Goal: Task Accomplishment & Management: Manage account settings

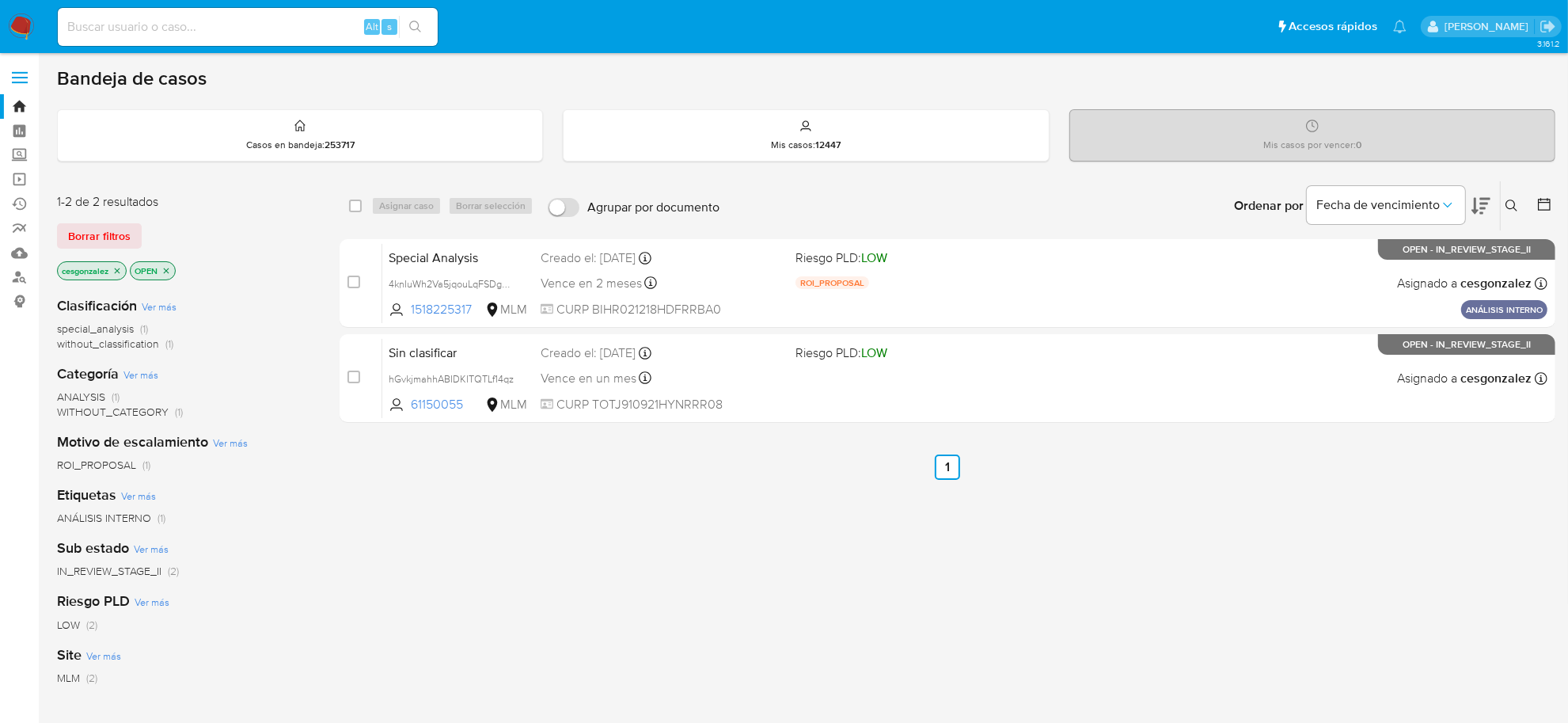
click at [184, 28] on input at bounding box center [247, 27] width 380 height 21
paste input "89797952"
type input "89797952"
click at [421, 21] on icon "search-icon" at bounding box center [415, 27] width 13 height 13
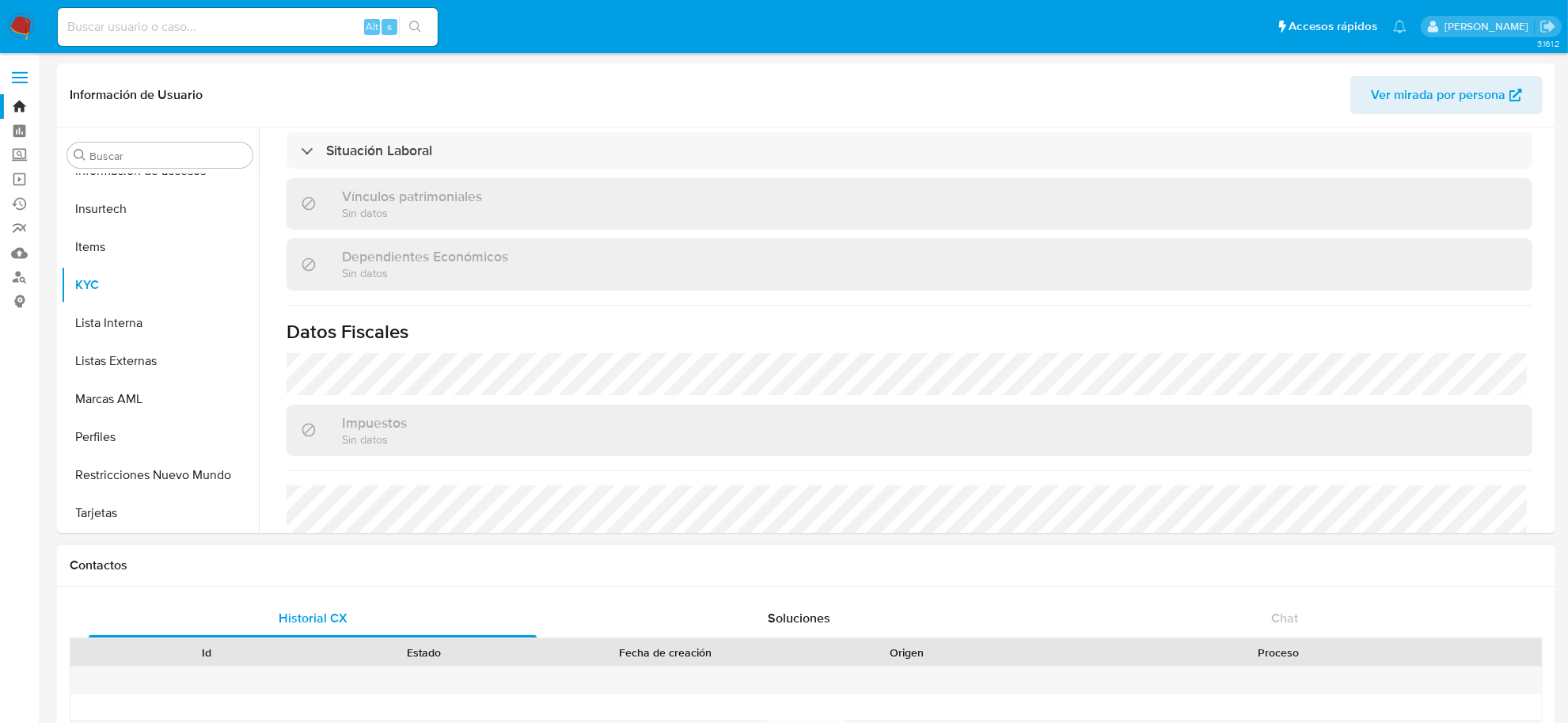
scroll to position [590, 0]
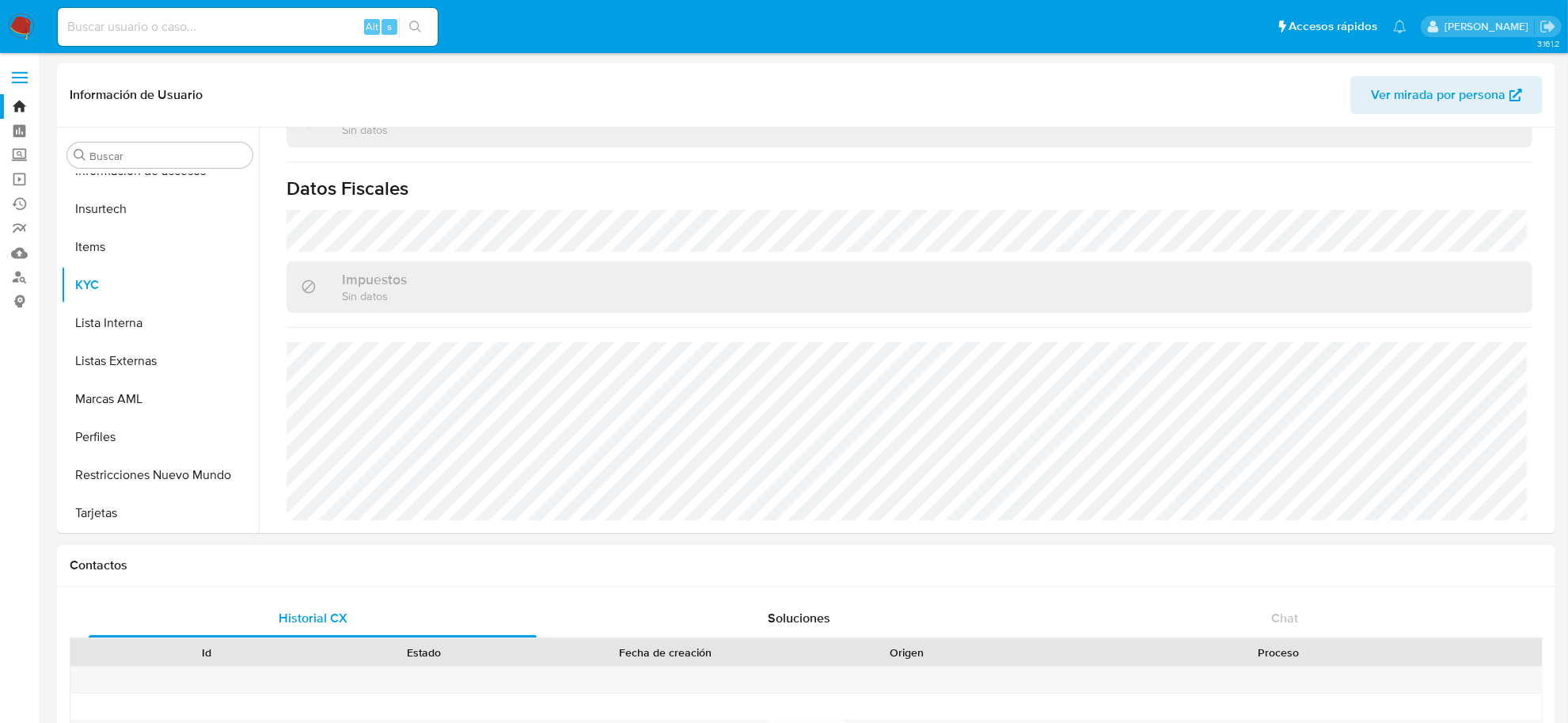
select select "10"
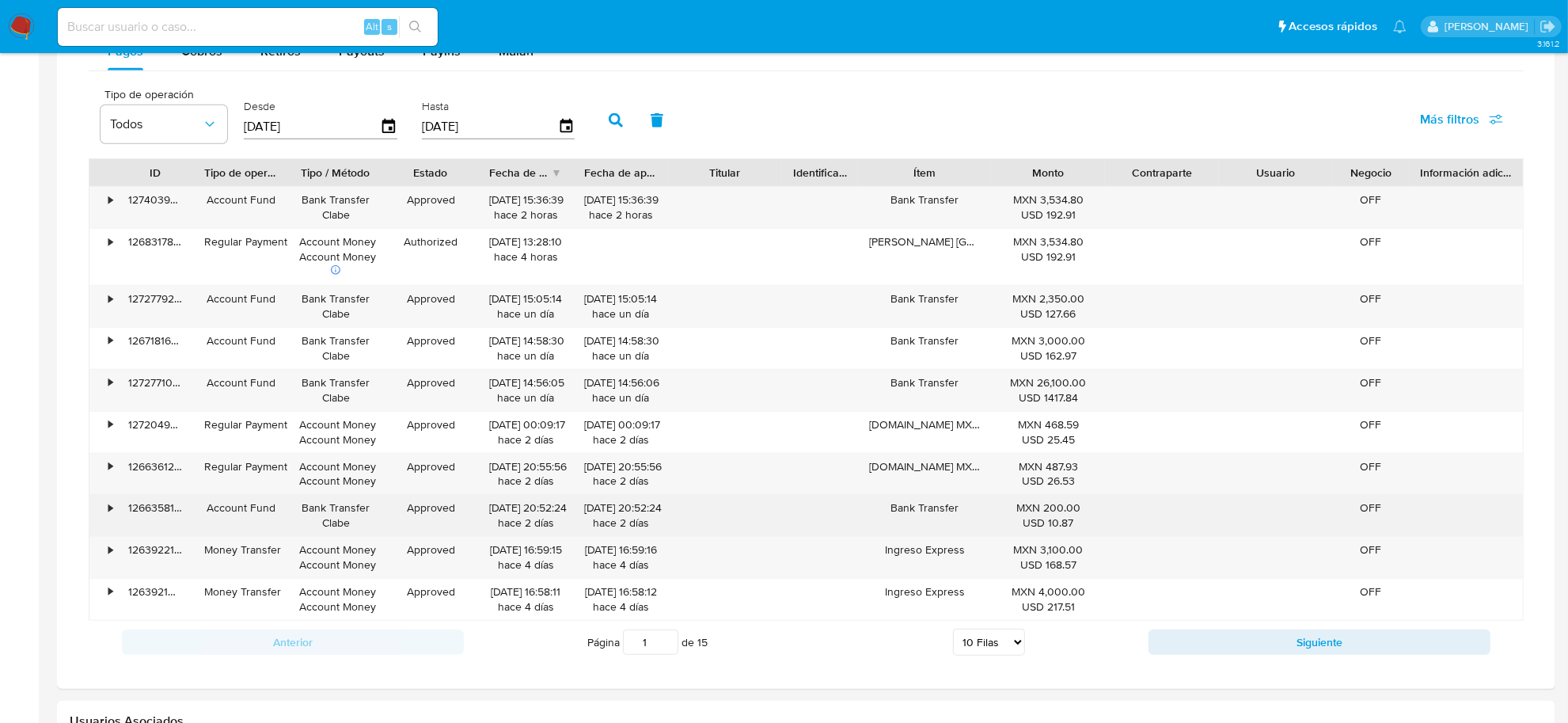
scroll to position [891, 0]
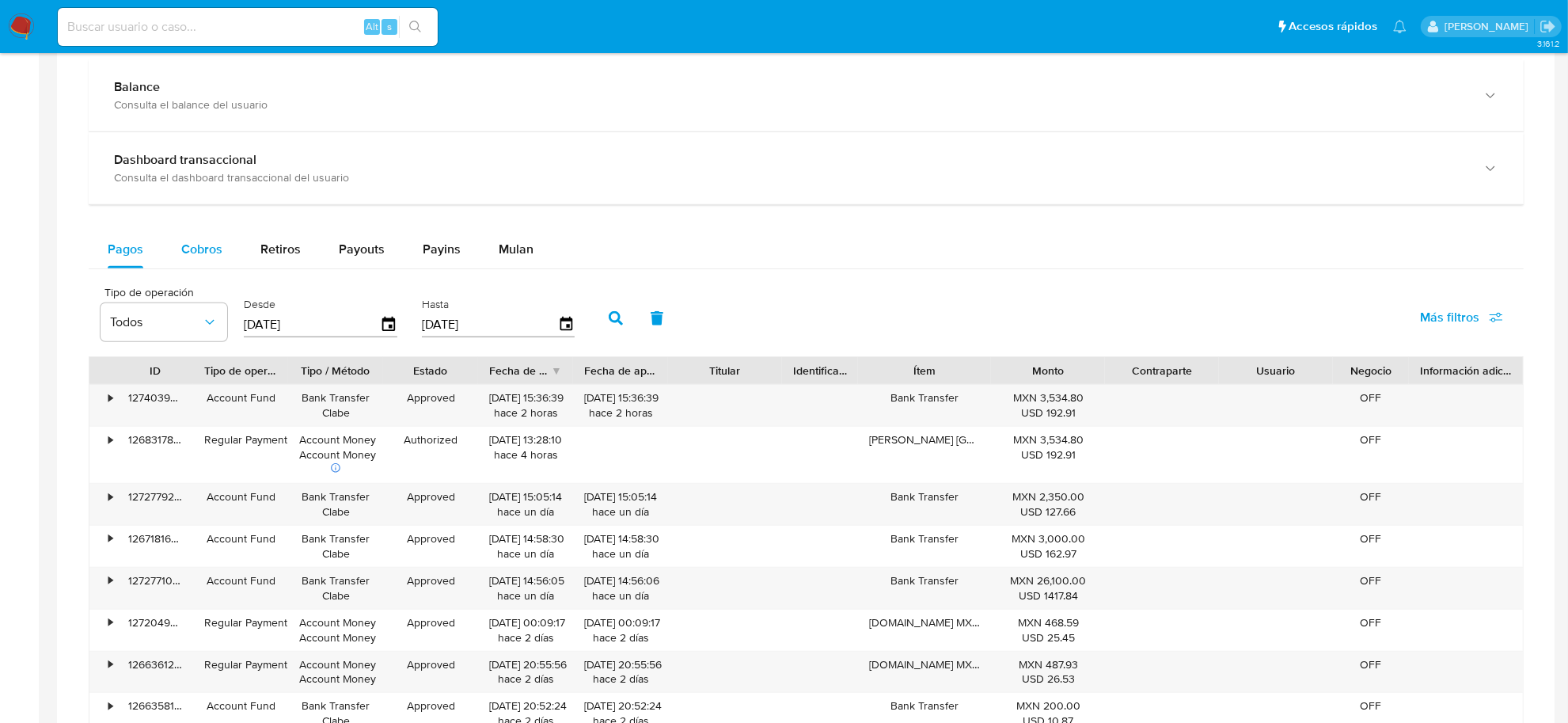
click at [196, 252] on span "Cobros" at bounding box center [202, 248] width 41 height 18
select select "10"
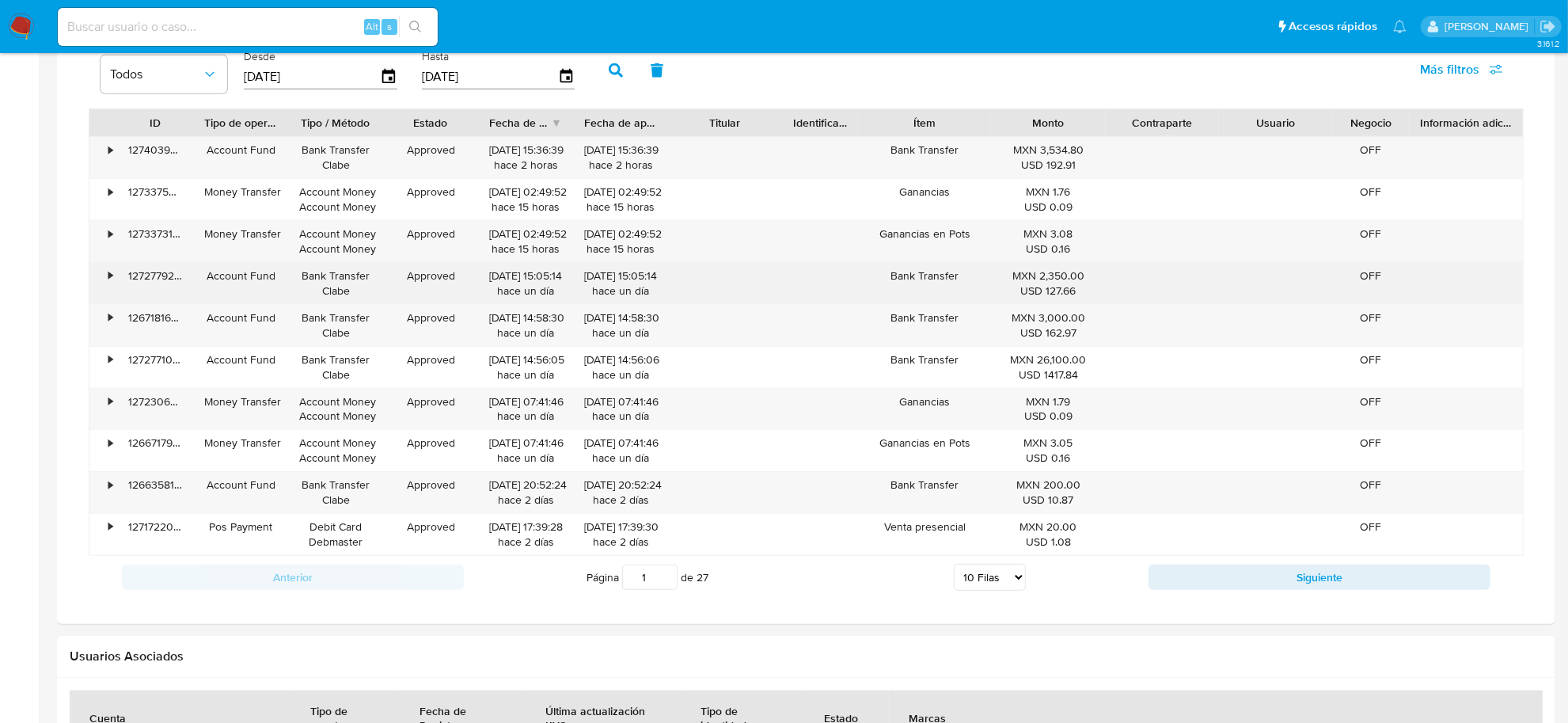
scroll to position [1188, 0]
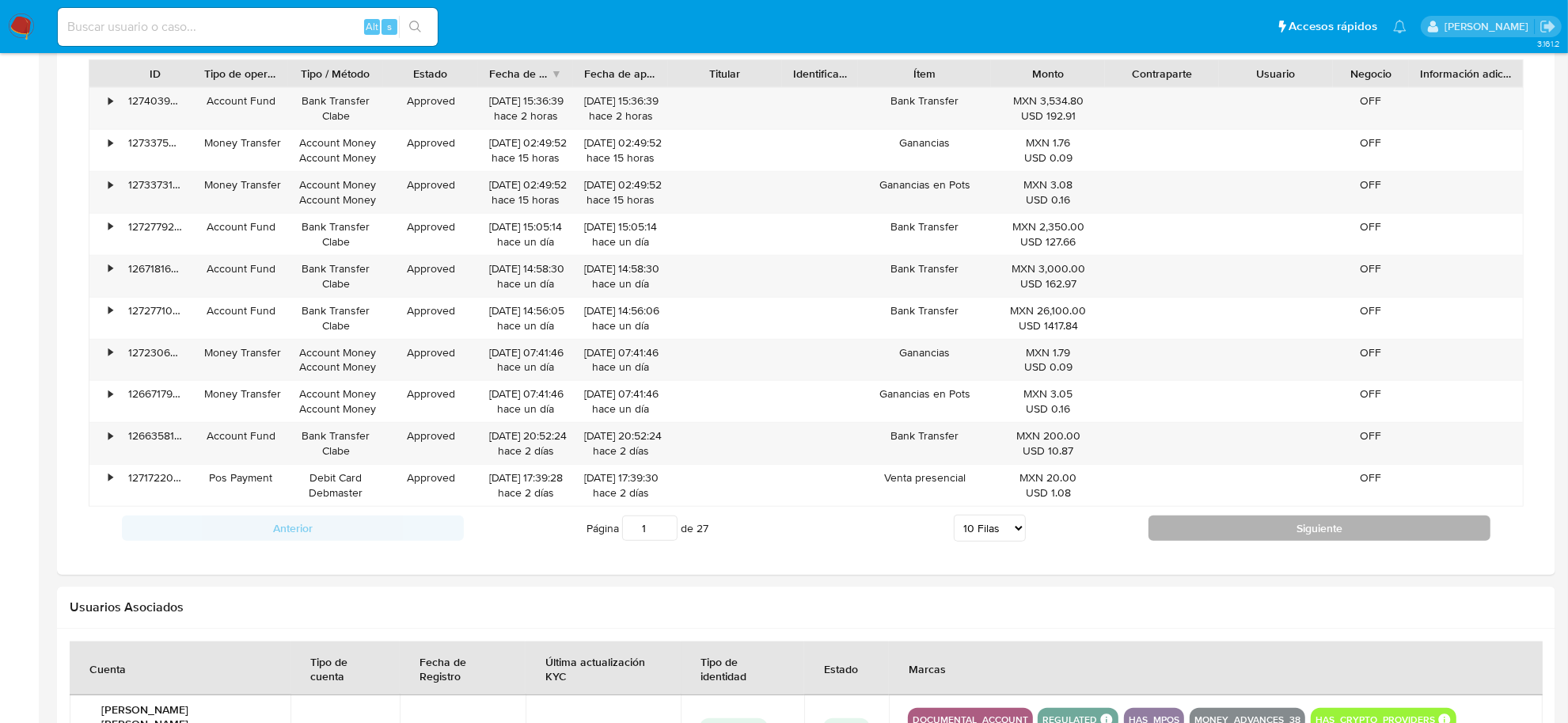
click at [1202, 536] on button "Siguiente" at bounding box center [1319, 528] width 342 height 26
type input "2"
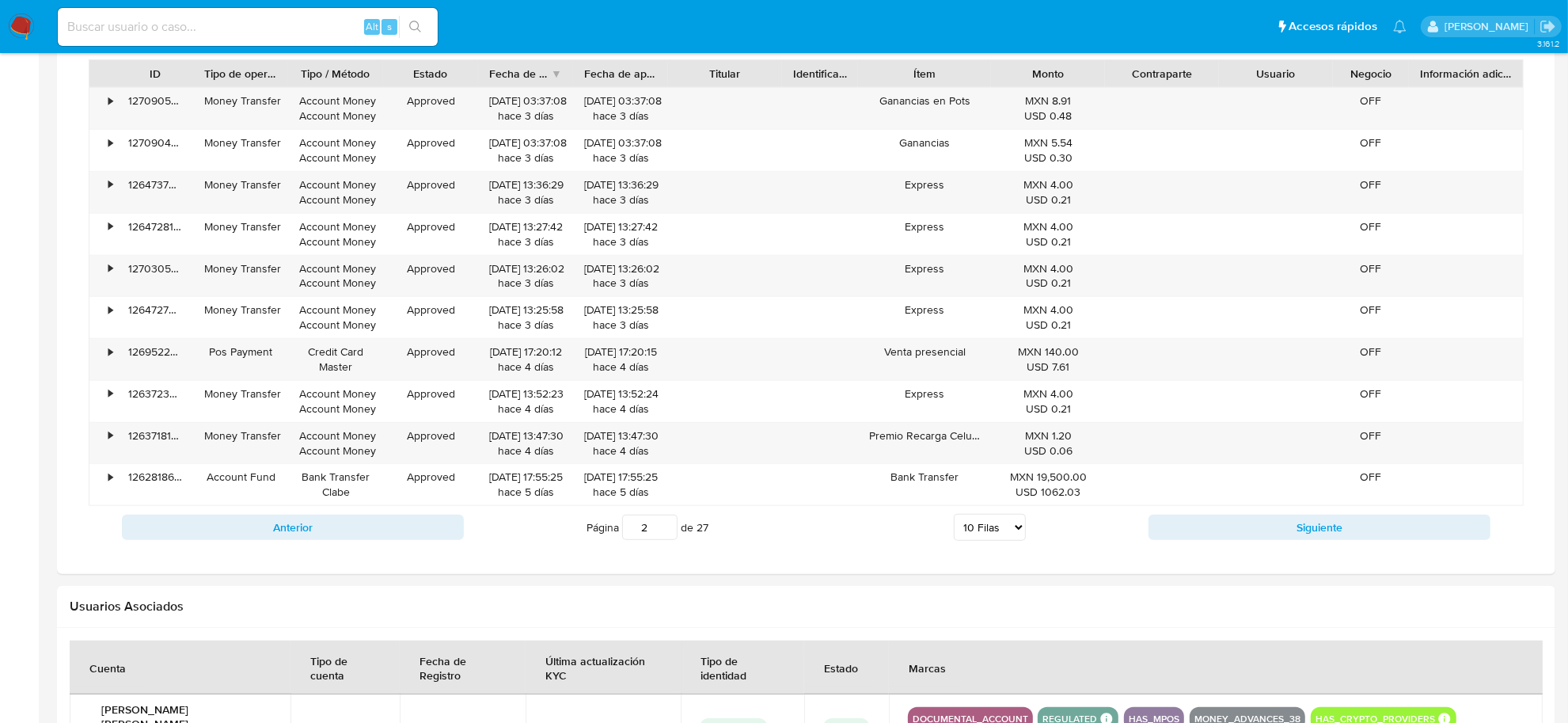
click at [1009, 535] on select "5 Filas 10 Filas 20 Filas 25 Filas 50 Filas 100 Filas" at bounding box center [990, 527] width 72 height 27
select select "50"
click at [954, 519] on select "5 Filas 10 Filas 20 Filas 25 Filas 50 Filas 100 Filas" at bounding box center [990, 527] width 72 height 27
type input "1"
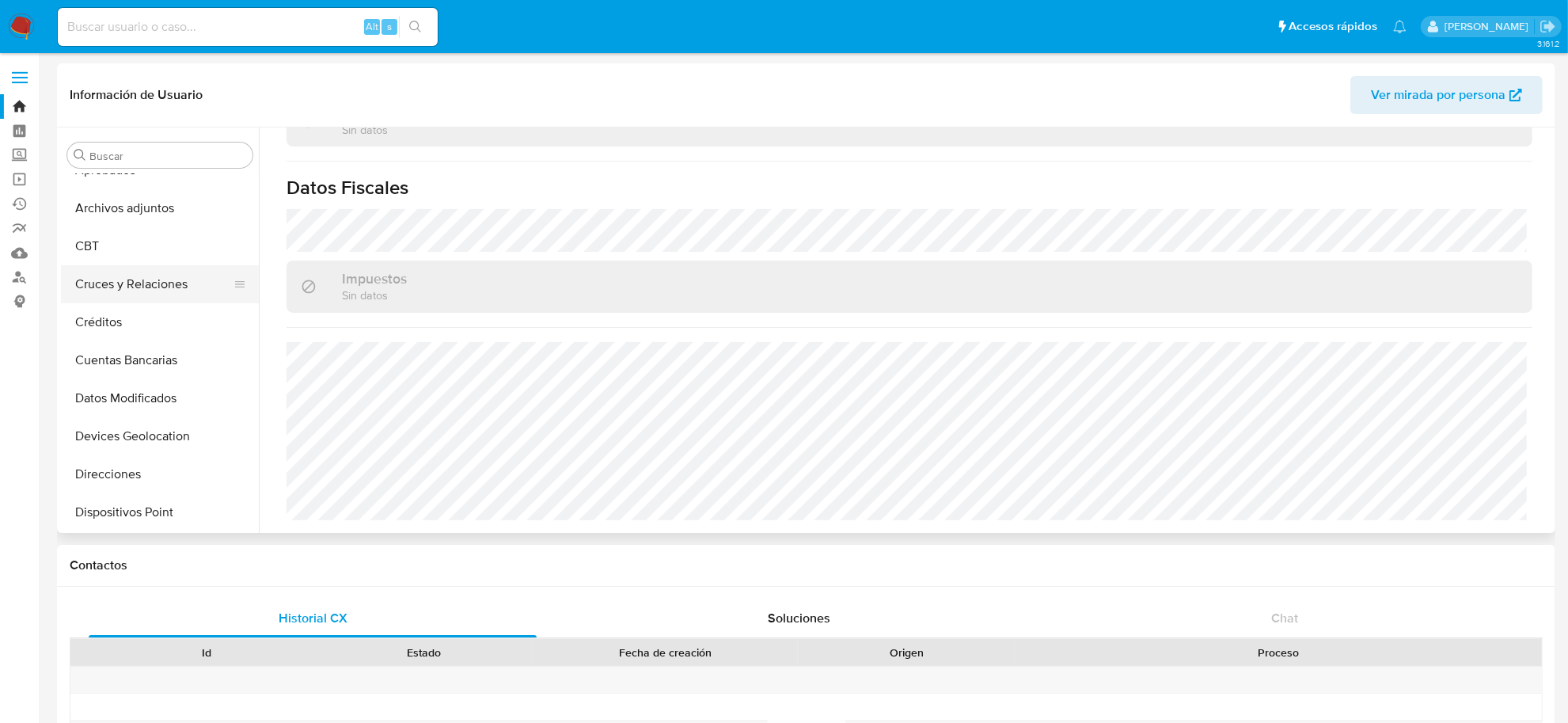
scroll to position [297, 0]
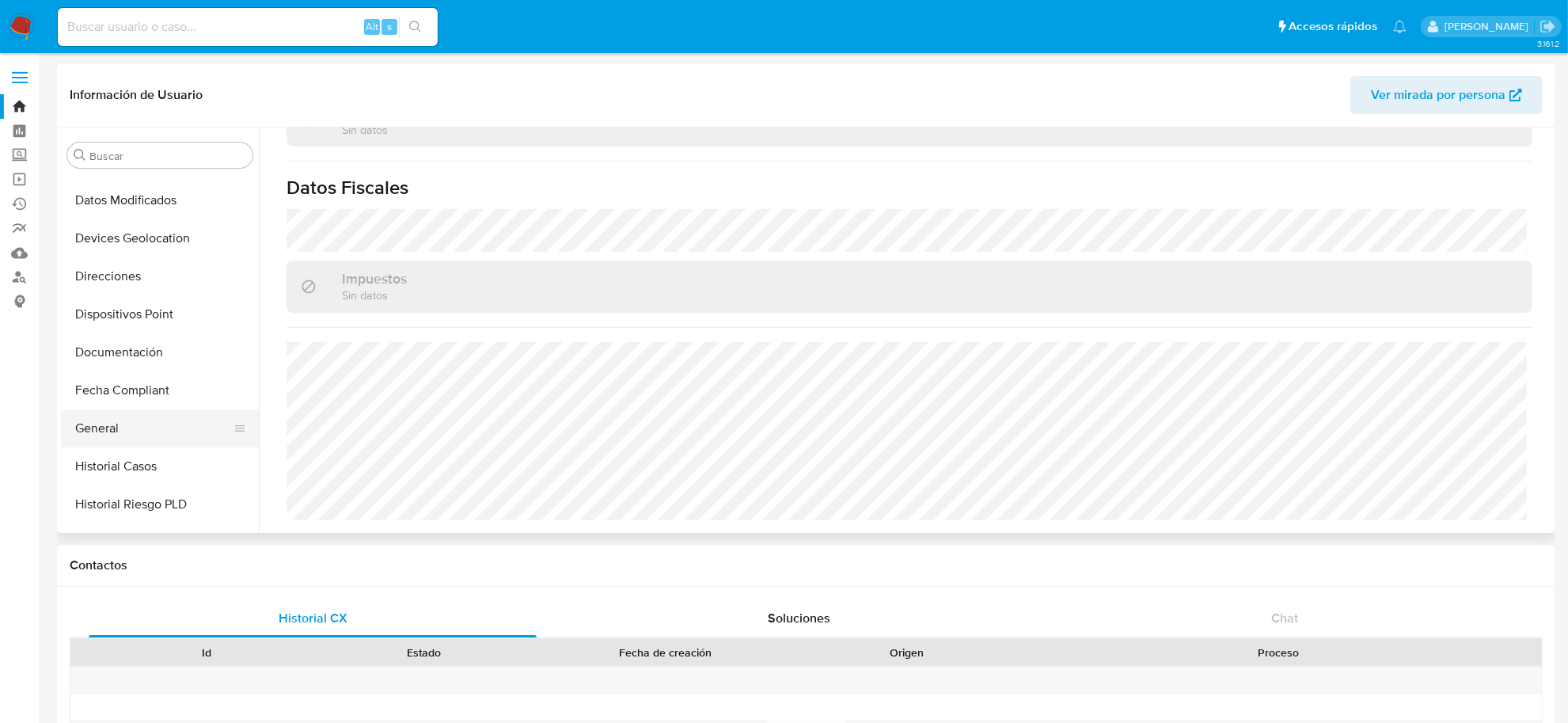
click at [111, 425] on button "General" at bounding box center [154, 428] width 185 height 38
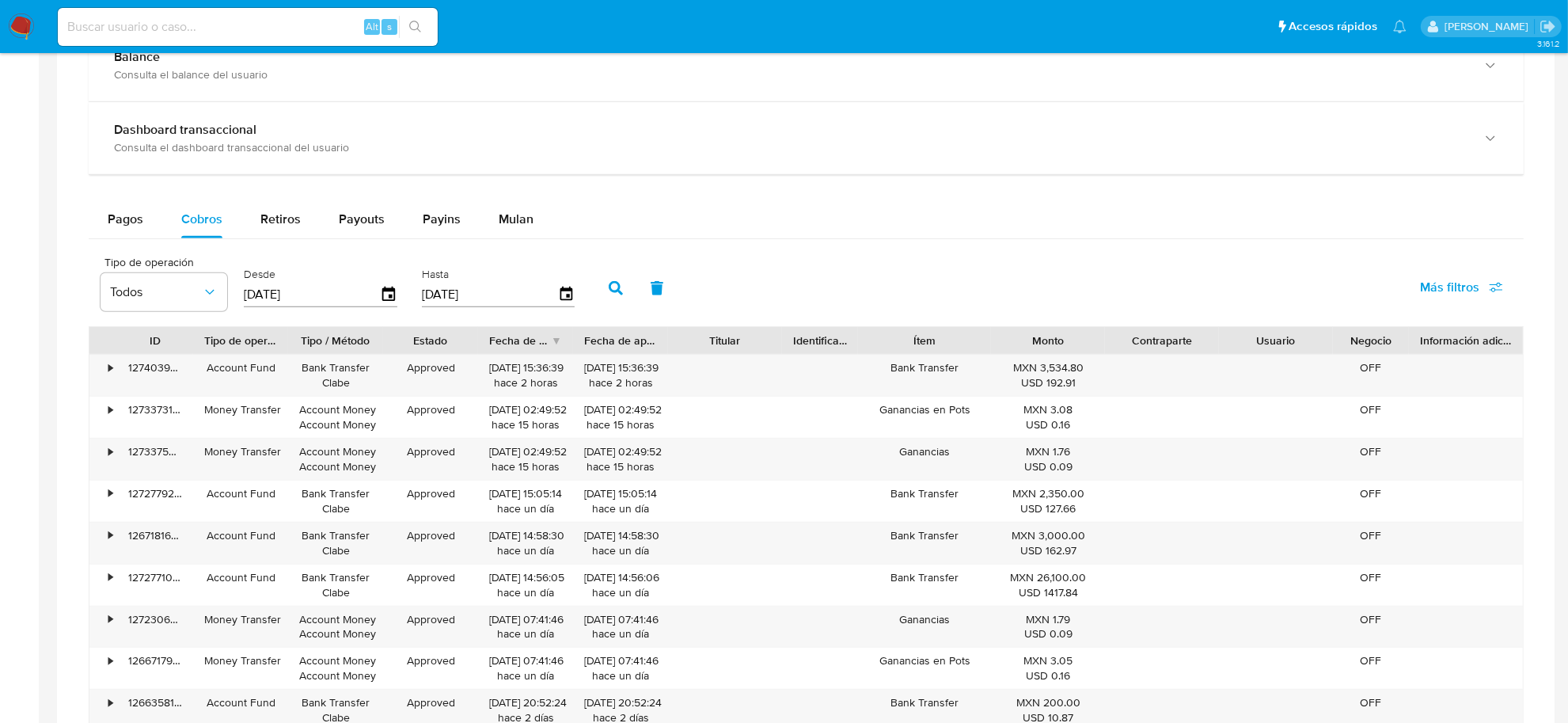
scroll to position [693, 0]
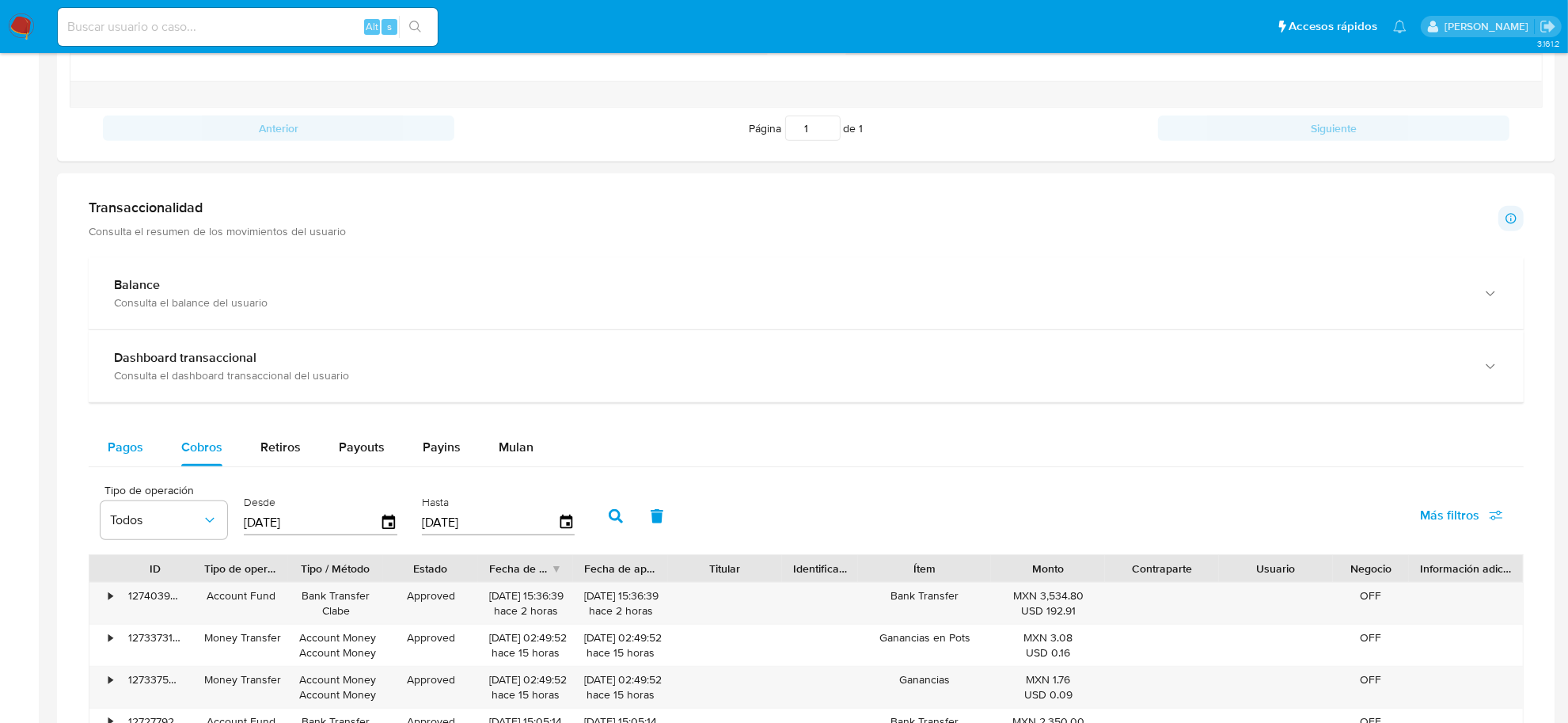
click at [135, 442] on span "Pagos" at bounding box center [125, 447] width 36 height 18
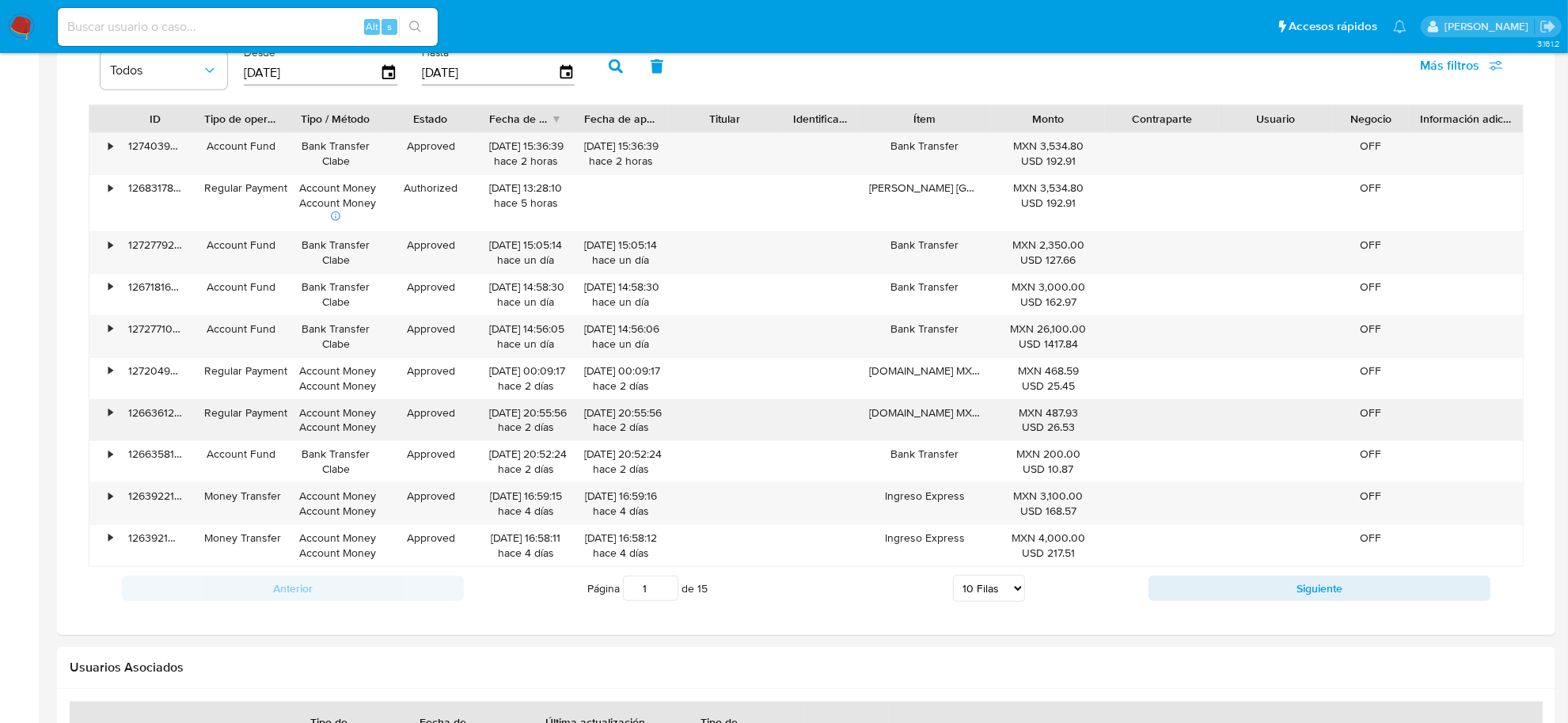
scroll to position [1188, 0]
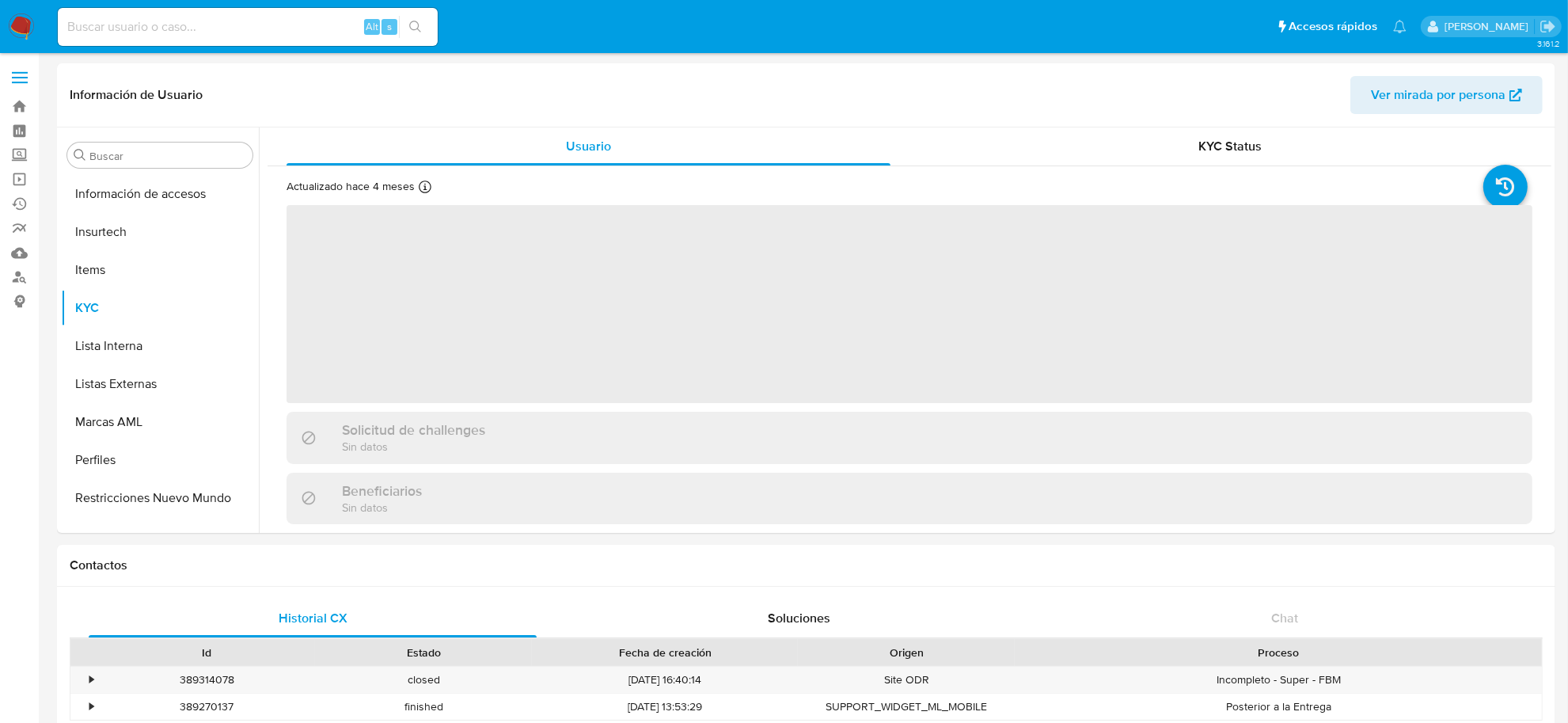
scroll to position [744, 0]
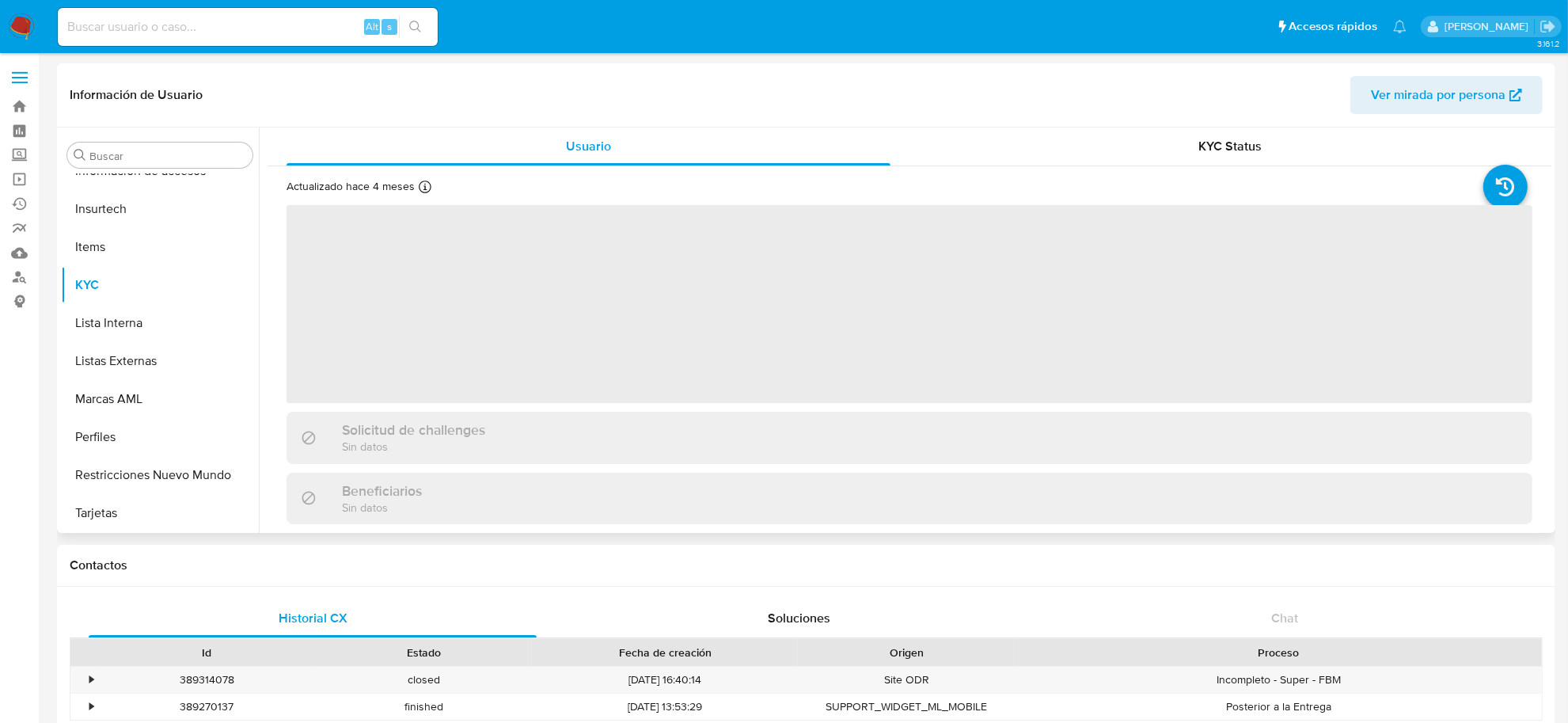
select select "10"
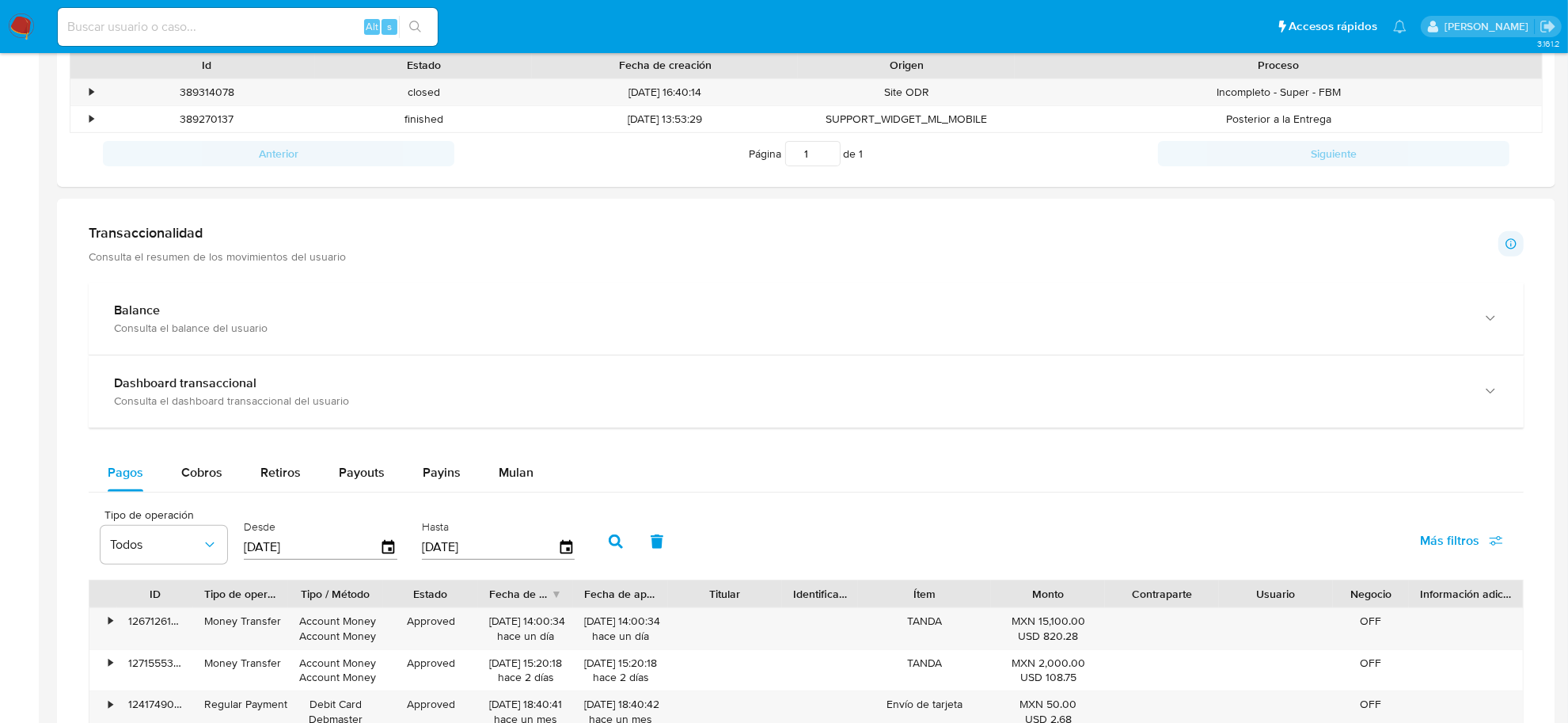
scroll to position [792, 0]
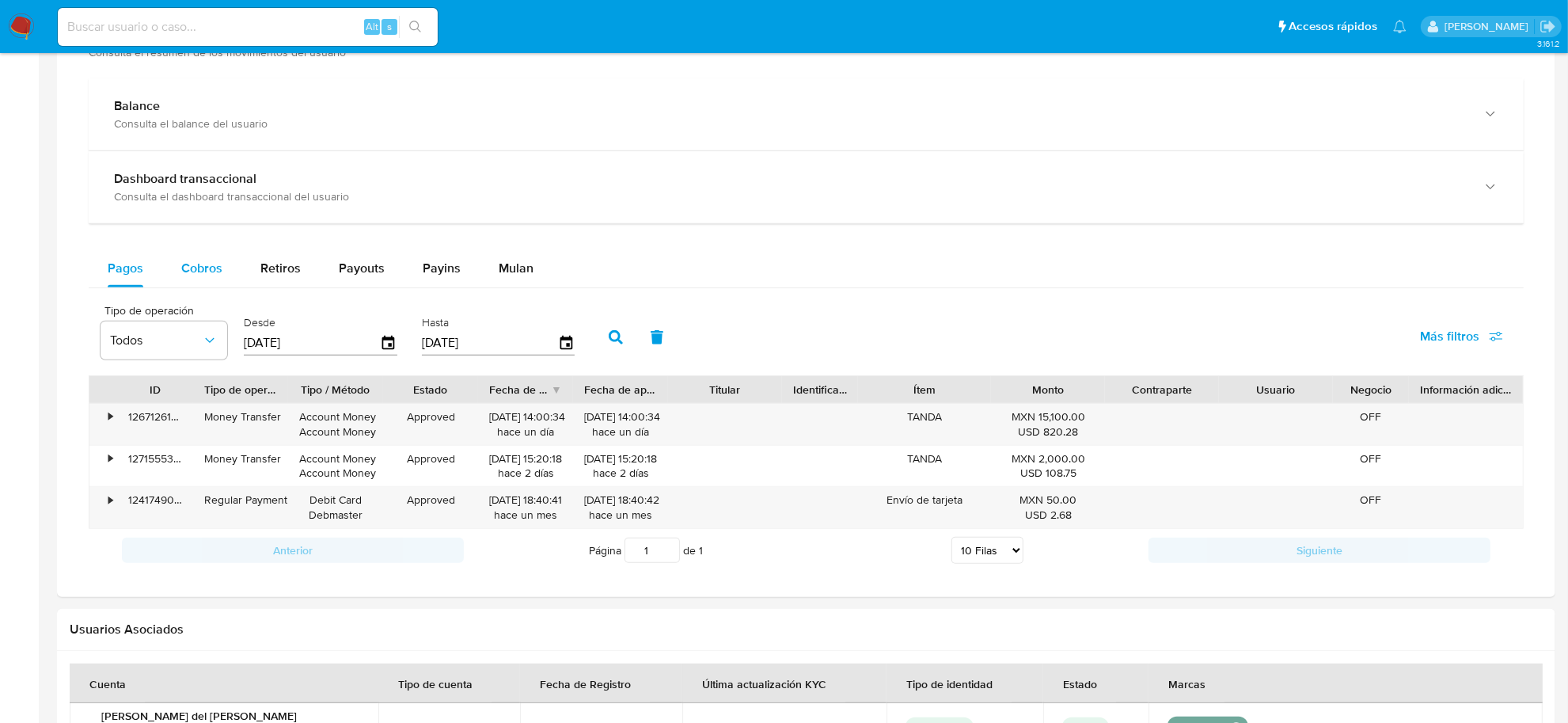
click at [210, 270] on span "Cobros" at bounding box center [202, 268] width 41 height 18
select select "10"
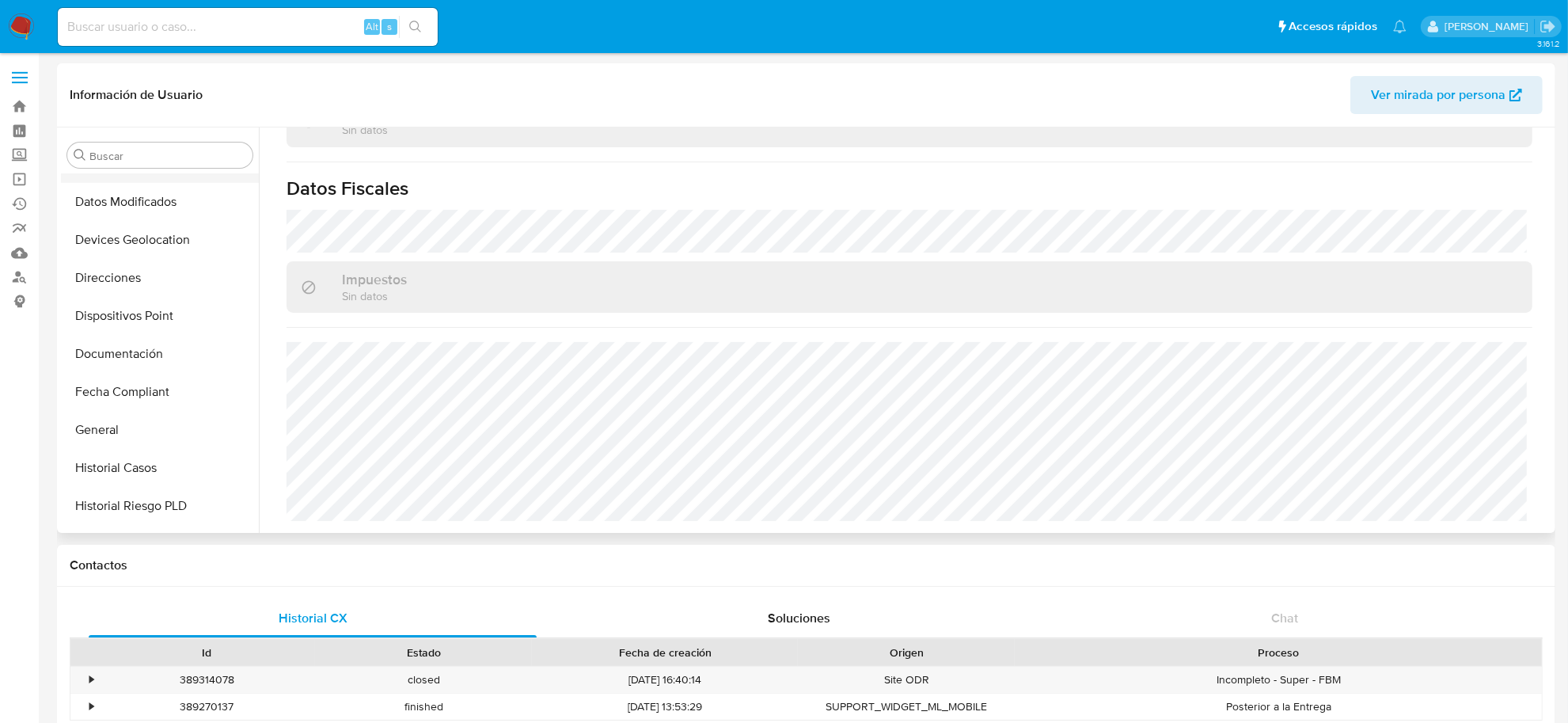
scroll to position [297, 0]
click at [129, 432] on button "General" at bounding box center [154, 428] width 185 height 38
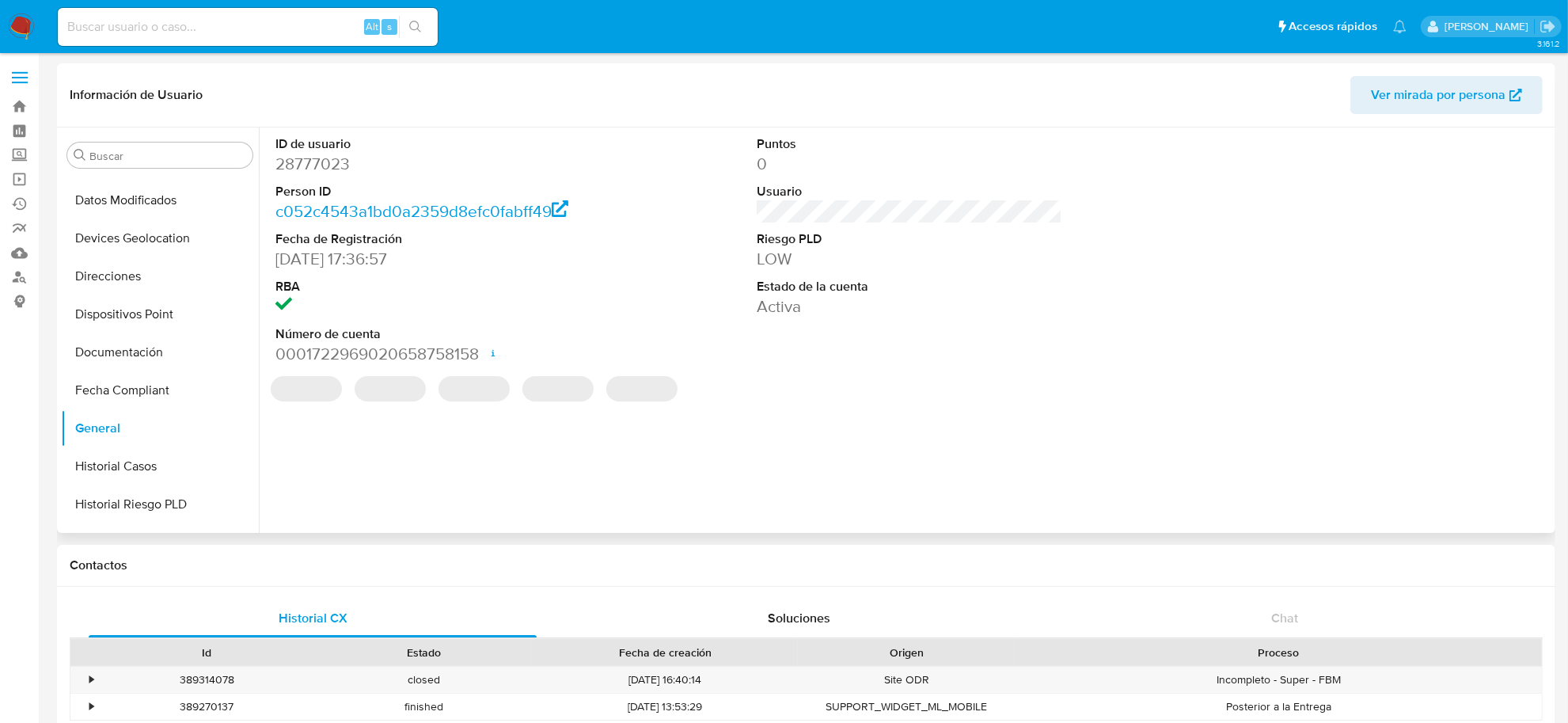
click at [322, 167] on dd "28777023" at bounding box center [428, 164] width 306 height 22
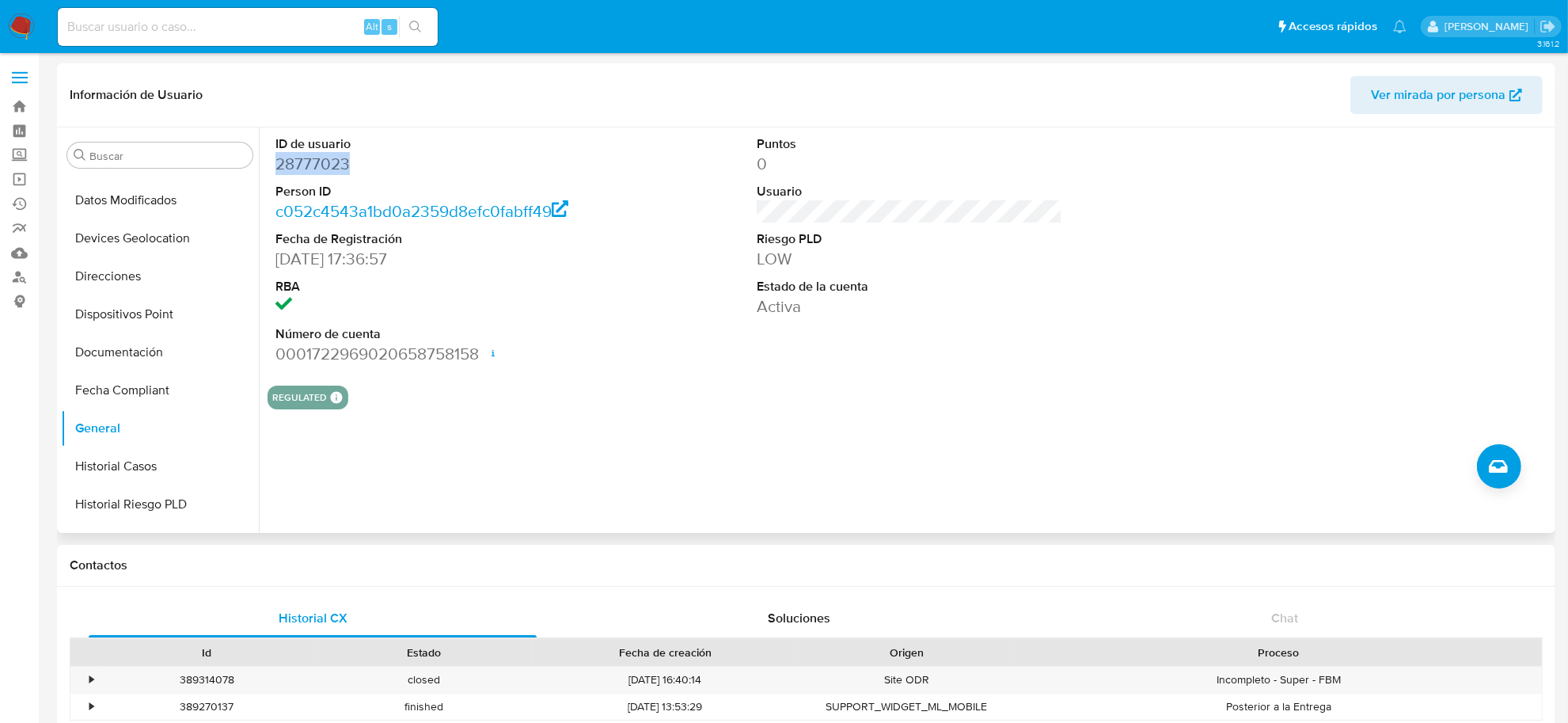
click at [322, 167] on dd "28777023" at bounding box center [428, 164] width 306 height 22
copy dd "28777023"
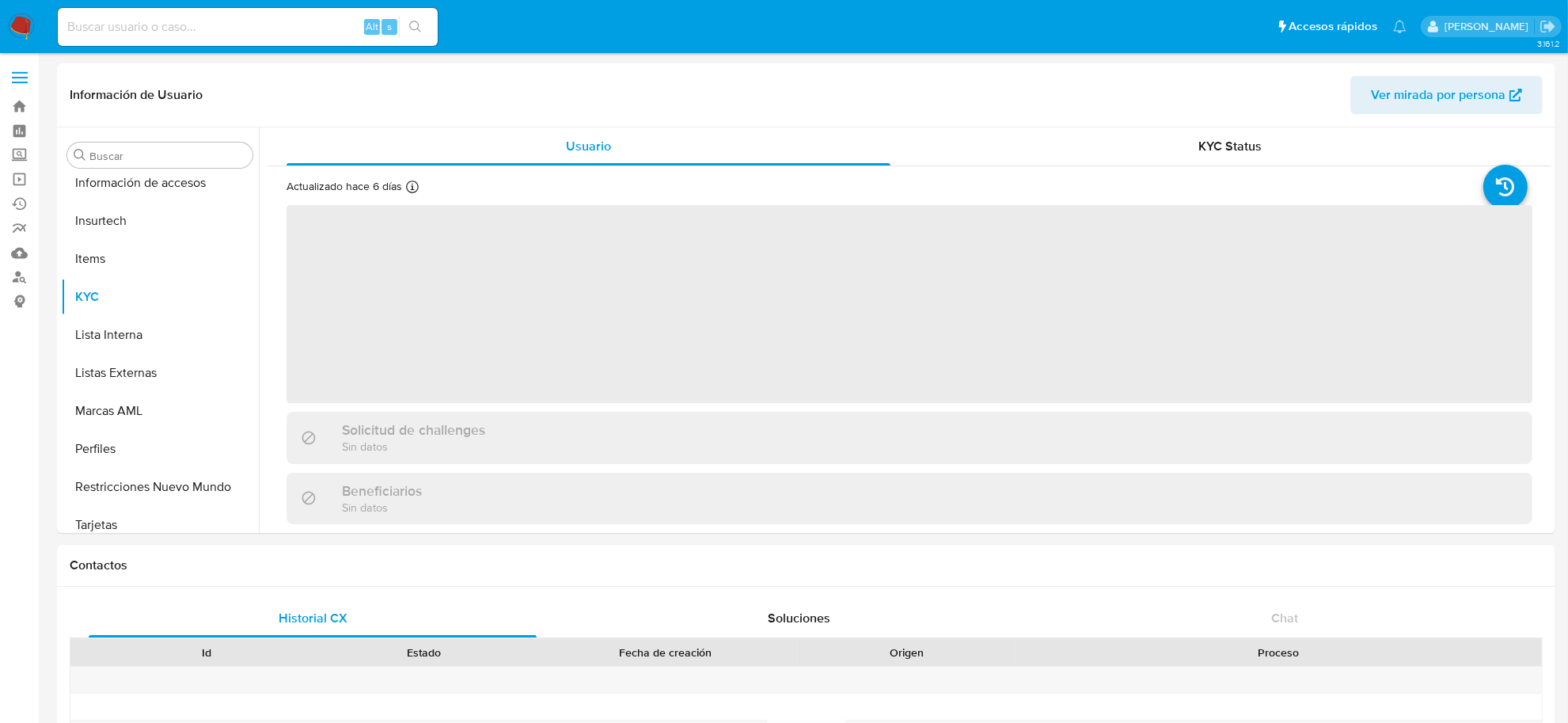
scroll to position [744, 0]
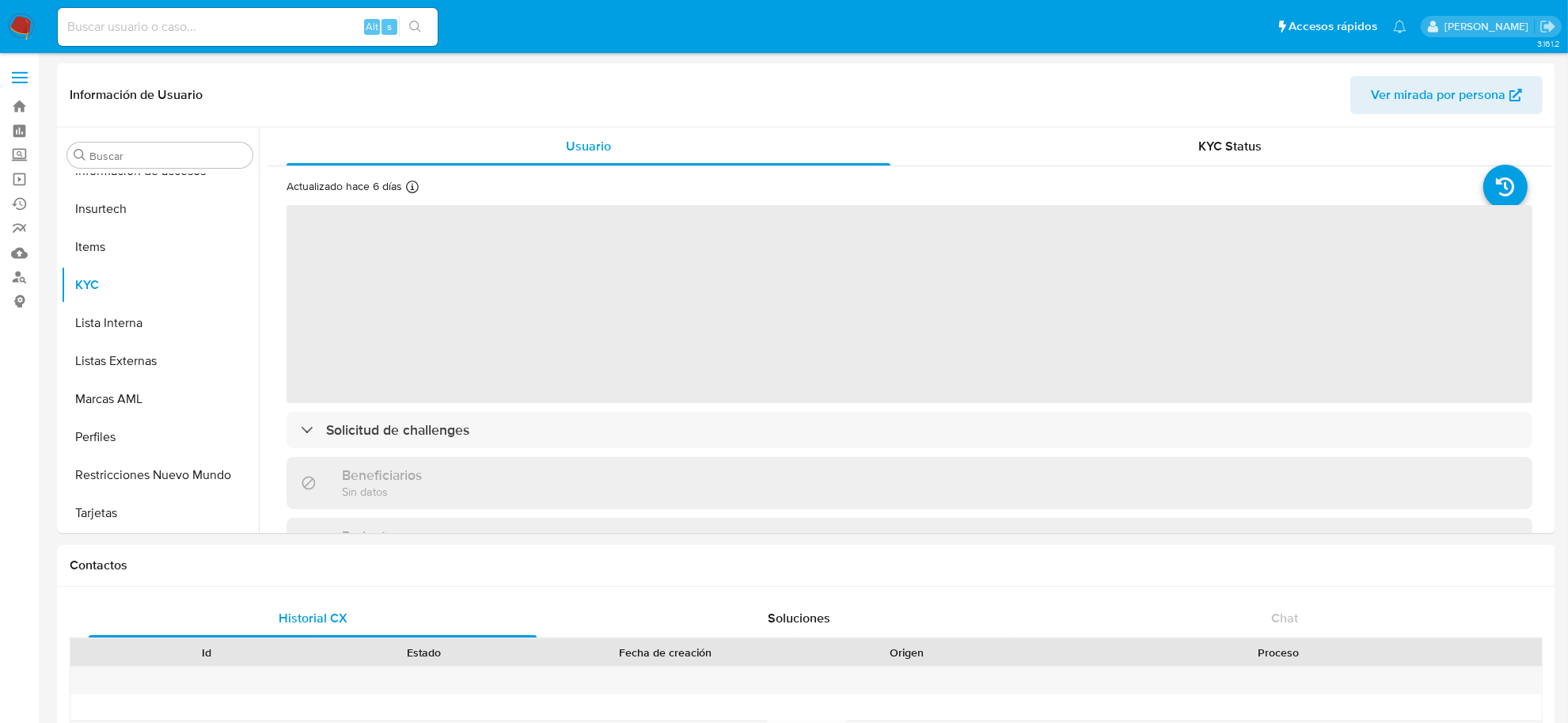
select select "10"
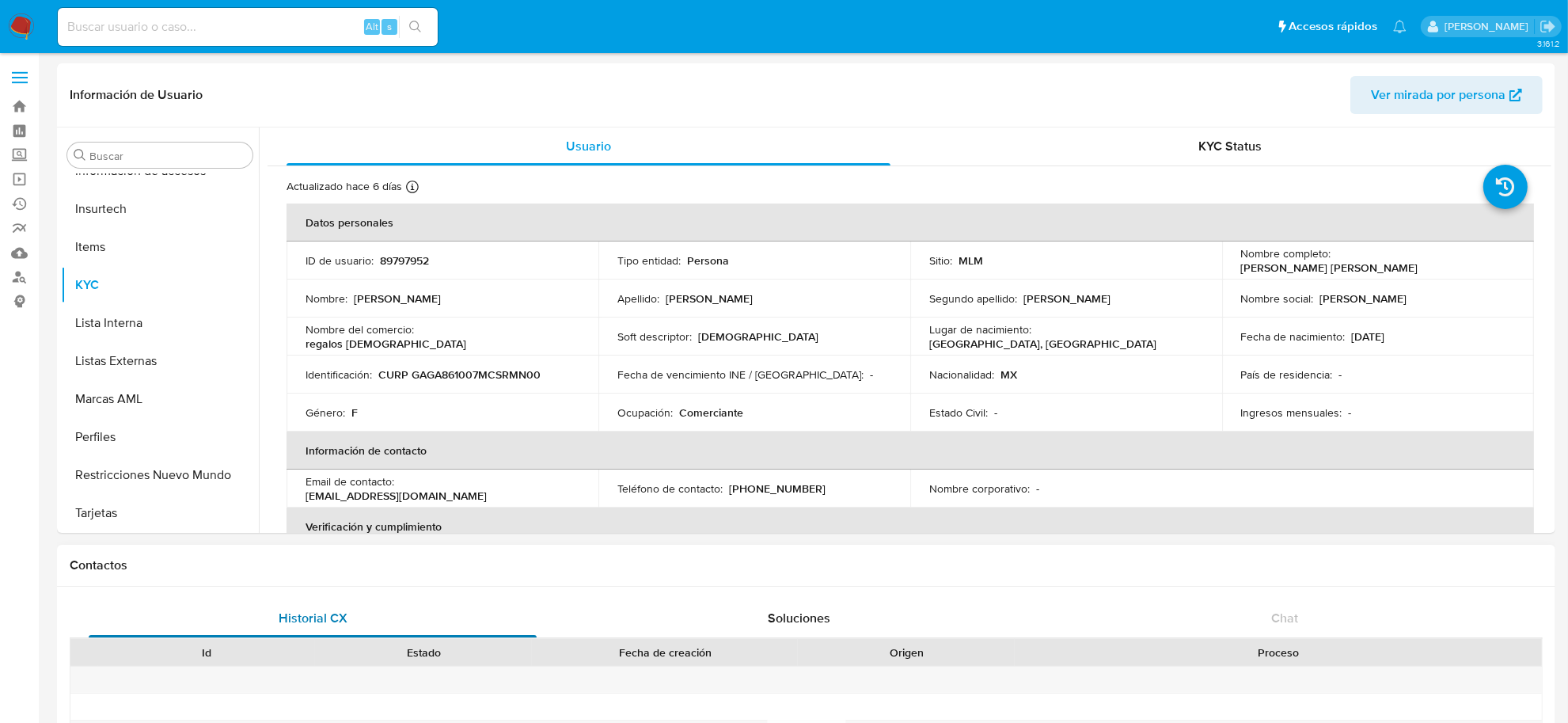
click at [160, 607] on div "Historial CX" at bounding box center [312, 618] width 448 height 38
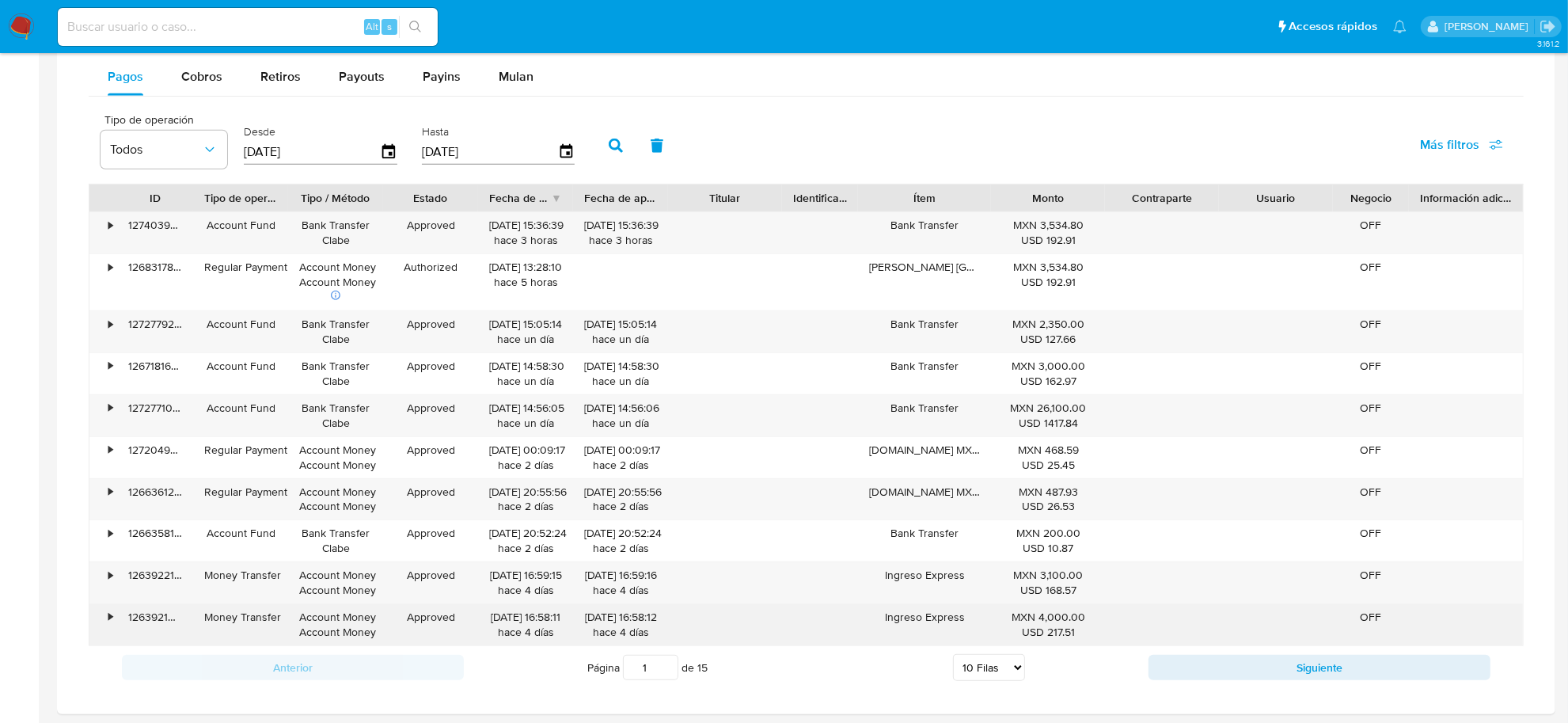
scroll to position [1200, 0]
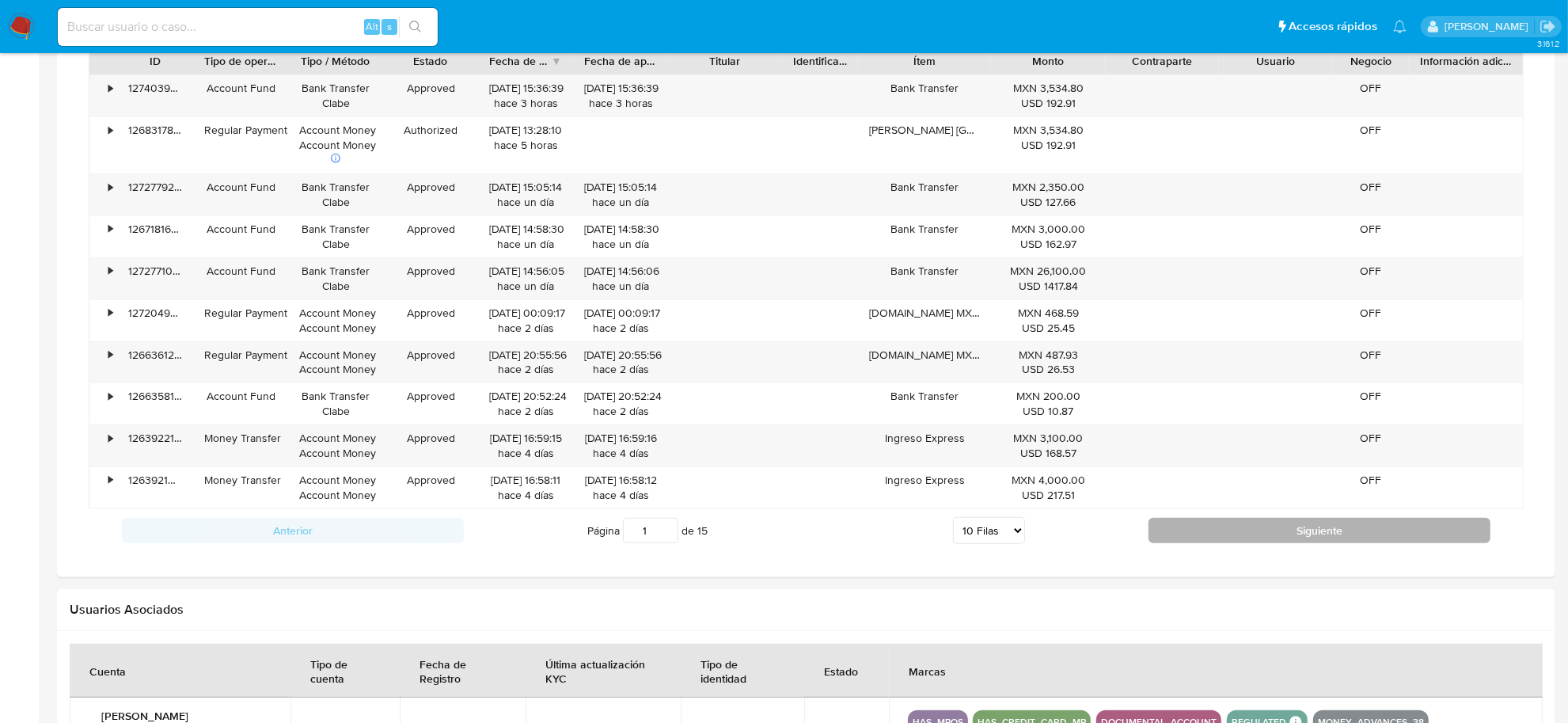
click at [1160, 535] on button "Siguiente" at bounding box center [1319, 531] width 342 height 26
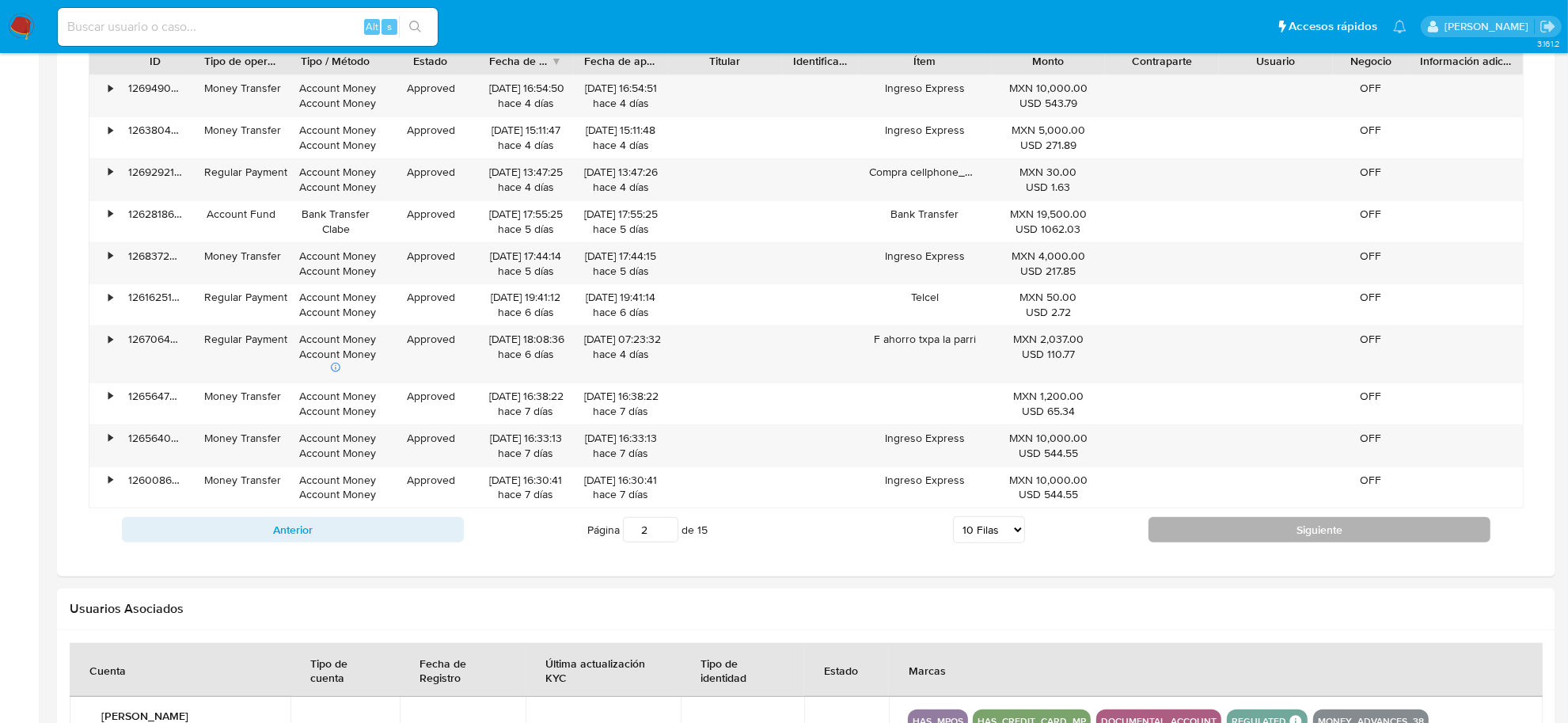
click at [1312, 543] on button "Siguiente" at bounding box center [1319, 530] width 342 height 26
type input "3"
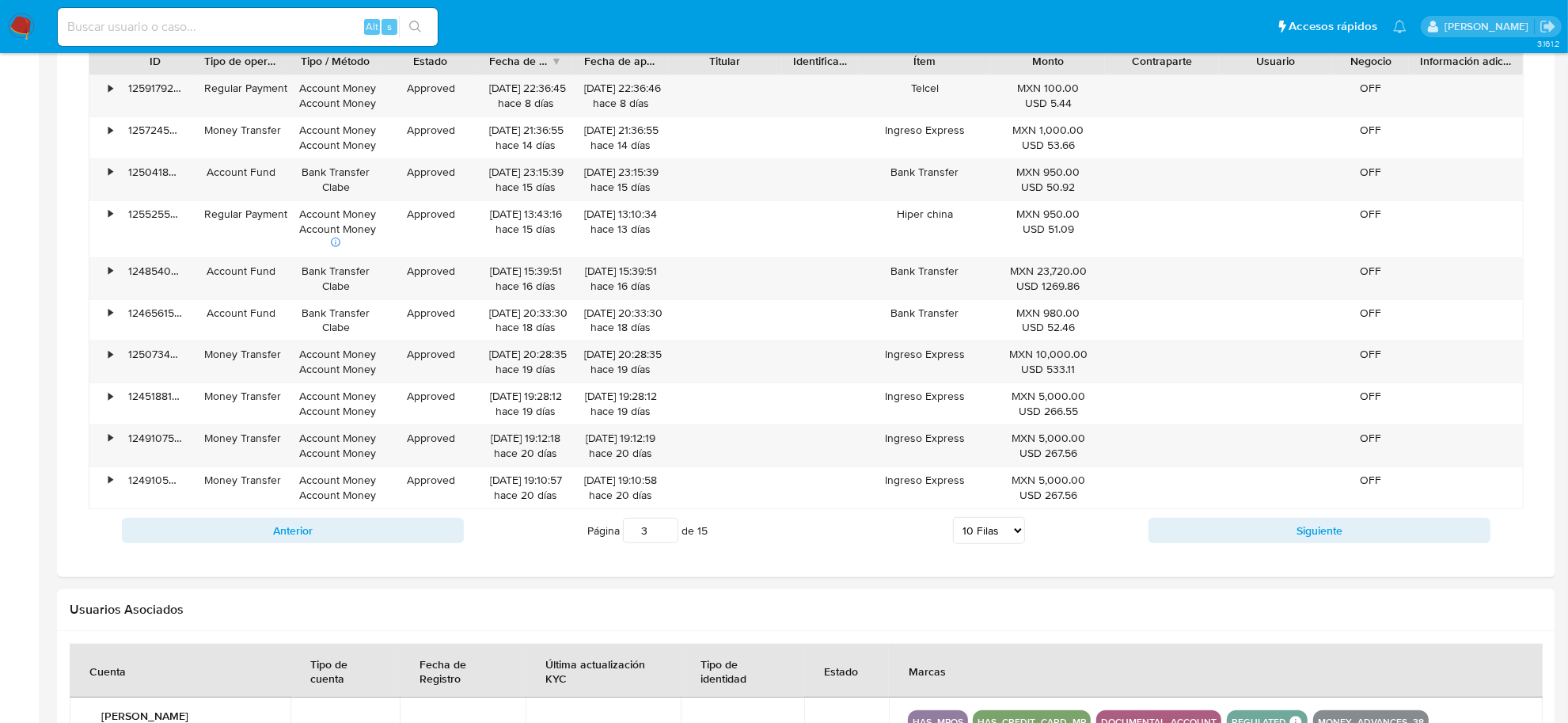
click at [168, 33] on input at bounding box center [247, 27] width 380 height 21
paste input "148706262"
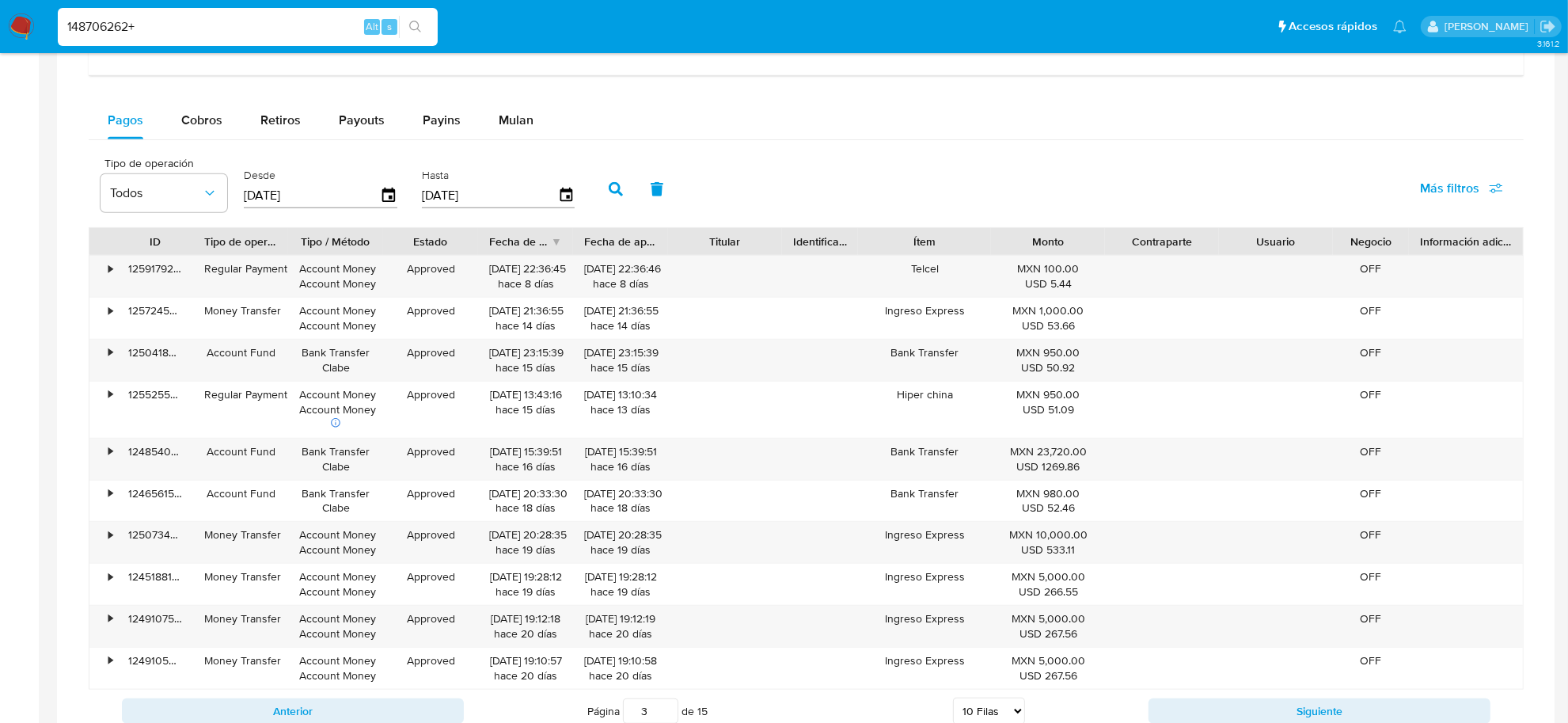
scroll to position [805, 0]
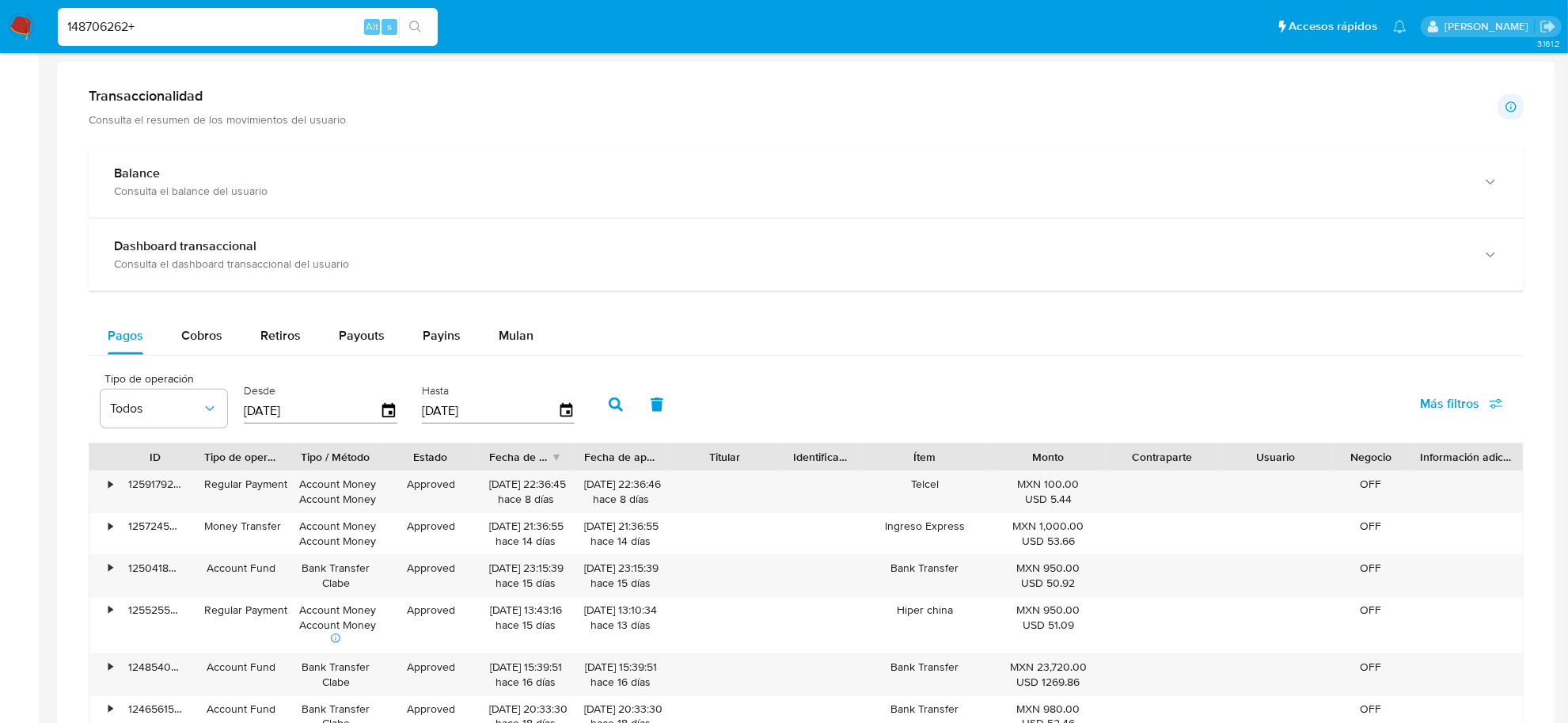
click at [242, 26] on input "148706262+" at bounding box center [247, 27] width 380 height 21
type input "148706262"
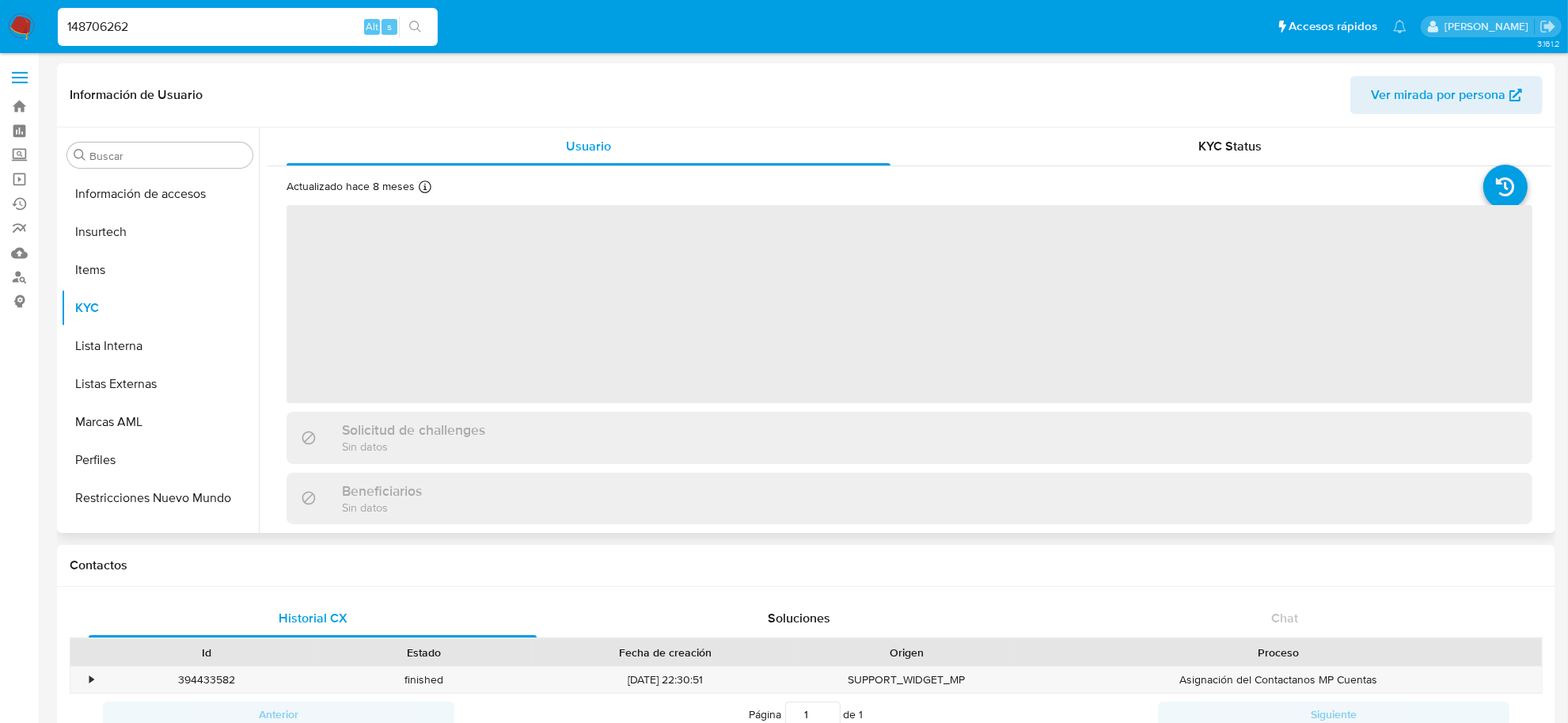
scroll to position [744, 0]
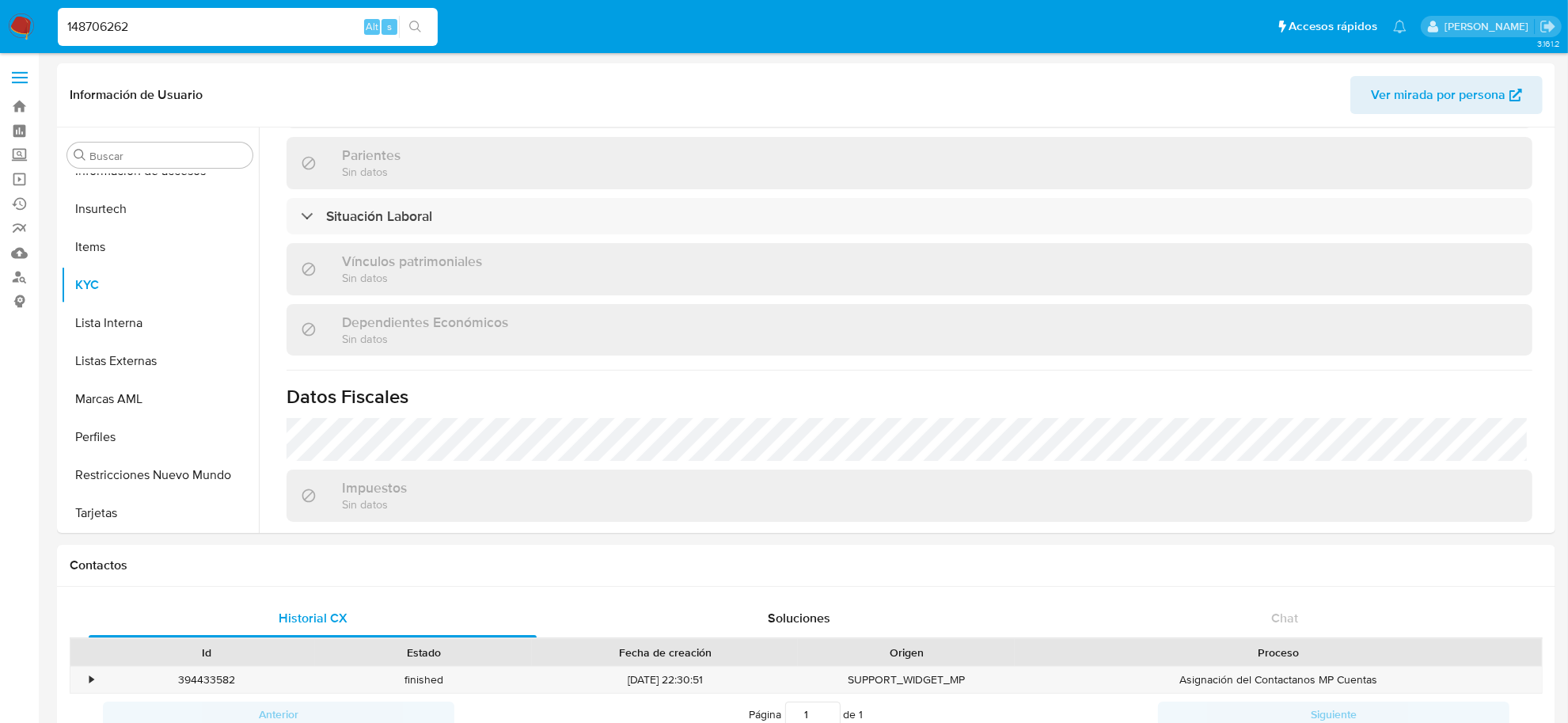
select select "10"
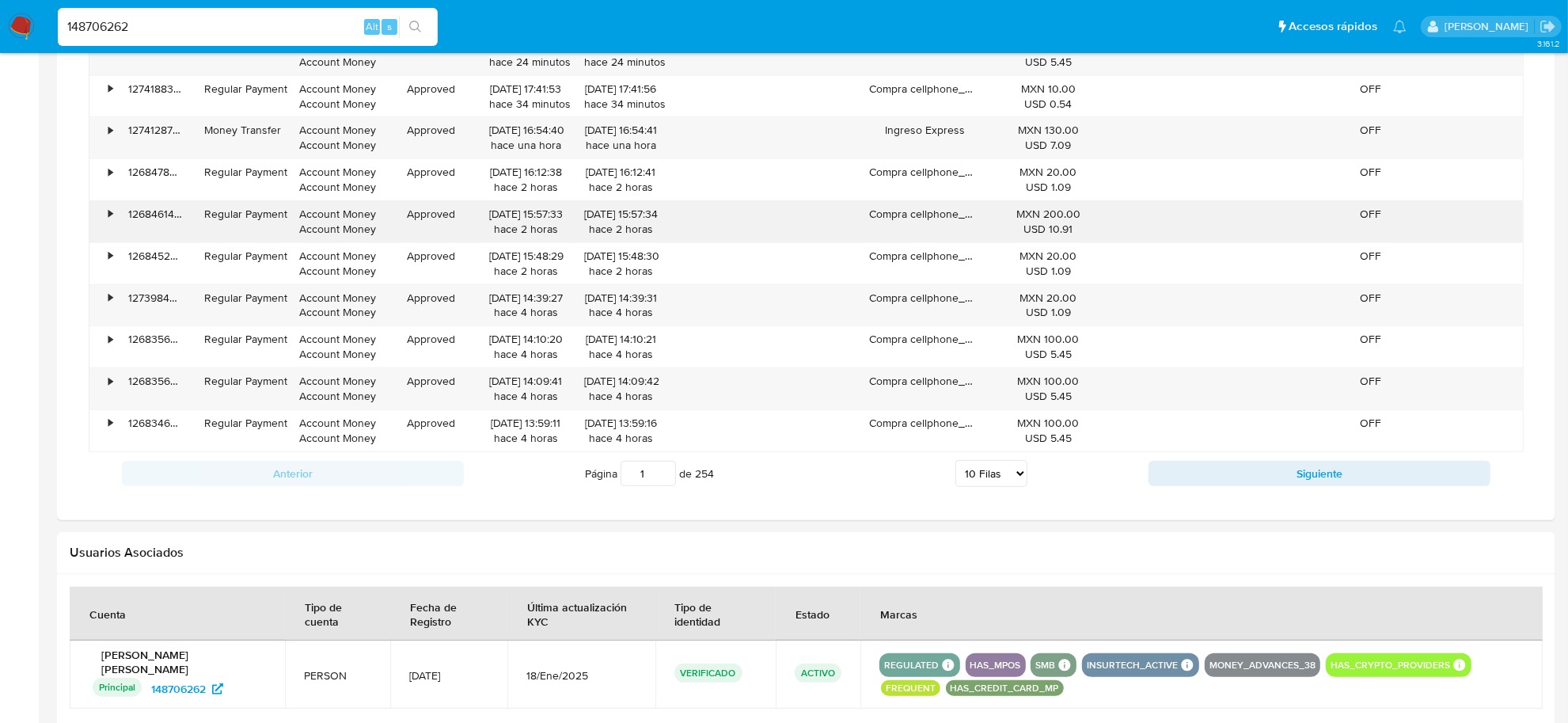
scroll to position [1167, 0]
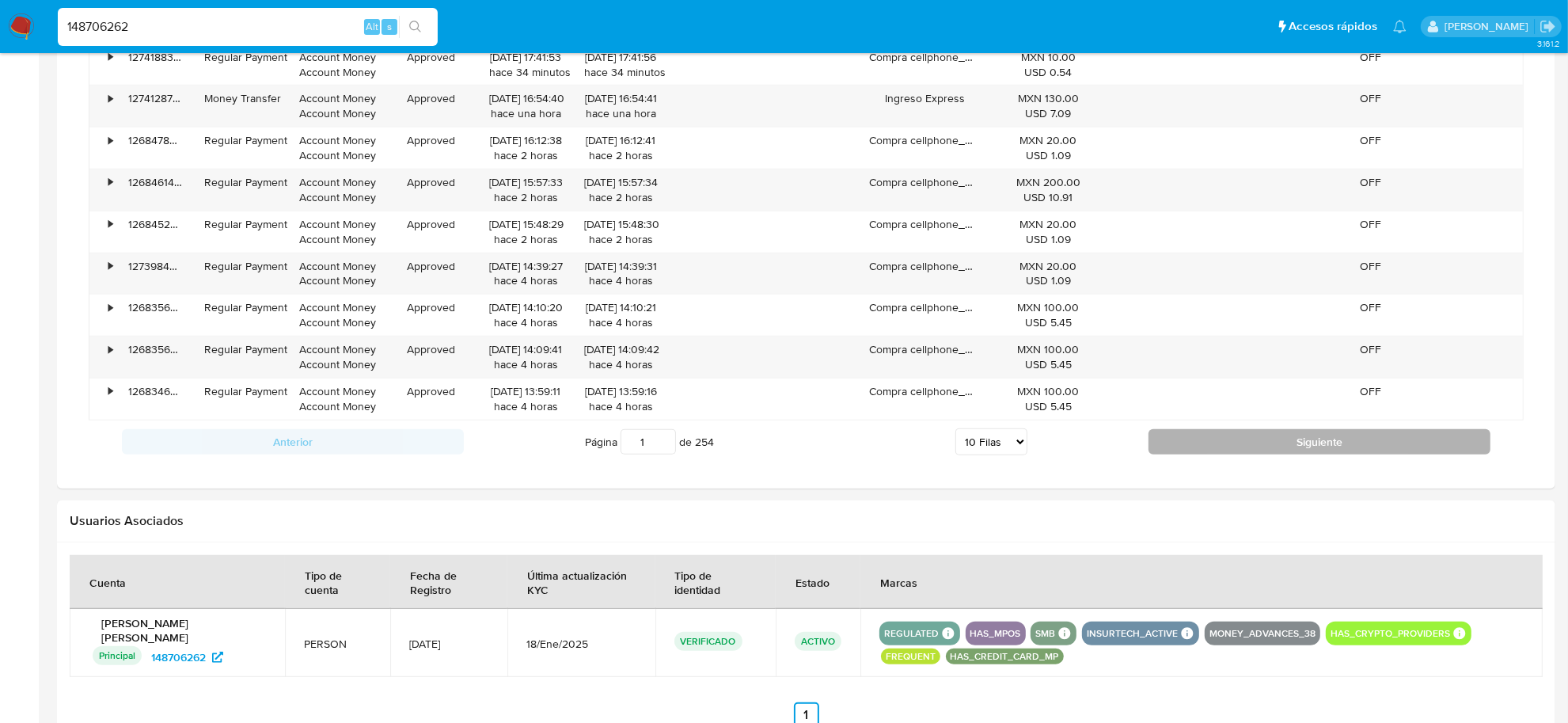
click at [1324, 434] on button "Siguiente" at bounding box center [1319, 442] width 342 height 26
type input "2"
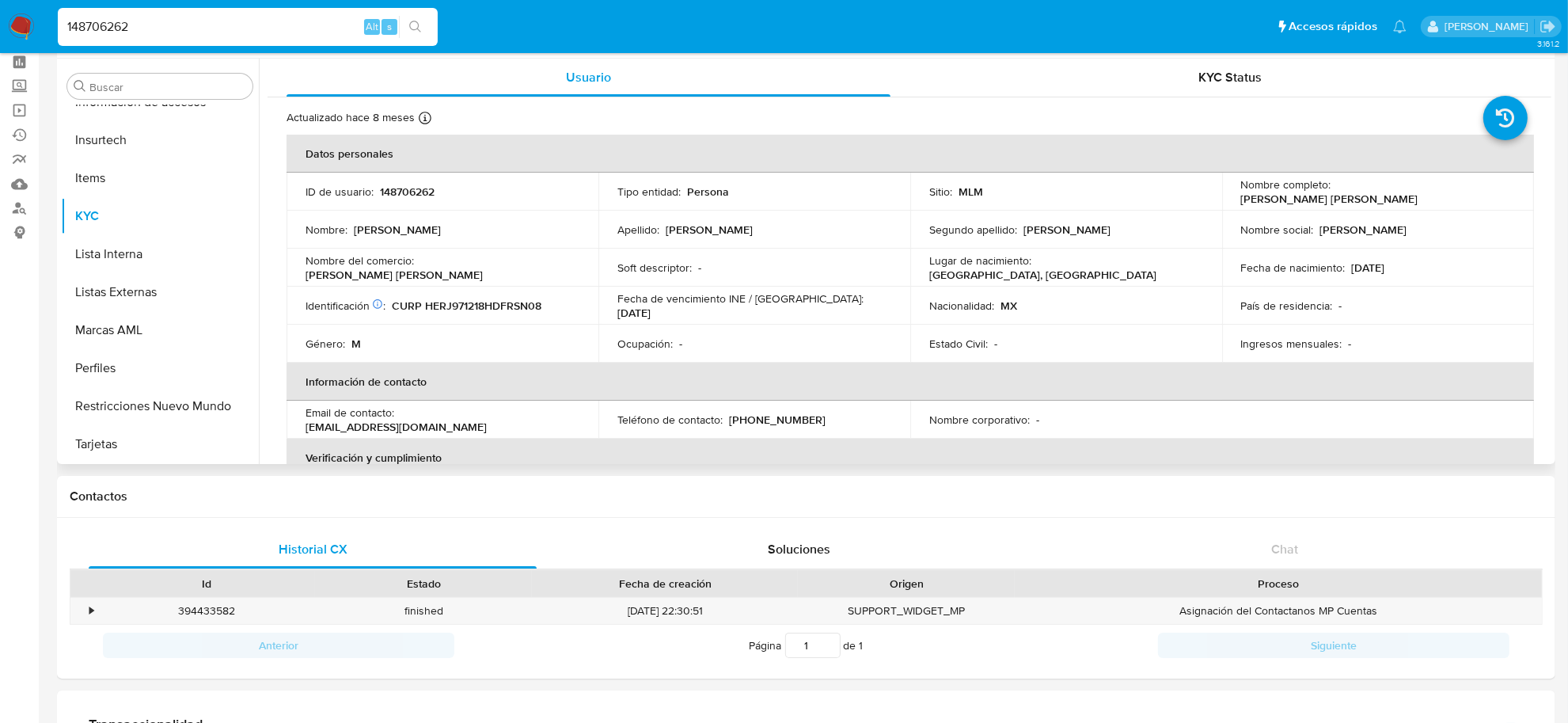
scroll to position [0, 0]
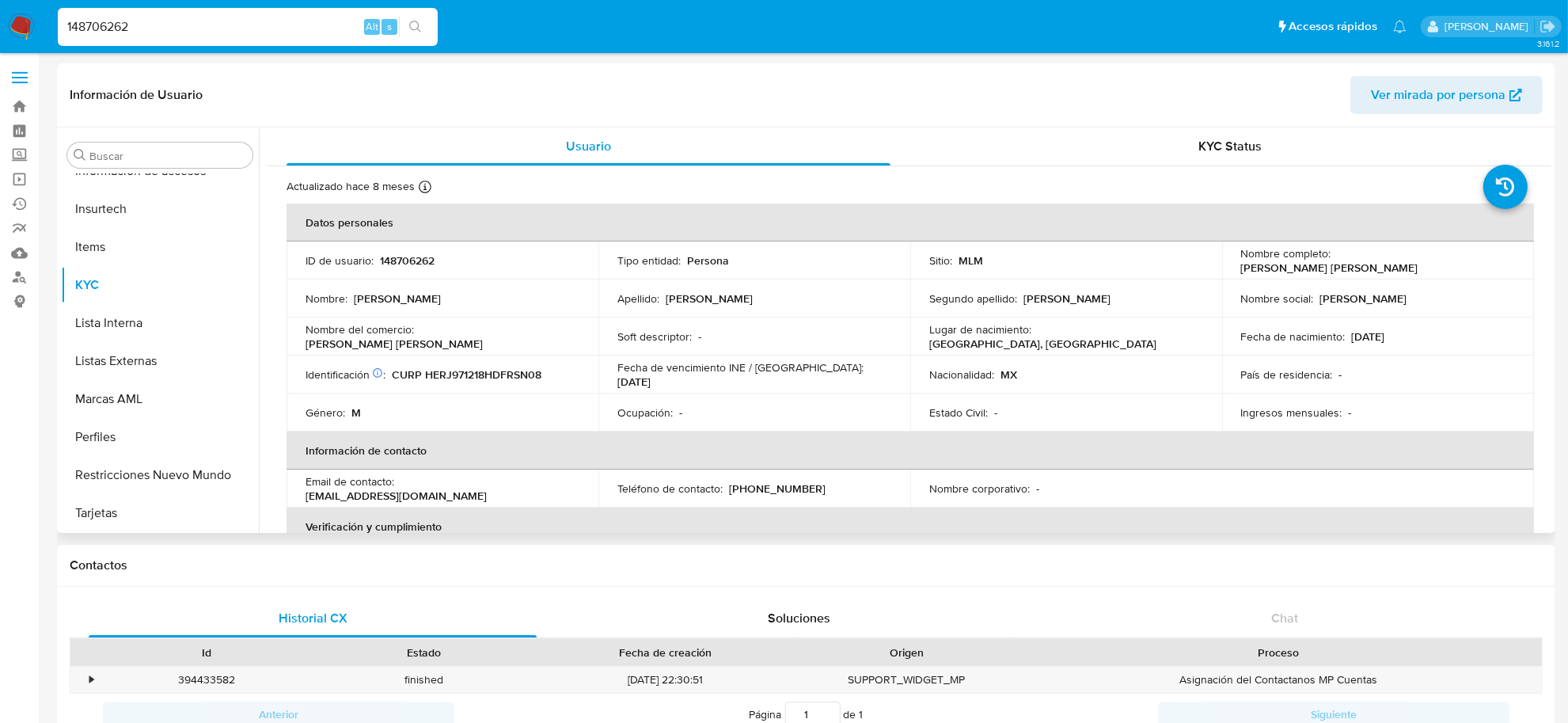
click at [409, 259] on p "148706262" at bounding box center [408, 260] width 55 height 15
copy p "148706262"
click at [27, 25] on img at bounding box center [21, 27] width 27 height 27
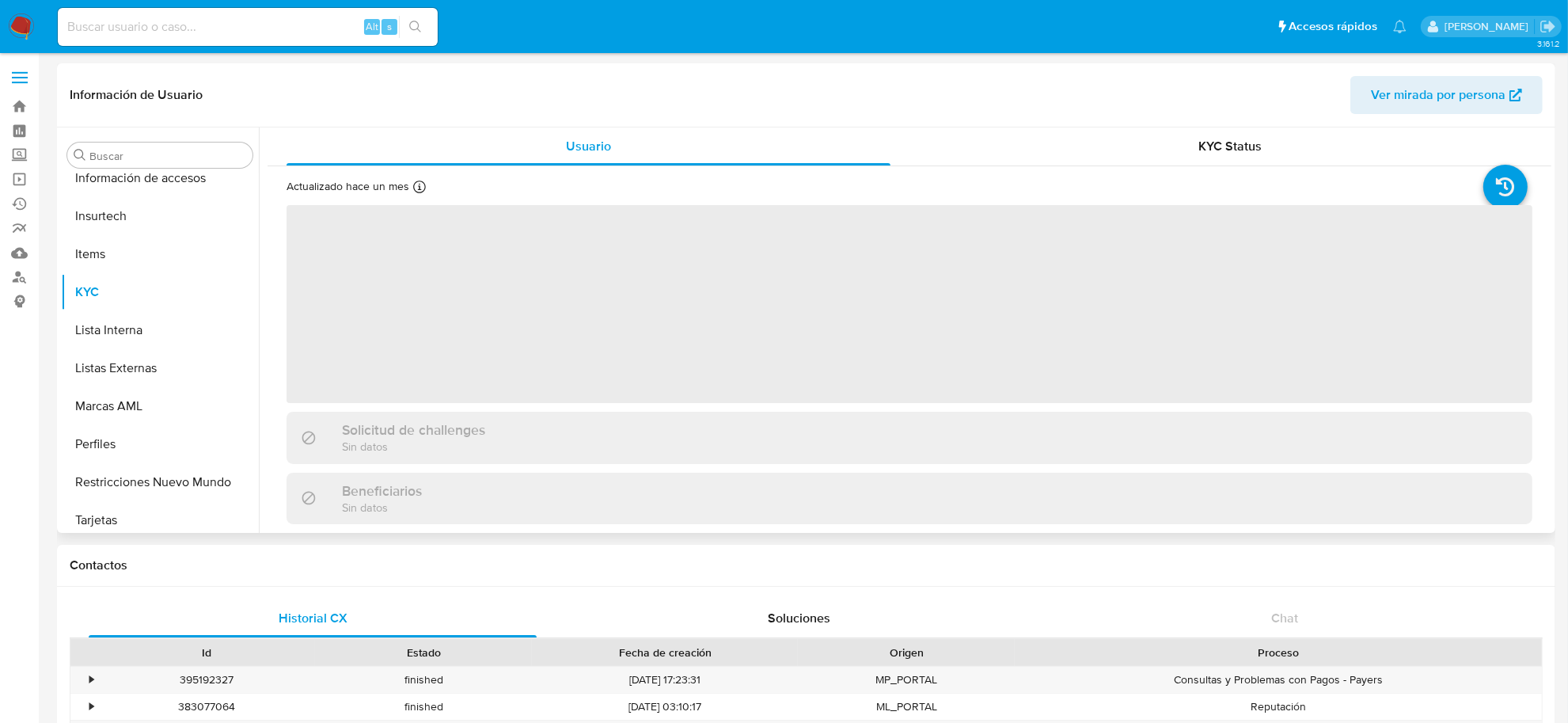
scroll to position [744, 0]
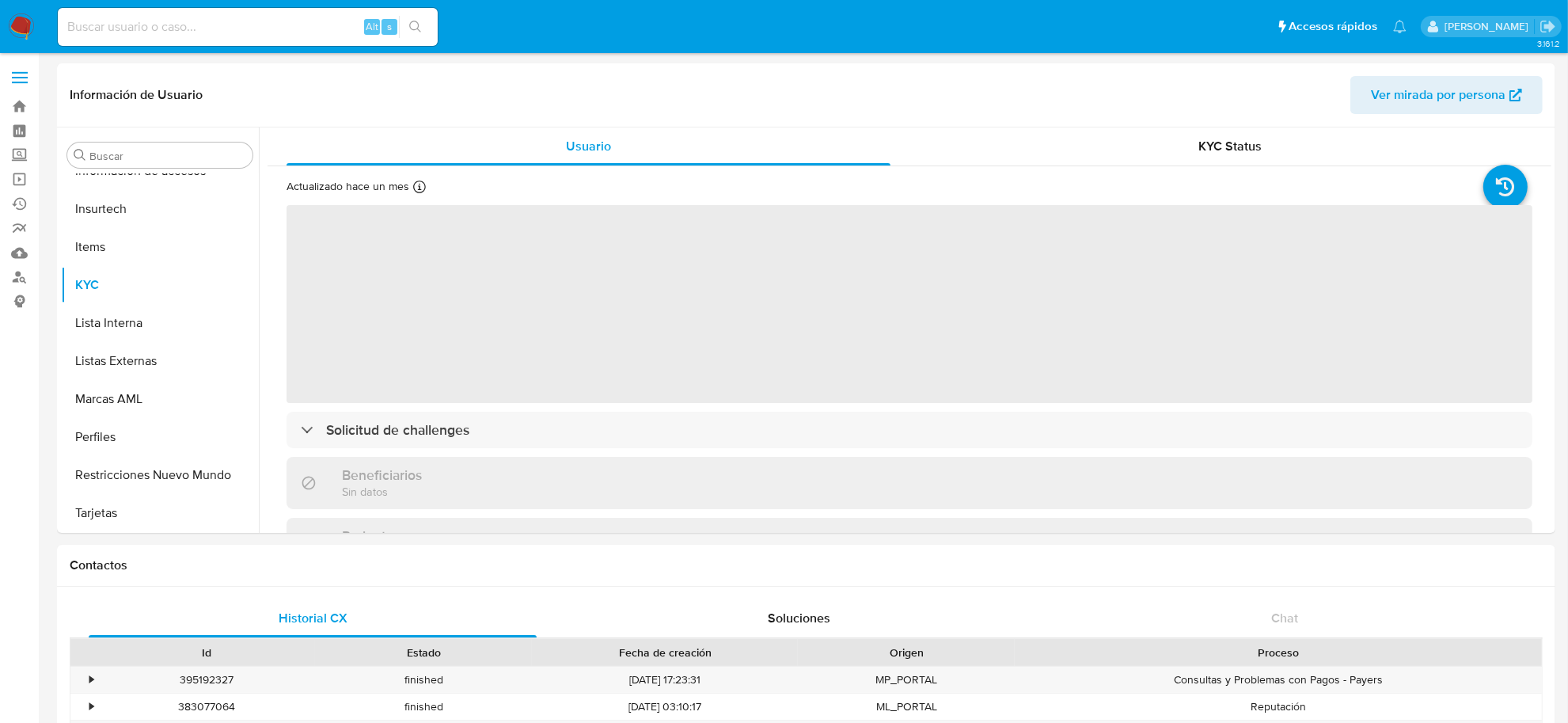
select select "10"
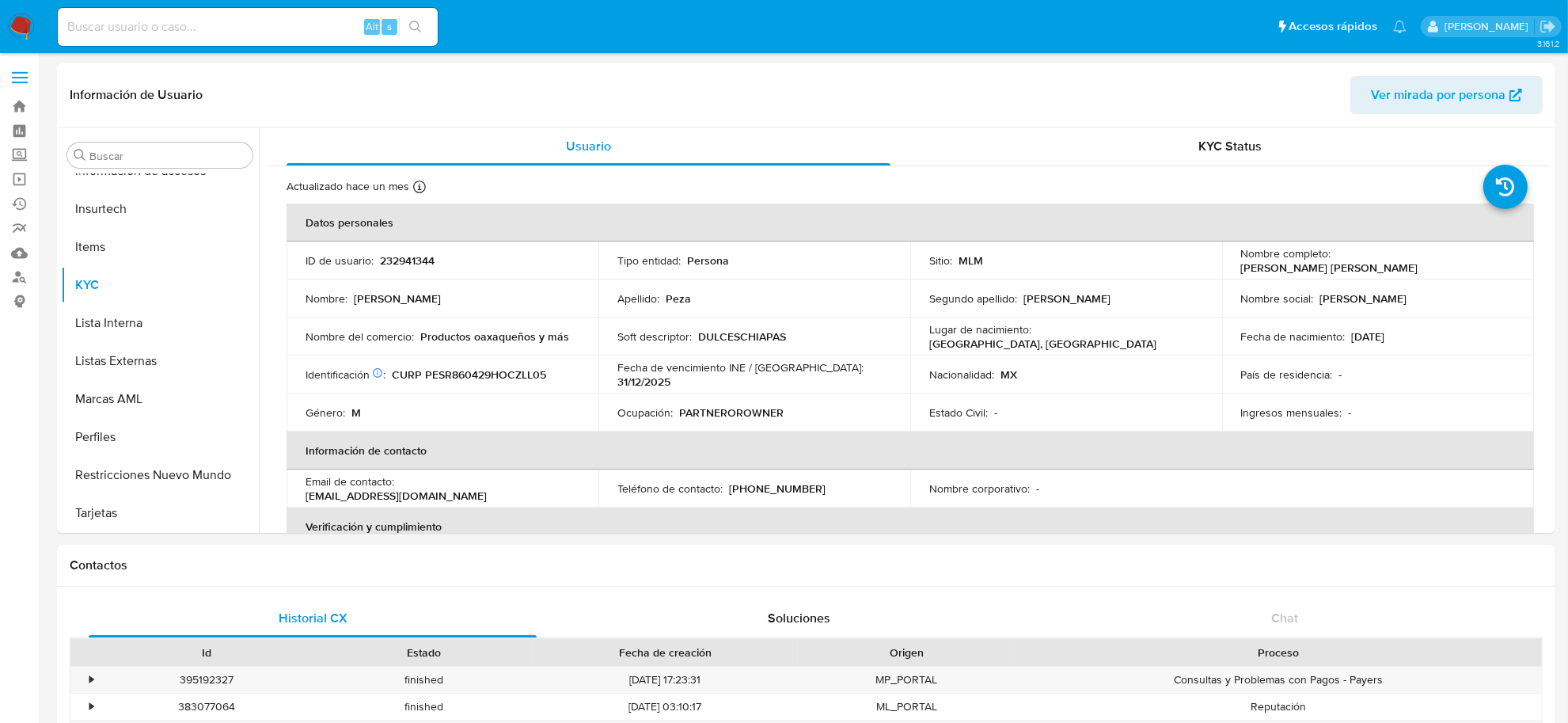
click at [406, 261] on p "232941344" at bounding box center [408, 260] width 55 height 15
copy p "232941344"
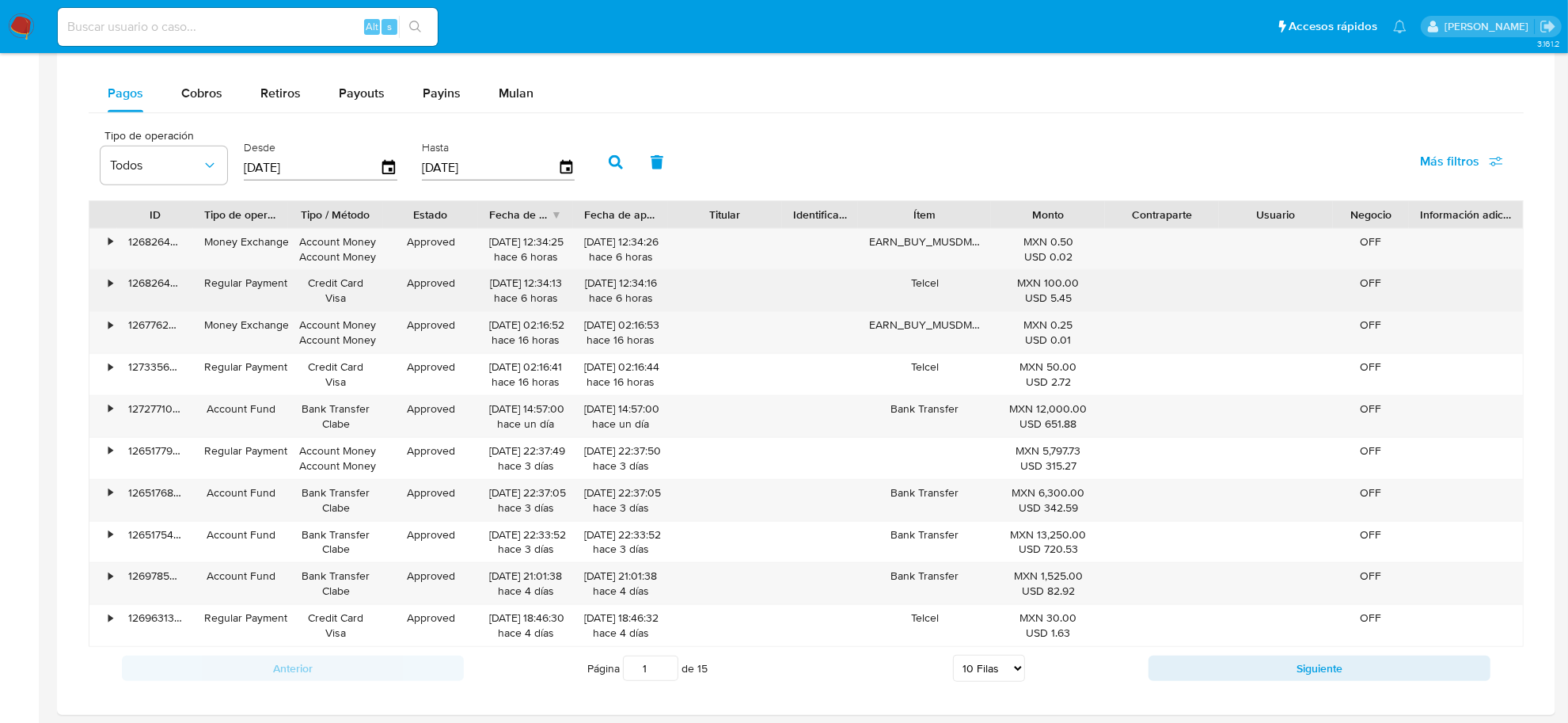
scroll to position [992, 0]
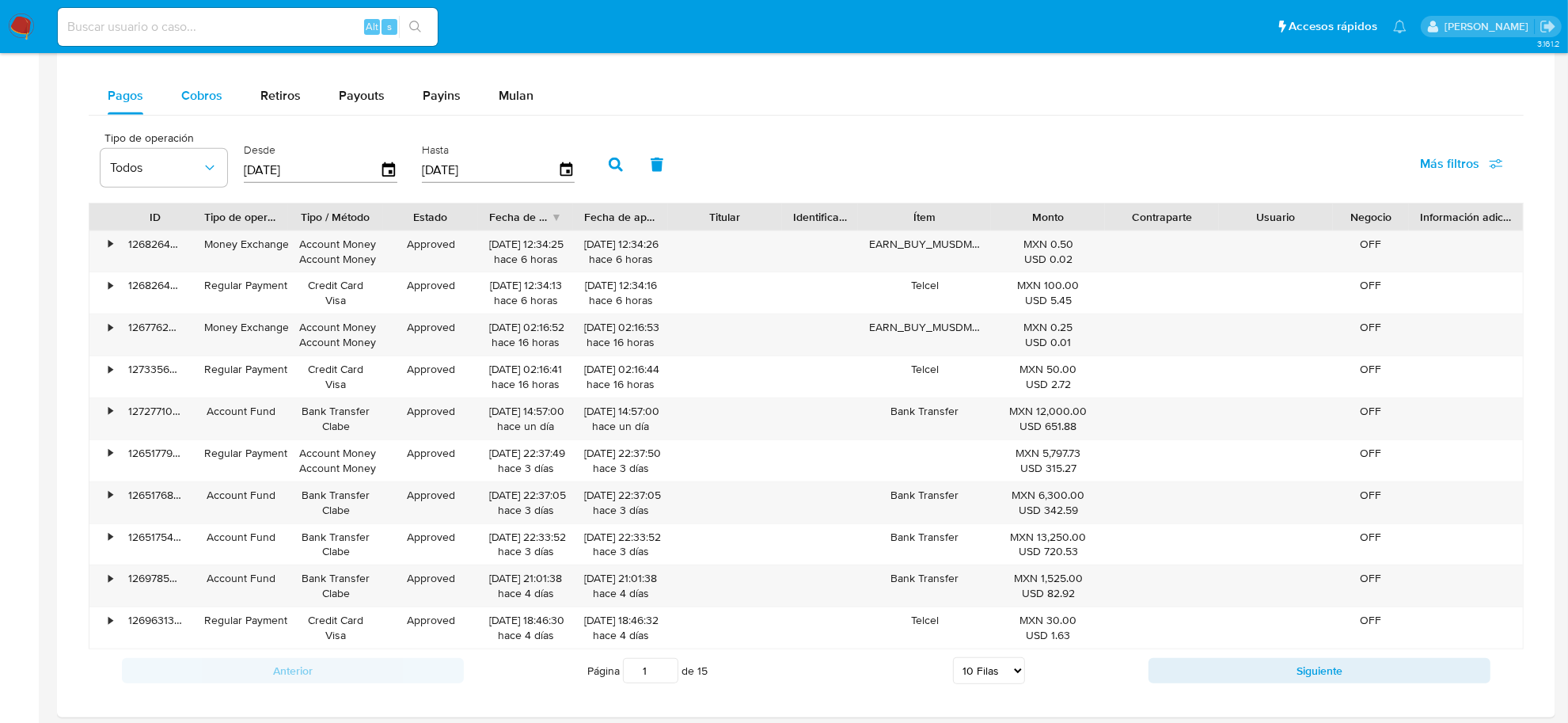
click at [186, 101] on span "Cobros" at bounding box center [202, 95] width 41 height 18
select select "10"
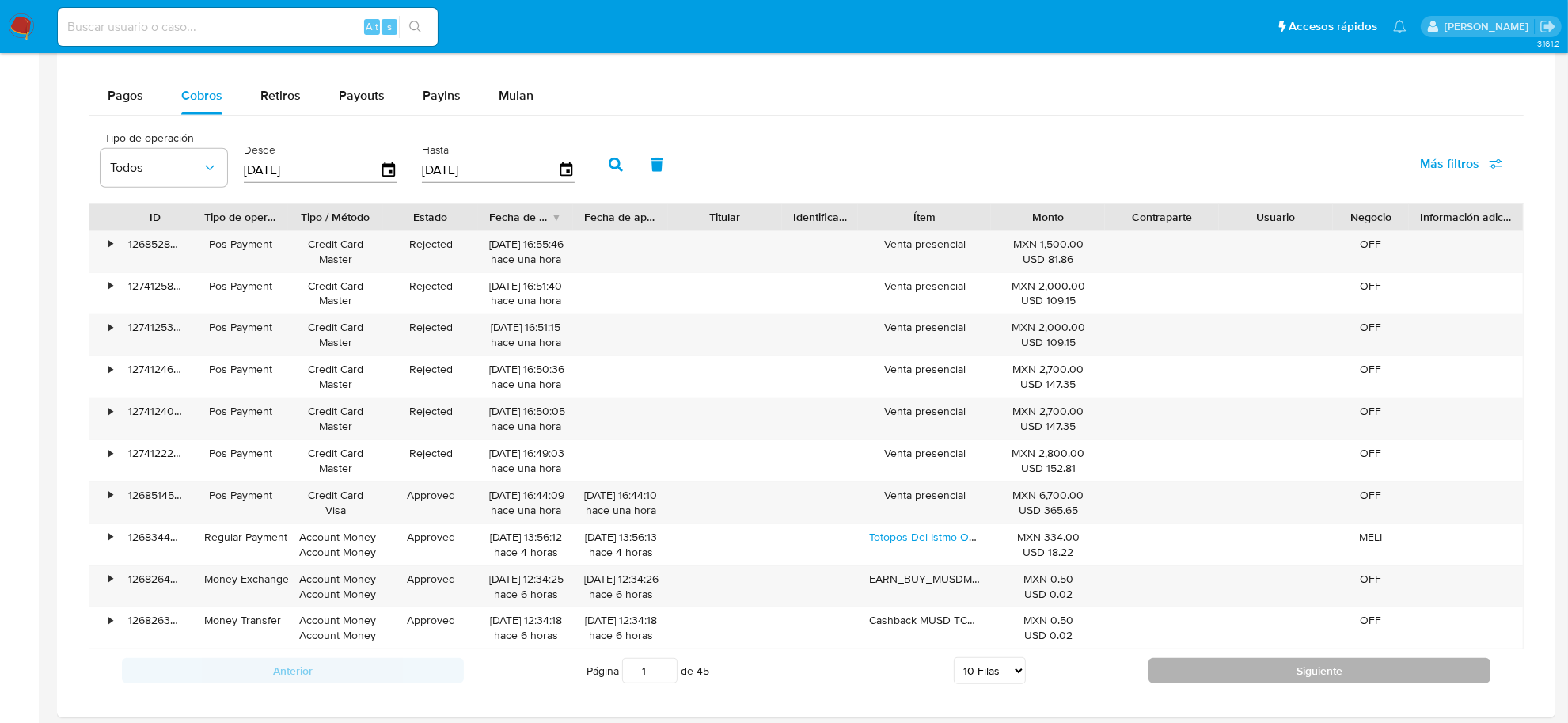
click at [1280, 671] on button "Siguiente" at bounding box center [1319, 671] width 342 height 26
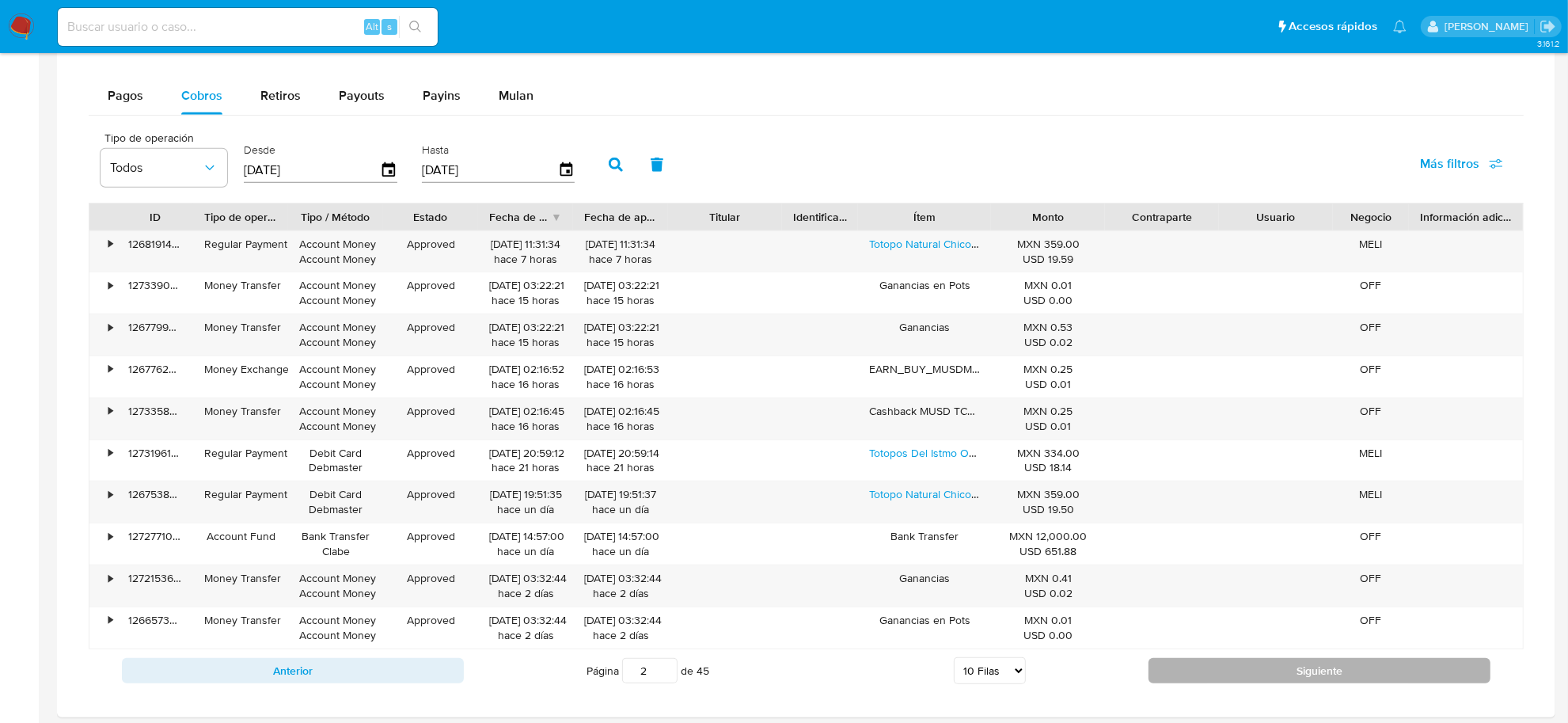
click at [1274, 675] on button "Siguiente" at bounding box center [1319, 671] width 342 height 26
click at [1171, 676] on button "Siguiente" at bounding box center [1319, 671] width 342 height 26
type input "4"
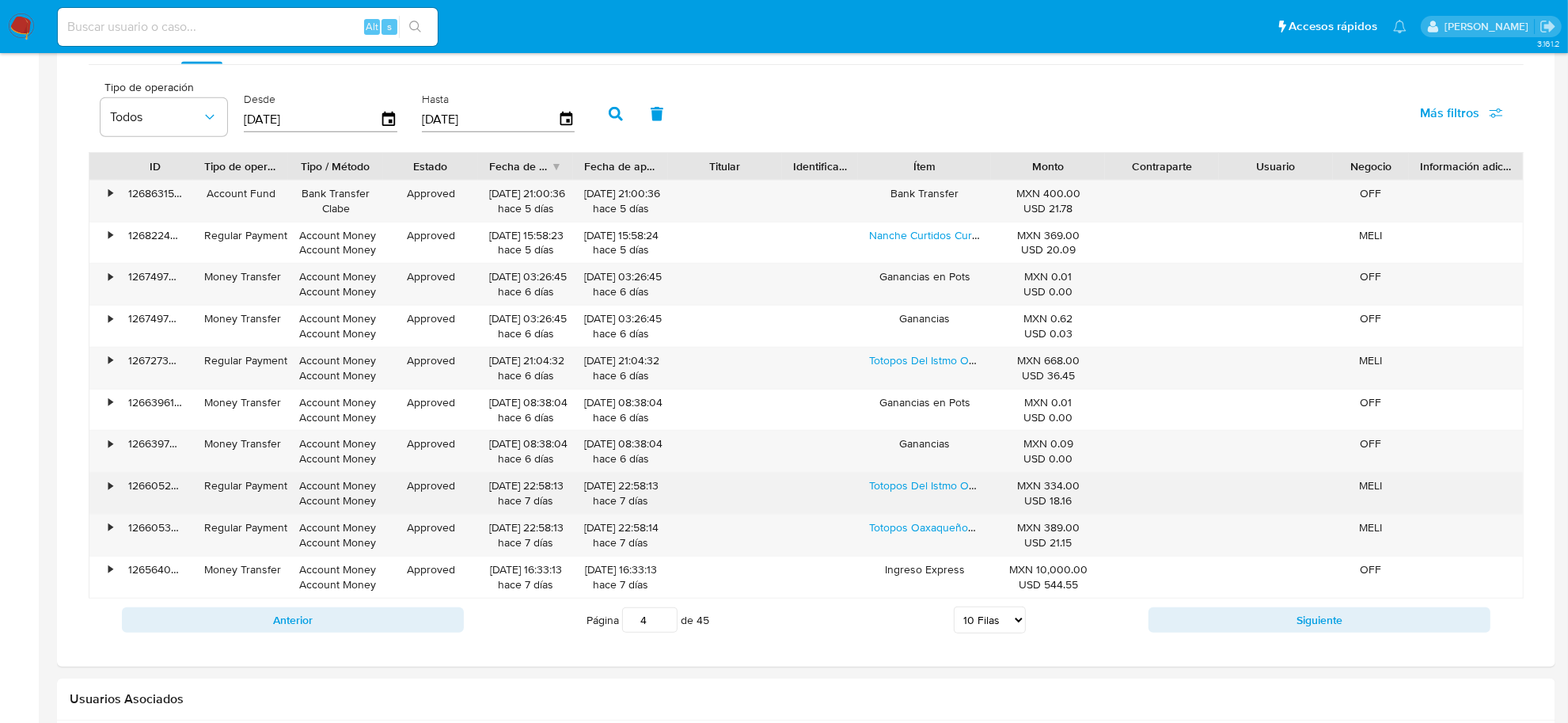
scroll to position [1091, 0]
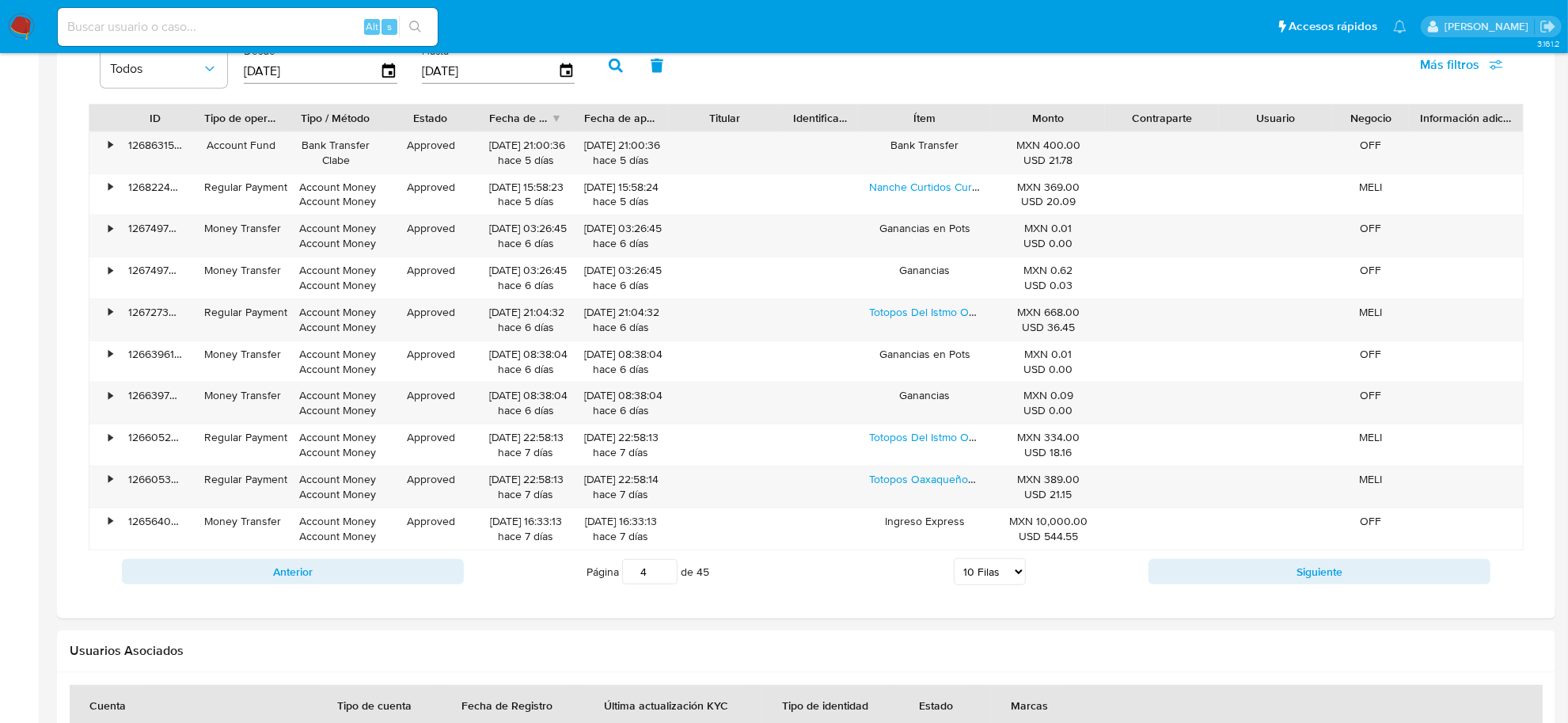
click at [1000, 576] on select "5 Filas 10 Filas 20 Filas 25 Filas 50 Filas 100 Filas" at bounding box center [990, 571] width 72 height 27
select select "50"
click at [954, 562] on select "5 Filas 10 Filas 20 Filas 25 Filas 50 Filas 100 Filas" at bounding box center [990, 571] width 72 height 27
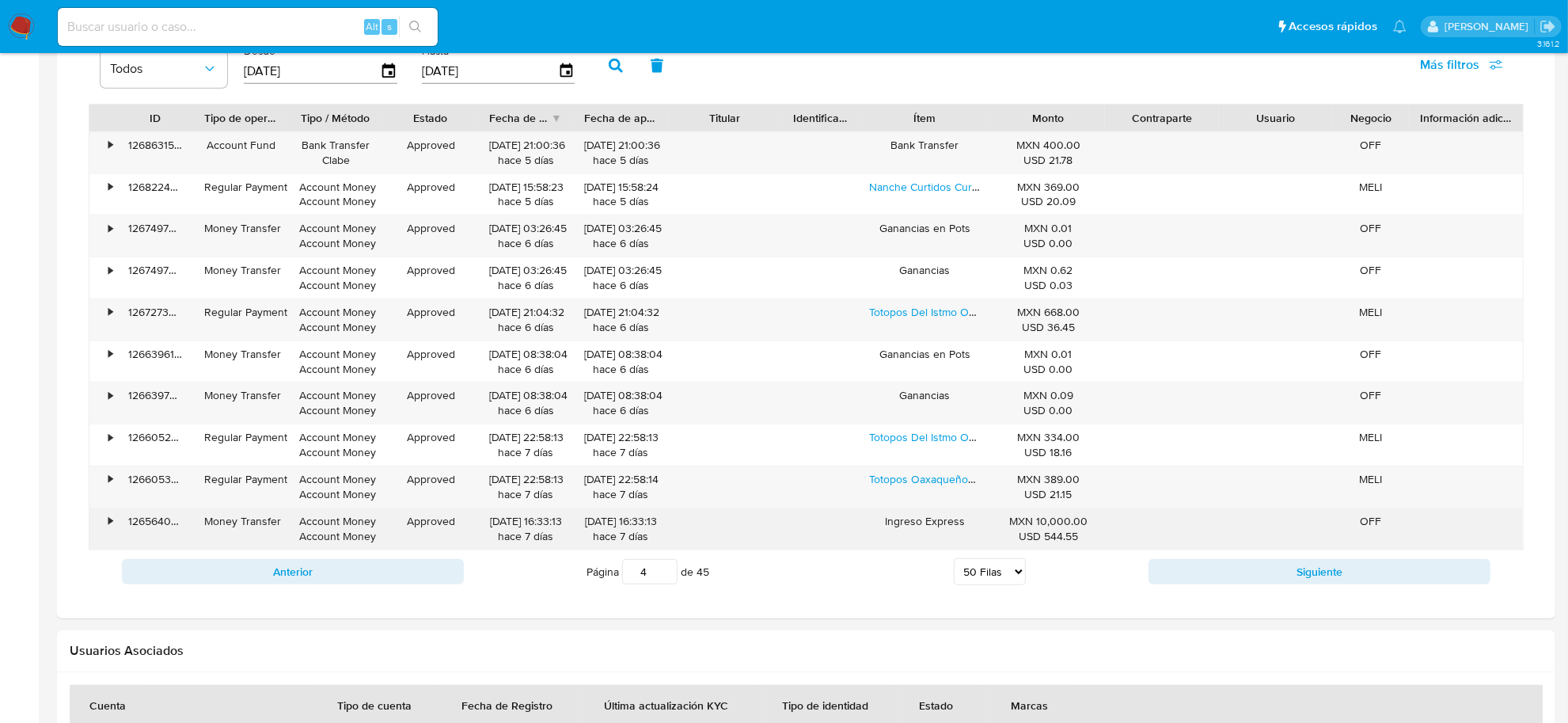
type input "1"
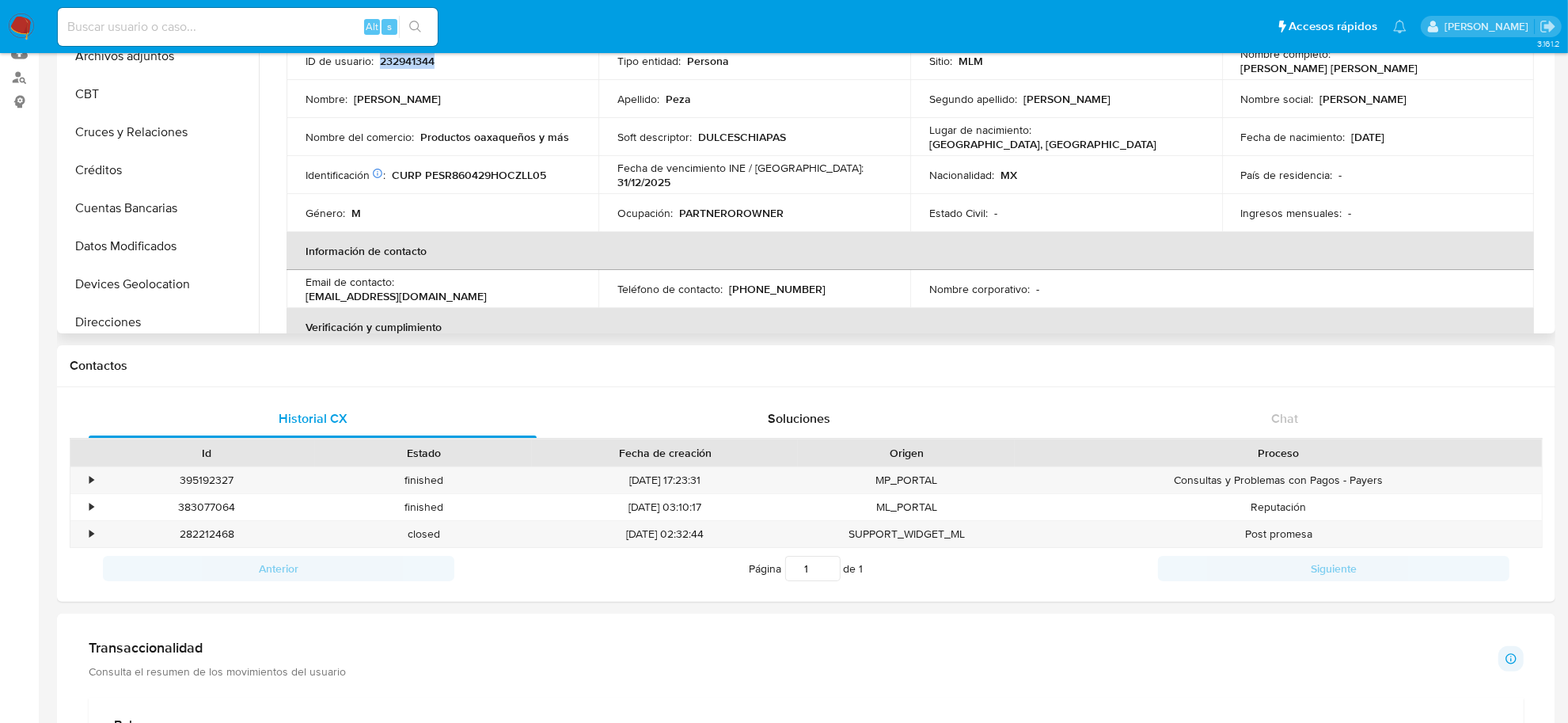
scroll to position [2, 0]
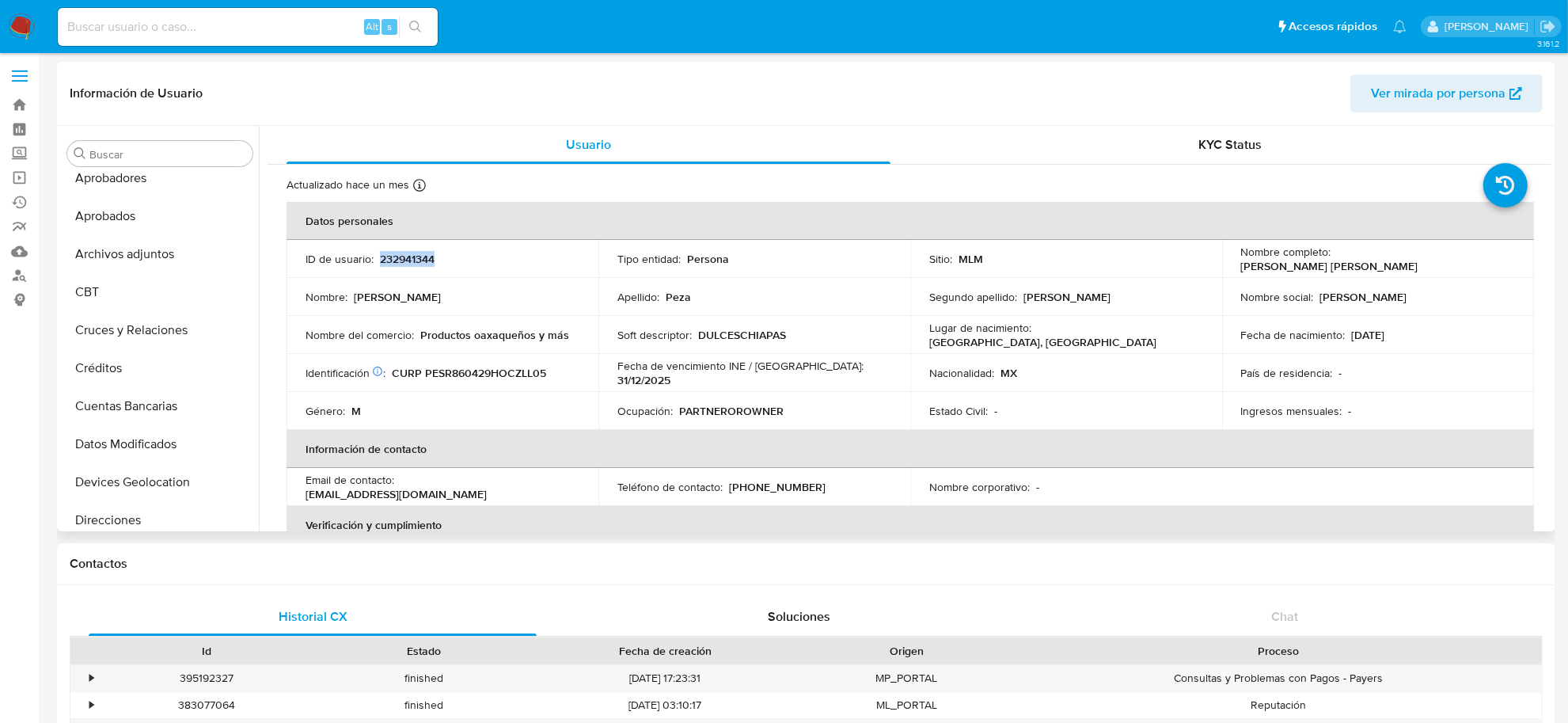
copy p "232941344"
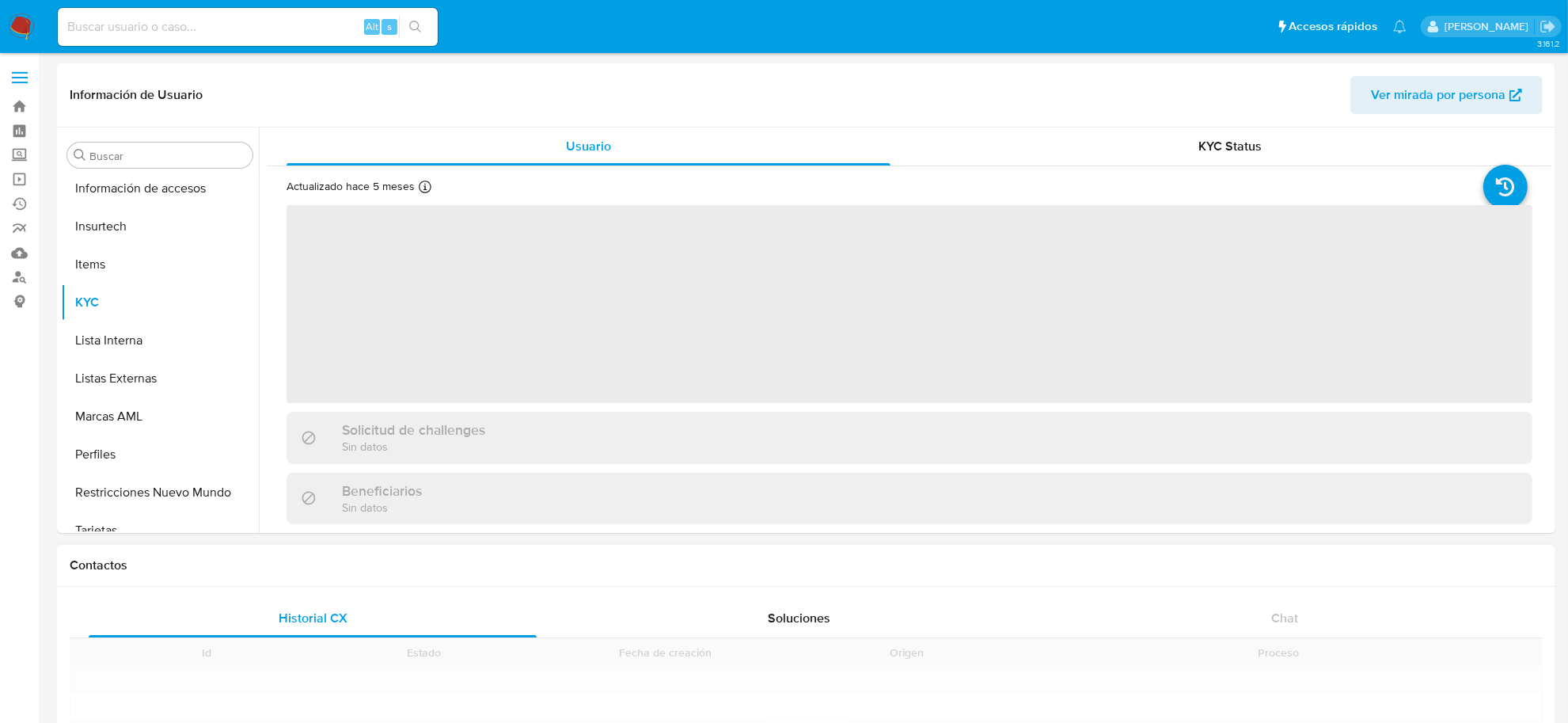
scroll to position [744, 0]
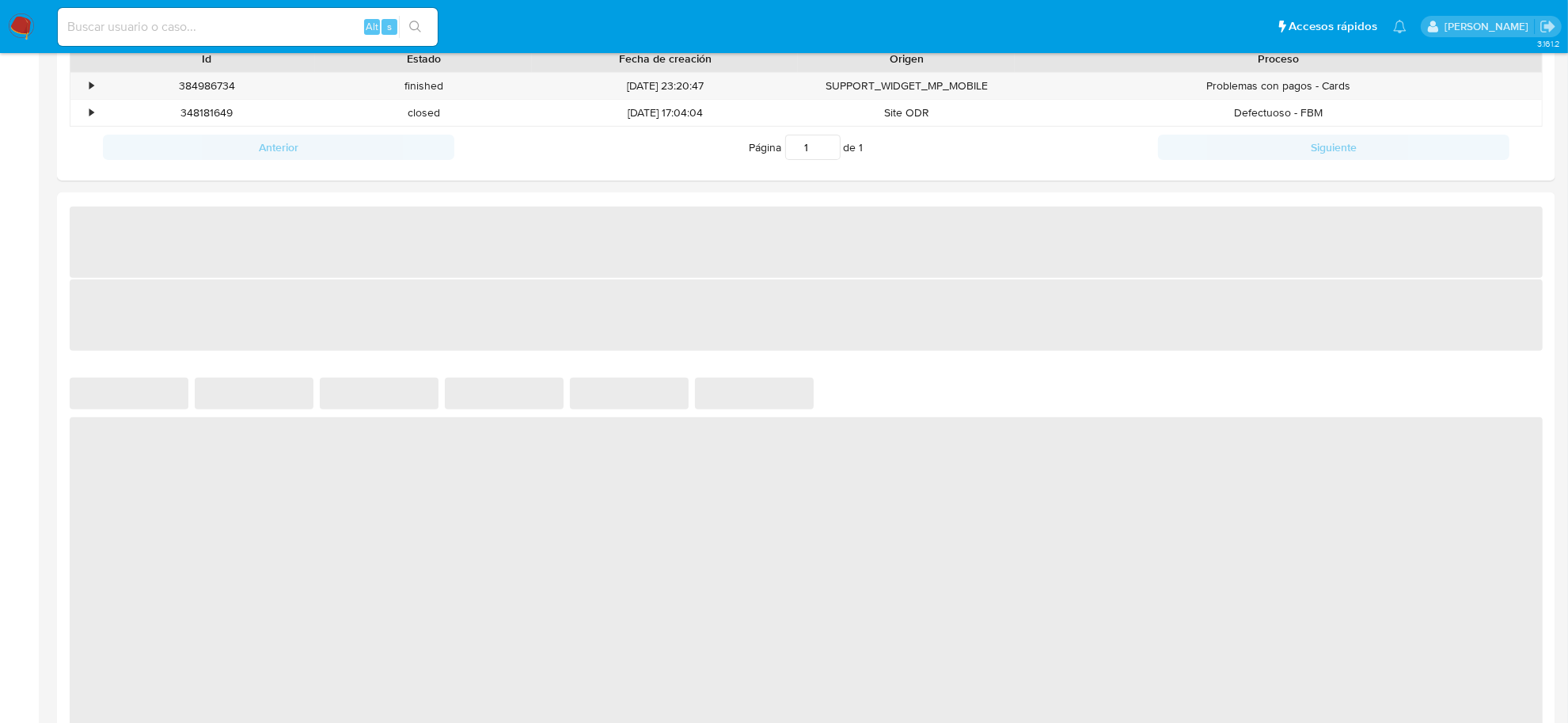
select select "10"
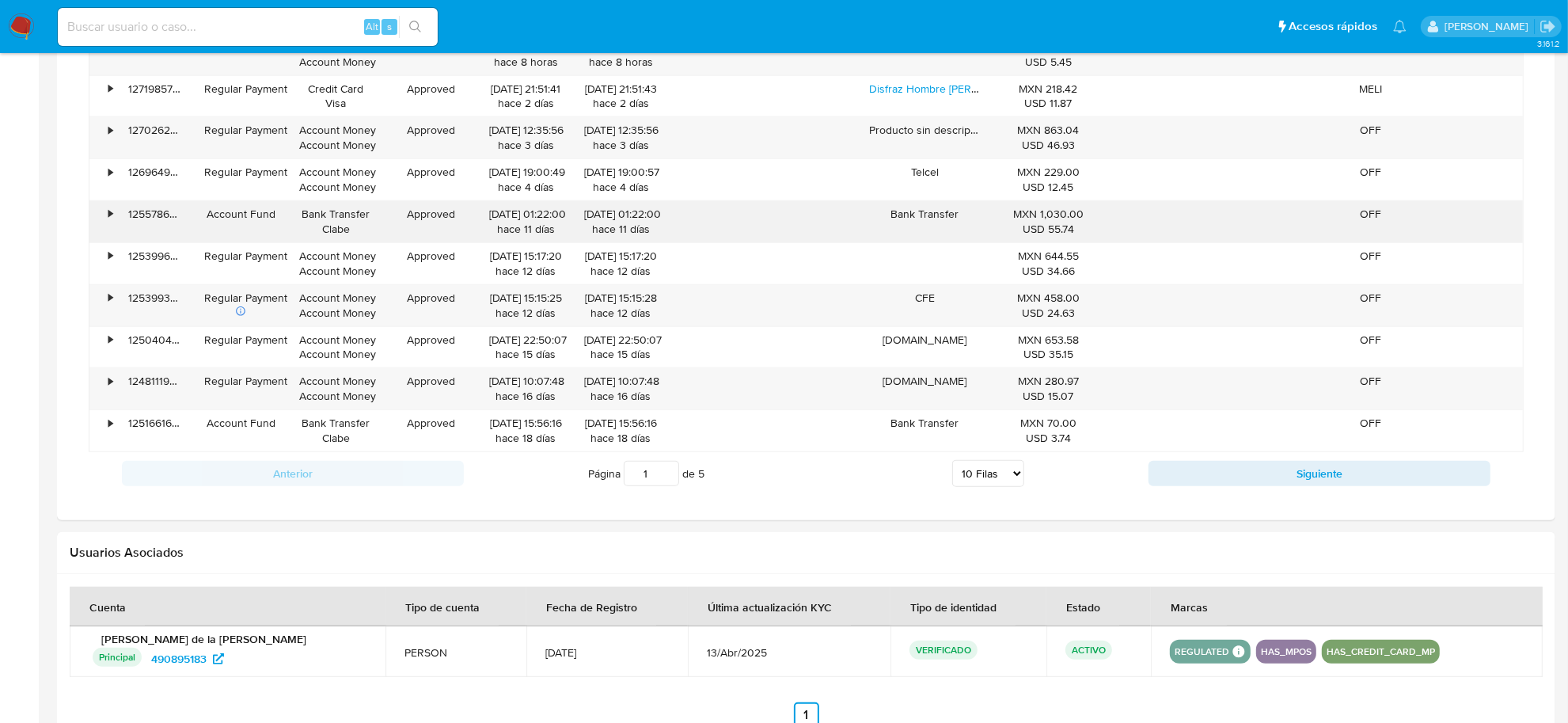
scroll to position [766, 0]
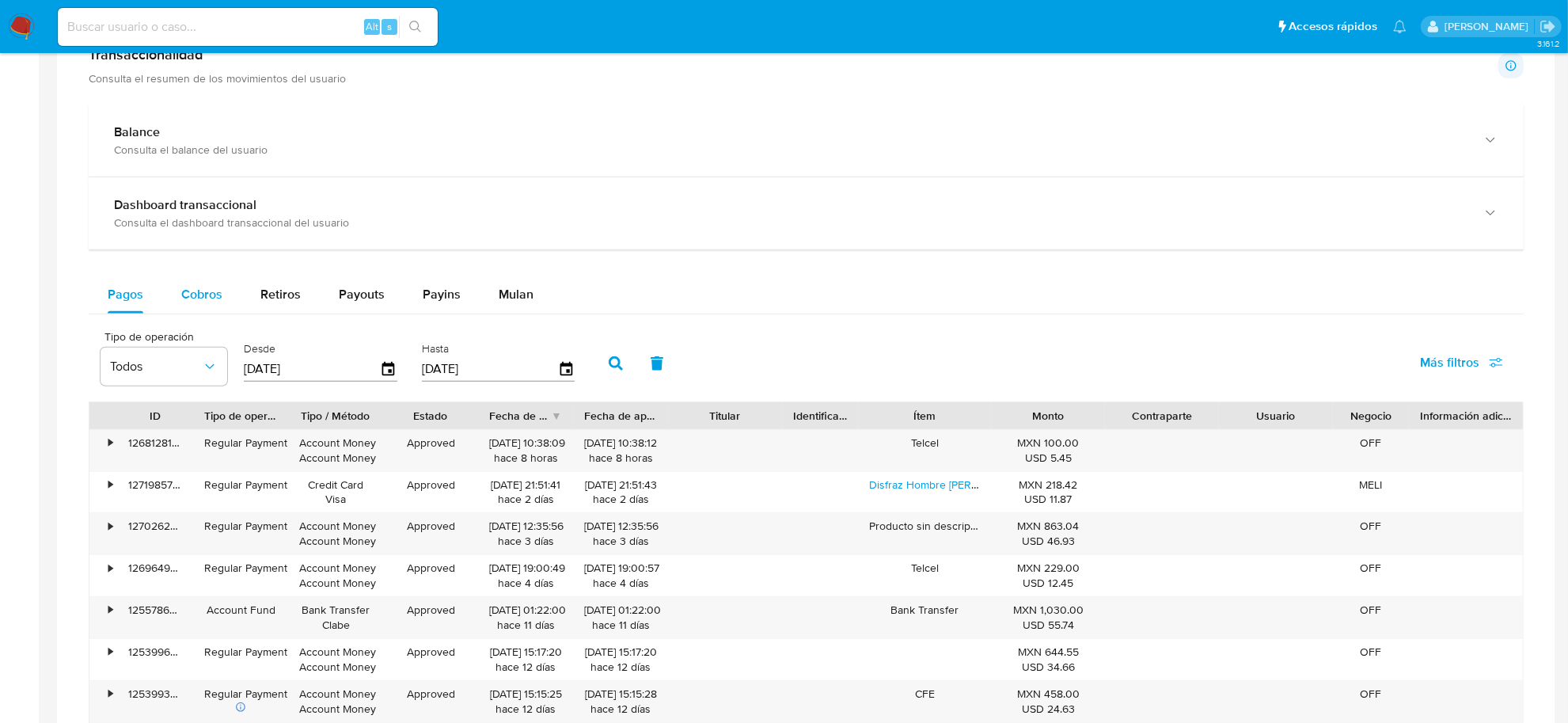
click at [172, 289] on button "Cobros" at bounding box center [202, 295] width 79 height 38
select select "10"
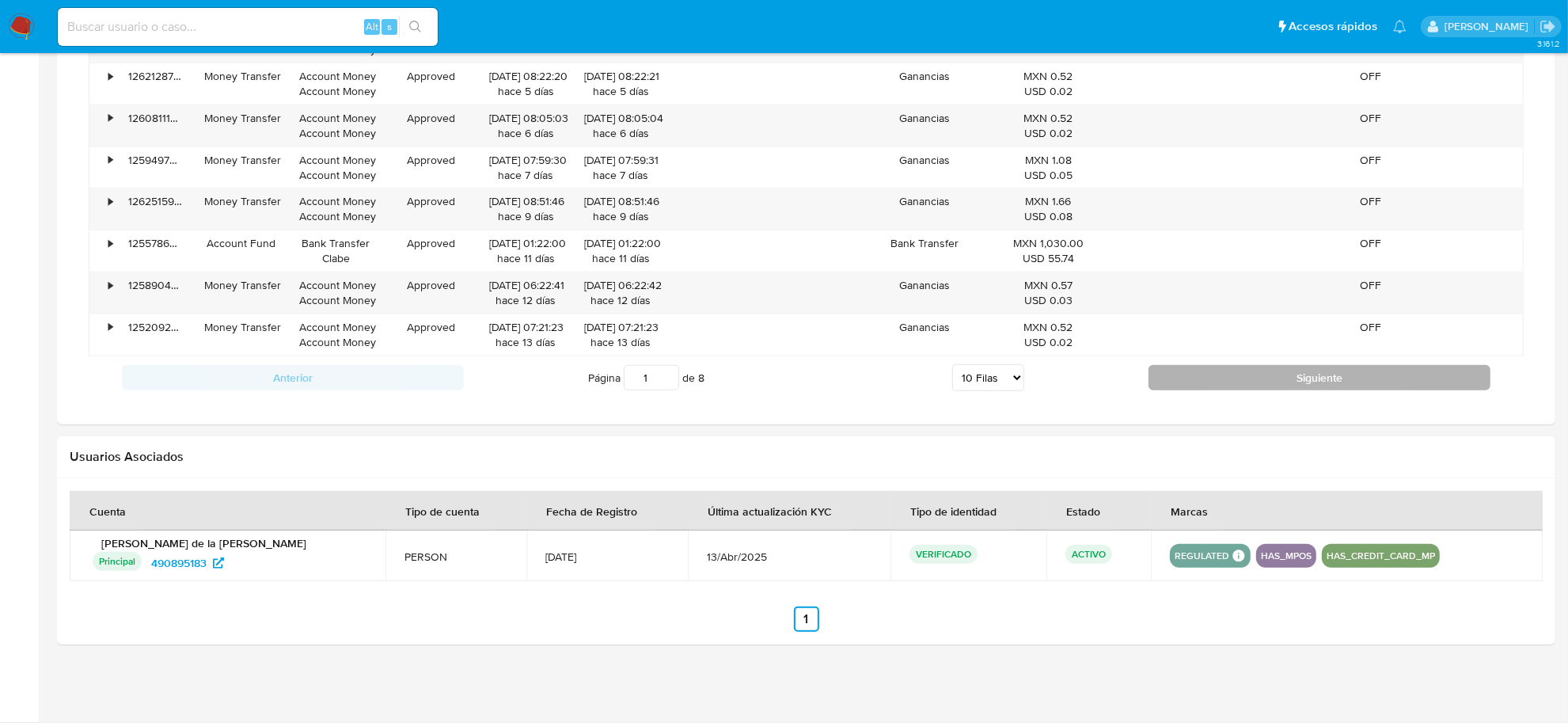
click at [1283, 382] on button "Siguiente" at bounding box center [1319, 378] width 342 height 26
type input "2"
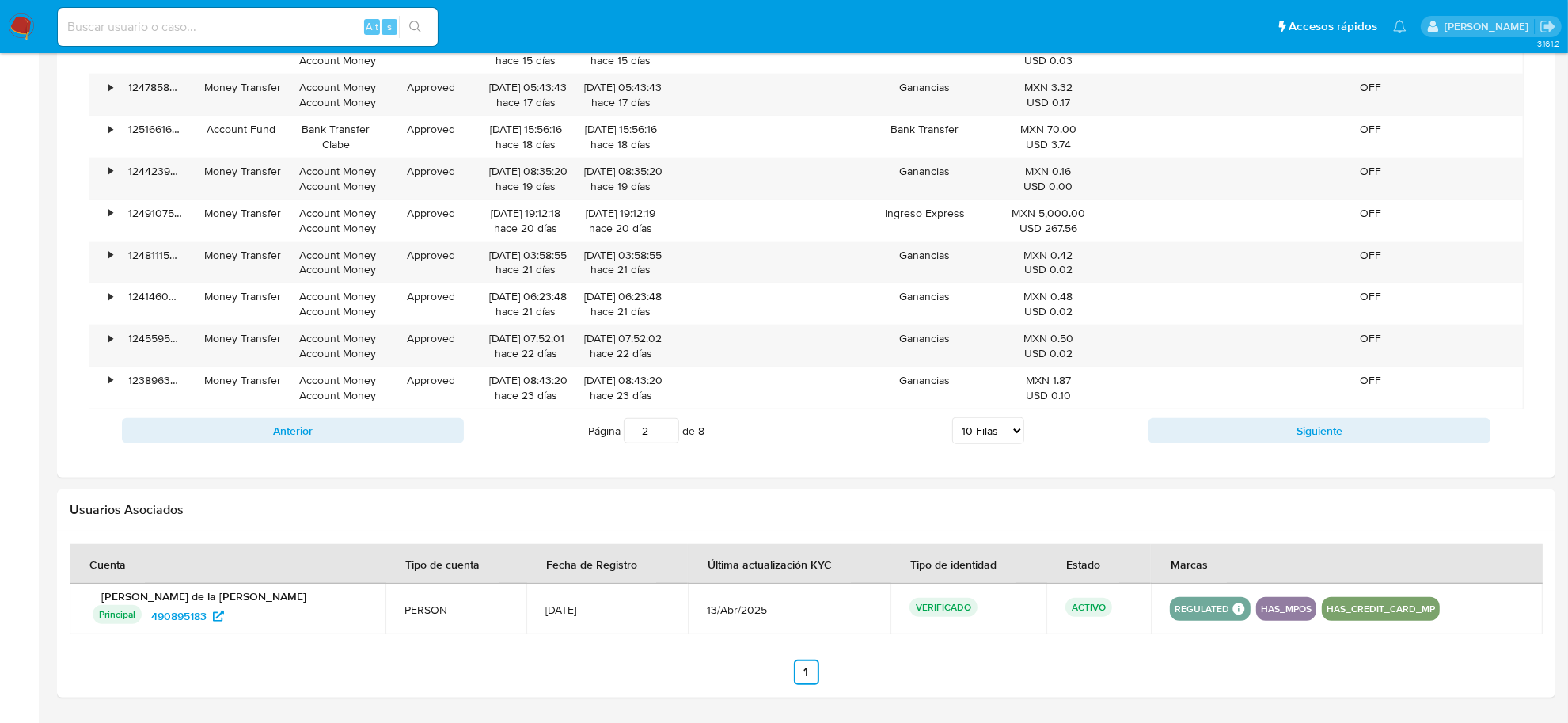
scroll to position [1161, 0]
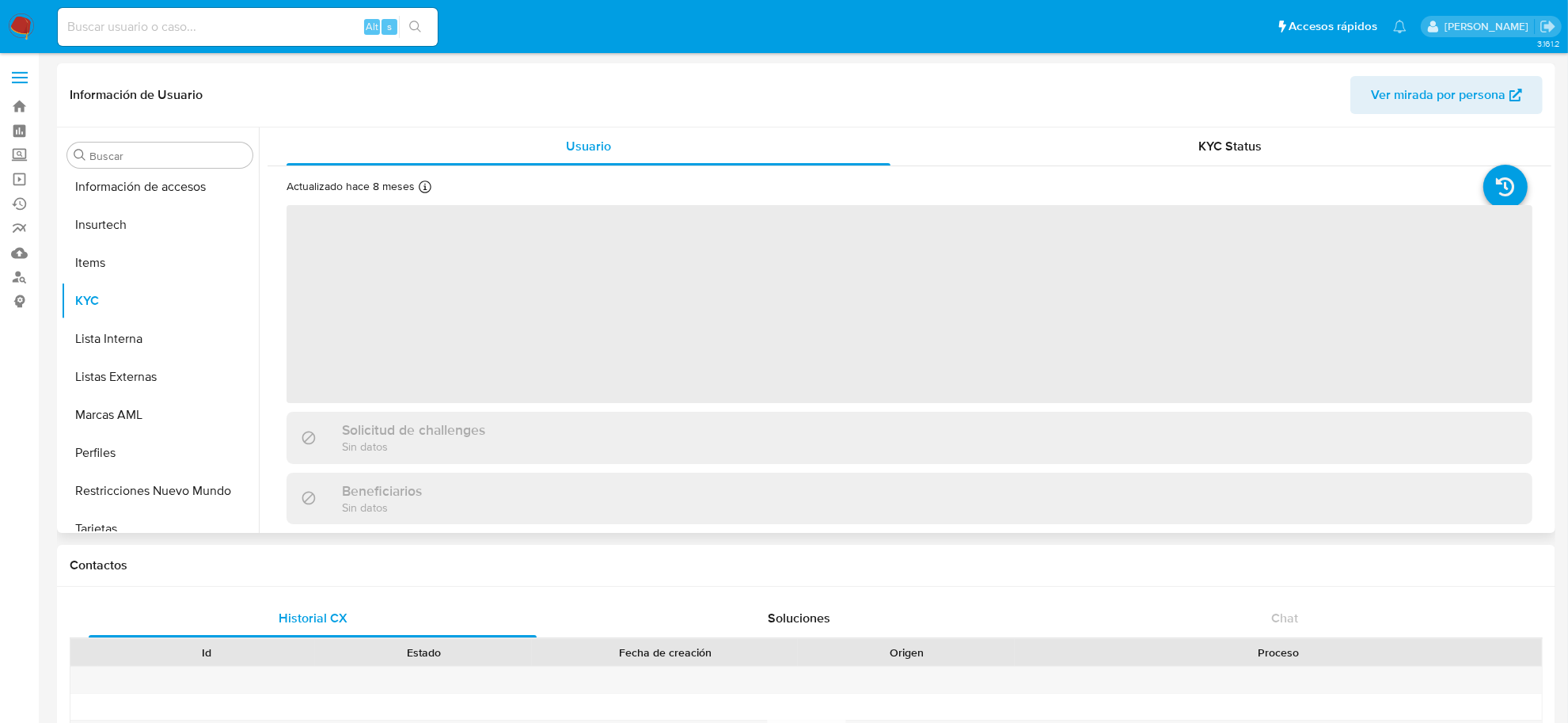
scroll to position [744, 0]
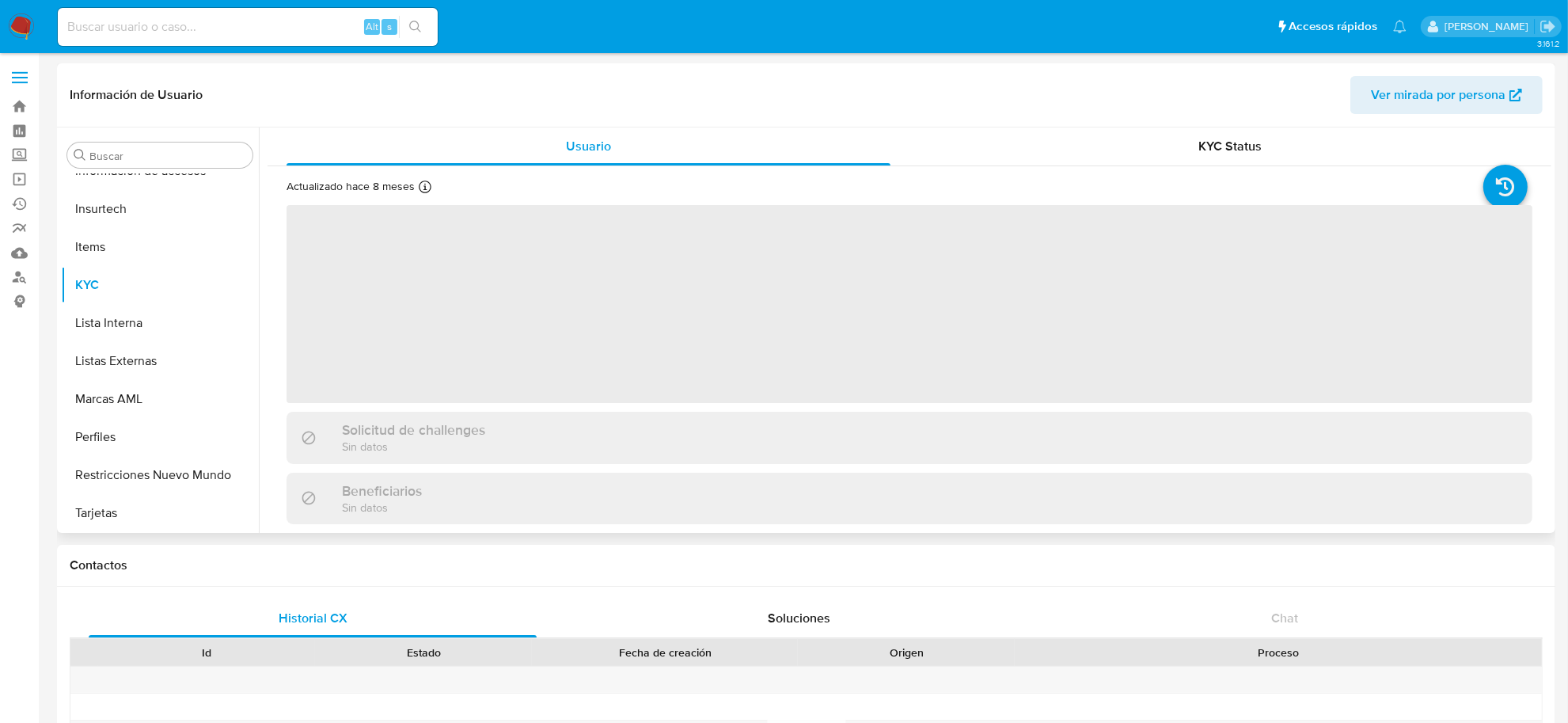
select select "10"
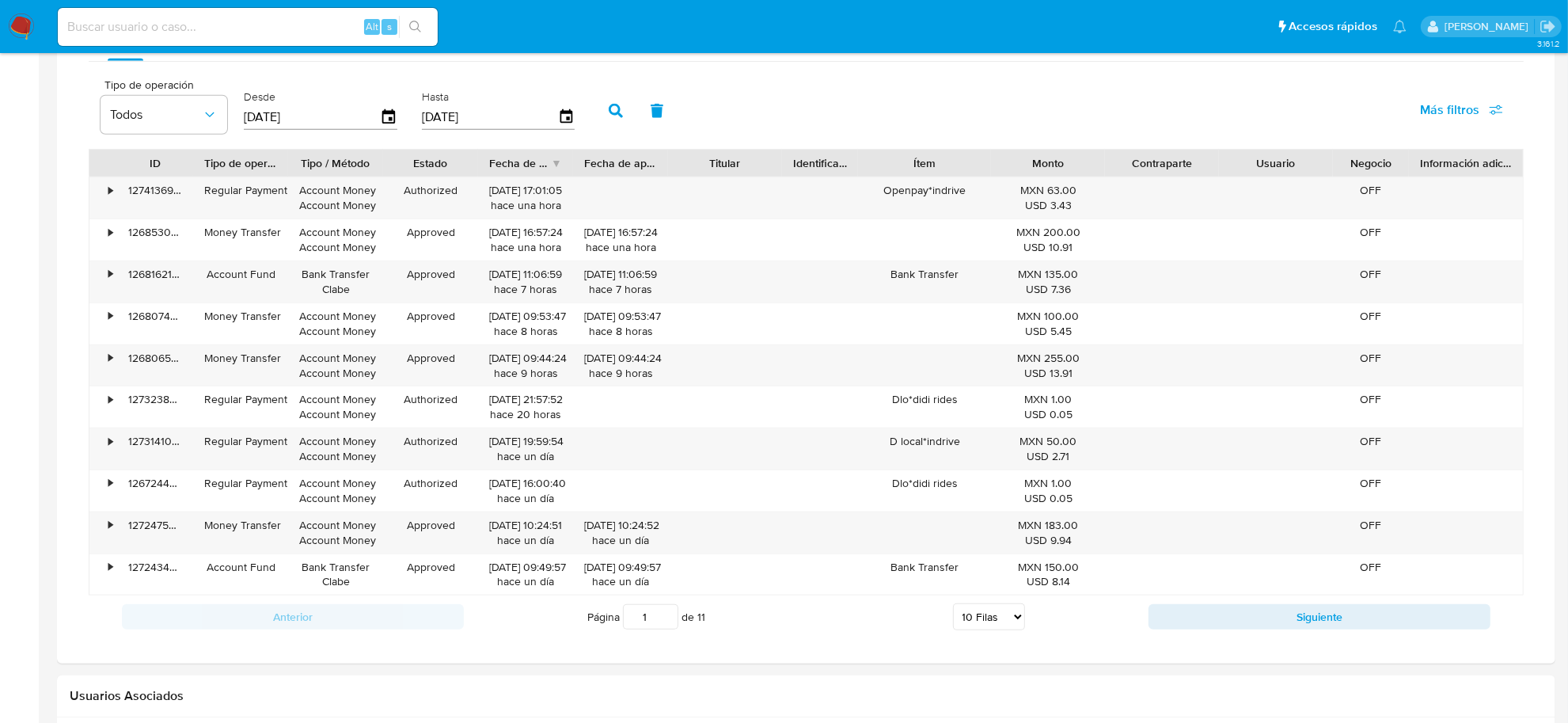
scroll to position [891, 0]
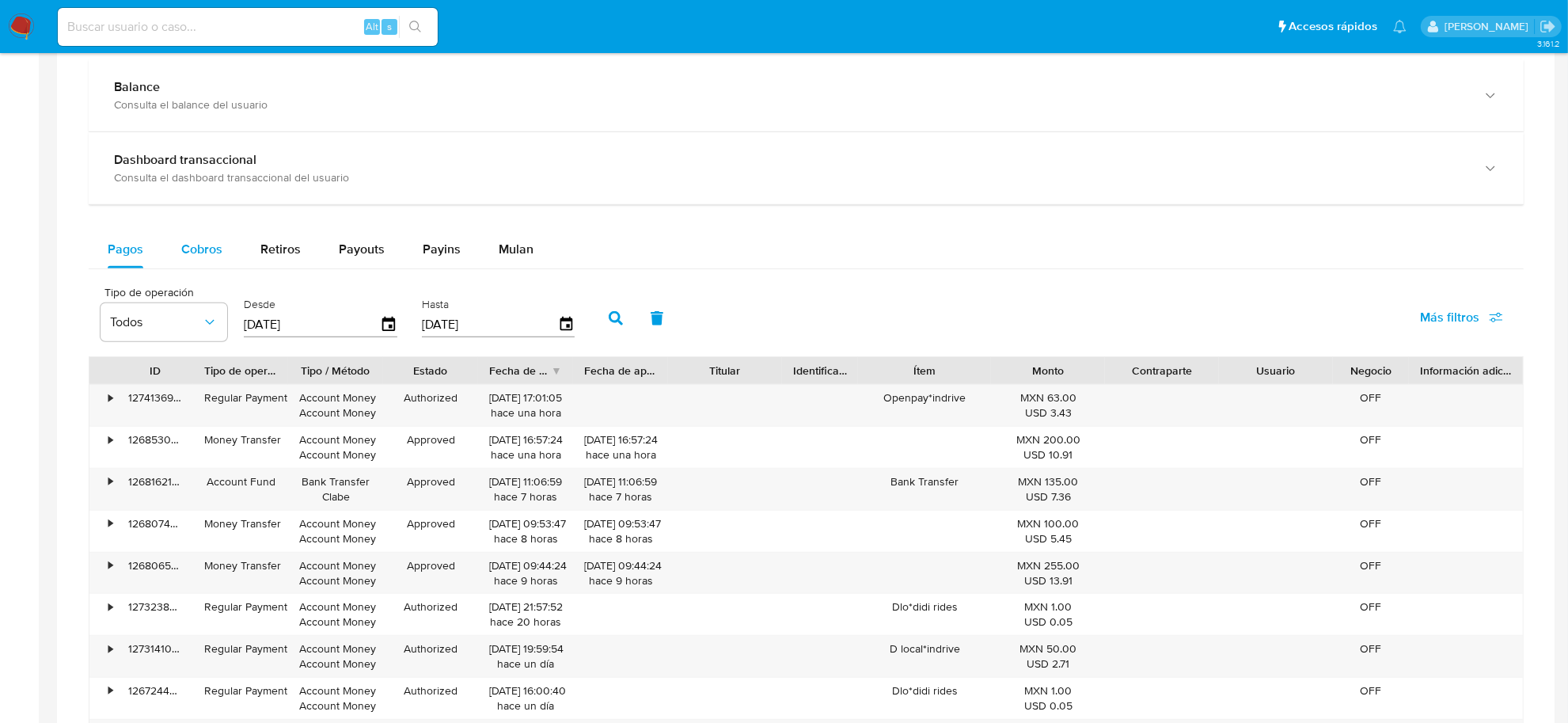
click at [191, 240] on div "Cobros" at bounding box center [202, 249] width 41 height 38
select select "10"
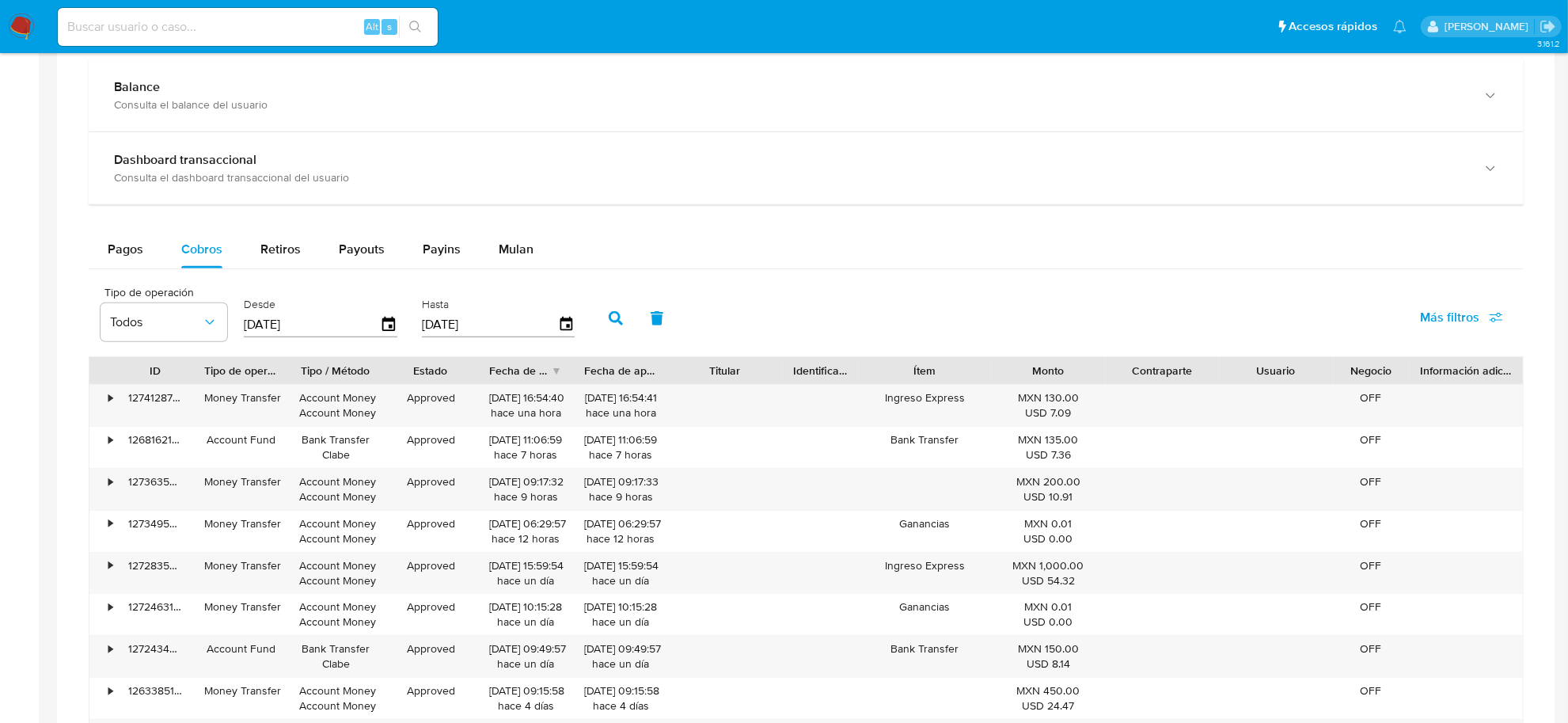
click at [1055, 287] on div "Tipo de operación Todos Desde [DATE] Hasta [DATE] Más filtros" at bounding box center [806, 317] width 1435 height 79
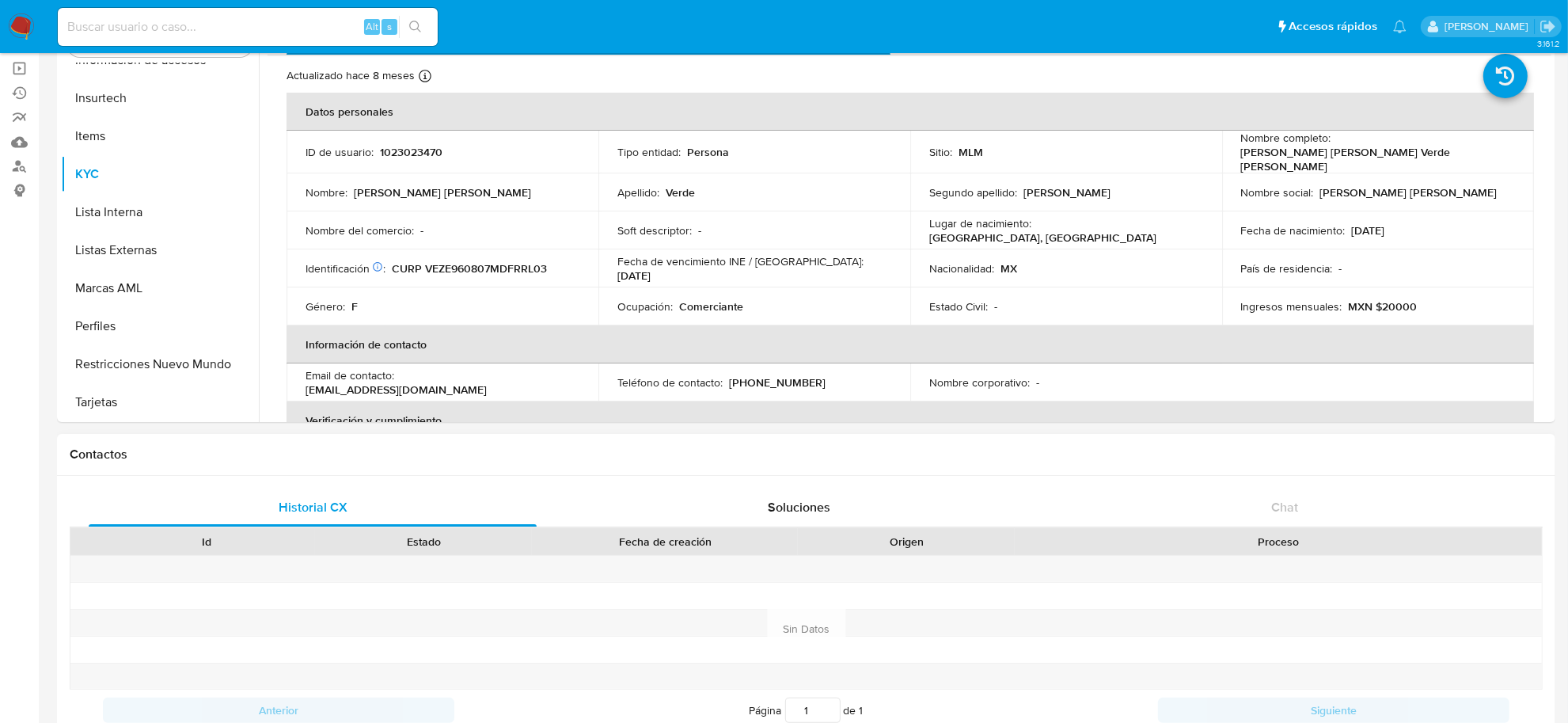
scroll to position [0, 0]
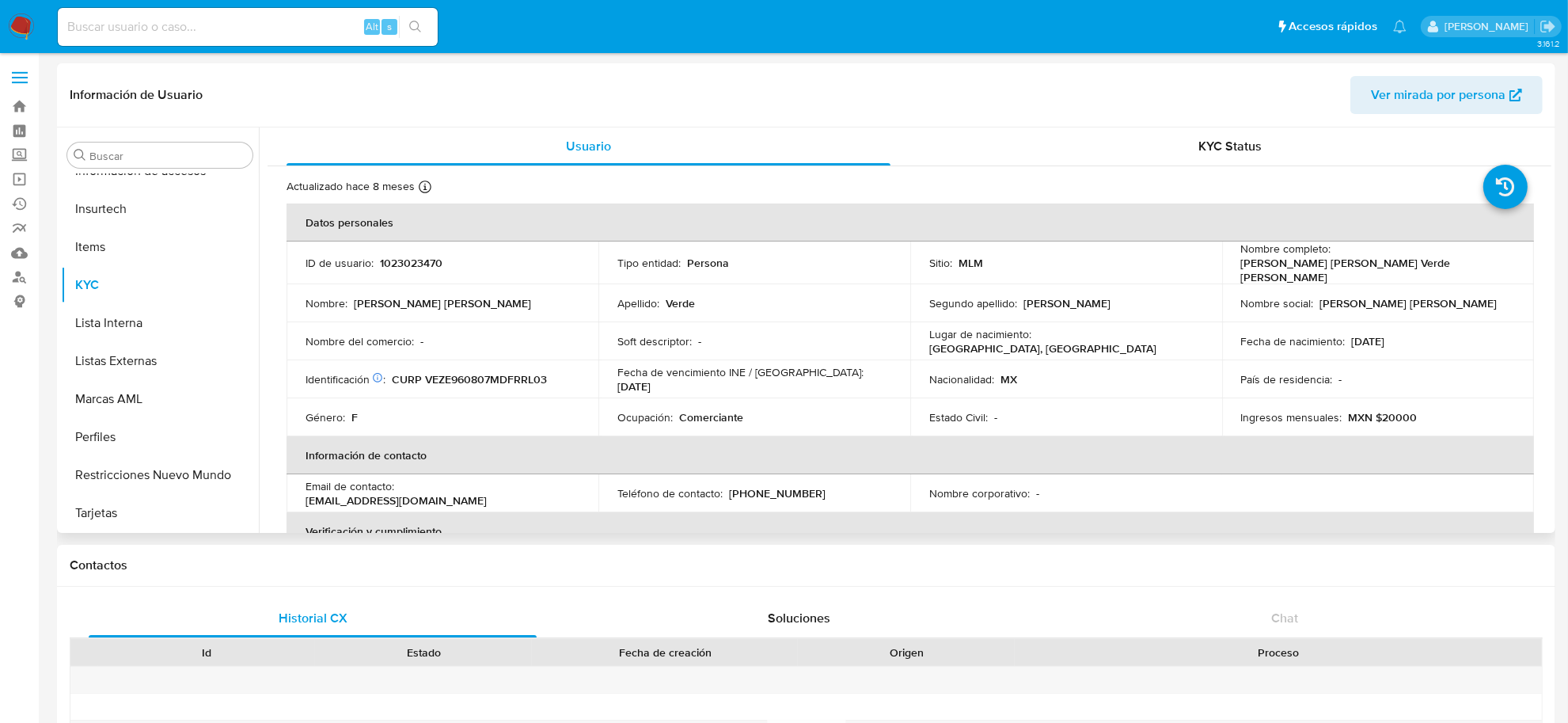
click at [426, 265] on p "1023023470" at bounding box center [411, 263] width 63 height 15
copy p "1023023470"
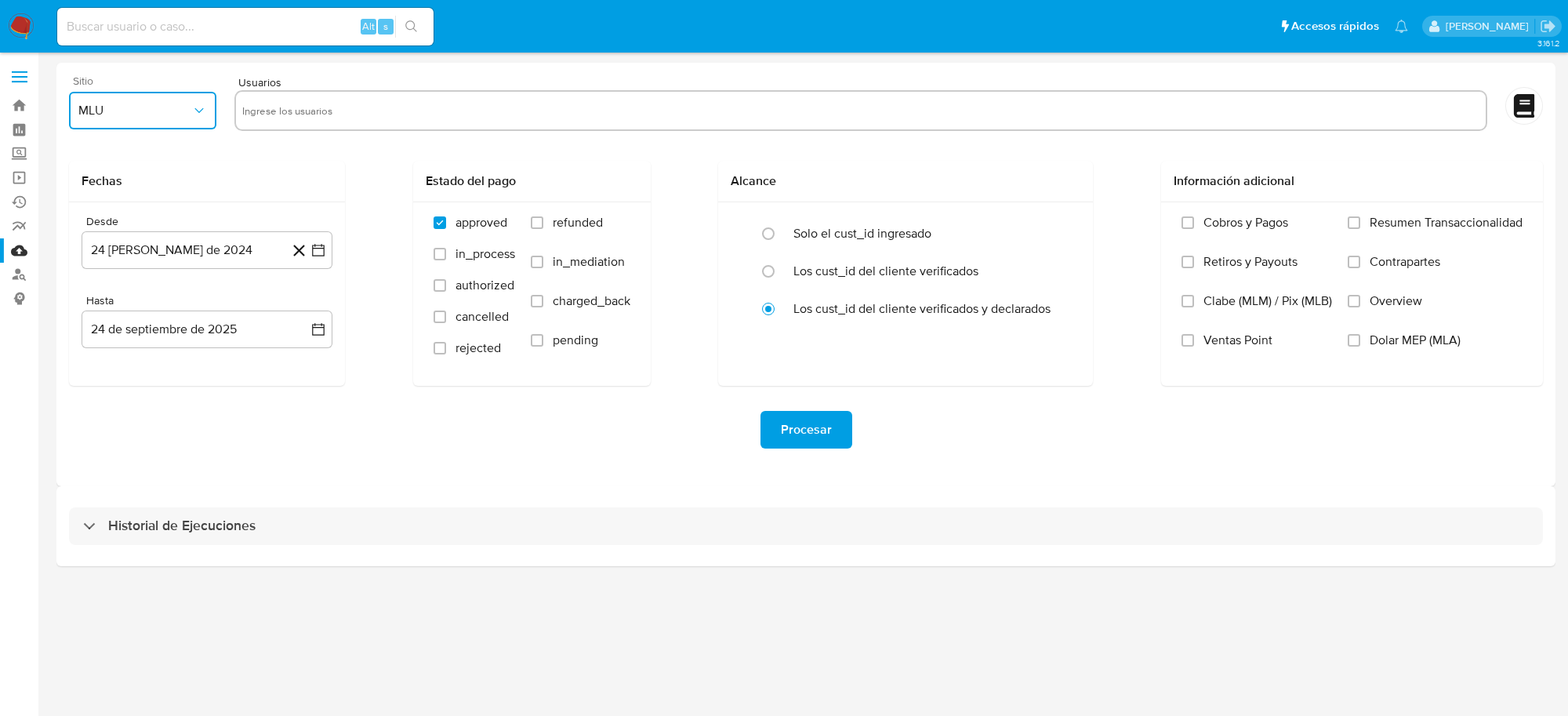
click at [157, 128] on button "MLU" at bounding box center [142, 111] width 147 height 37
click at [134, 338] on div "MLM" at bounding box center [138, 341] width 119 height 37
click at [299, 122] on input "text" at bounding box center [860, 111] width 1237 height 26
type input "148706262"
click at [473, 112] on input "text" at bounding box center [909, 111] width 1141 height 26
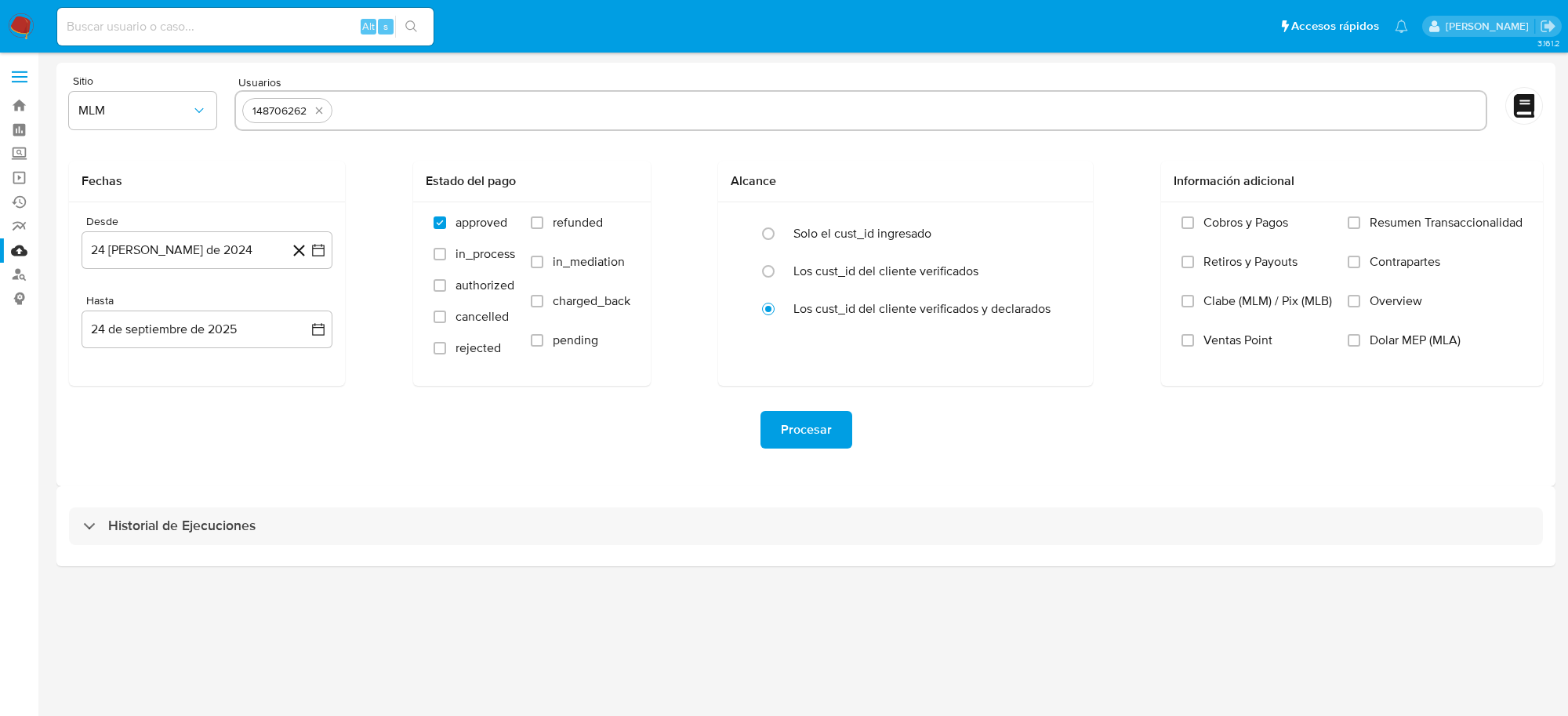
paste input "28777023"
type input "28777023"
click at [450, 115] on input "text" at bounding box center [954, 111] width 1050 height 26
paste input "232941344"
type input "232941344"
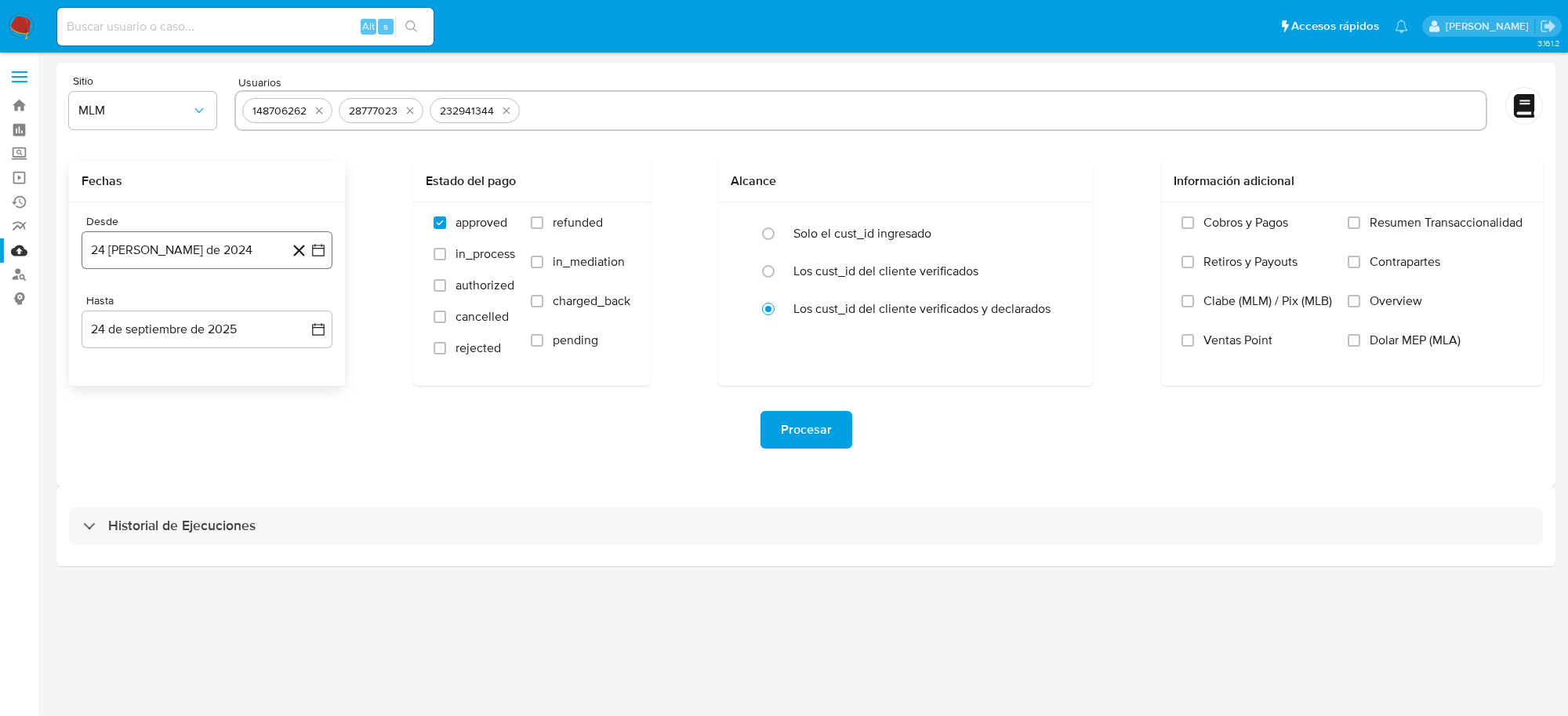
click at [320, 255] on icon "button" at bounding box center [318, 250] width 15 height 15
click at [110, 311] on icon "Mes anterior" at bounding box center [110, 307] width 19 height 19
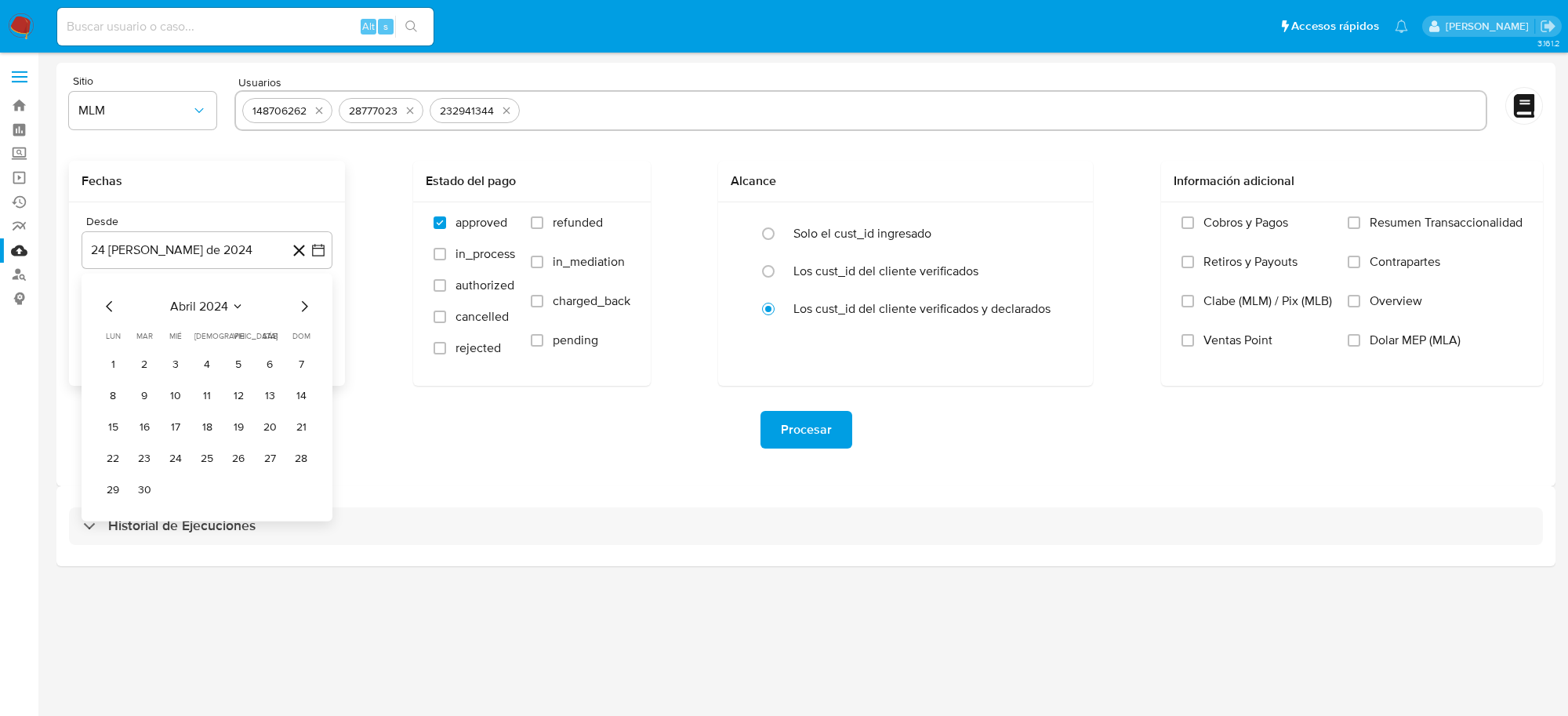
click at [110, 311] on icon "Mes anterior" at bounding box center [110, 307] width 19 height 19
click at [308, 304] on icon "Mes siguiente" at bounding box center [304, 307] width 19 height 19
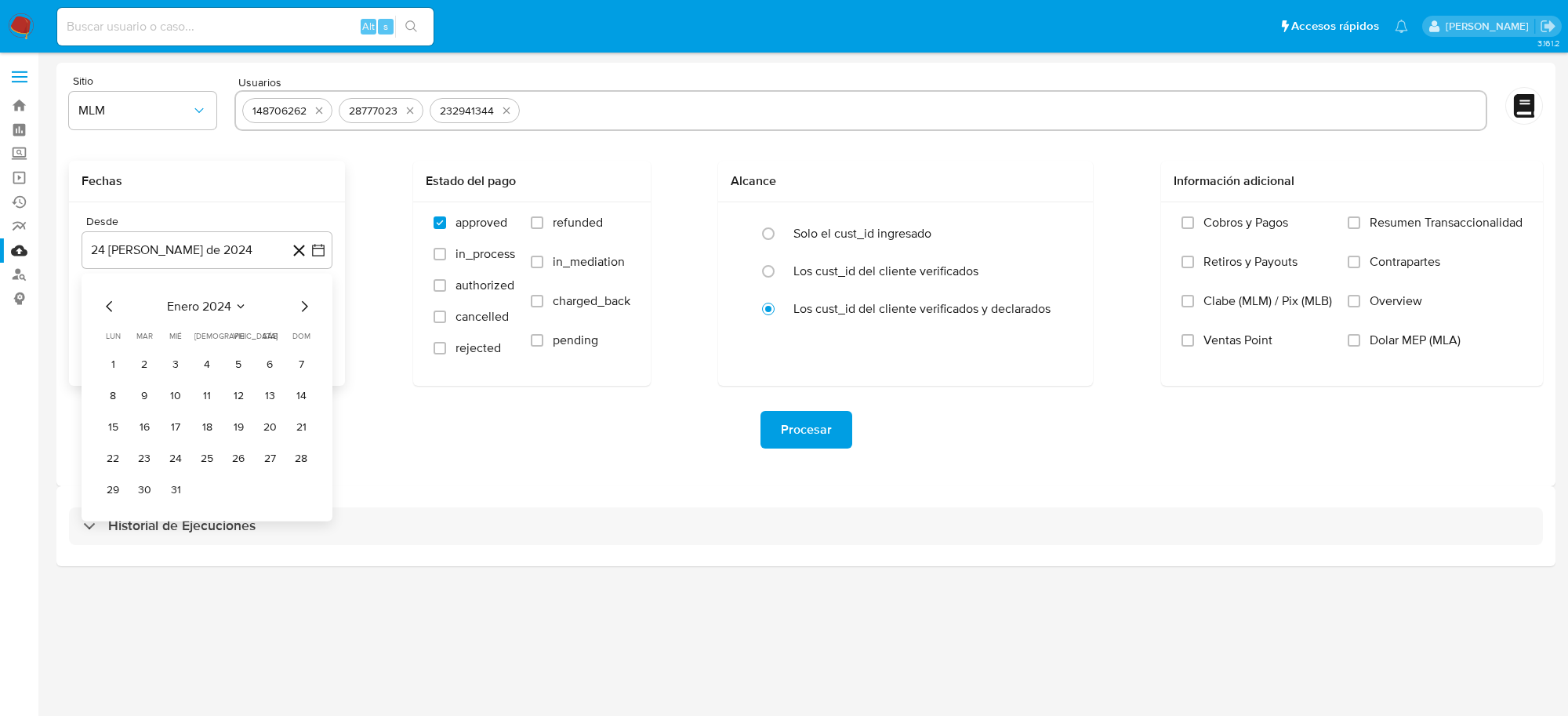
click at [304, 304] on icon "Mes siguiente" at bounding box center [304, 306] width 6 height 11
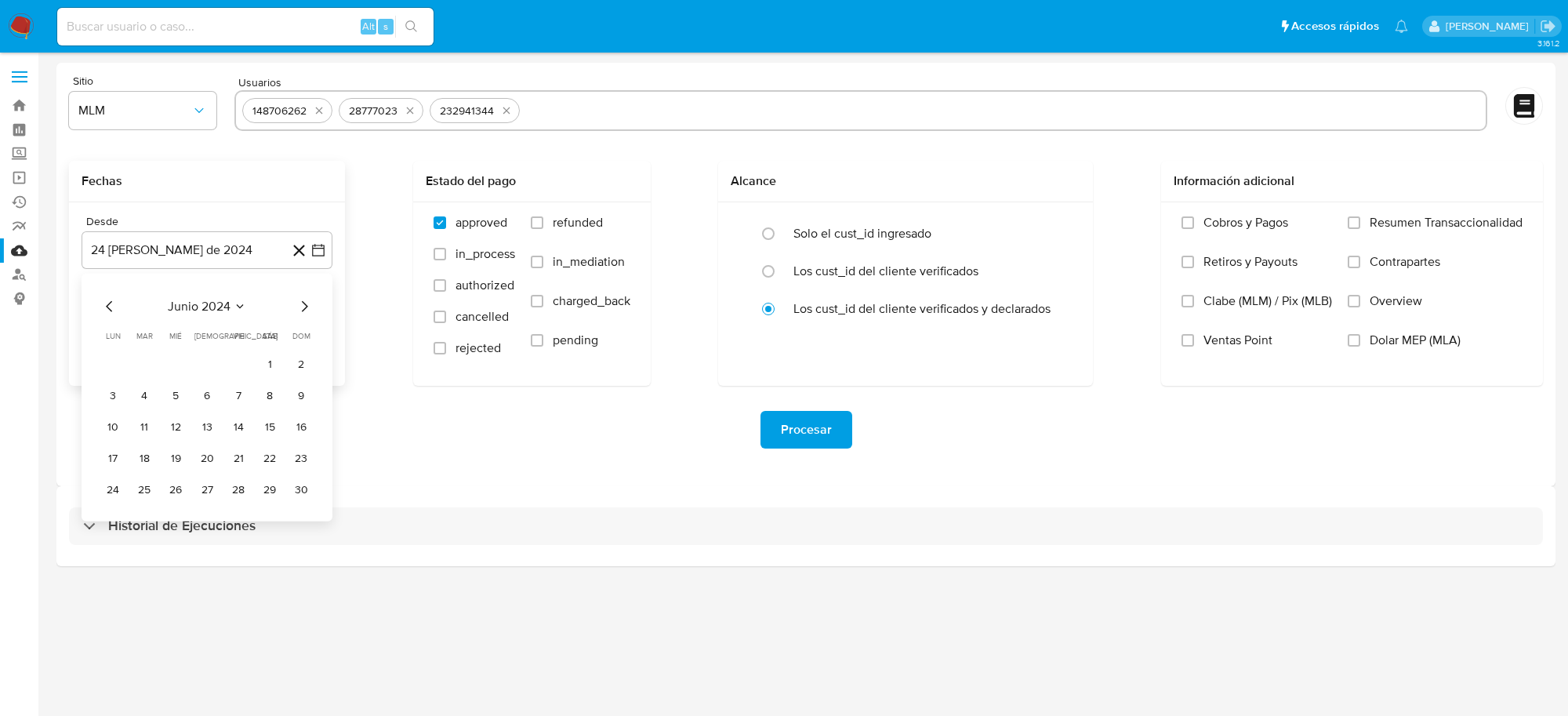
click at [304, 304] on icon "Mes siguiente" at bounding box center [304, 306] width 6 height 11
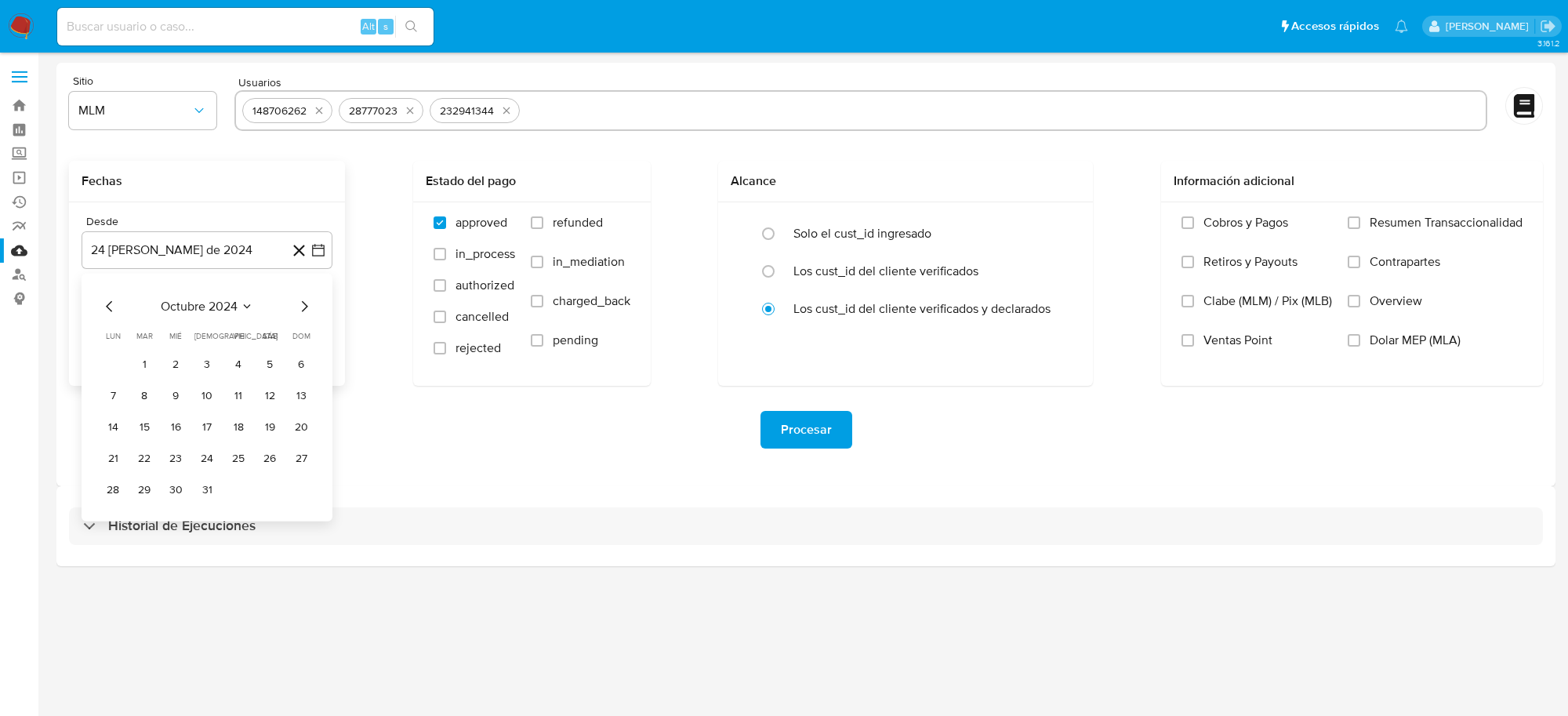
click at [304, 304] on icon "Mes siguiente" at bounding box center [304, 306] width 6 height 11
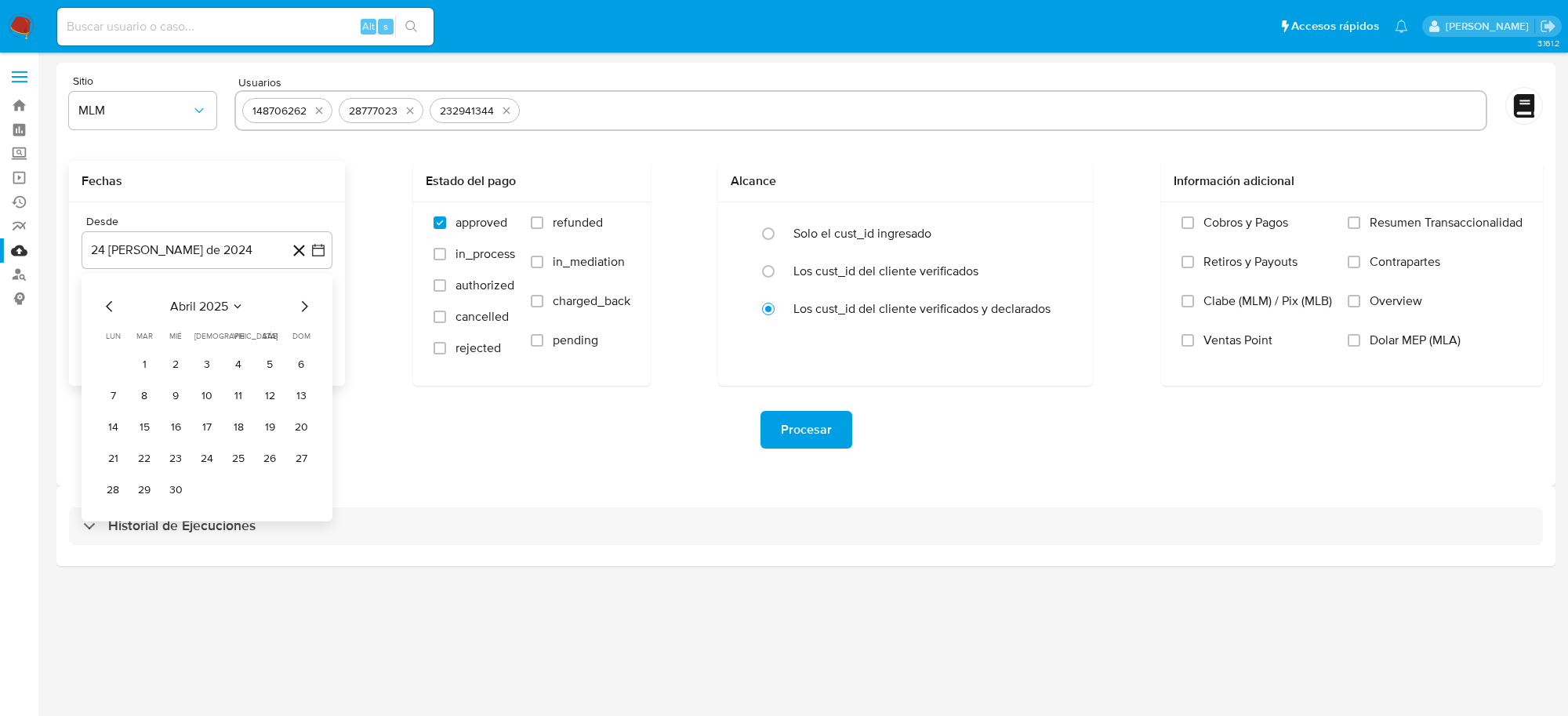
click at [304, 304] on icon "Mes siguiente" at bounding box center [304, 306] width 6 height 11
click at [237, 365] on button "1" at bounding box center [239, 365] width 25 height 26
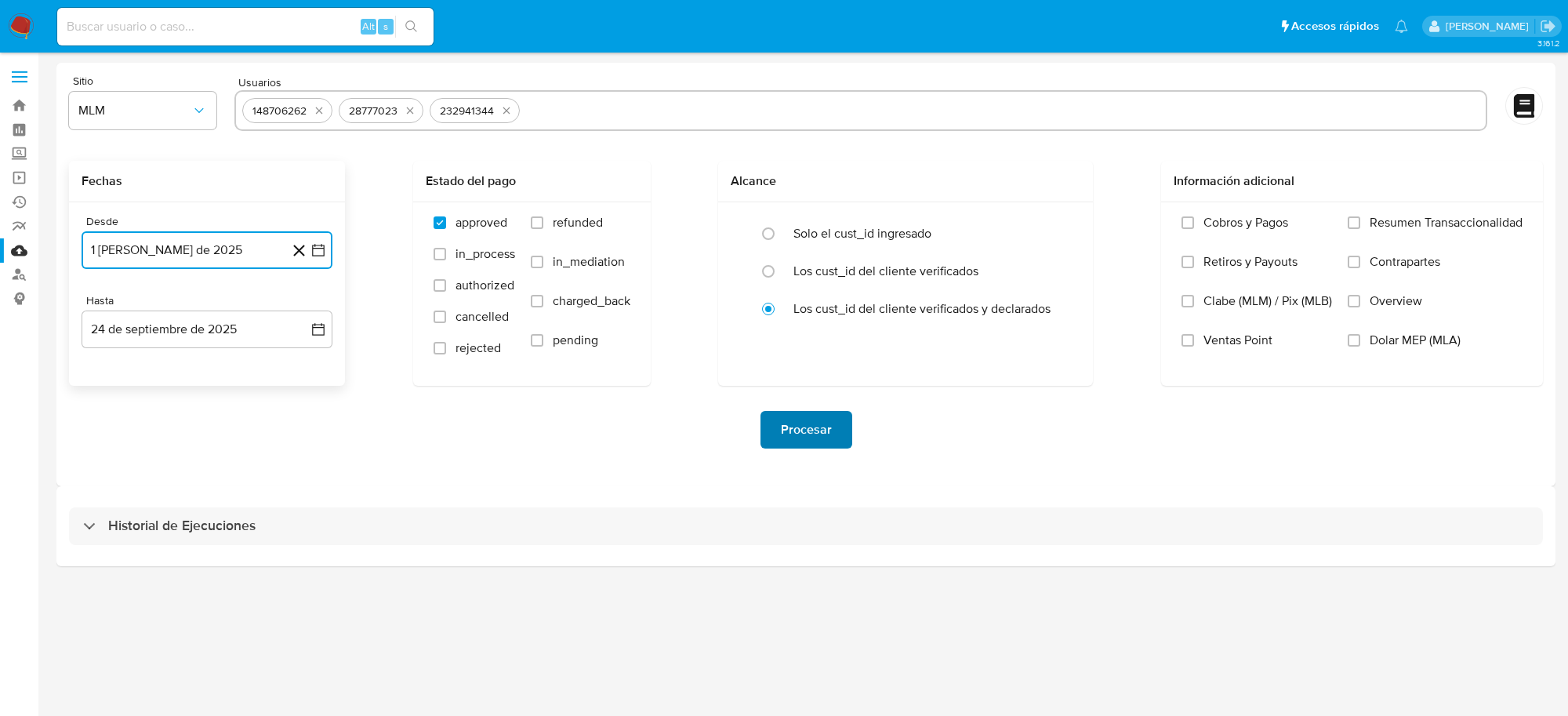
click at [801, 429] on span "Procesar" at bounding box center [807, 429] width 51 height 35
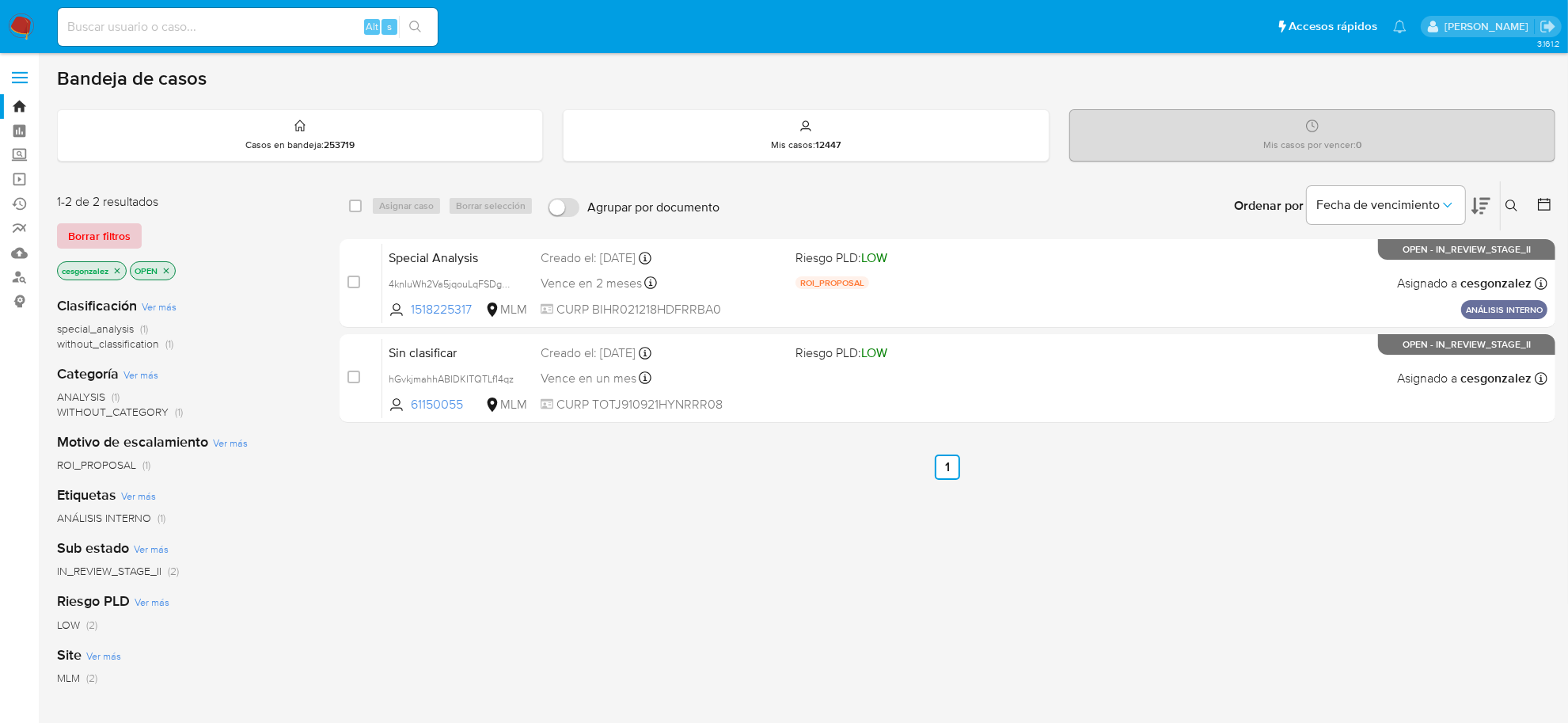
click at [135, 234] on button "Borrar filtros" at bounding box center [99, 236] width 85 height 26
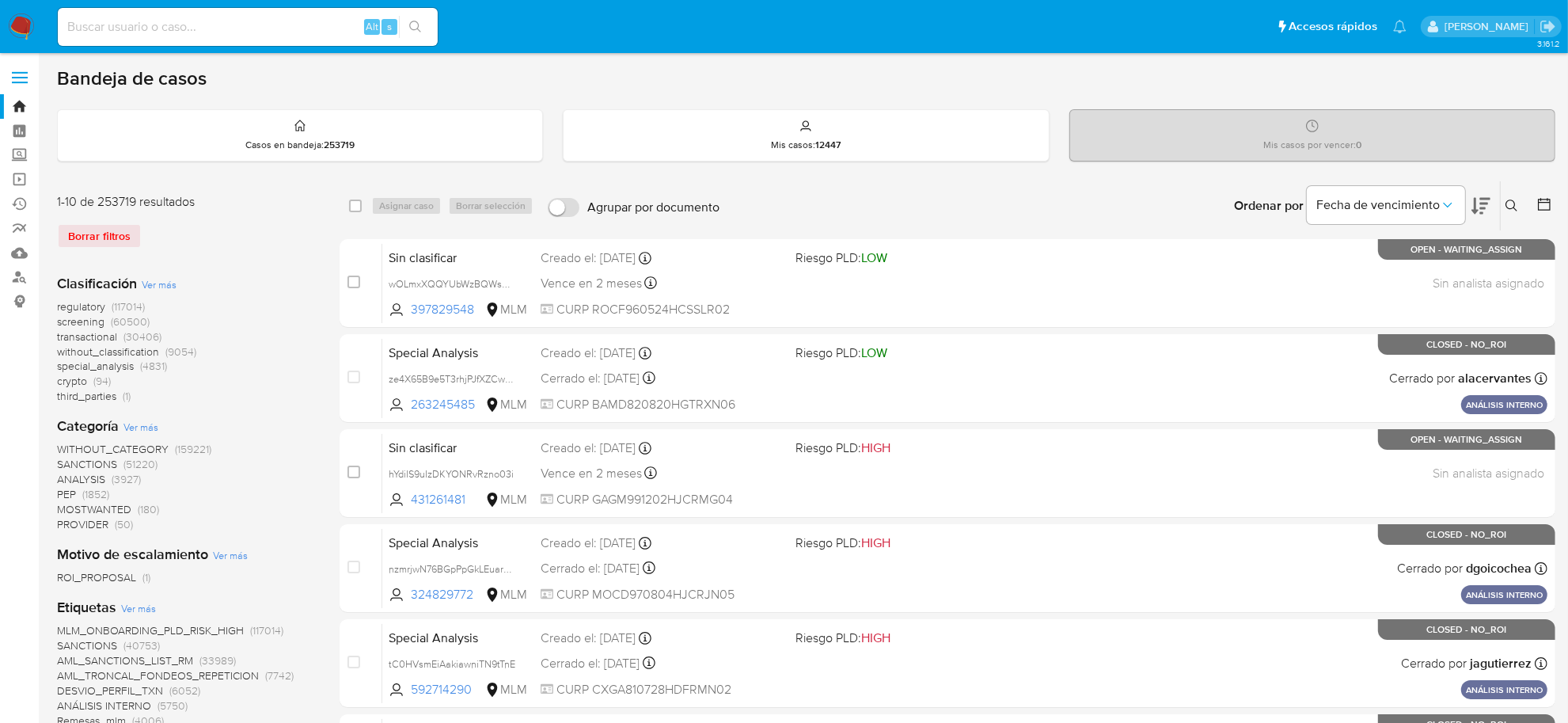
click at [1512, 202] on icon at bounding box center [1511, 205] width 13 height 13
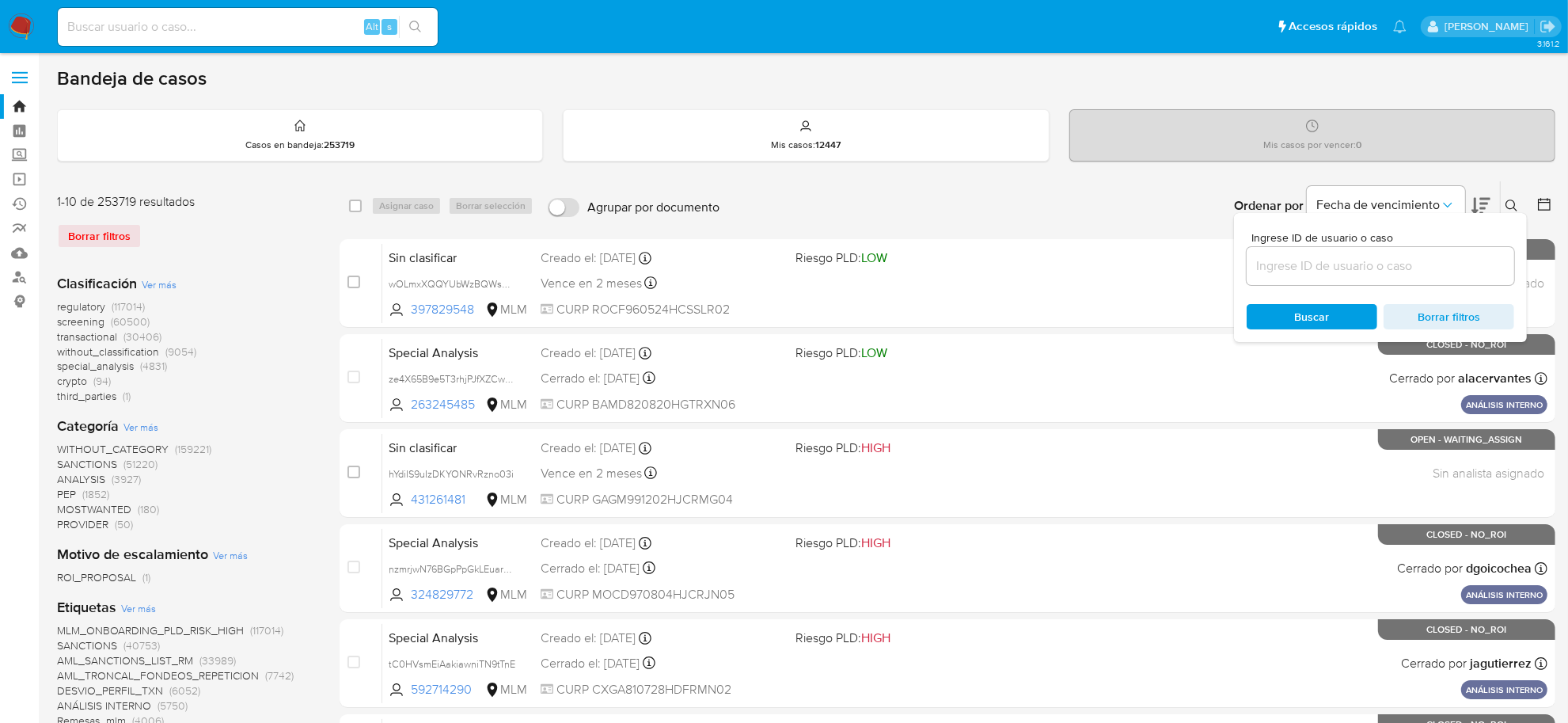
click at [1382, 258] on input at bounding box center [1381, 266] width 268 height 21
type input "SG9R3DyN8CrBjzZ7O6w7W5sM"
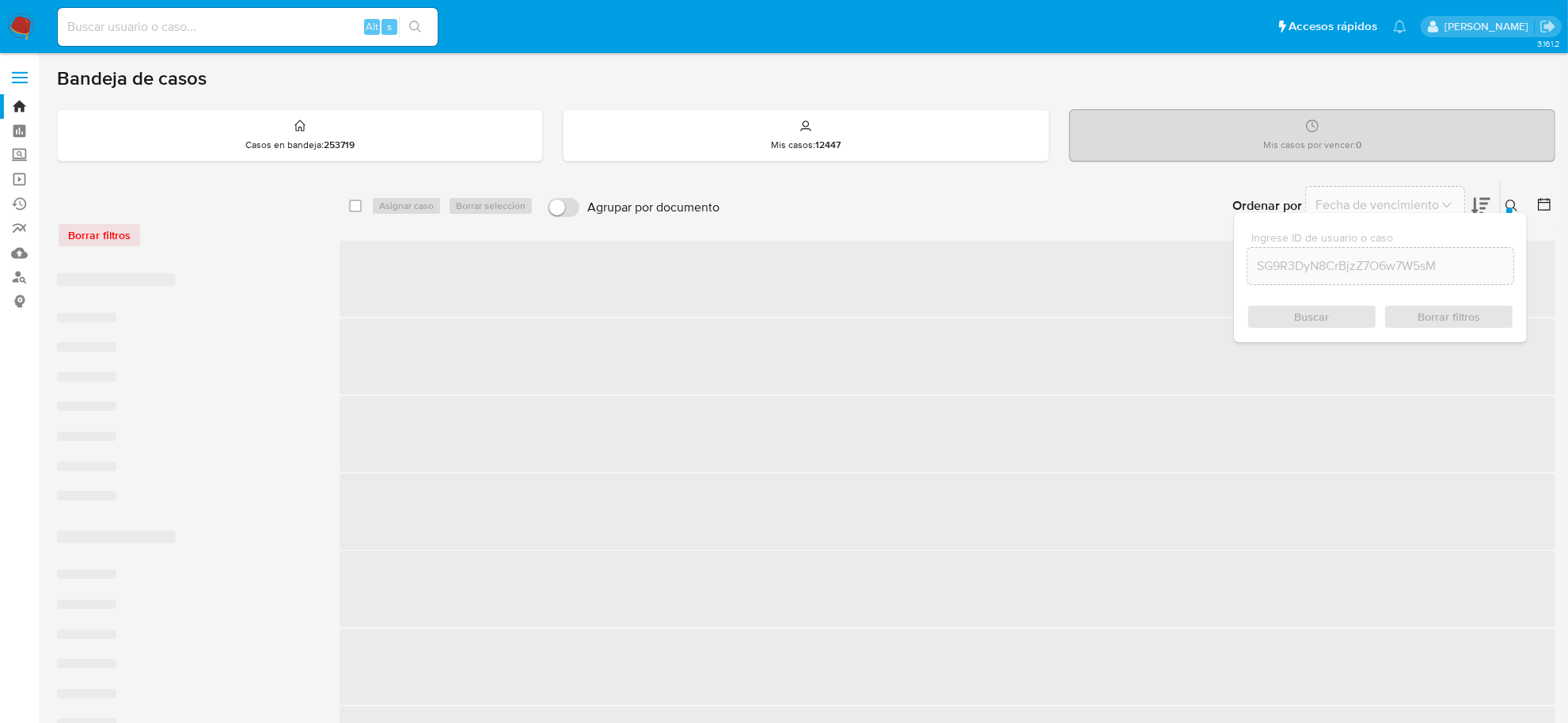
click at [1305, 314] on span "Buscar" at bounding box center [1312, 317] width 35 height 26
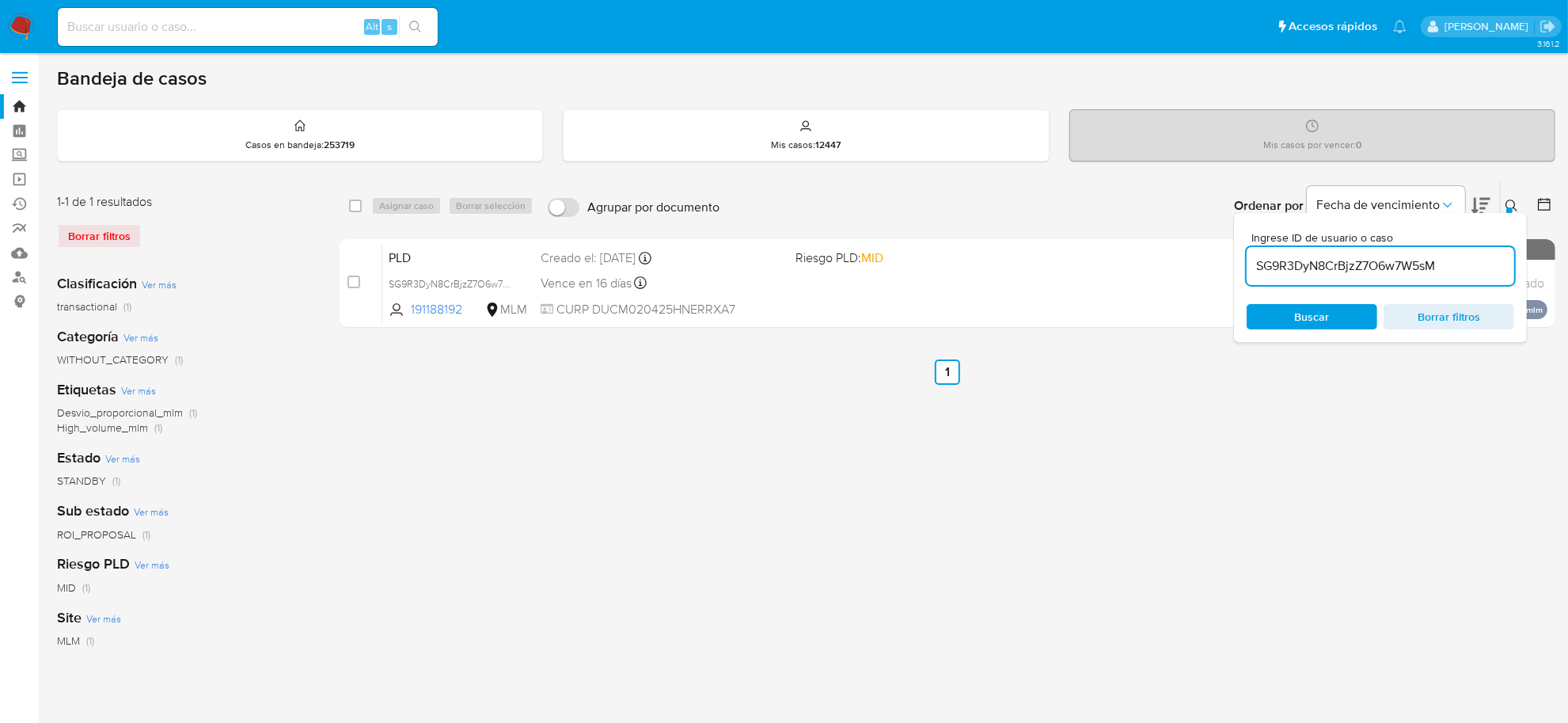
click at [1510, 199] on icon at bounding box center [1511, 205] width 12 height 12
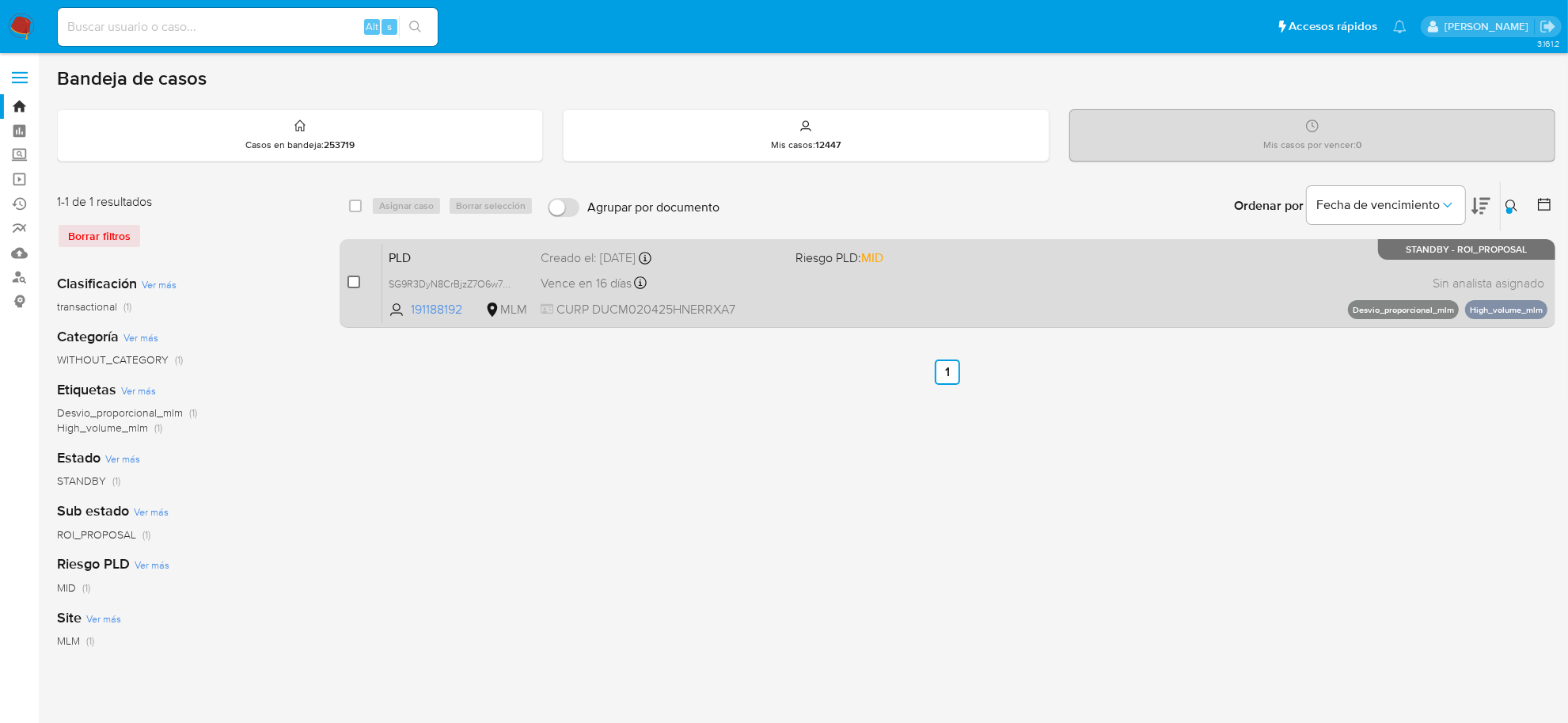
click at [349, 282] on input "checkbox" at bounding box center [354, 282] width 13 height 13
checkbox input "true"
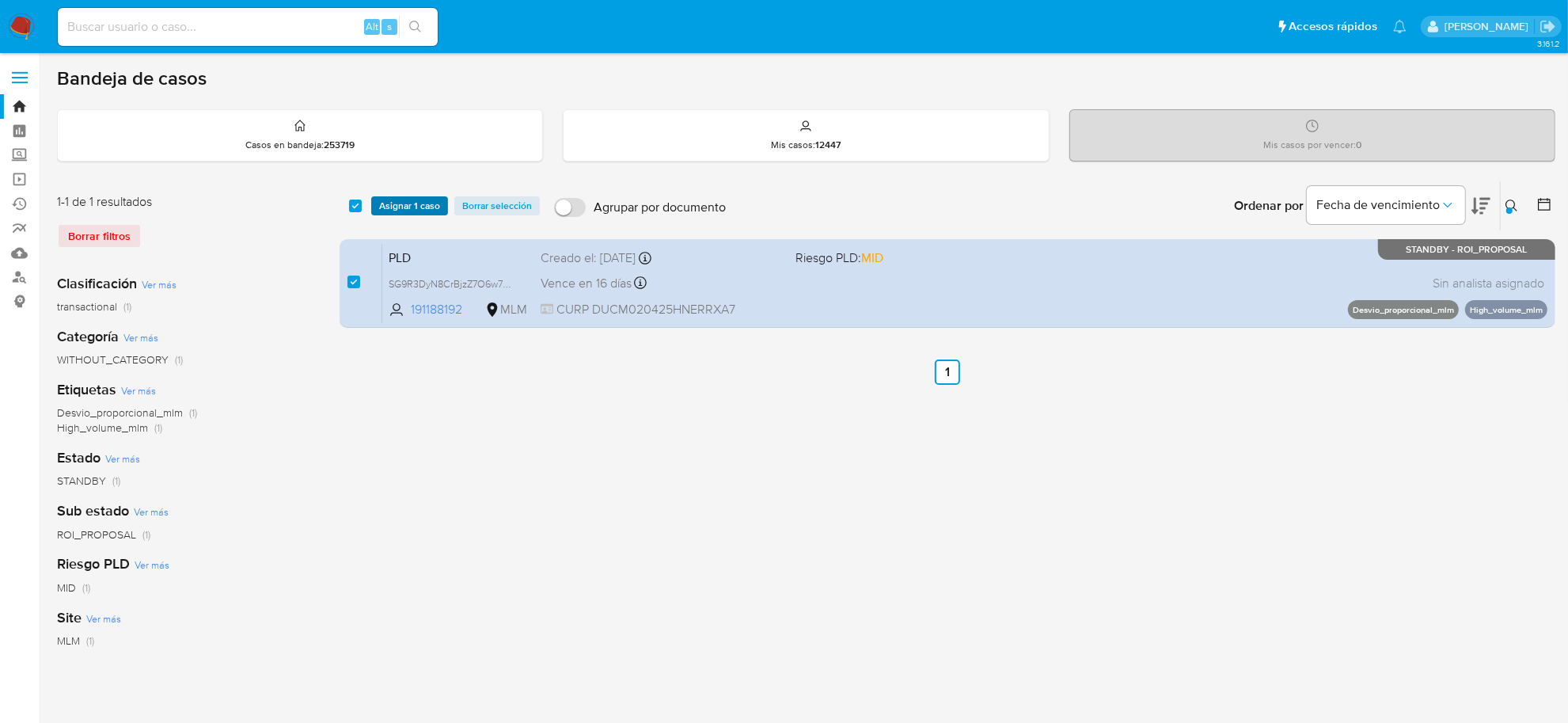
click at [422, 198] on span "Asignar 1 caso" at bounding box center [409, 206] width 61 height 15
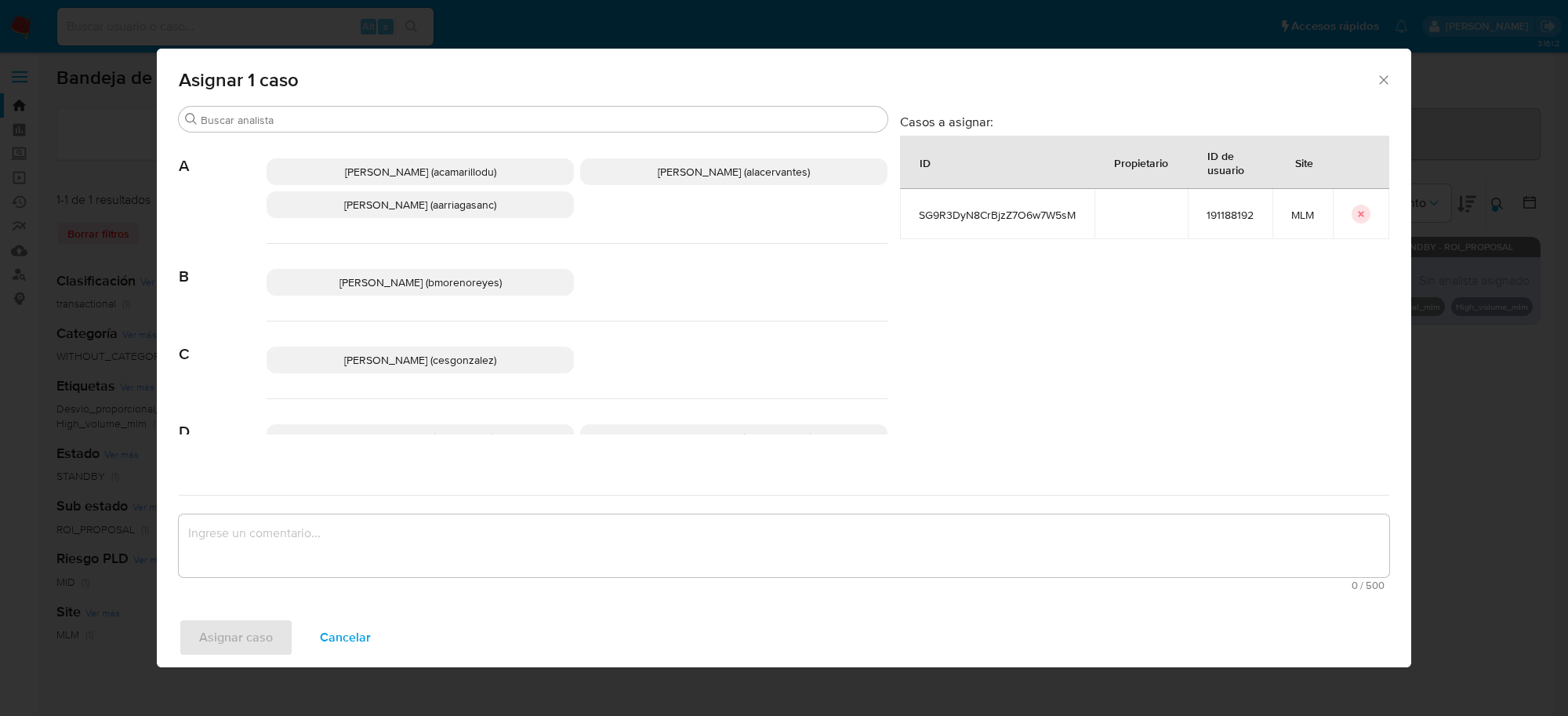
click at [443, 350] on p "Cesar Gonzalez (cesgonzalez)" at bounding box center [421, 360] width 308 height 26
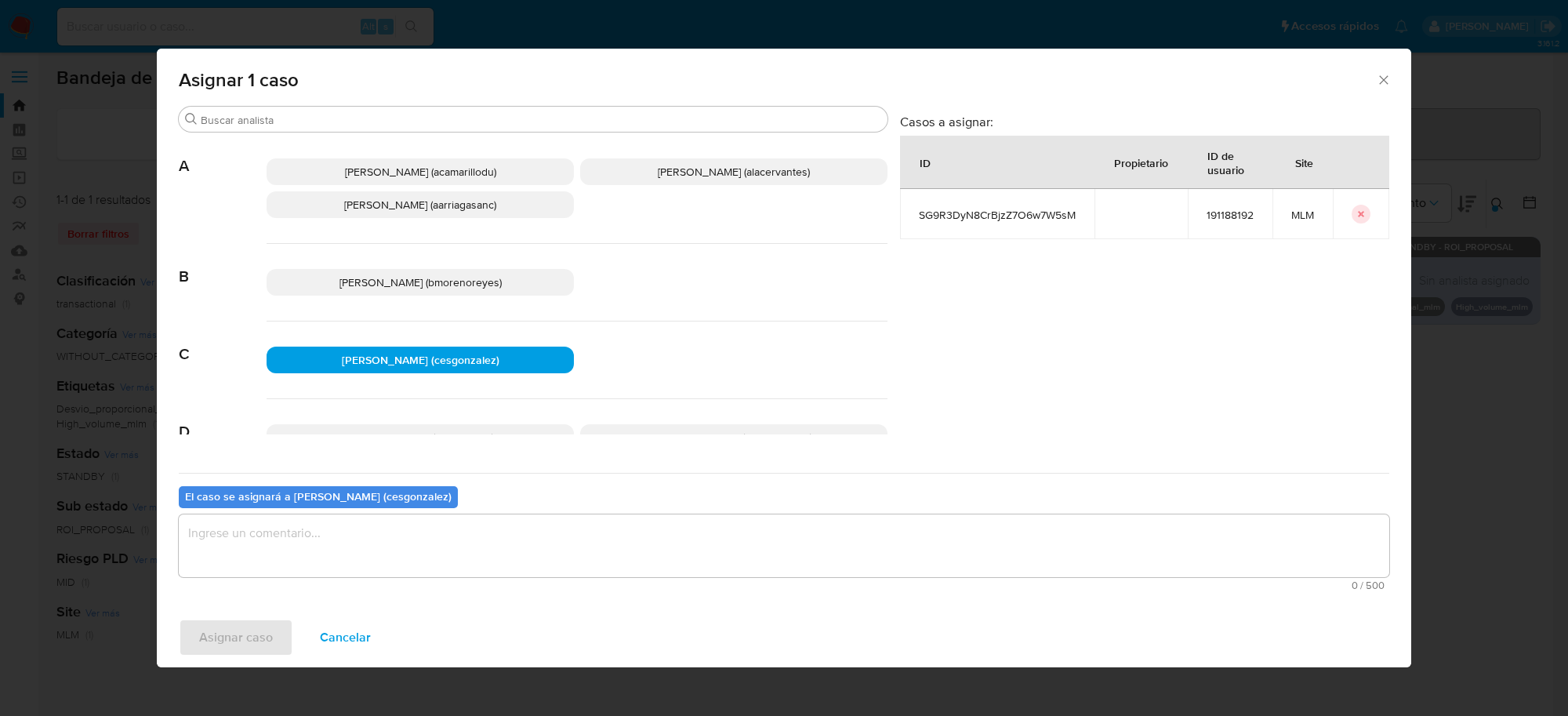
click at [498, 540] on textarea "assign-modal" at bounding box center [784, 546] width 1210 height 63
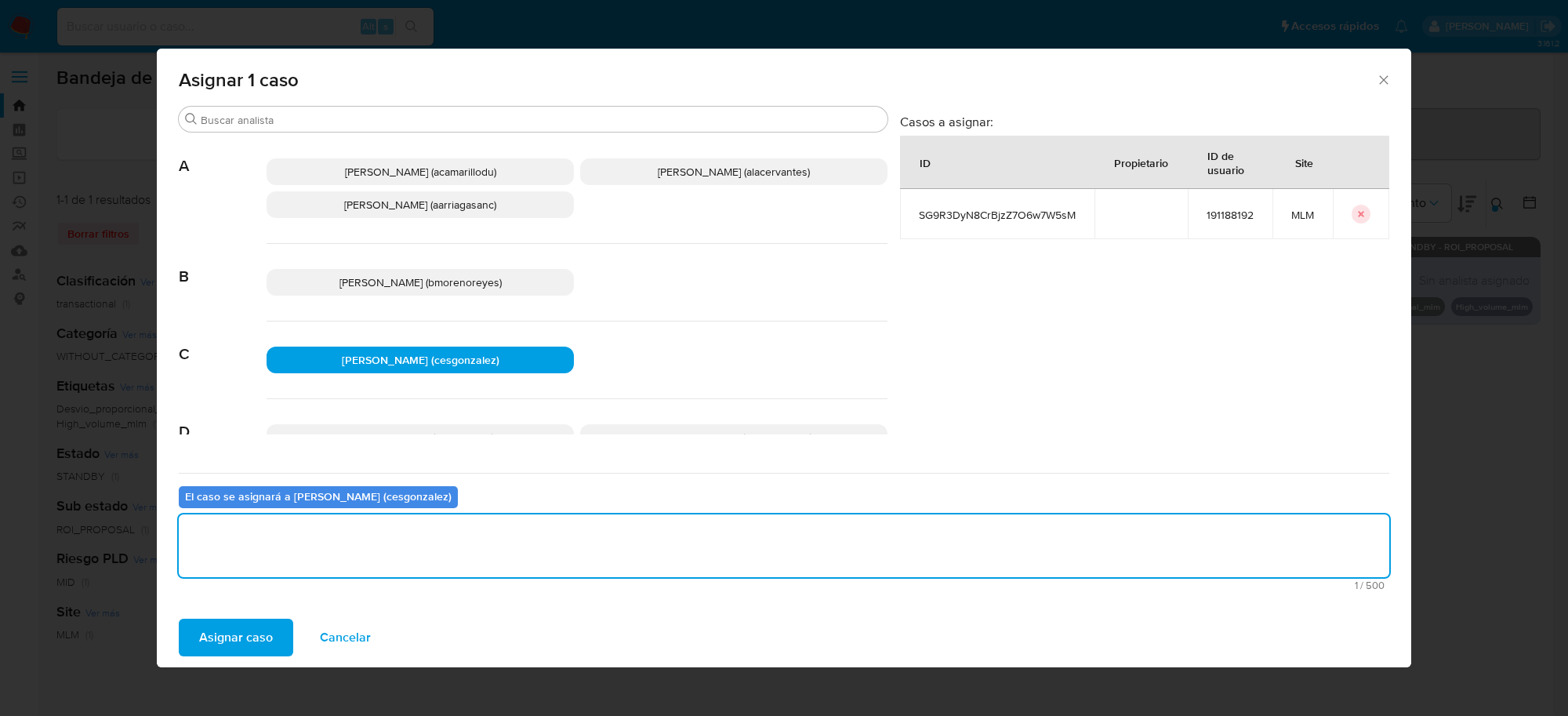
click at [247, 630] on span "Asignar caso" at bounding box center [235, 638] width 74 height 35
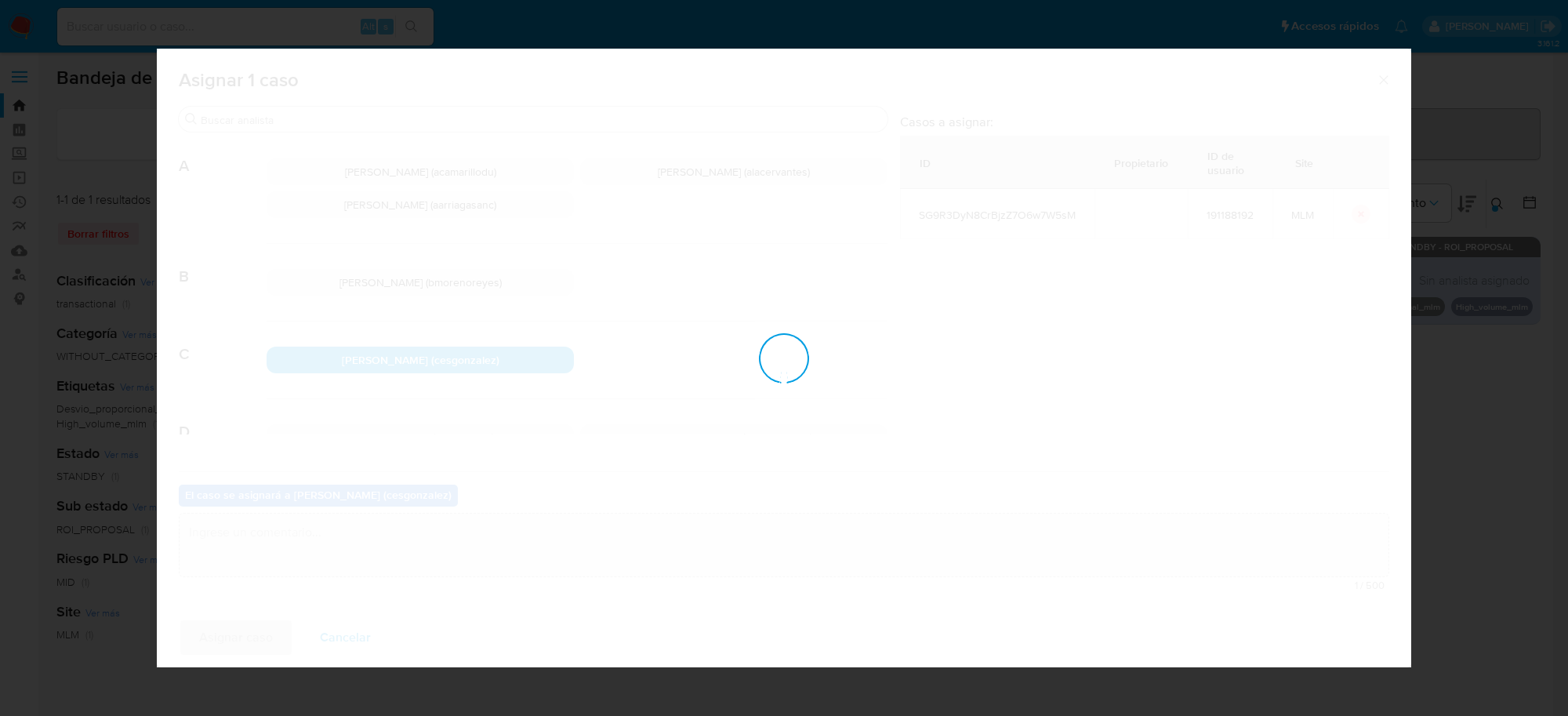
checkbox input "false"
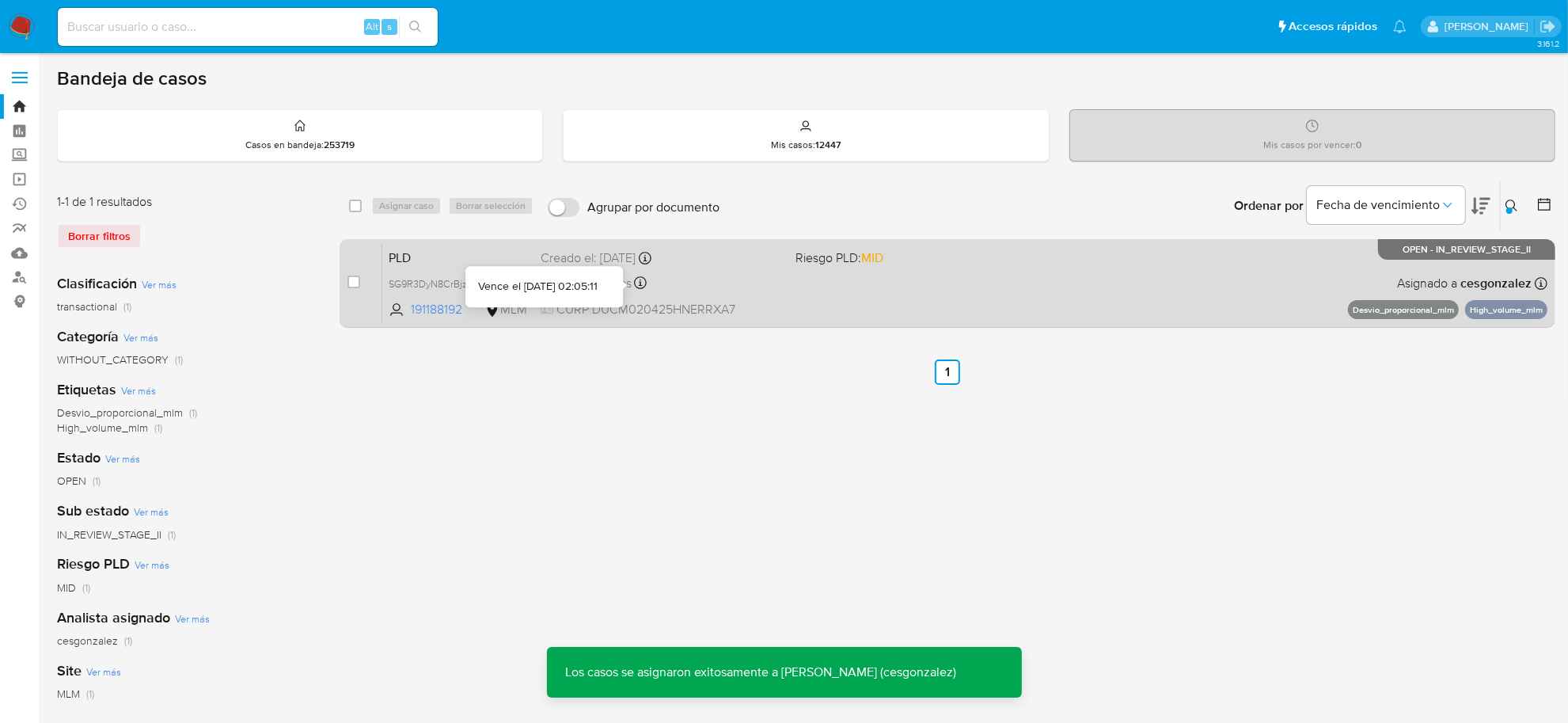
click at [663, 282] on div "Vence en 16 días Vence el 11/10/2025 02:05:11" at bounding box center [662, 283] width 242 height 21
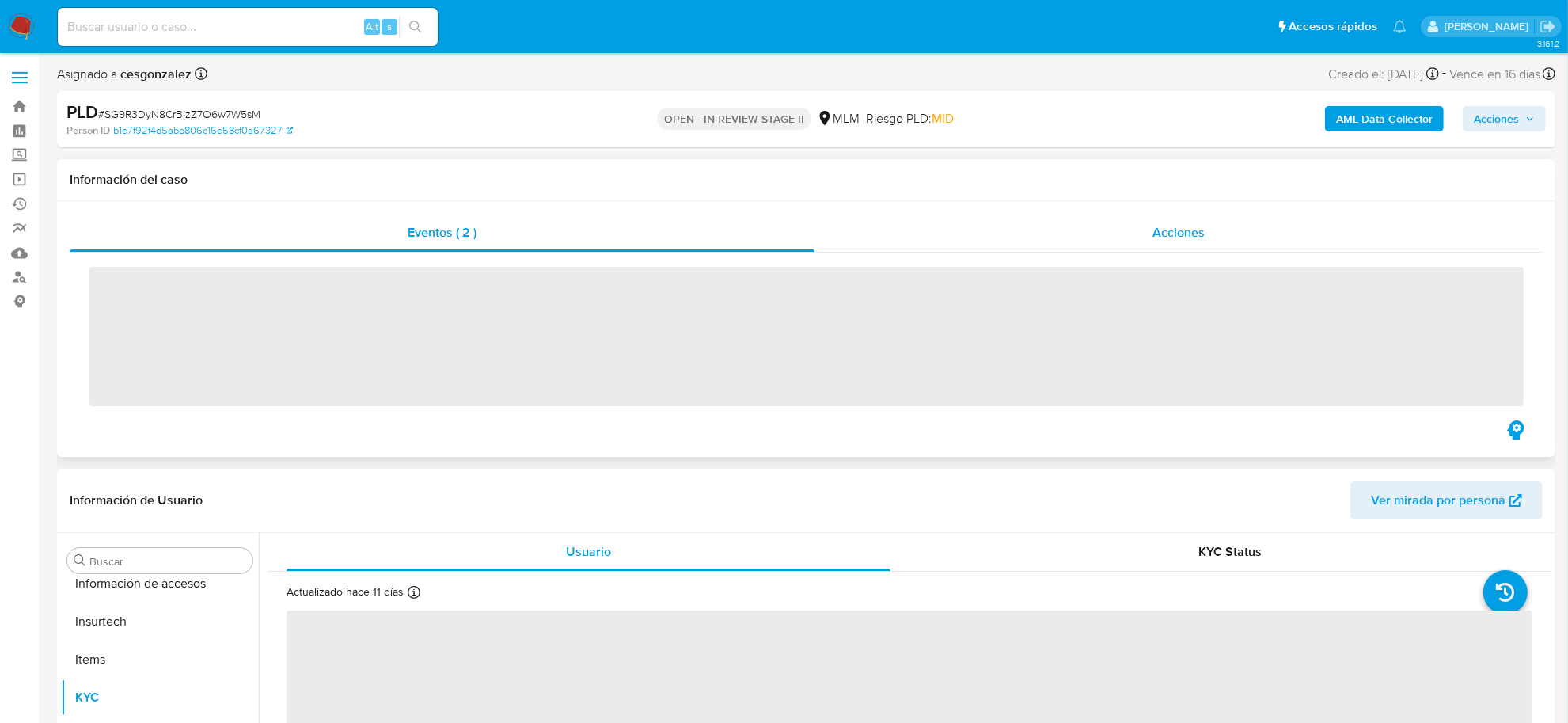
scroll to position [744, 0]
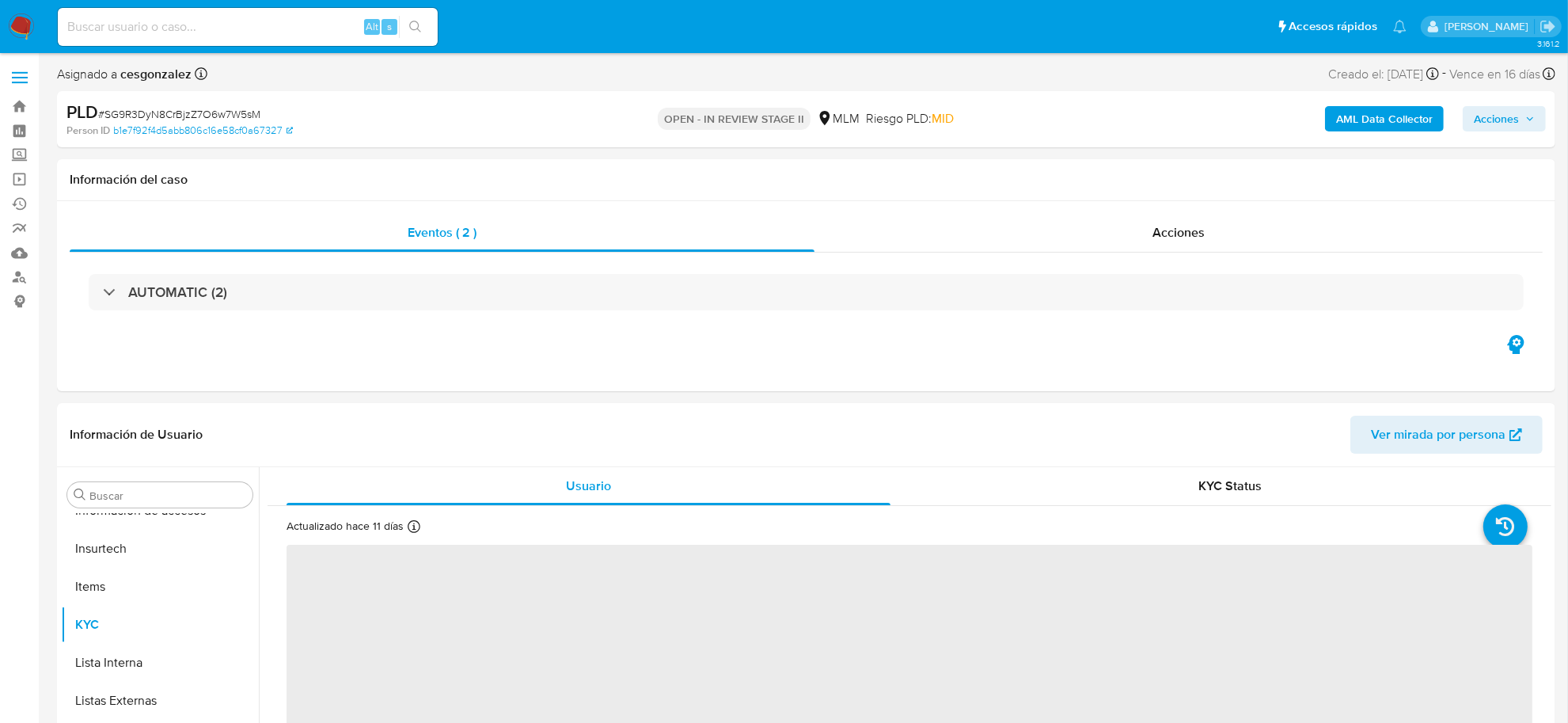
select select "10"
click at [1524, 118] on span "Acciones" at bounding box center [1504, 118] width 61 height 22
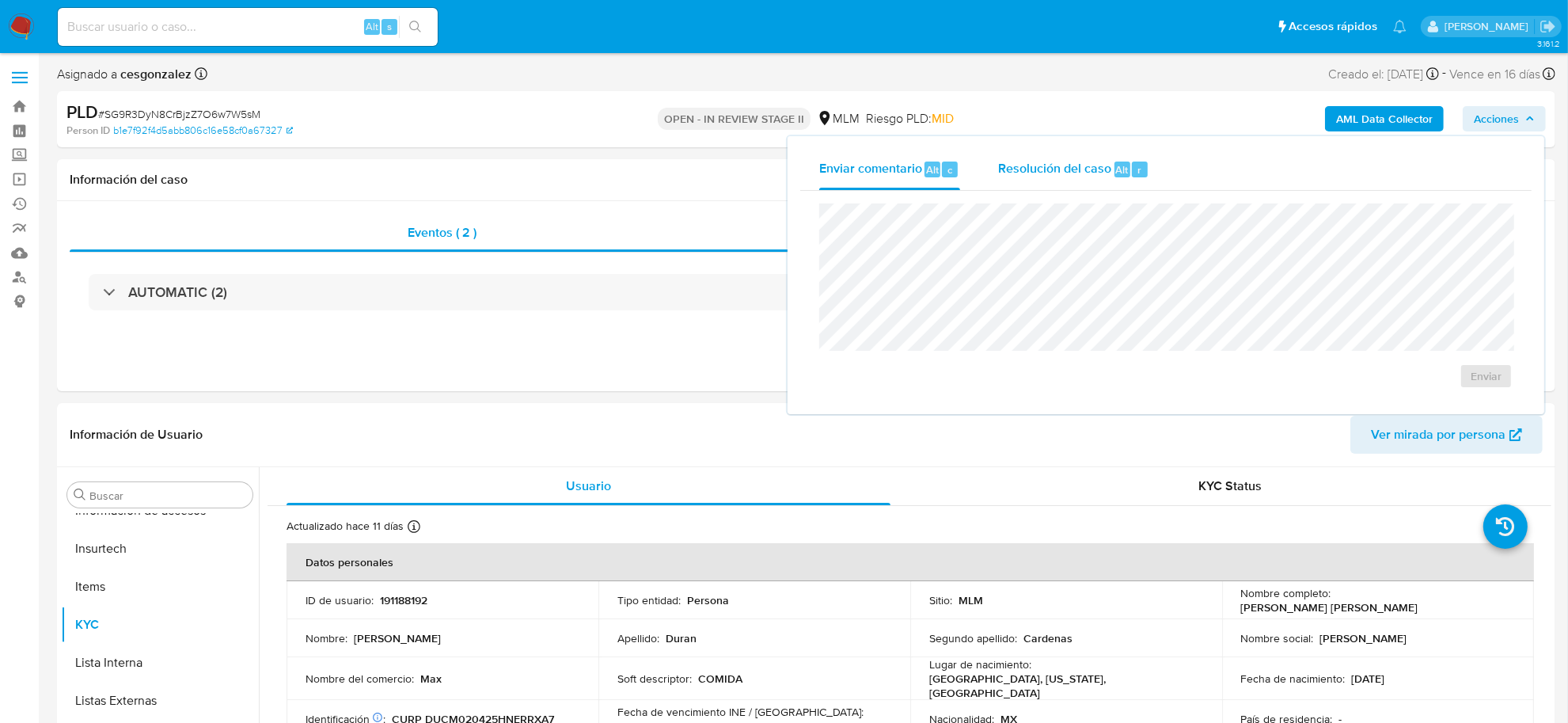
click at [1054, 161] on span "Resolución del caso" at bounding box center [1055, 168] width 113 height 18
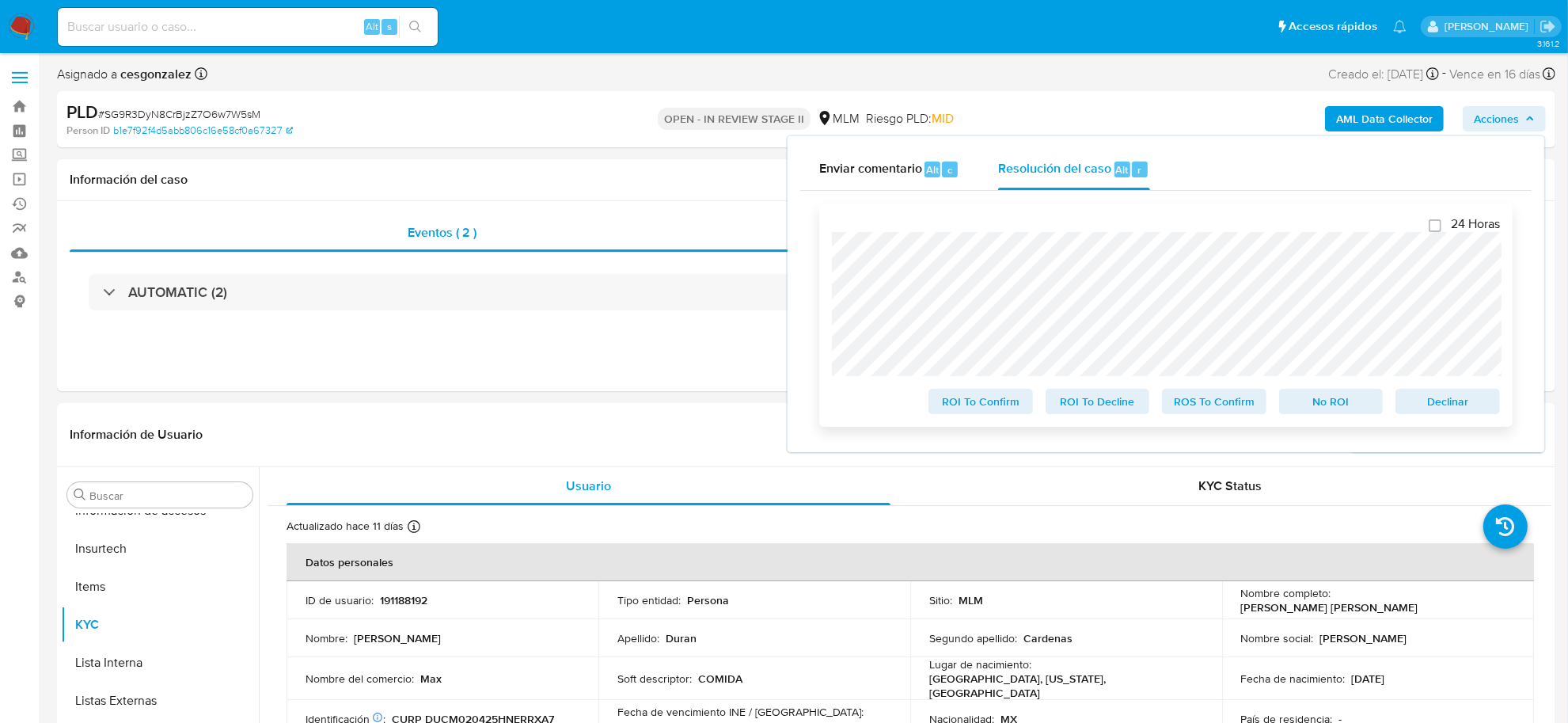
click at [1432, 413] on span "Declinar" at bounding box center [1448, 402] width 82 height 22
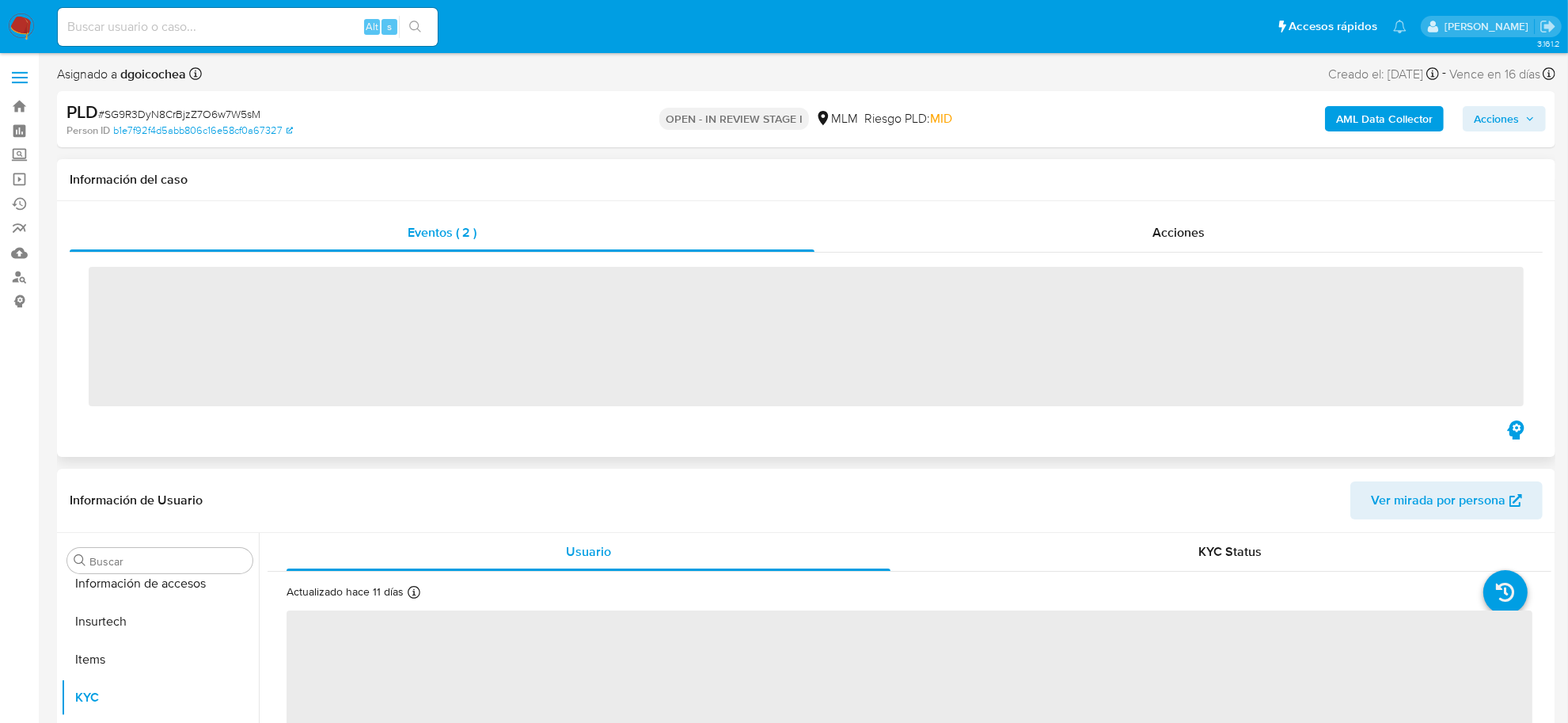
scroll to position [744, 0]
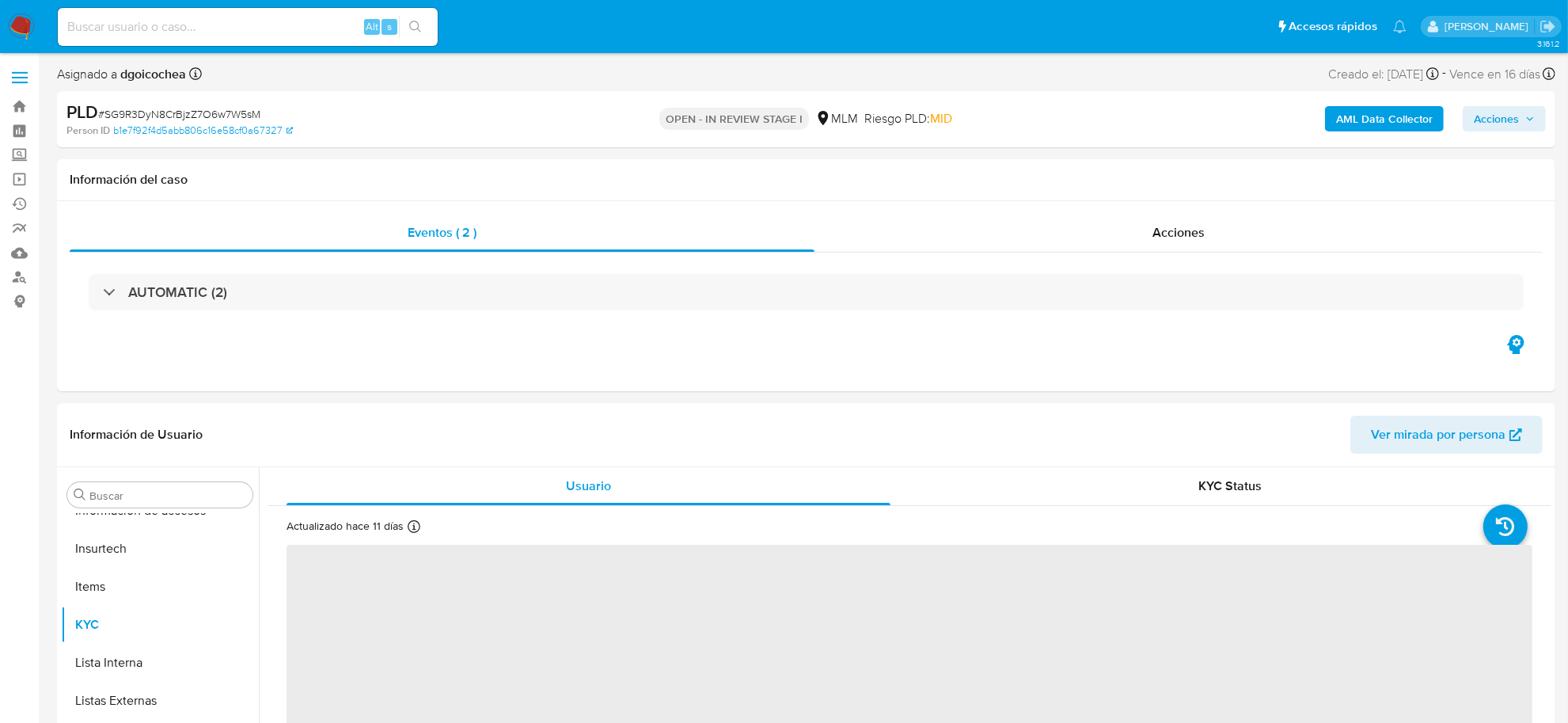
select select "10"
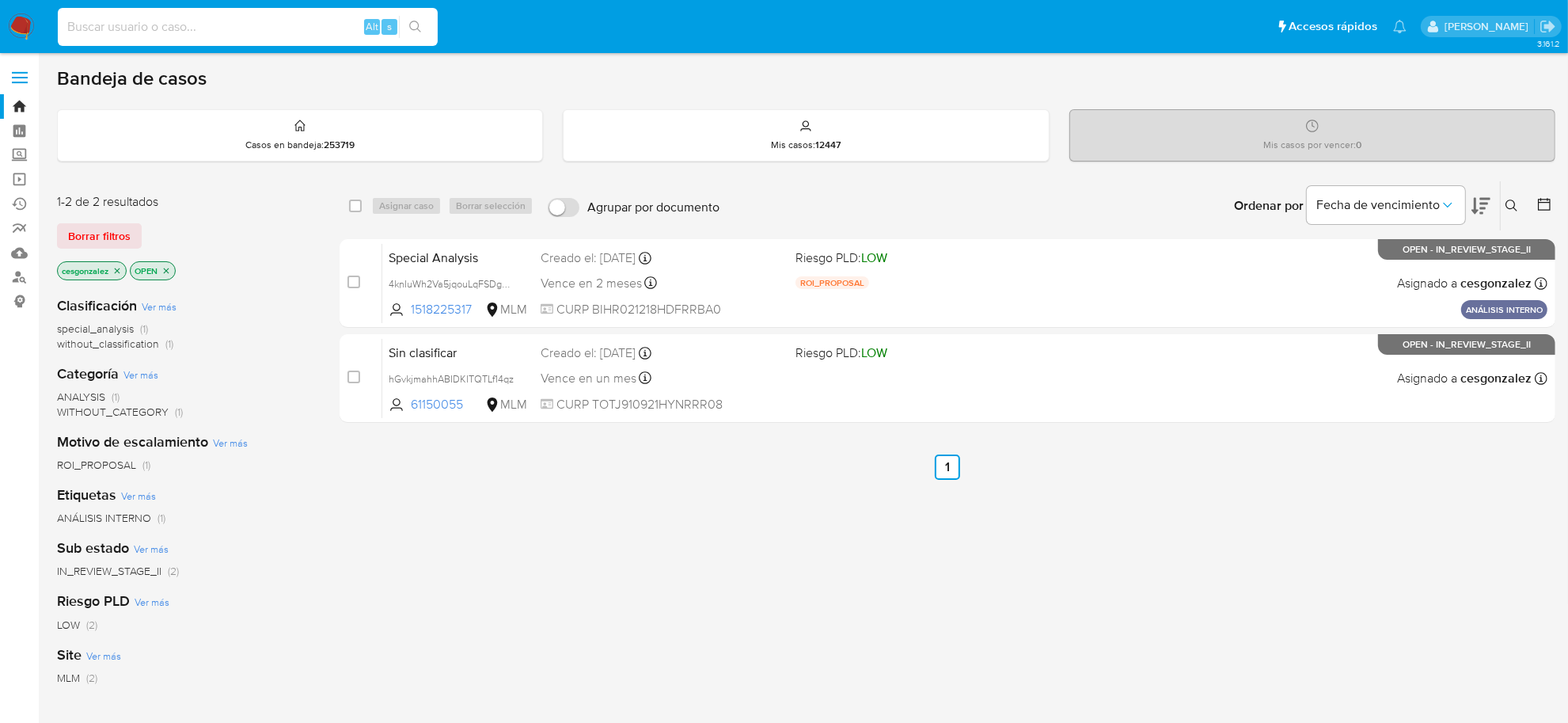
click at [255, 33] on input at bounding box center [247, 27] width 380 height 21
paste input "1910008890"
type input "1910008890"
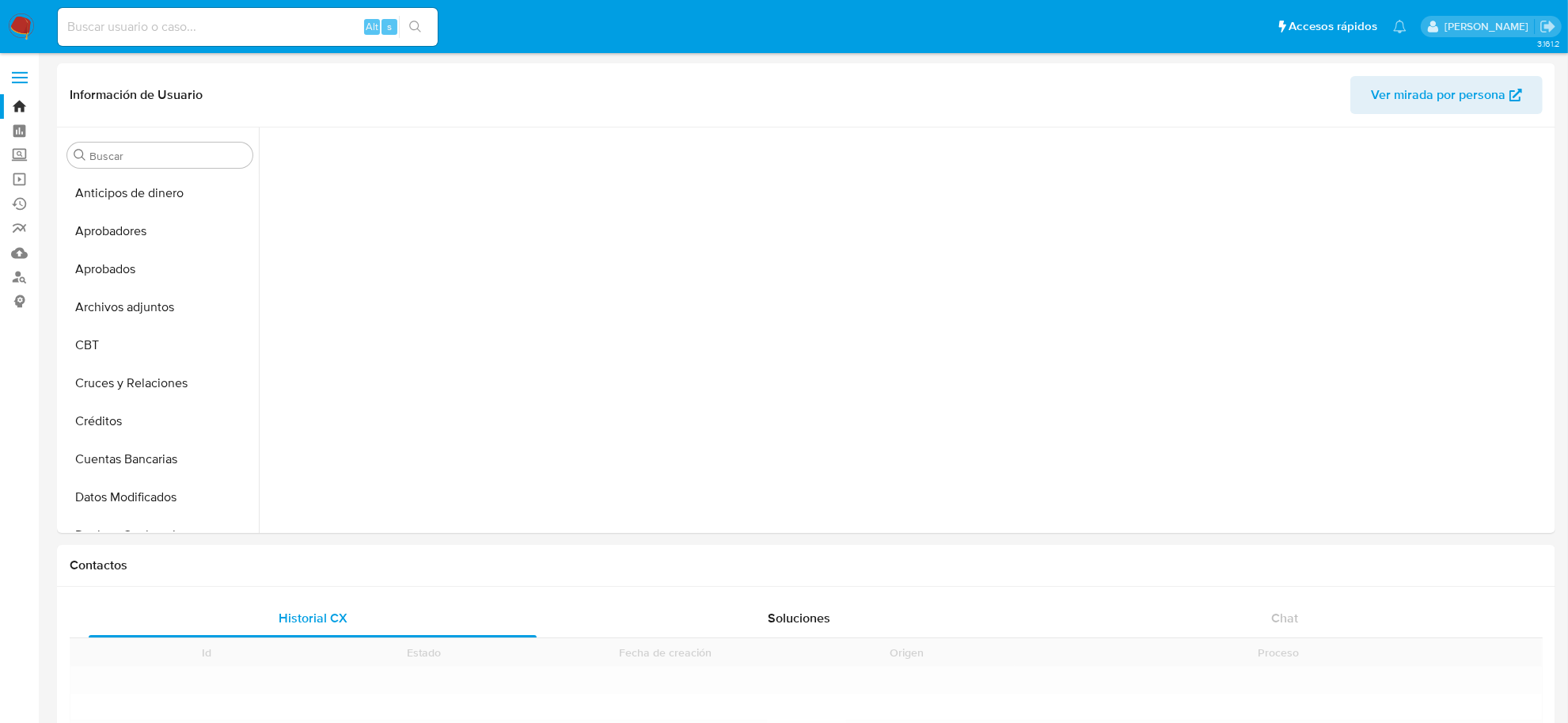
scroll to position [744, 0]
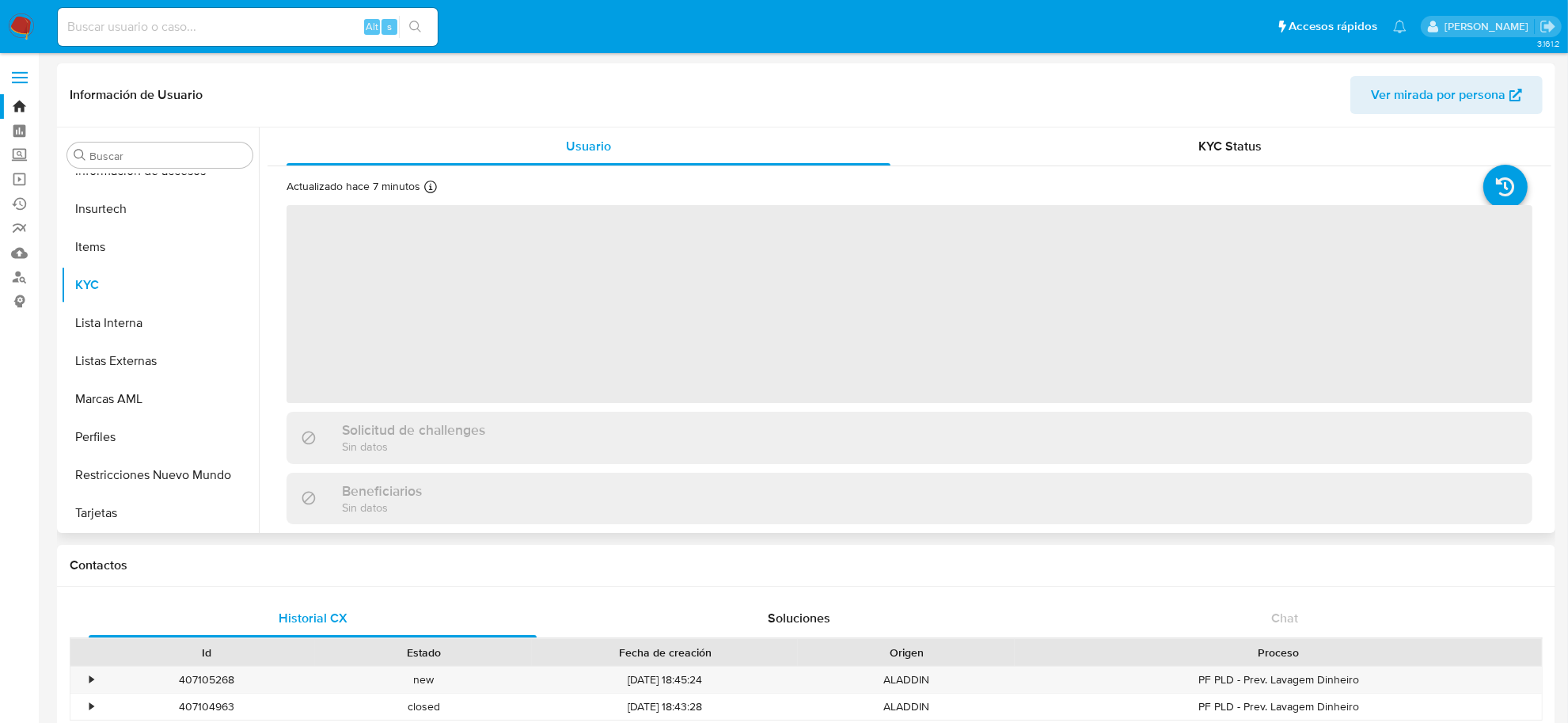
select select "10"
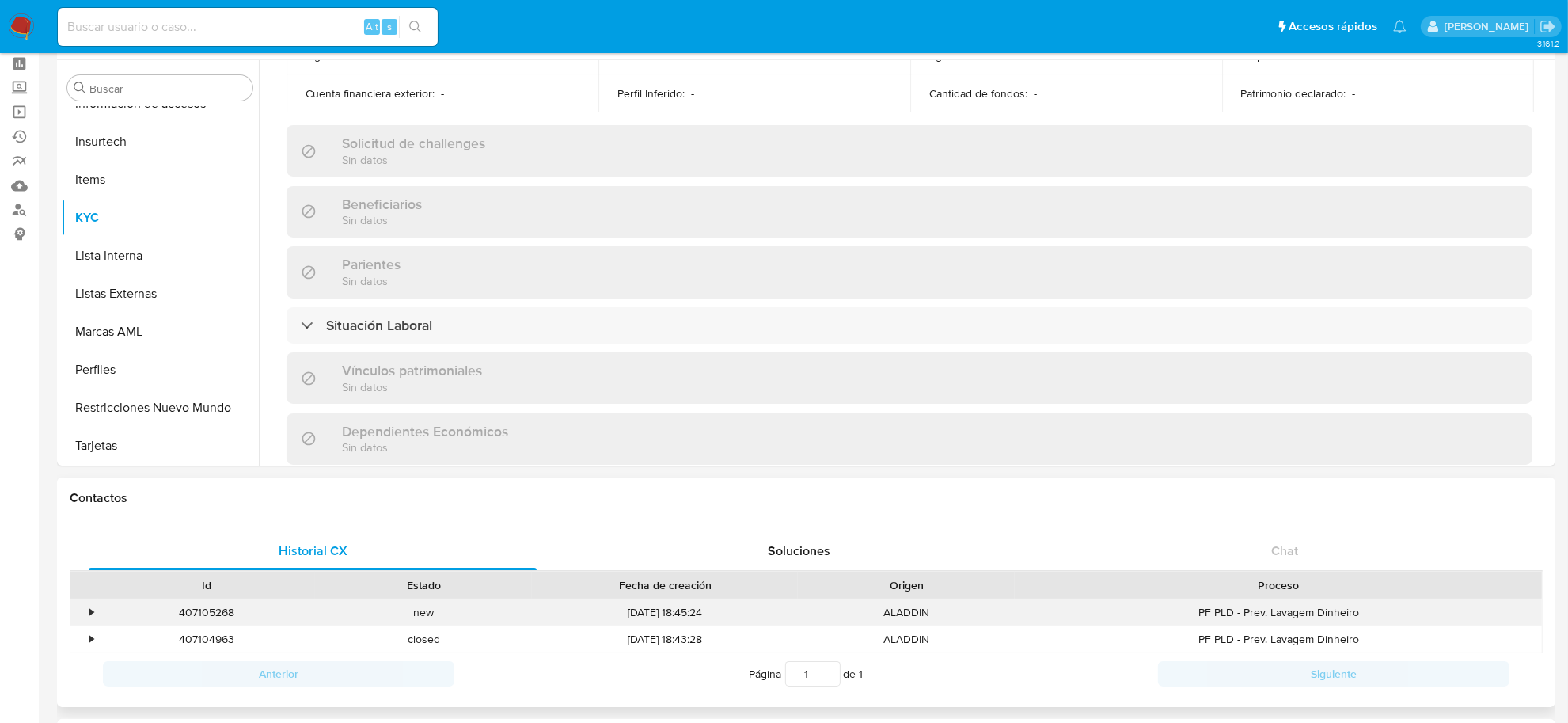
scroll to position [99, 0]
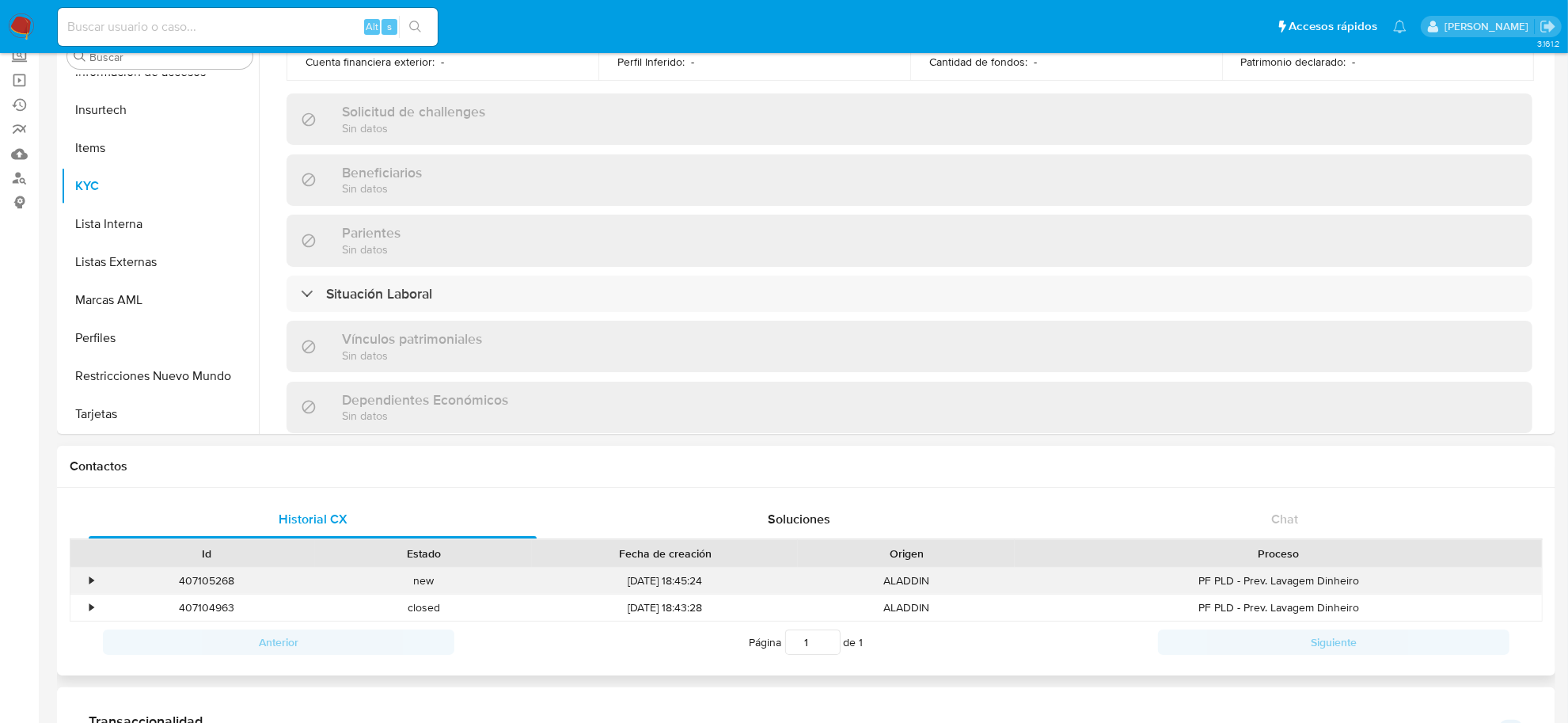
click at [95, 580] on div "•" at bounding box center [84, 580] width 27 height 26
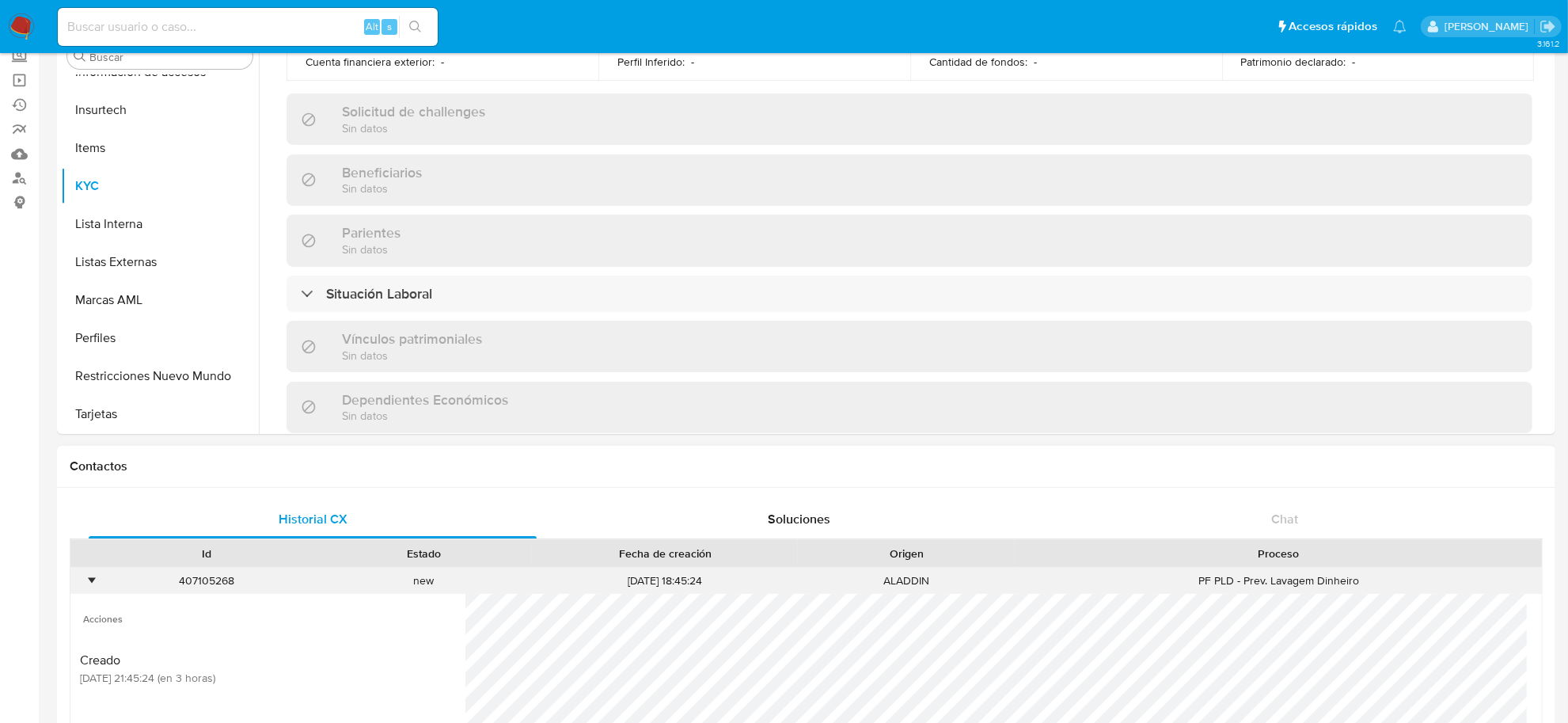
click at [89, 580] on div "•" at bounding box center [91, 581] width 4 height 15
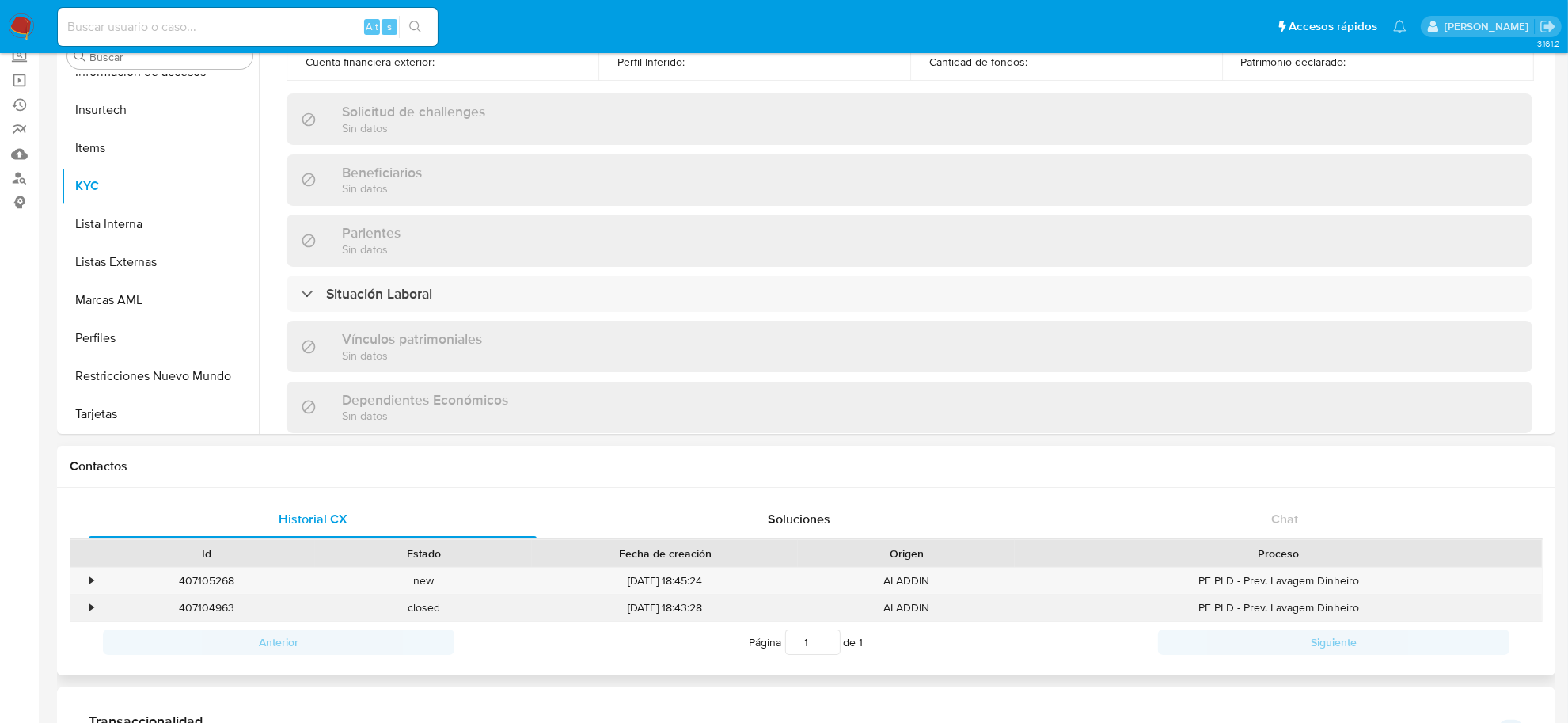
click at [87, 607] on div "•" at bounding box center [84, 608] width 27 height 26
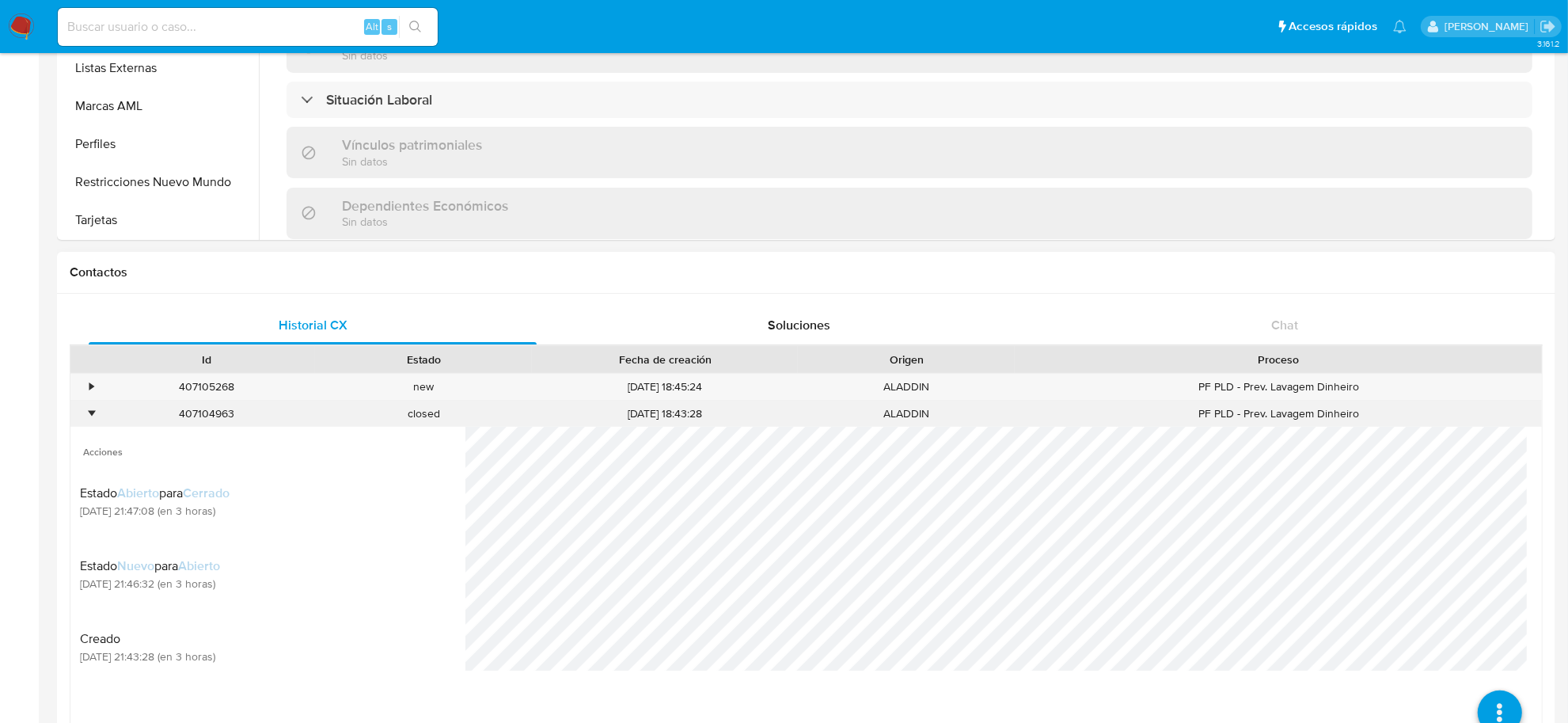
scroll to position [297, 0]
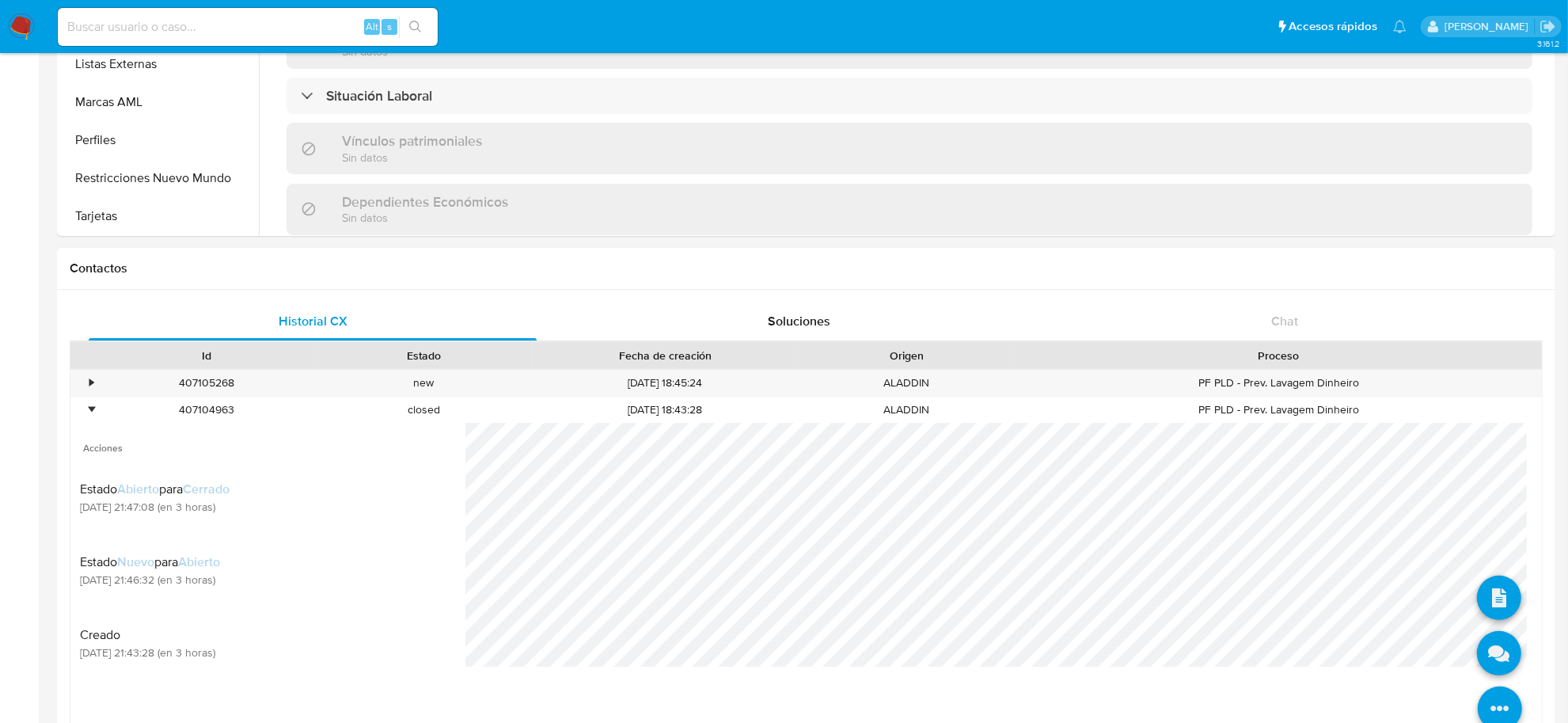
click at [1486, 697] on icon at bounding box center [1500, 709] width 45 height 45
click at [1485, 674] on icon at bounding box center [1499, 653] width 45 height 45
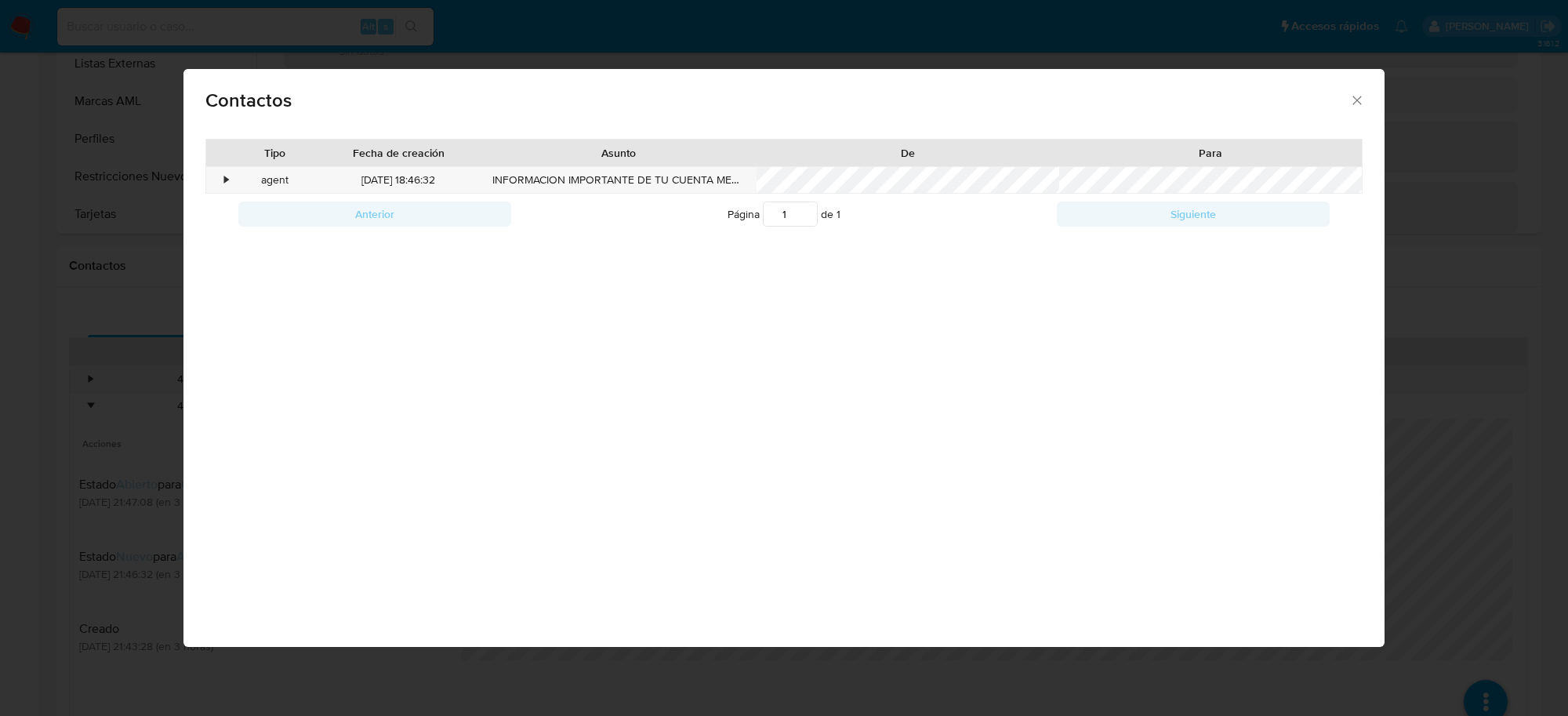
click at [105, 162] on div "Contactos Tipo Fecha de creación Asunto De Para • agent 24/09/2025 18:46:32 INF…" at bounding box center [784, 358] width 1568 height 716
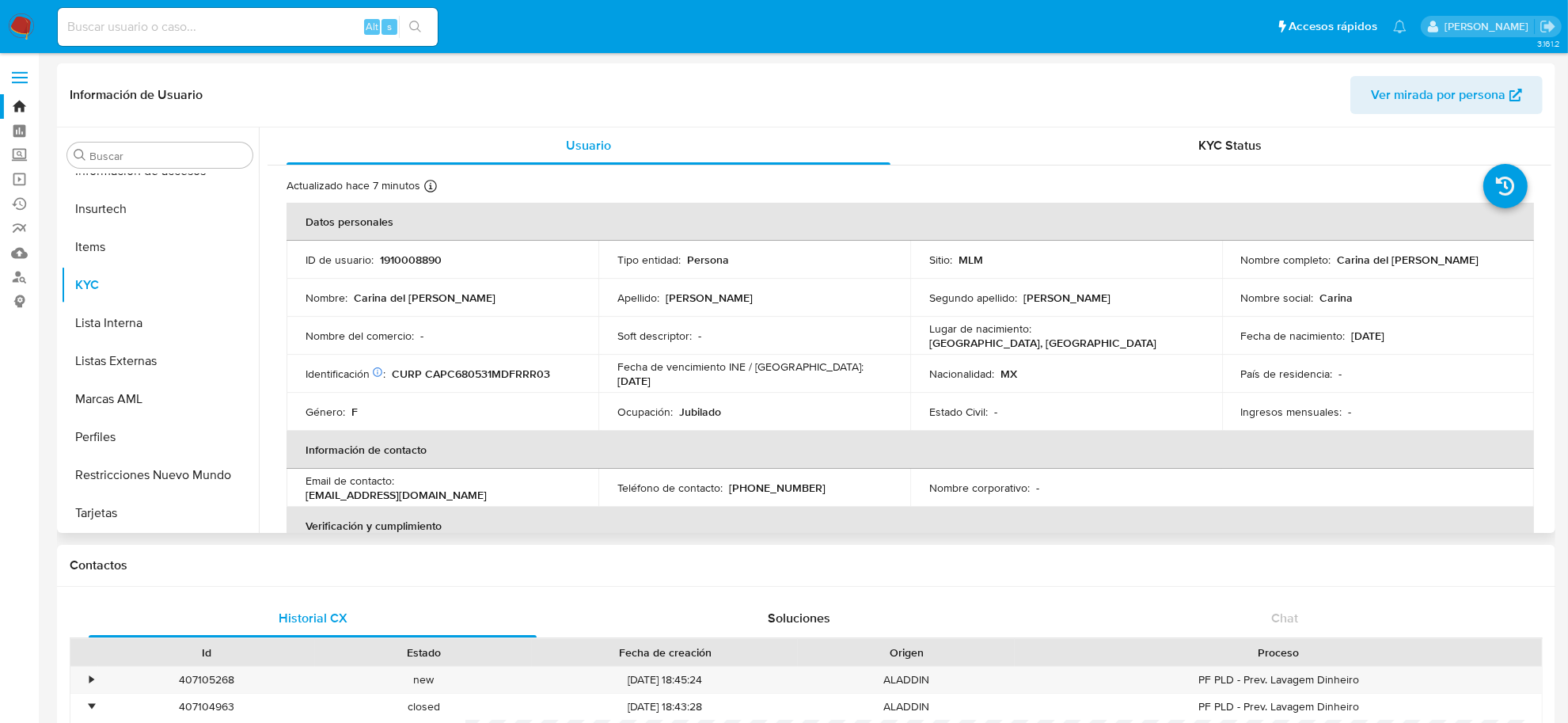
scroll to position [0, 0]
click at [170, 29] on input at bounding box center [247, 27] width 380 height 21
paste input "419165536"
type input "419165536"
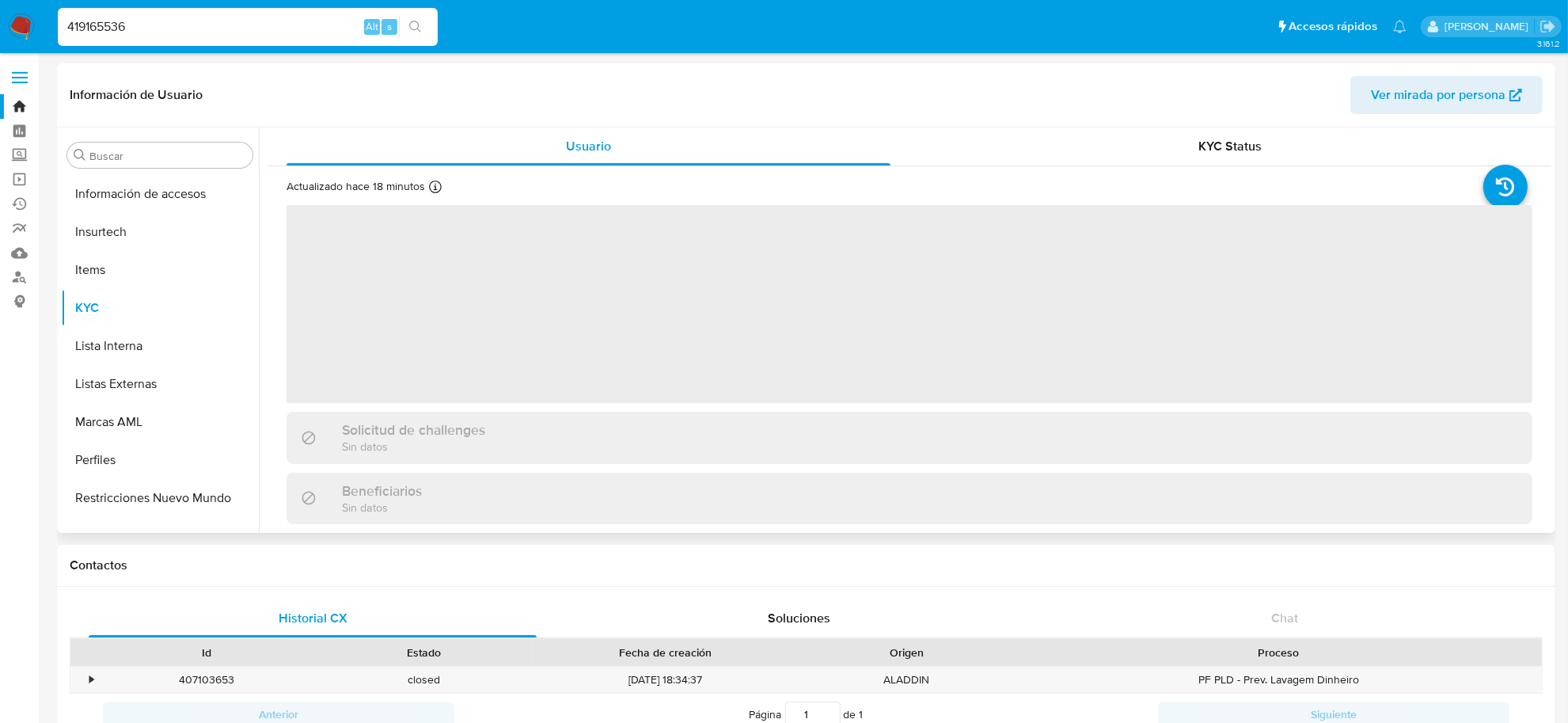
scroll to position [744, 0]
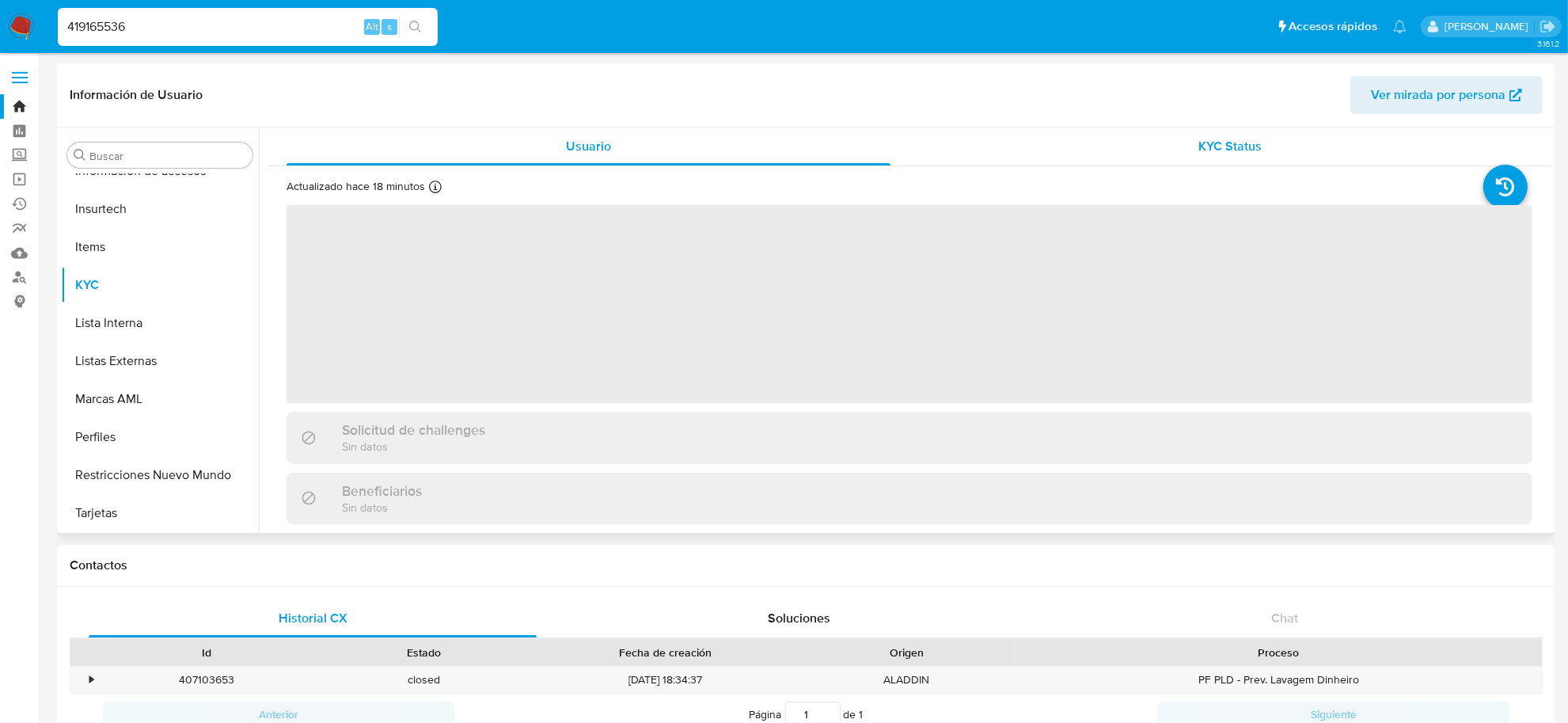
select select "10"
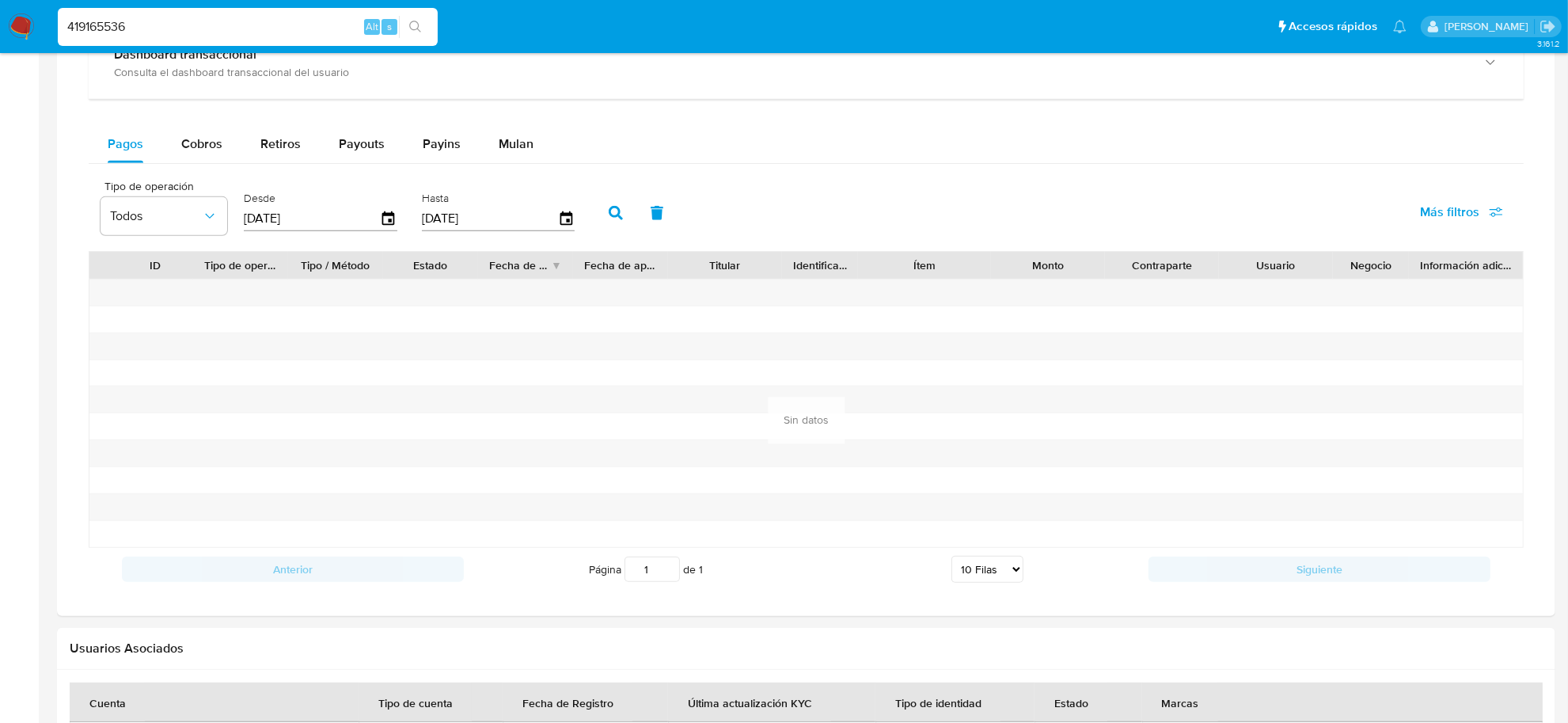
scroll to position [891, 0]
click at [160, 137] on button "Pagos" at bounding box center [125, 143] width 74 height 38
click at [220, 137] on span "Cobros" at bounding box center [202, 142] width 41 height 18
select select "10"
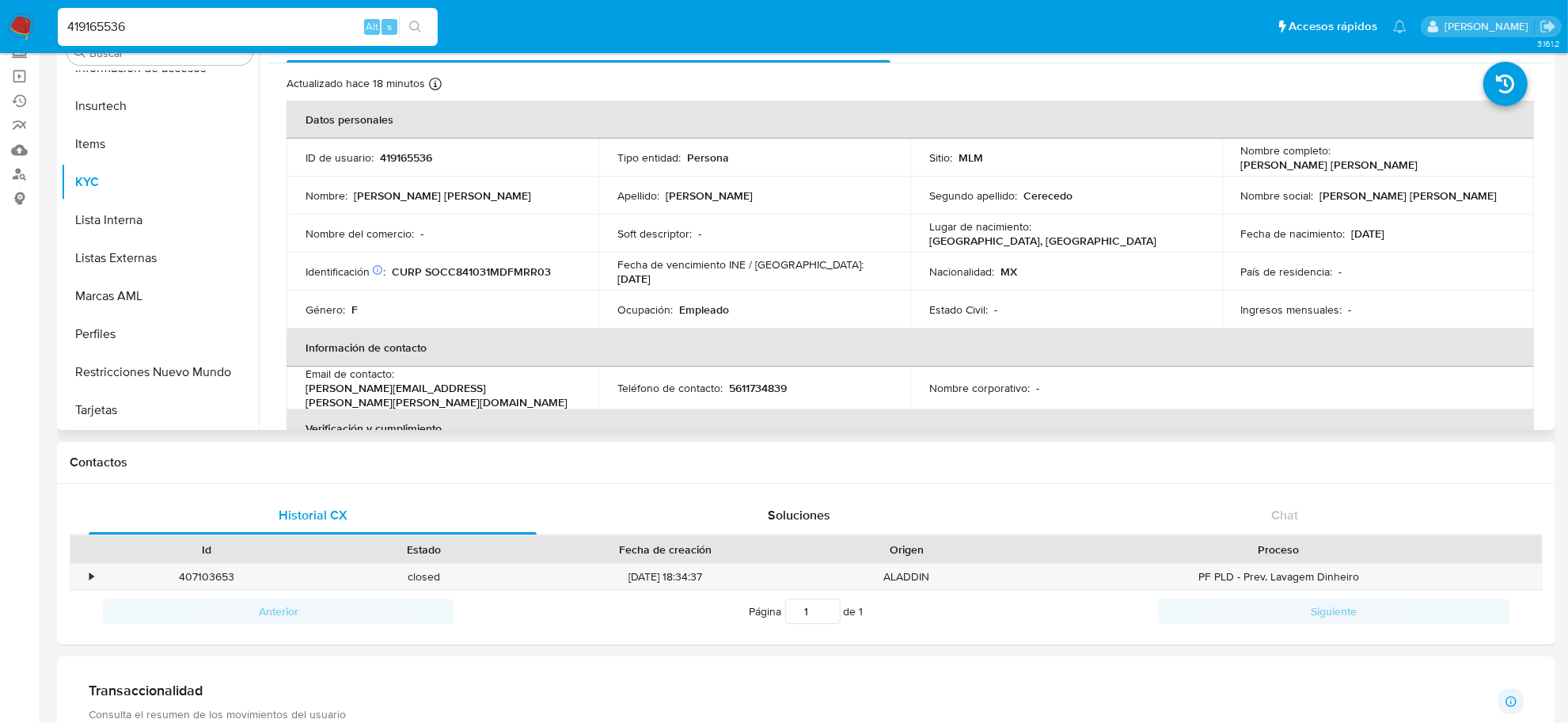
scroll to position [99, 0]
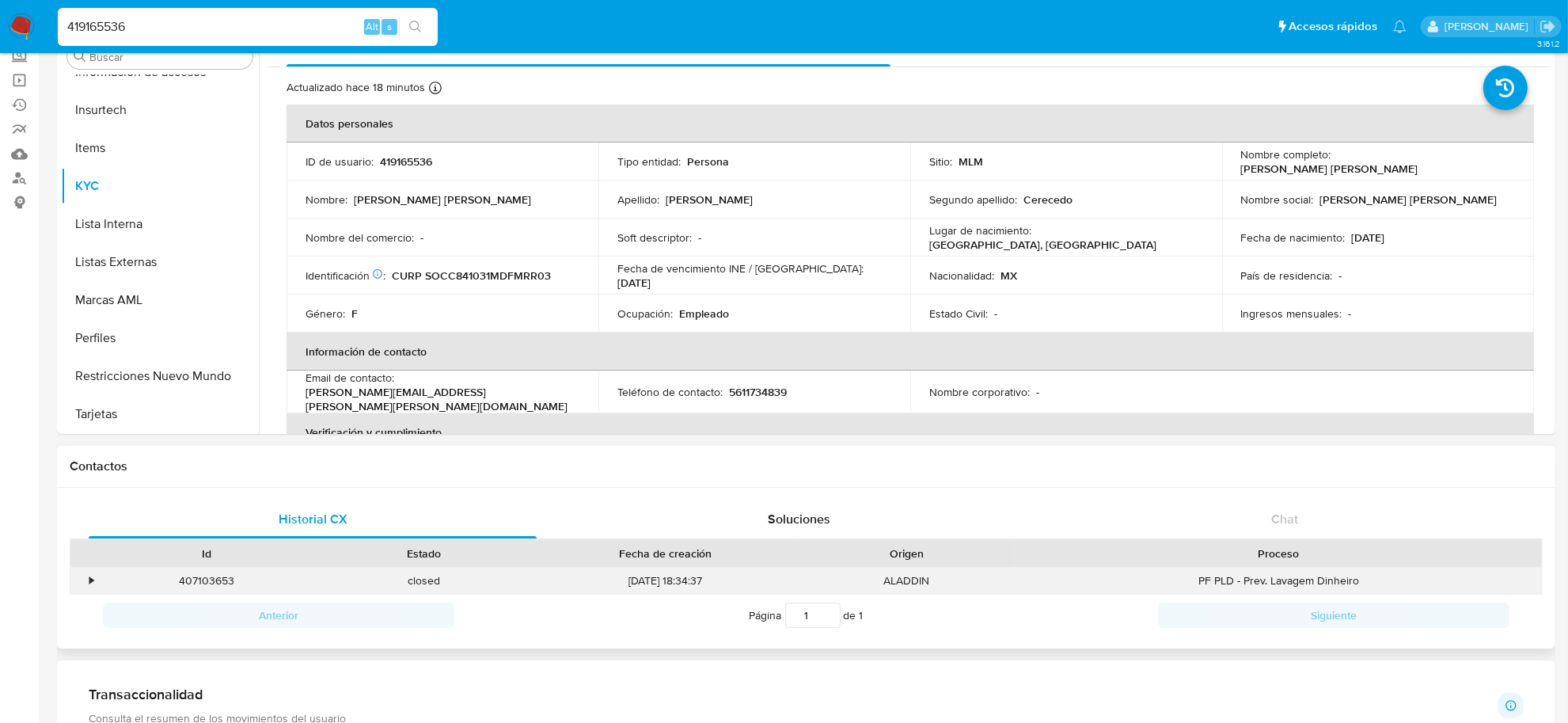
click at [87, 578] on div "•" at bounding box center [84, 580] width 27 height 26
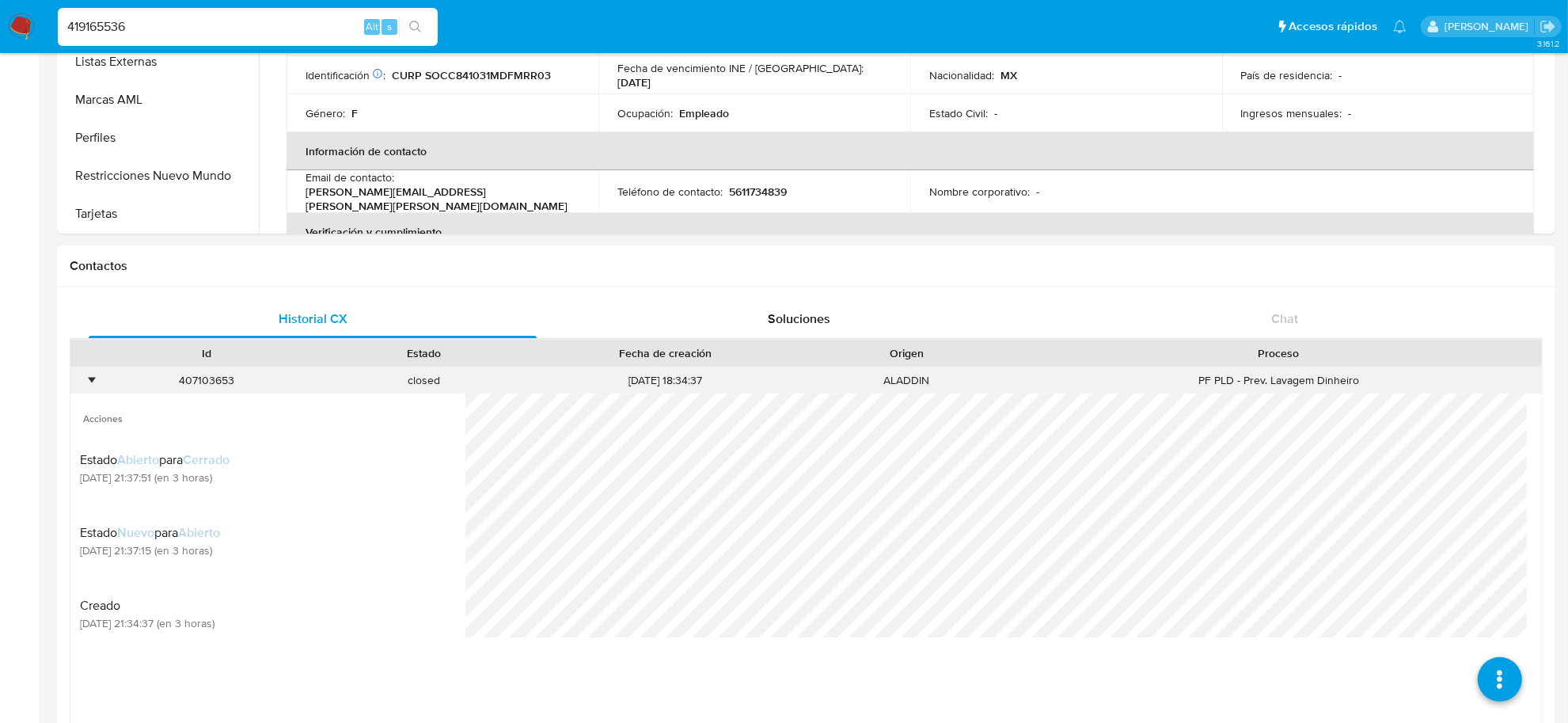
scroll to position [396, 0]
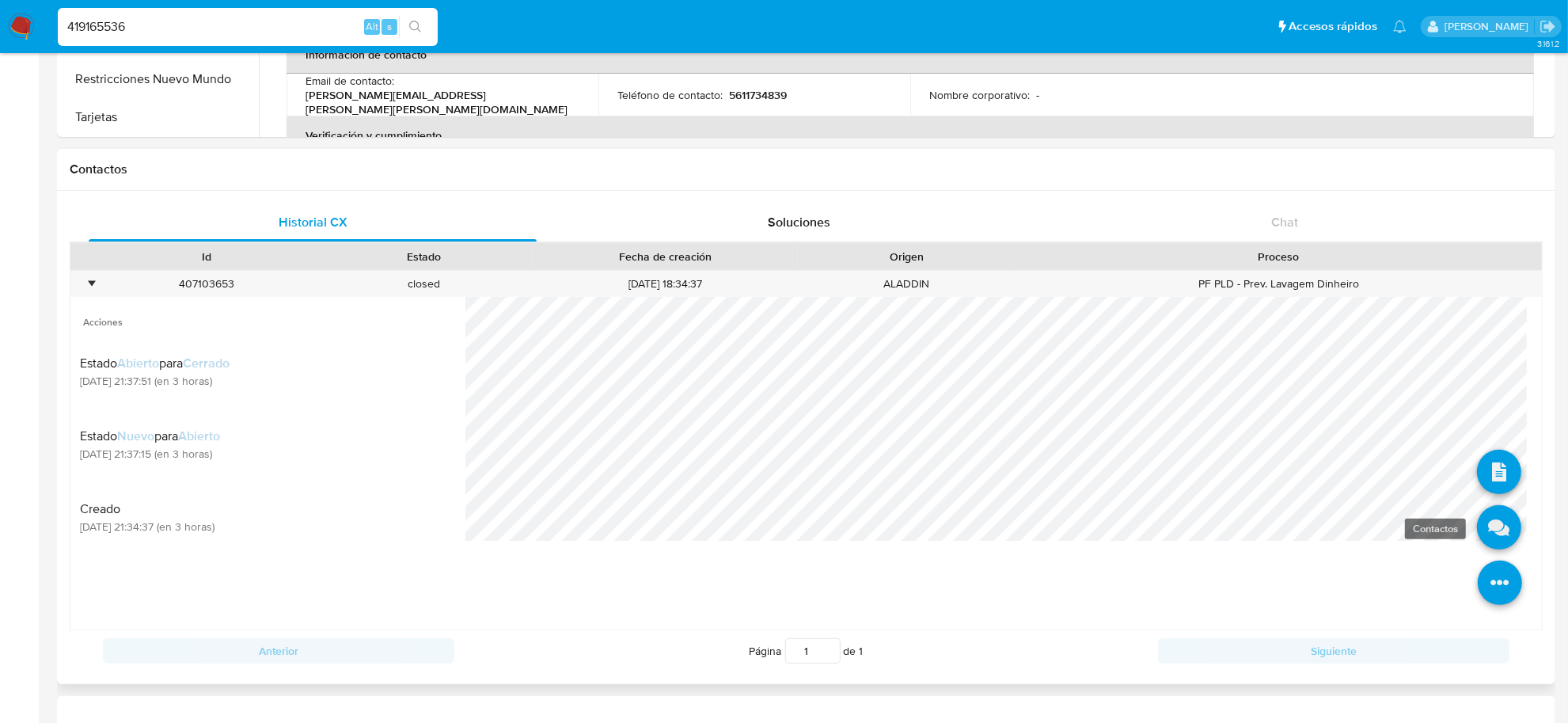
click at [1489, 523] on icon at bounding box center [1499, 527] width 45 height 45
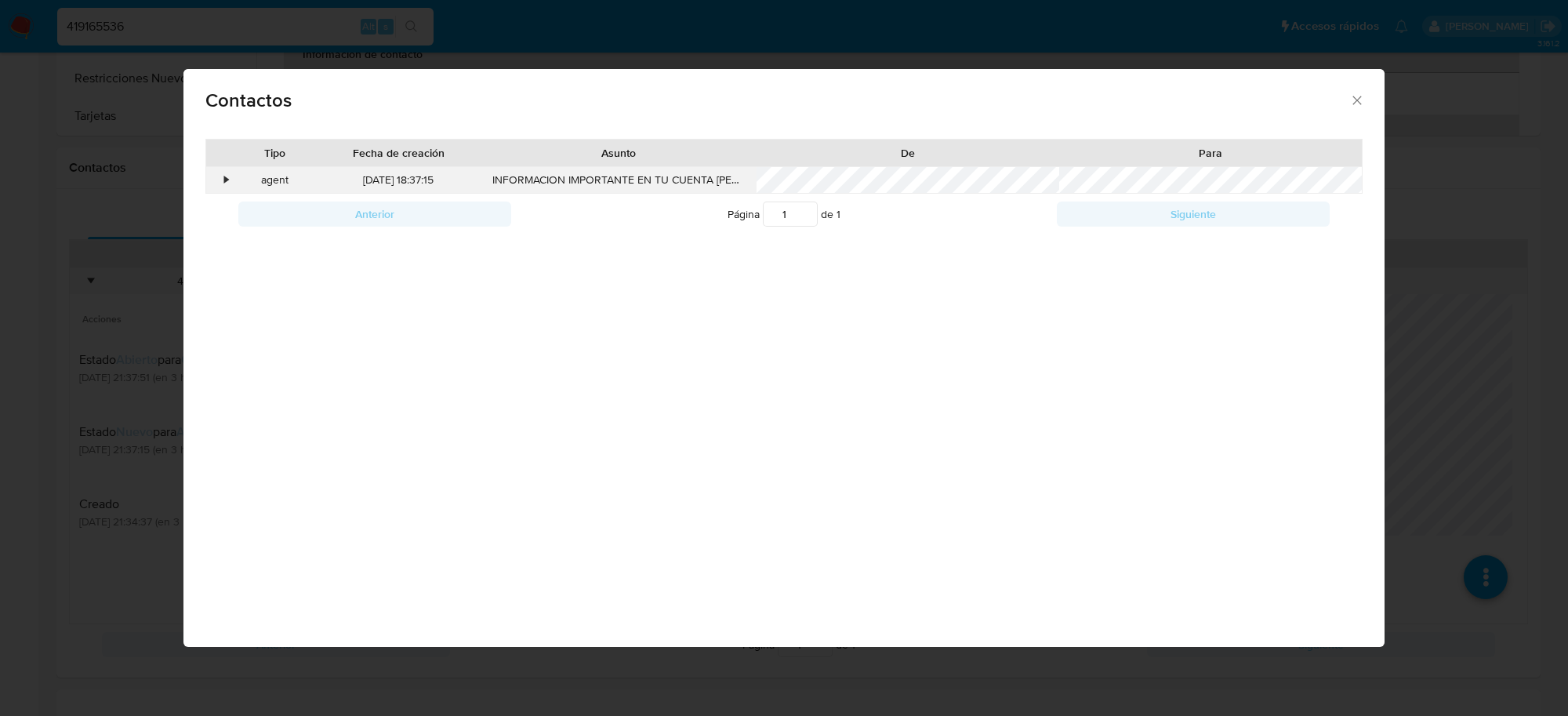
click at [227, 181] on div "•" at bounding box center [227, 180] width 4 height 15
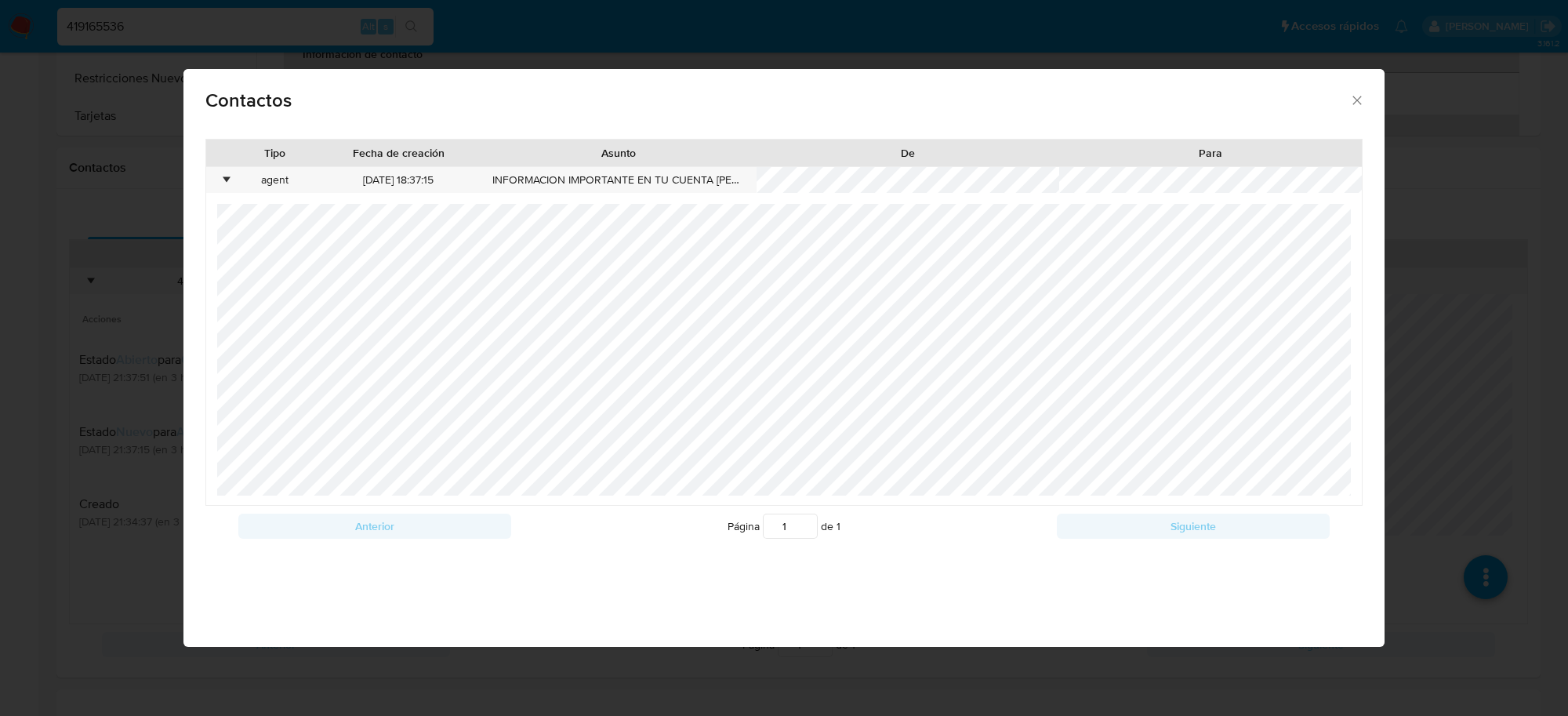
click at [27, 154] on div "Contactos Tipo Fecha de creación Asunto De Para • agent 24/09/2025 18:37:15 INF…" at bounding box center [784, 358] width 1568 height 716
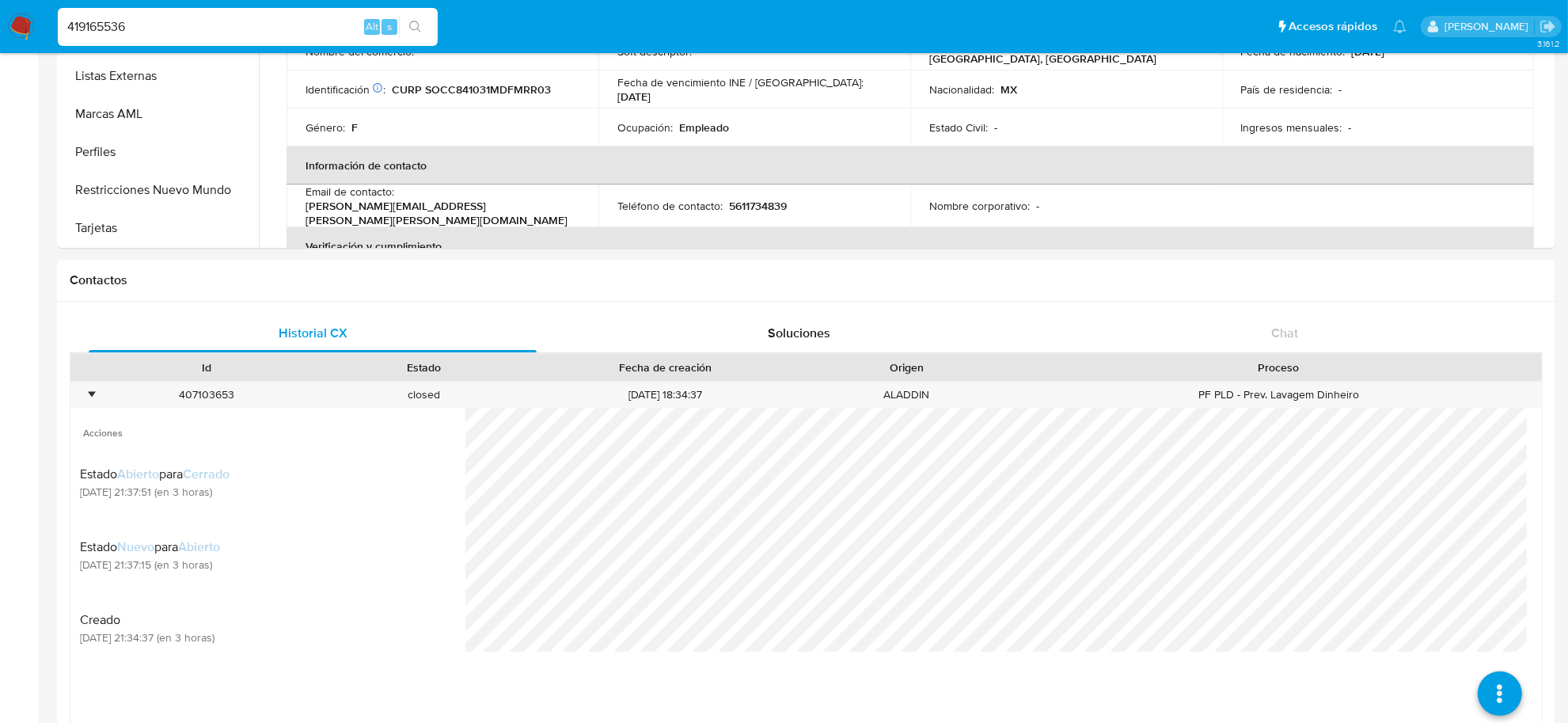
scroll to position [198, 0]
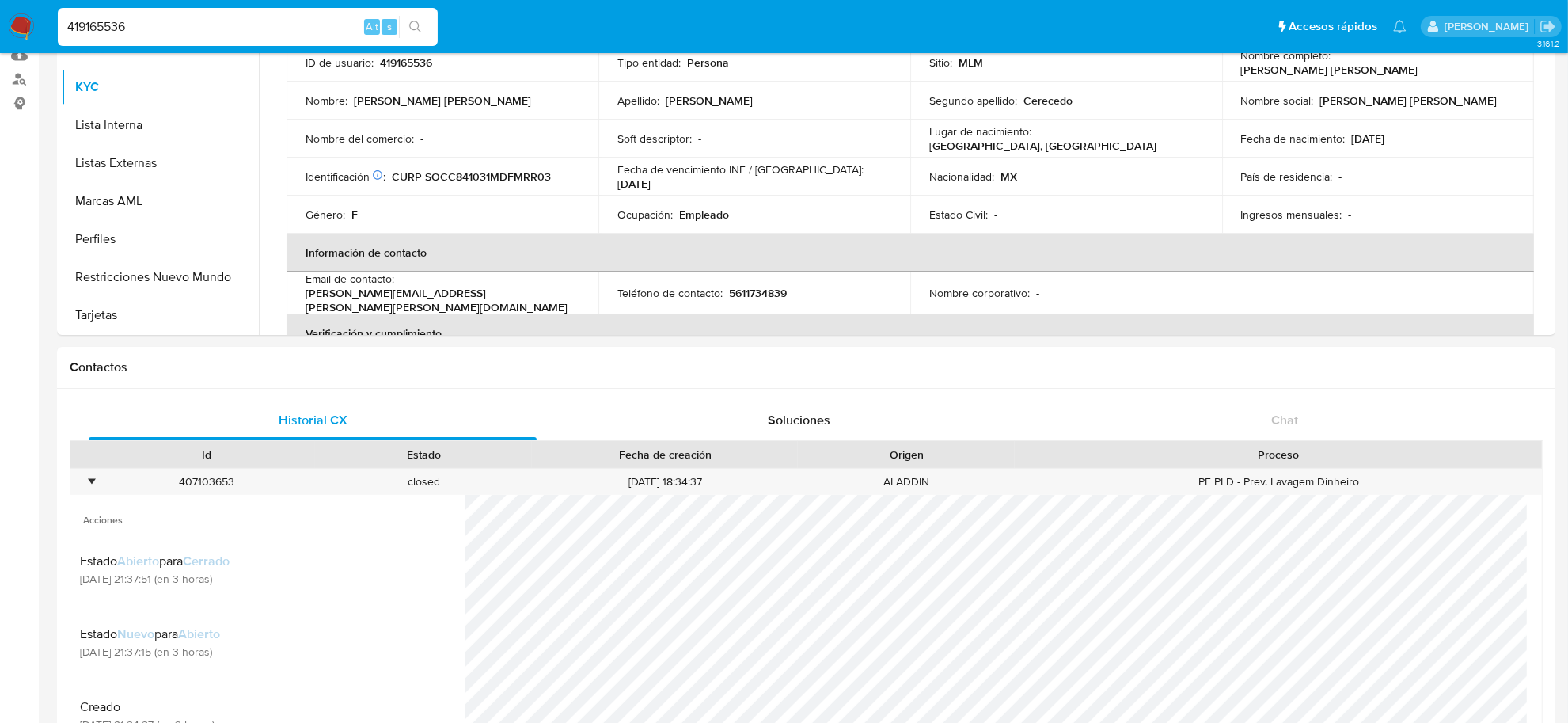
click at [123, 16] on input "419165536" at bounding box center [247, 27] width 380 height 21
paste input "1910008890"
type input "1910008890"
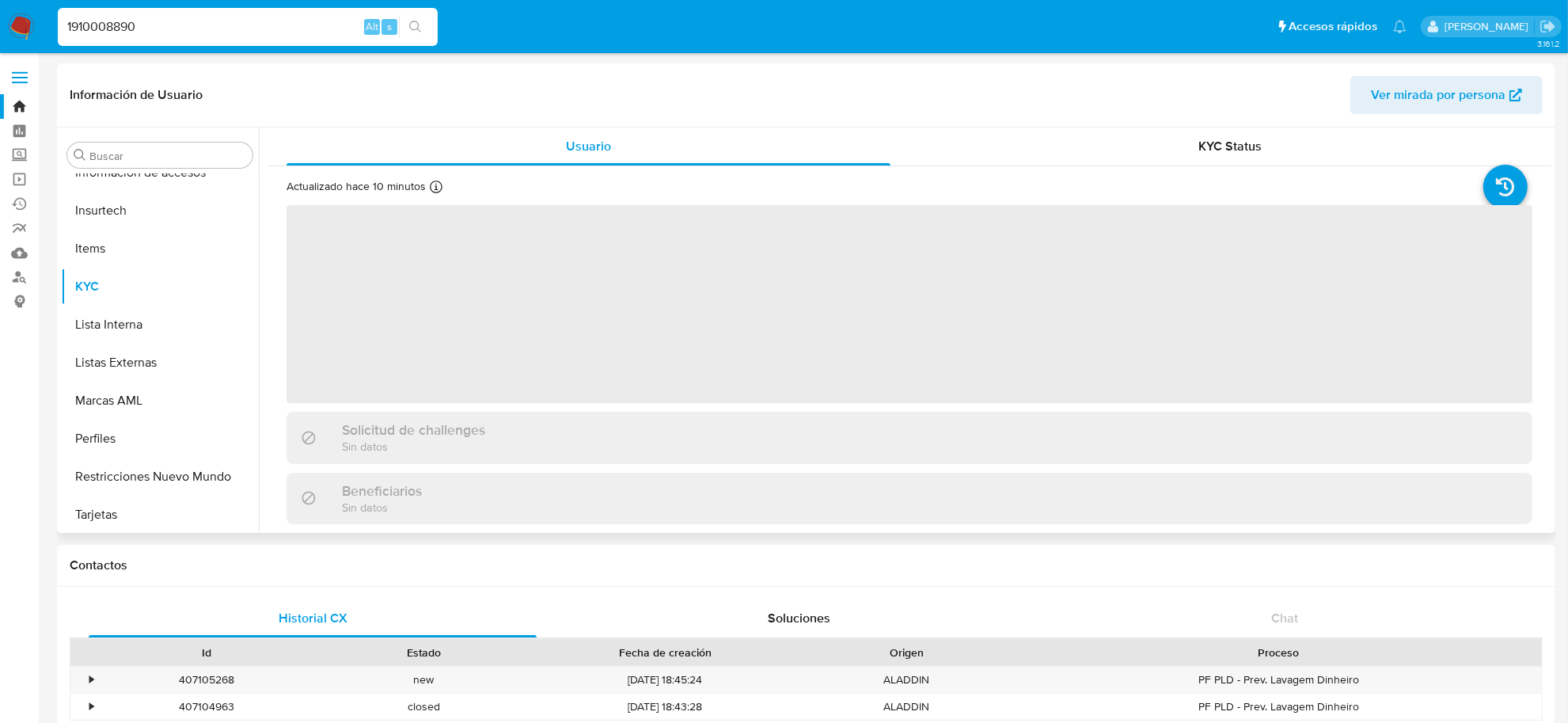
scroll to position [744, 0]
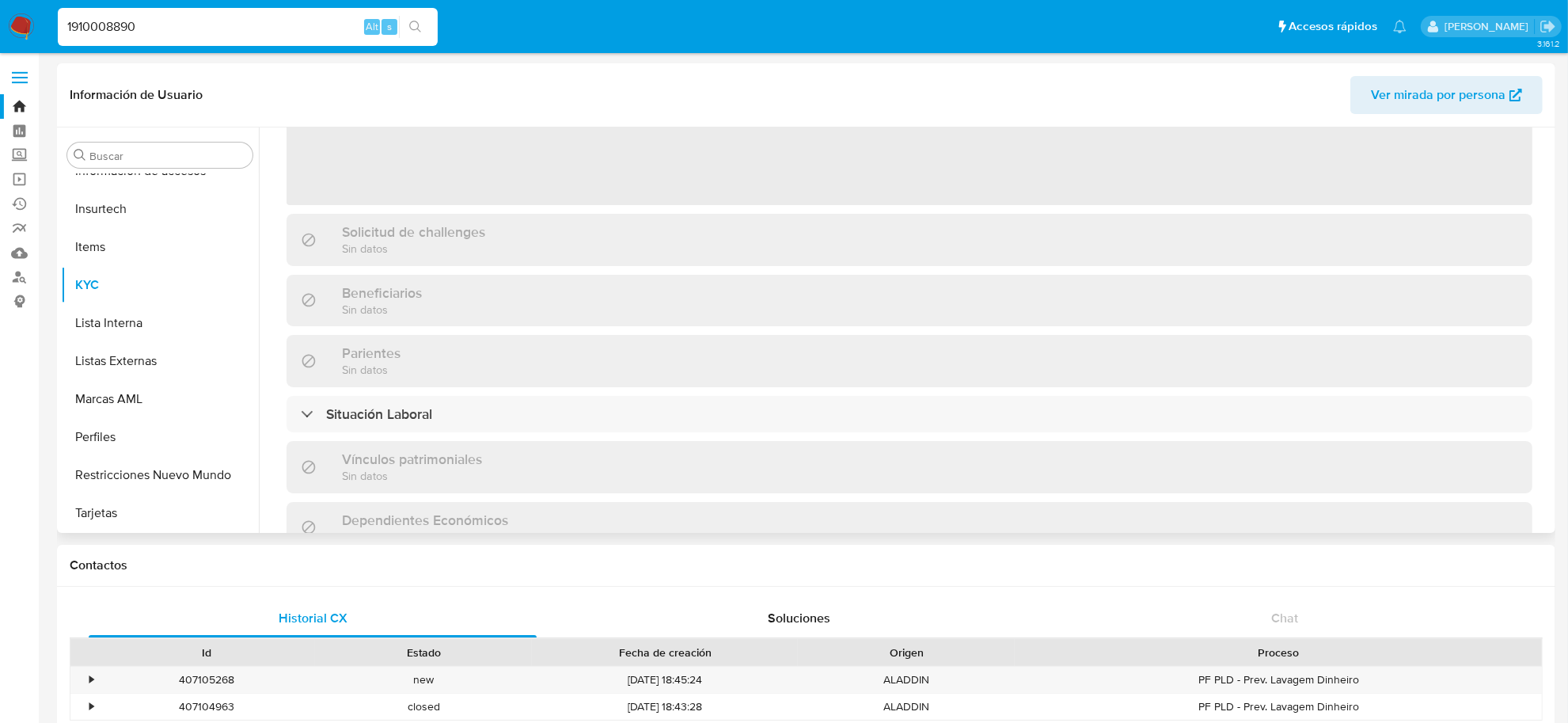
select select "10"
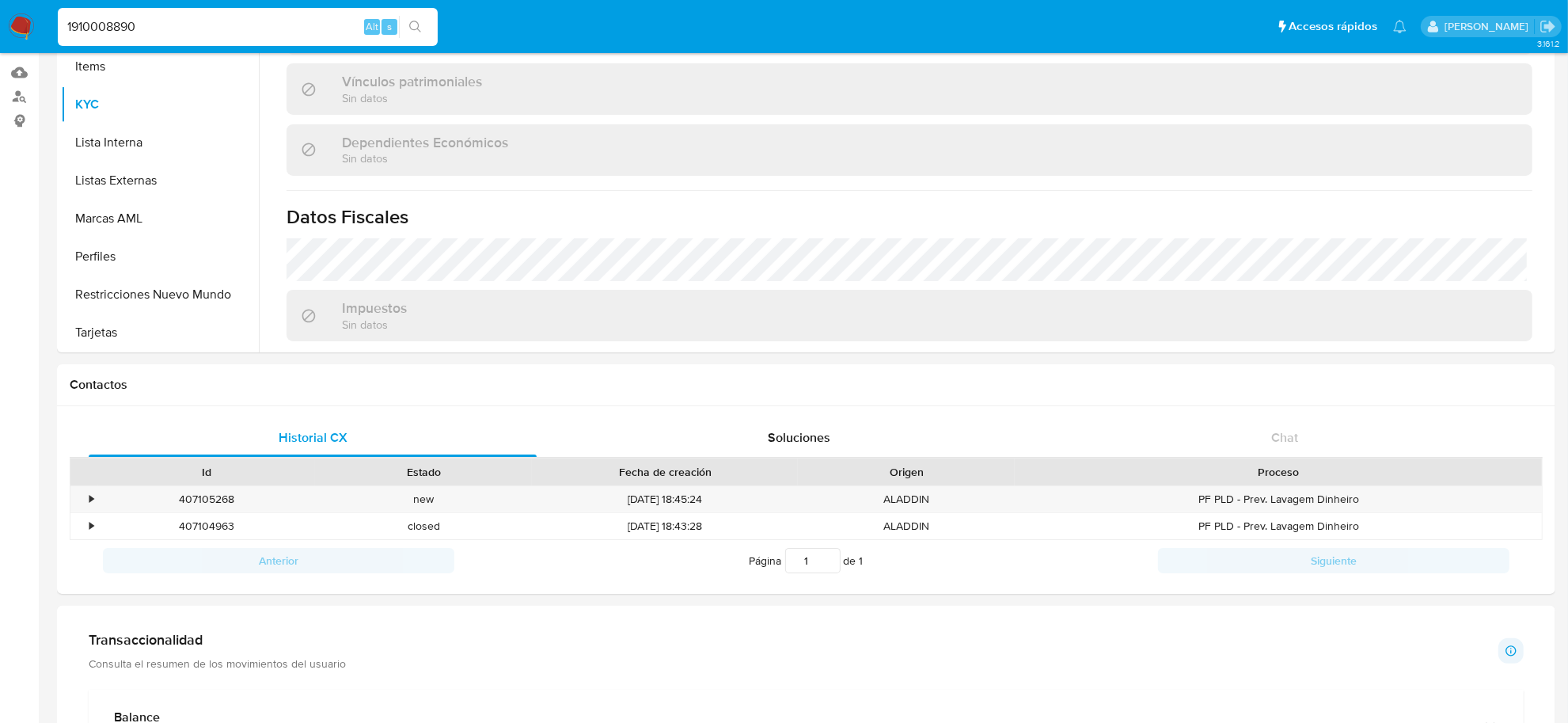
scroll to position [198, 0]
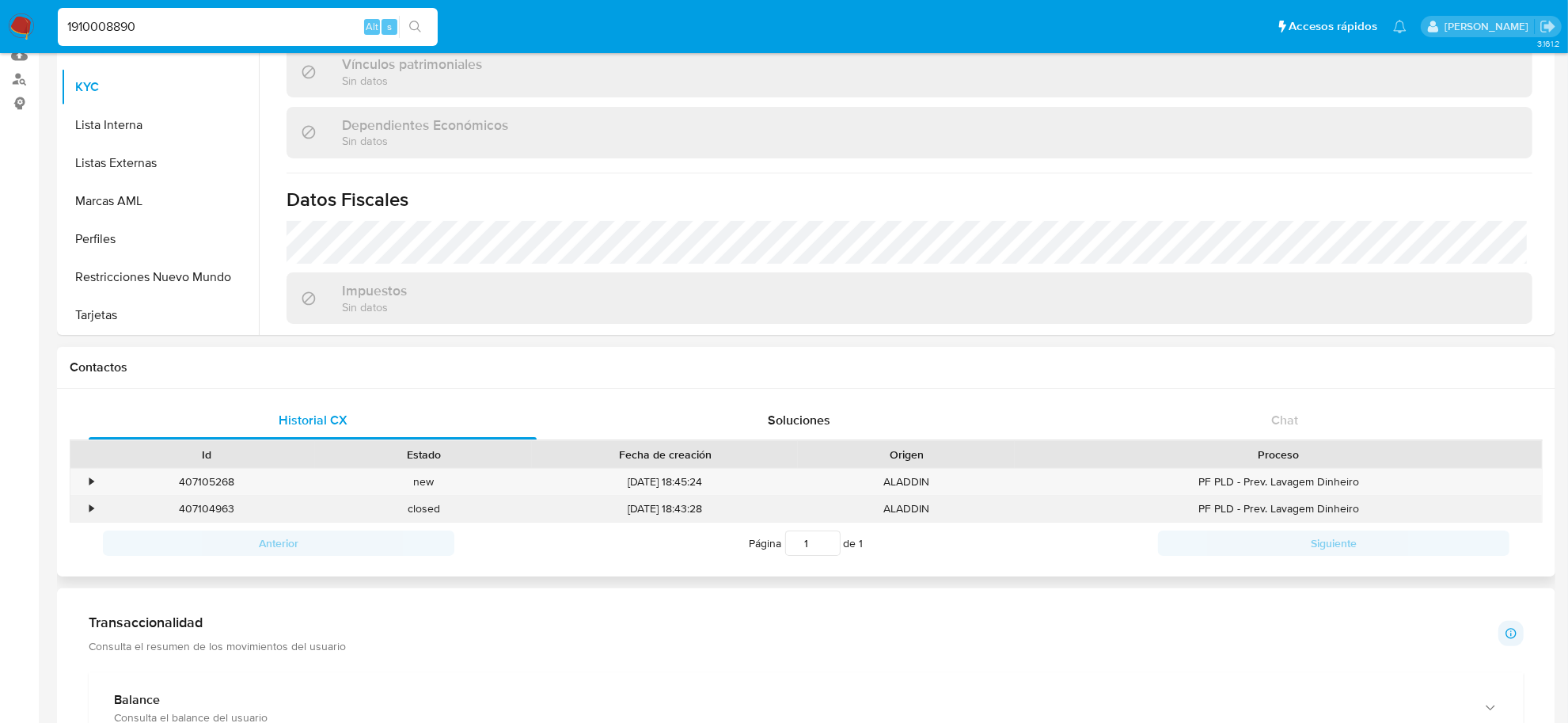
click at [93, 507] on div "•" at bounding box center [91, 509] width 4 height 15
click at [89, 512] on div "•" at bounding box center [91, 509] width 4 height 15
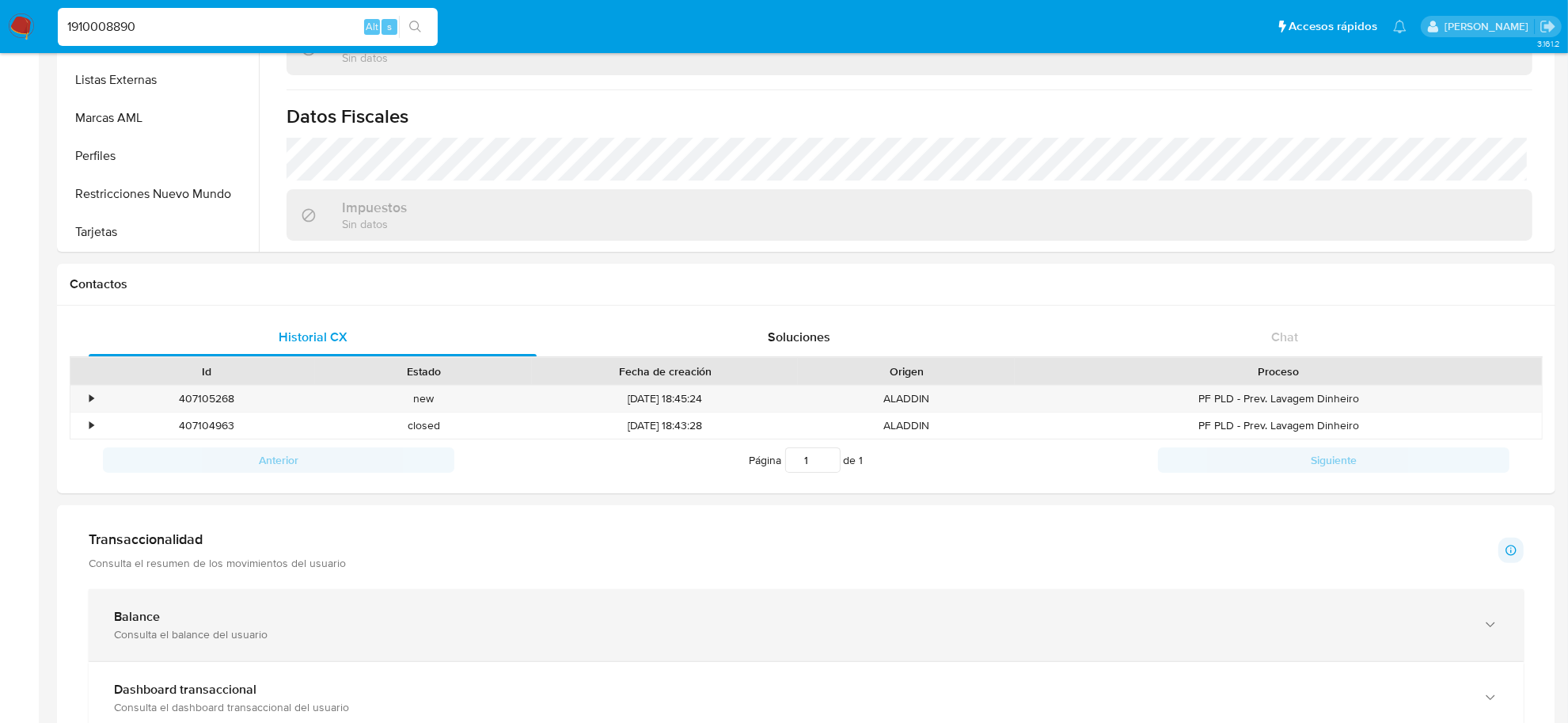
scroll to position [396, 0]
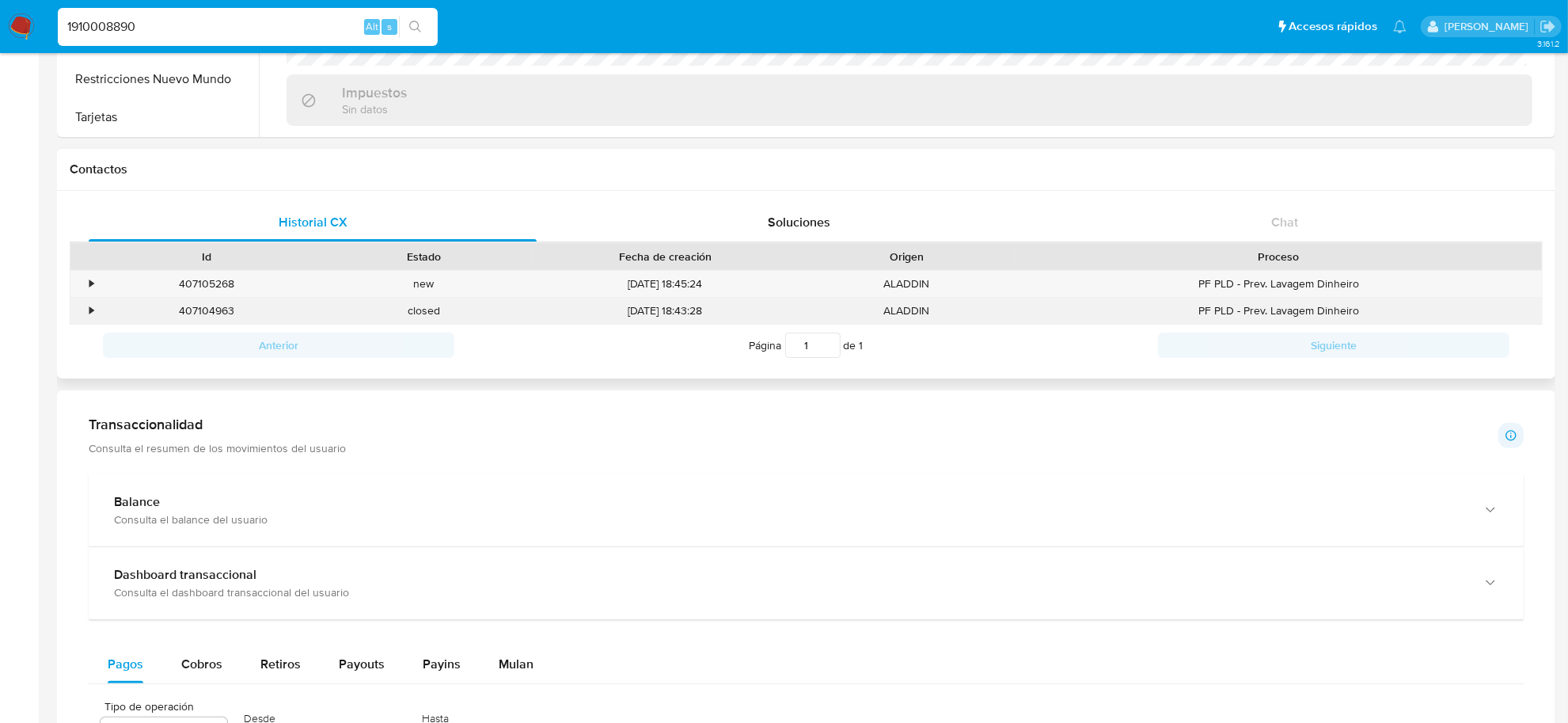
click at [89, 310] on div "•" at bounding box center [91, 311] width 4 height 15
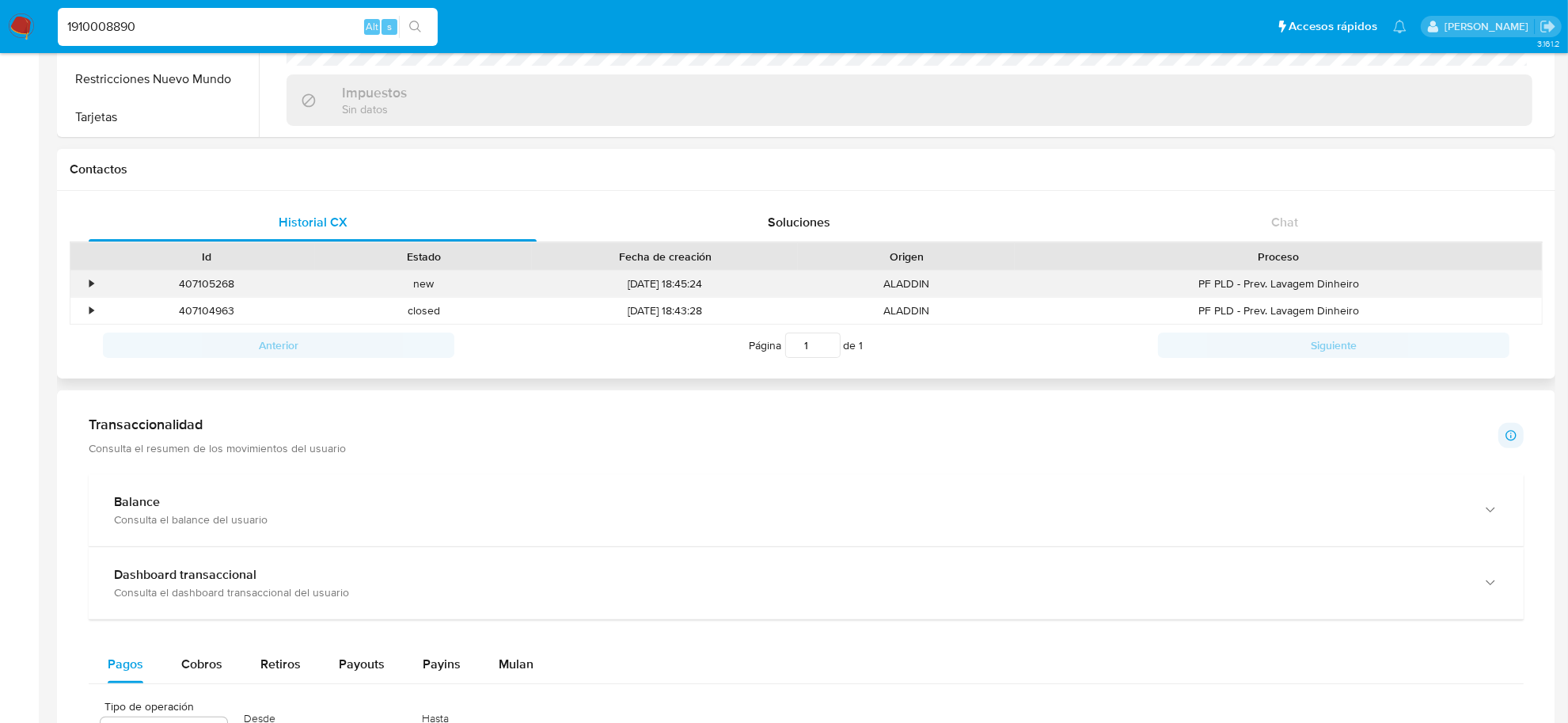
click at [95, 287] on div "•" at bounding box center [84, 283] width 27 height 26
click at [95, 285] on div "•" at bounding box center [84, 283] width 27 height 26
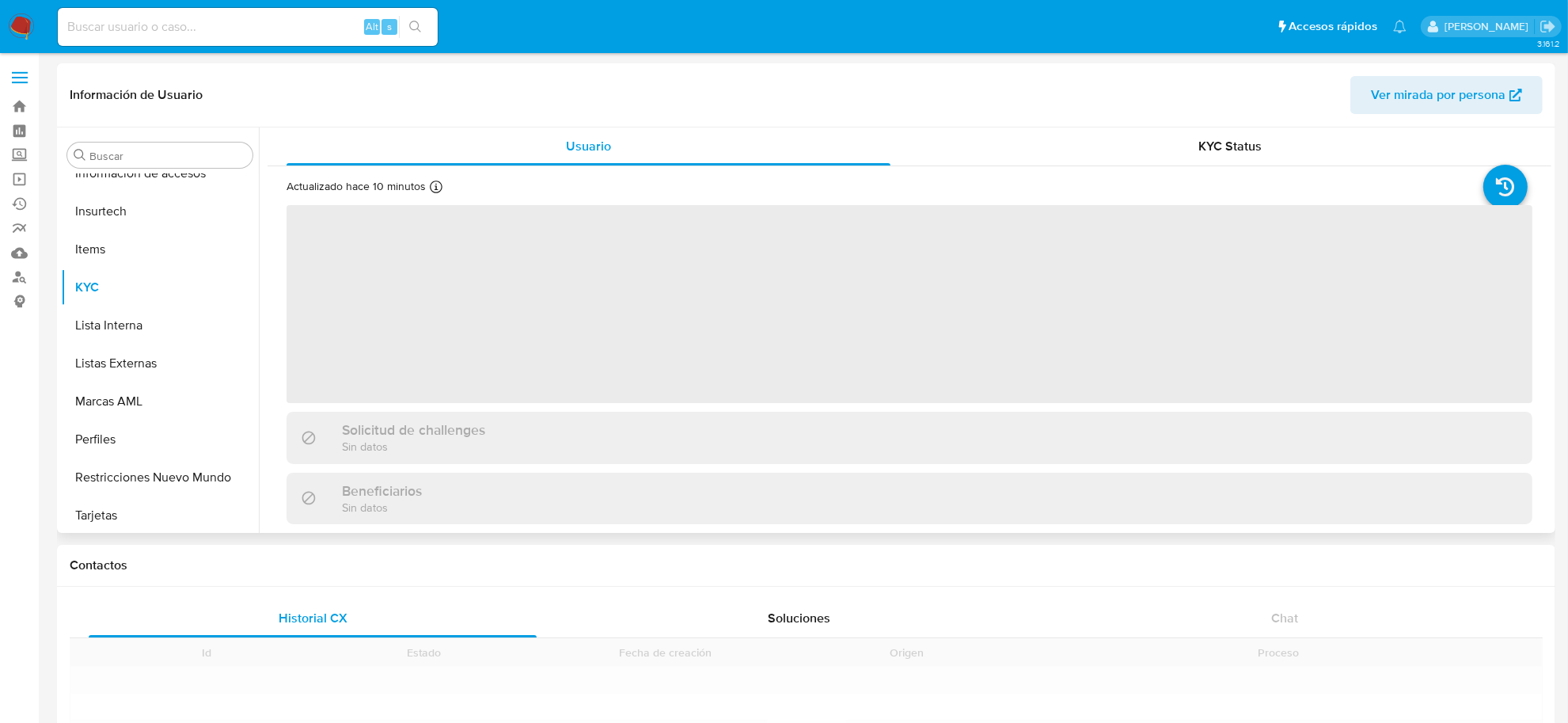
scroll to position [744, 0]
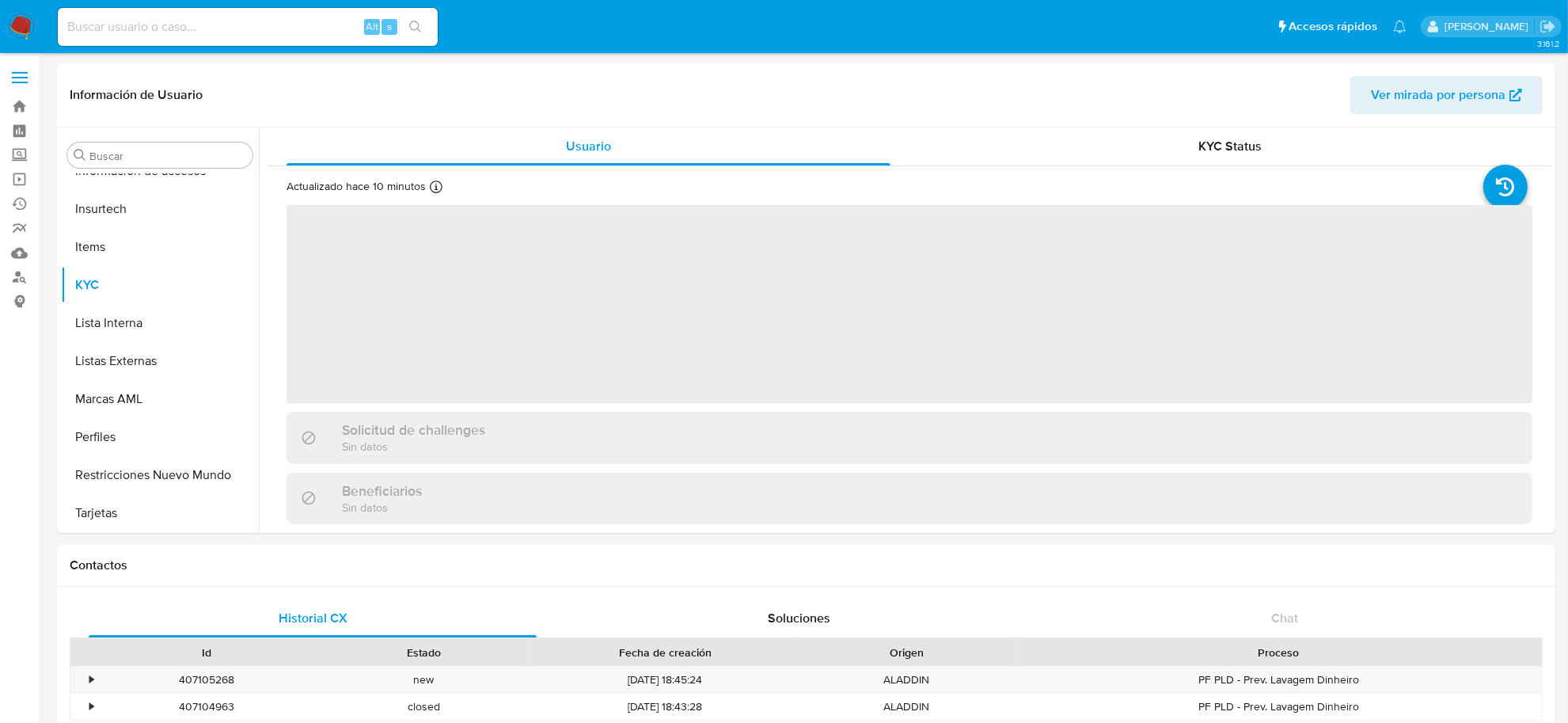
select select "10"
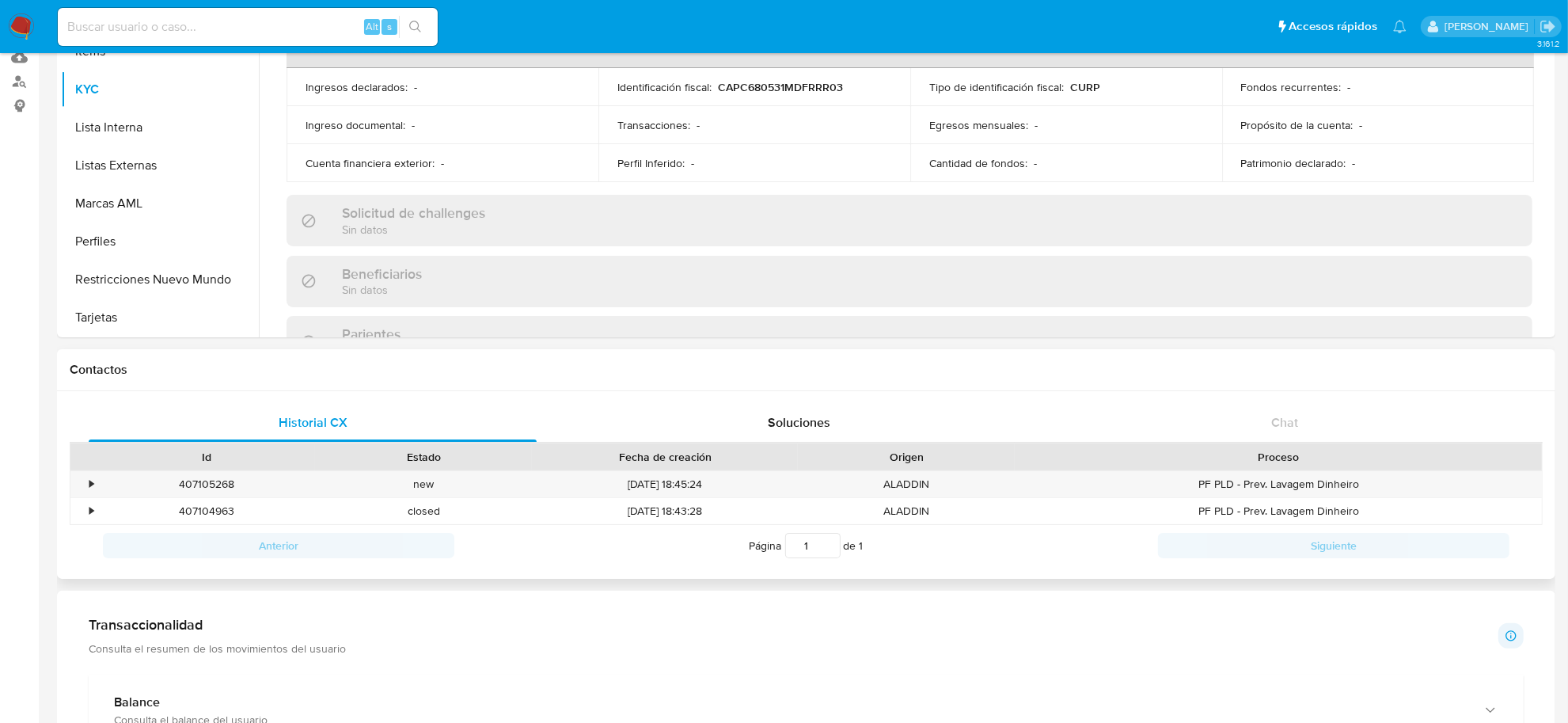
scroll to position [198, 0]
click at [88, 480] on div "•" at bounding box center [84, 482] width 27 height 26
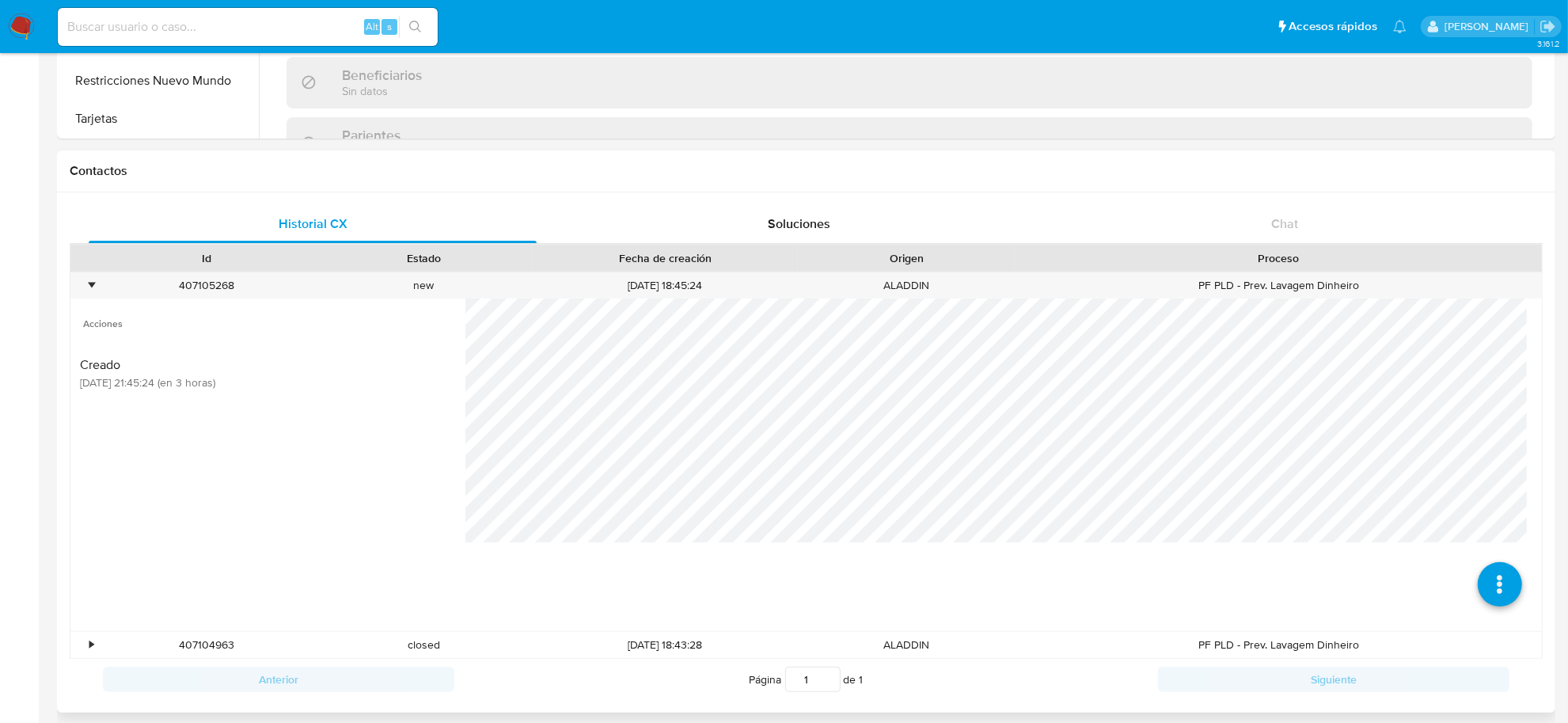
scroll to position [396, 0]
click at [93, 285] on div "•" at bounding box center [91, 284] width 4 height 15
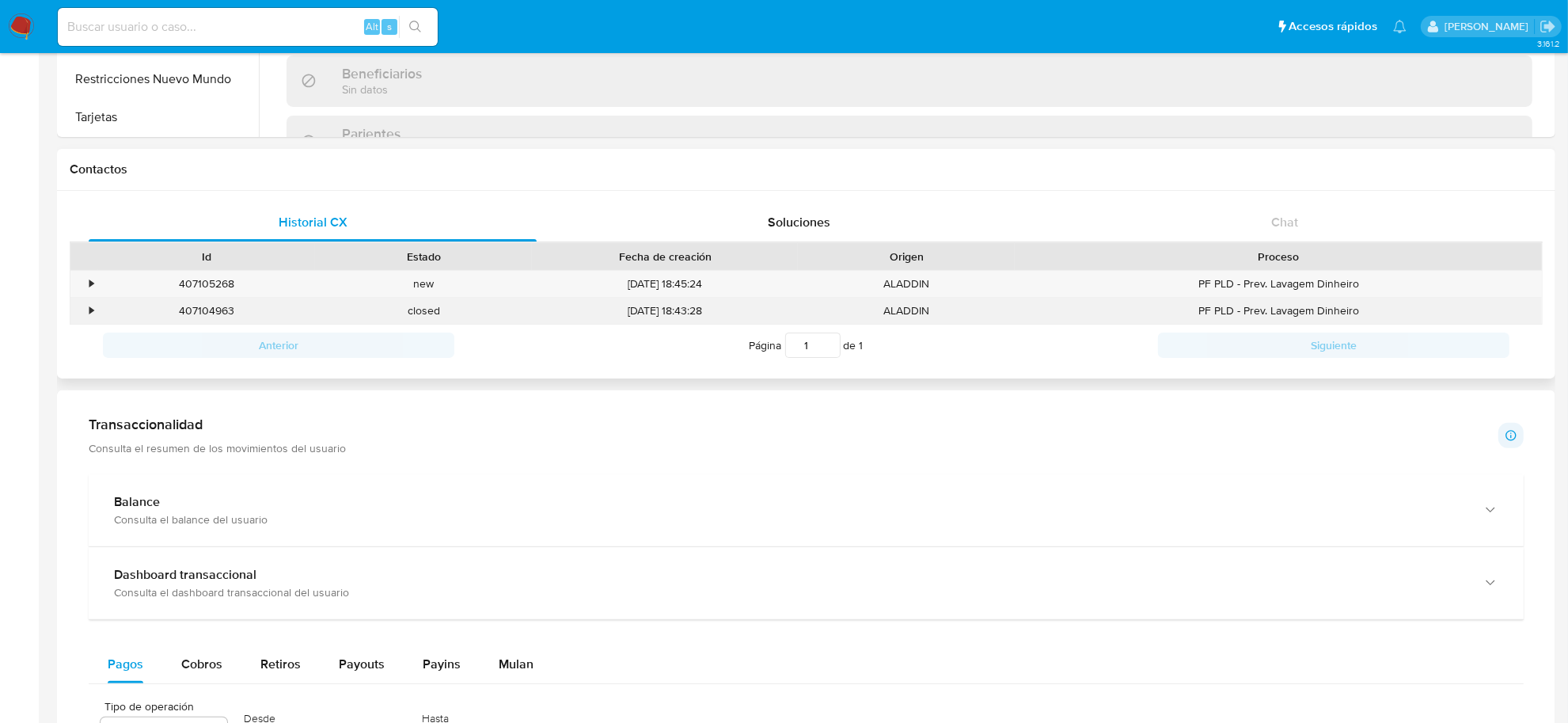
click at [88, 317] on div "•" at bounding box center [84, 311] width 27 height 26
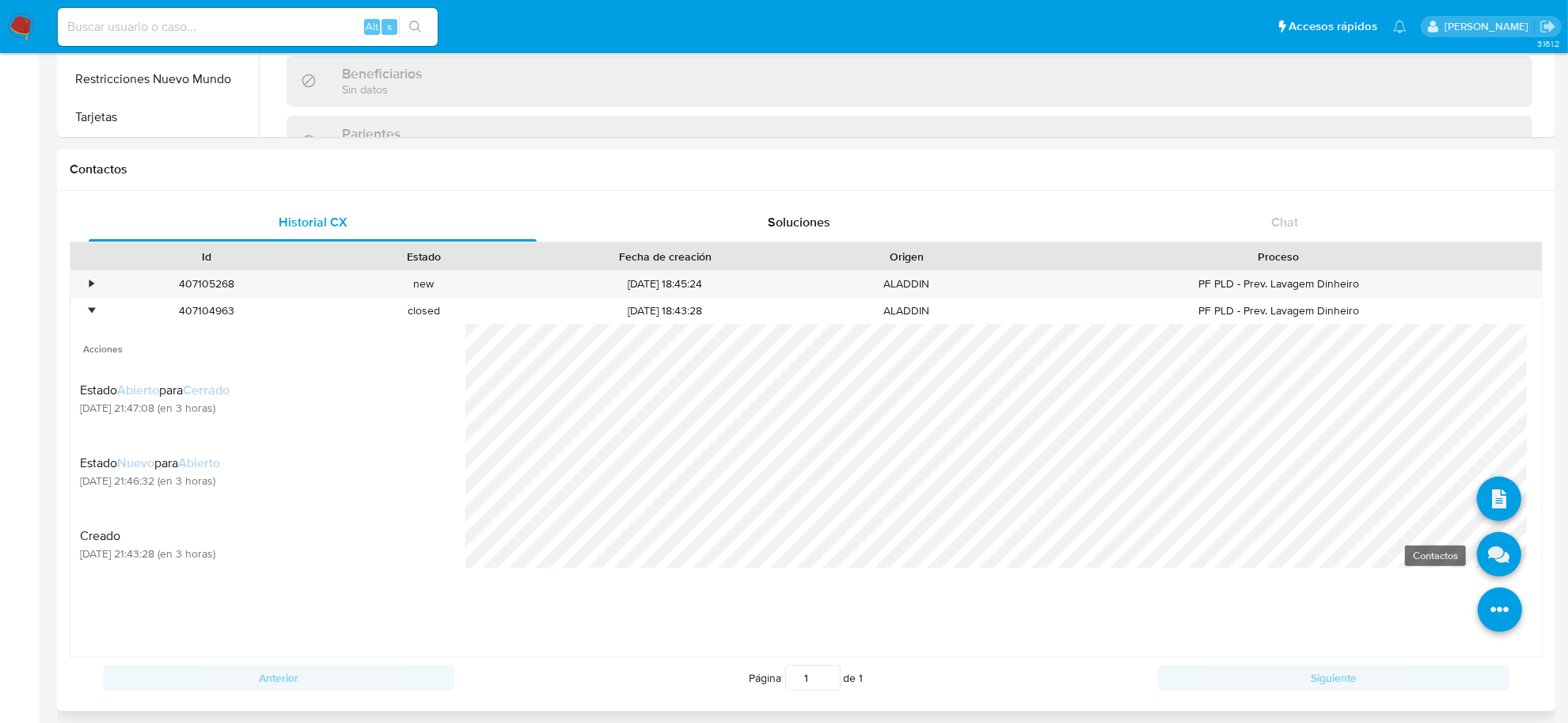
drag, startPoint x: 1485, startPoint y: 619, endPoint x: 1484, endPoint y: 562, distance: 57.0
click at [1485, 616] on icon at bounding box center [1500, 610] width 45 height 45
click at [1484, 555] on icon at bounding box center [1499, 555] width 45 height 45
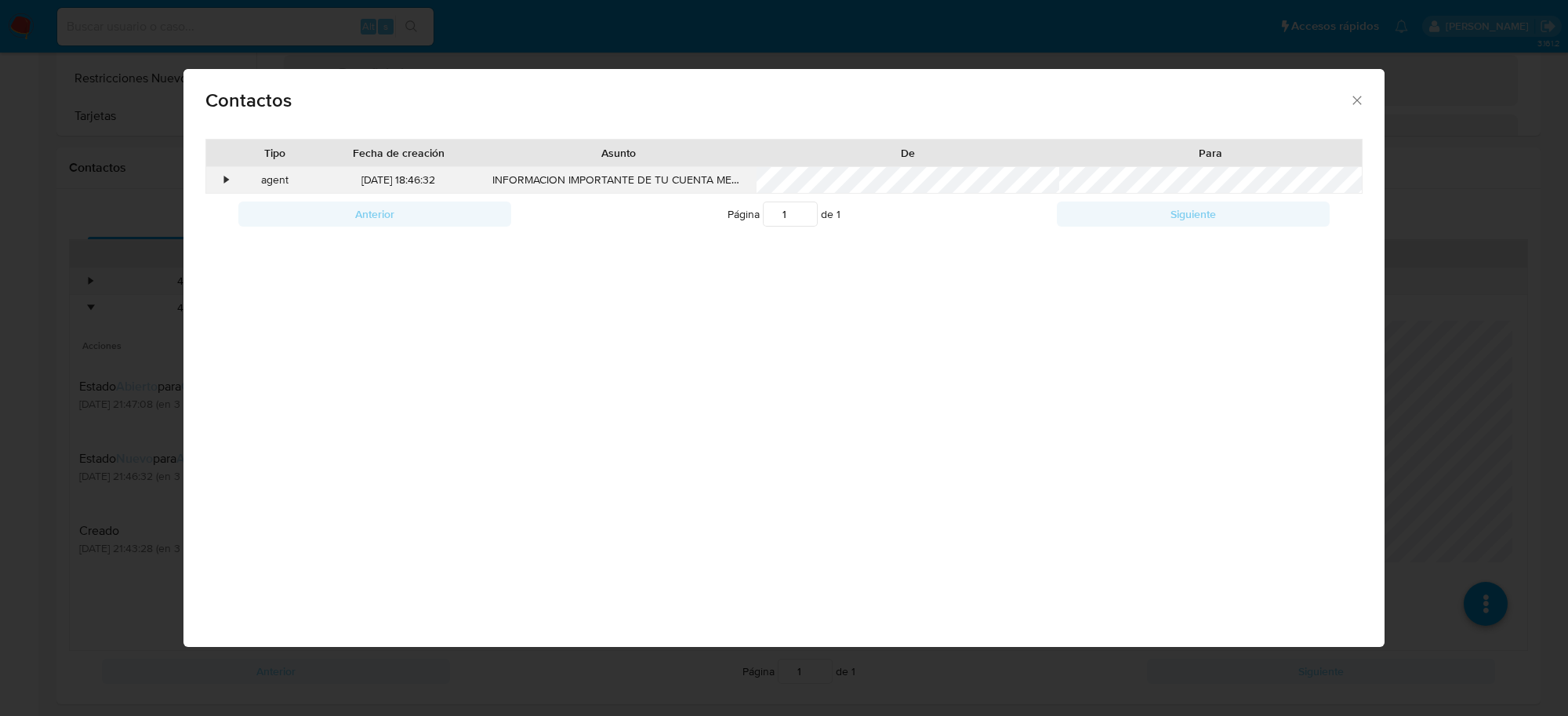
click at [221, 179] on div "•" at bounding box center [220, 179] width 27 height 26
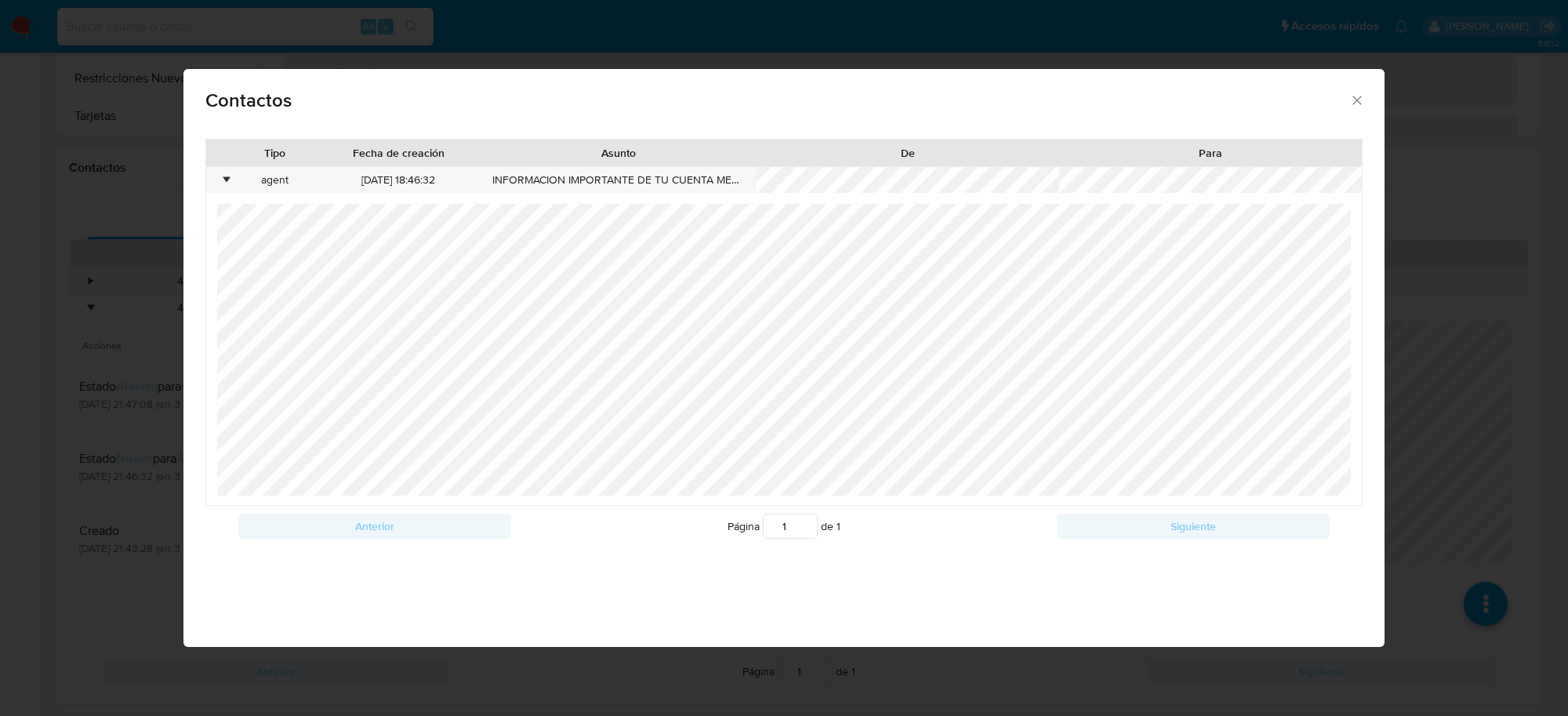
click at [72, 139] on div "Contactos Tipo Fecha de creación Asunto De Para • agent 24/09/2025 18:46:32 INF…" at bounding box center [784, 358] width 1568 height 716
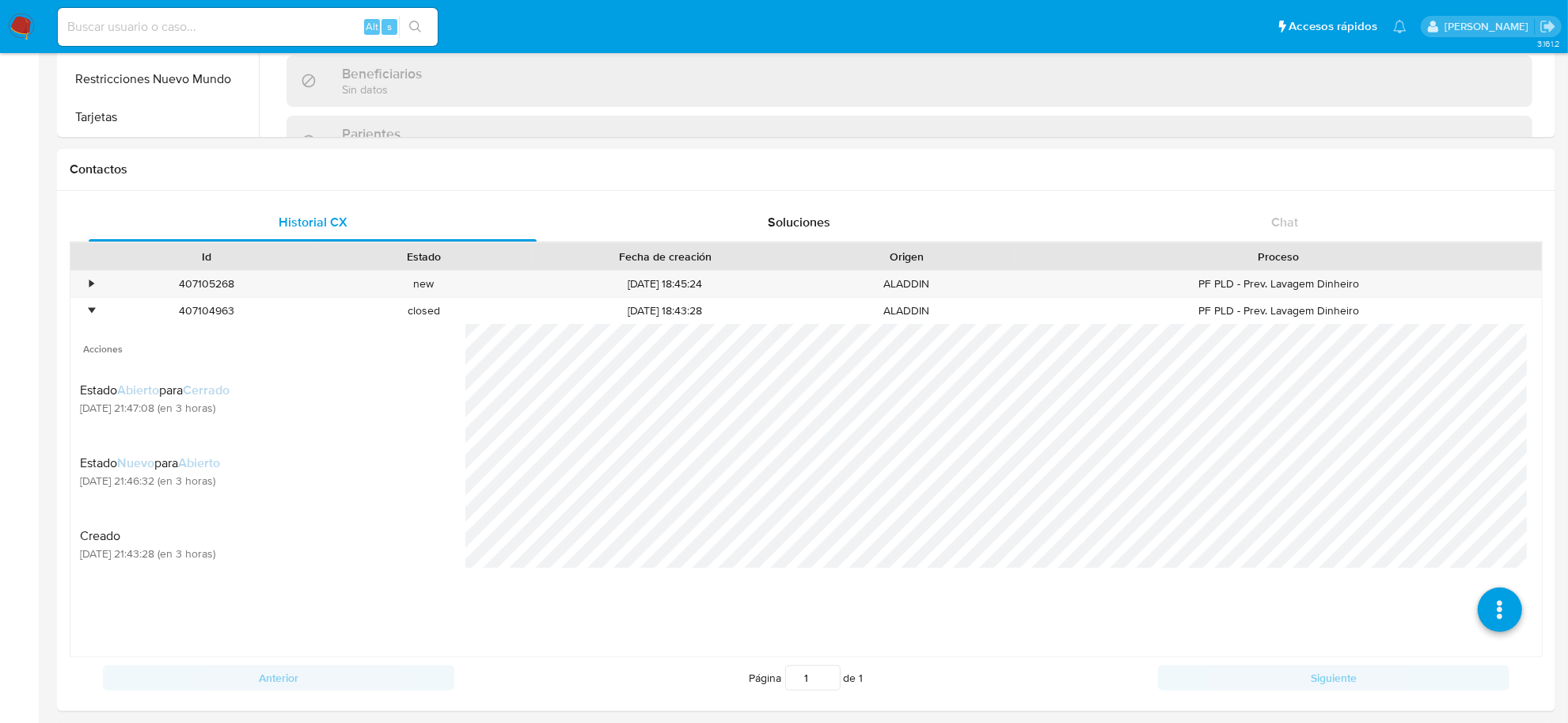
click at [124, 22] on input at bounding box center [247, 27] width 380 height 21
paste input "579618929"
type input "579618929"
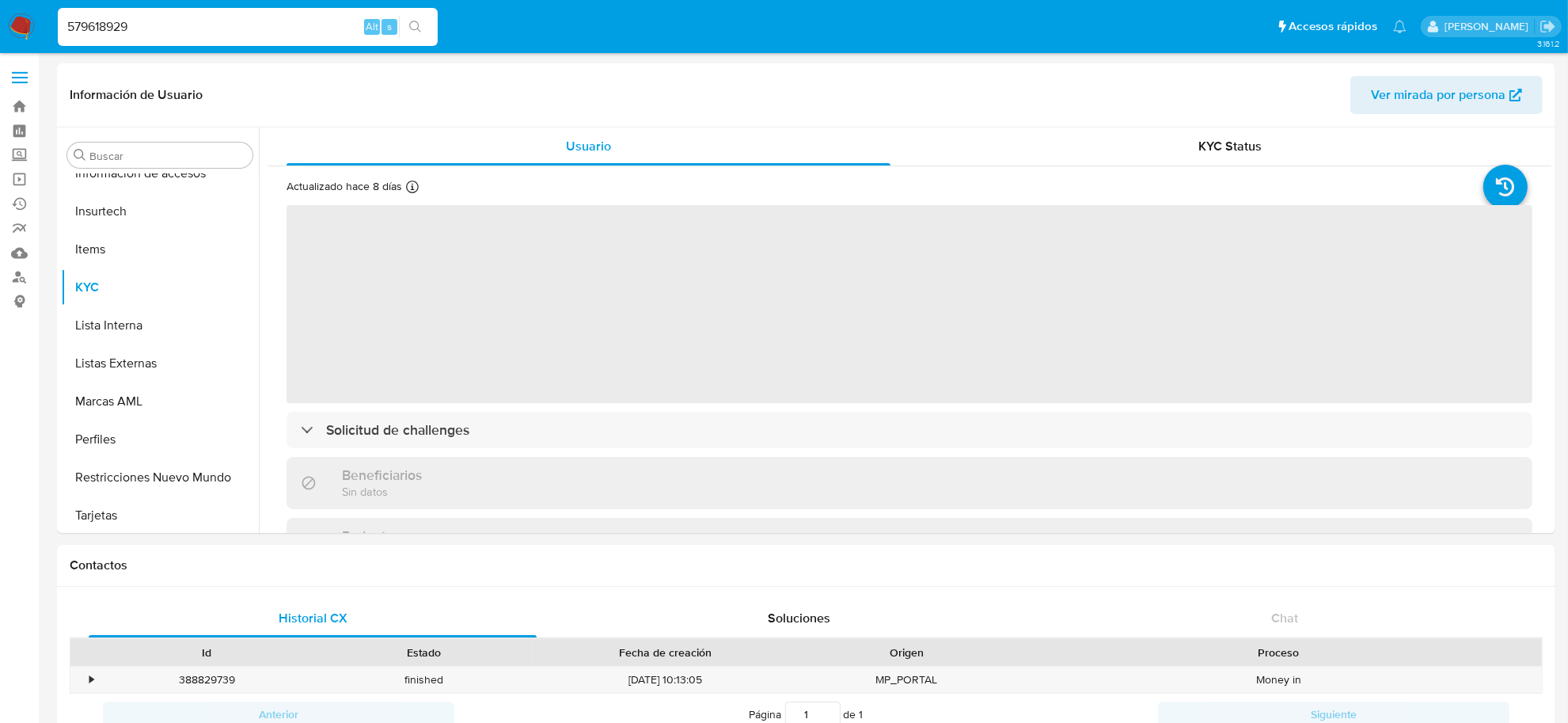
scroll to position [744, 0]
select select "10"
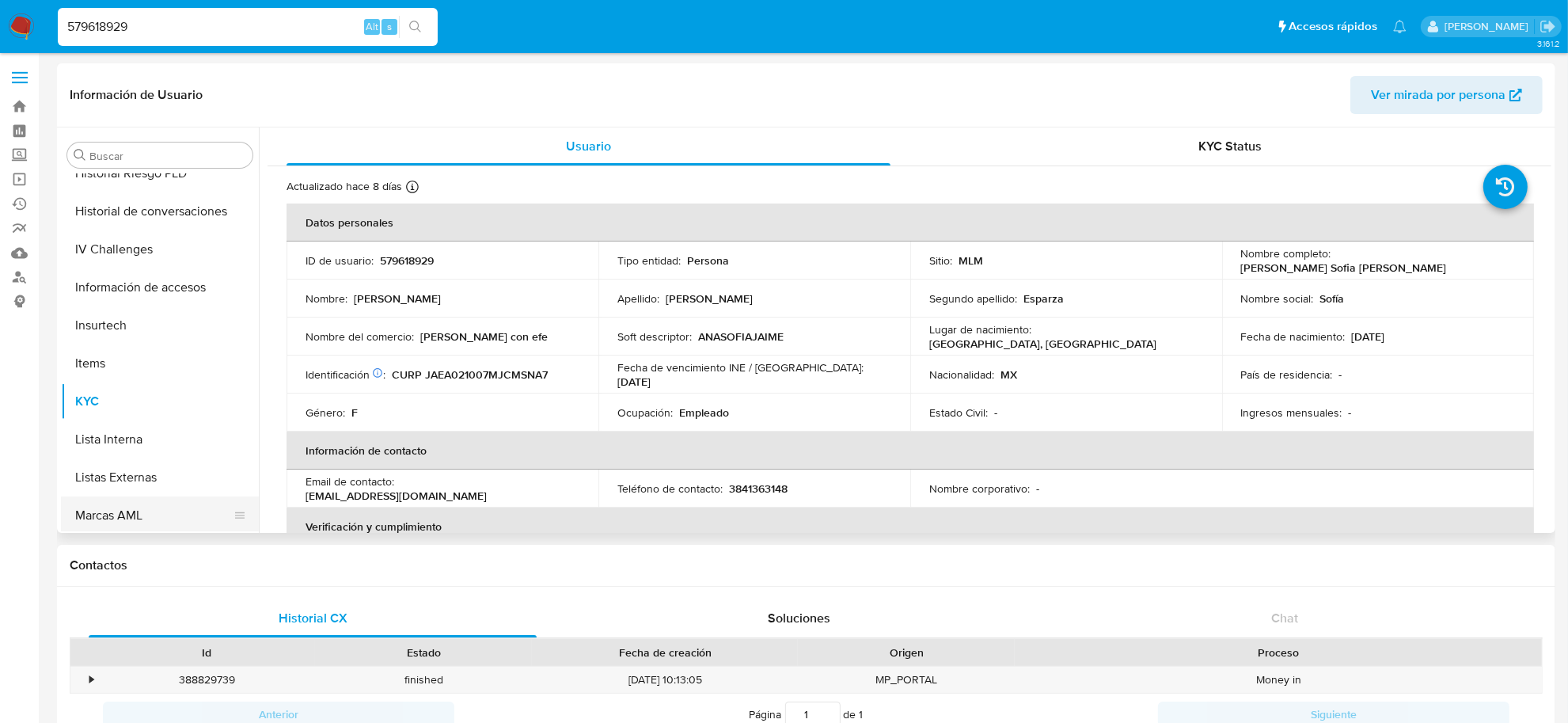
scroll to position [447, 0]
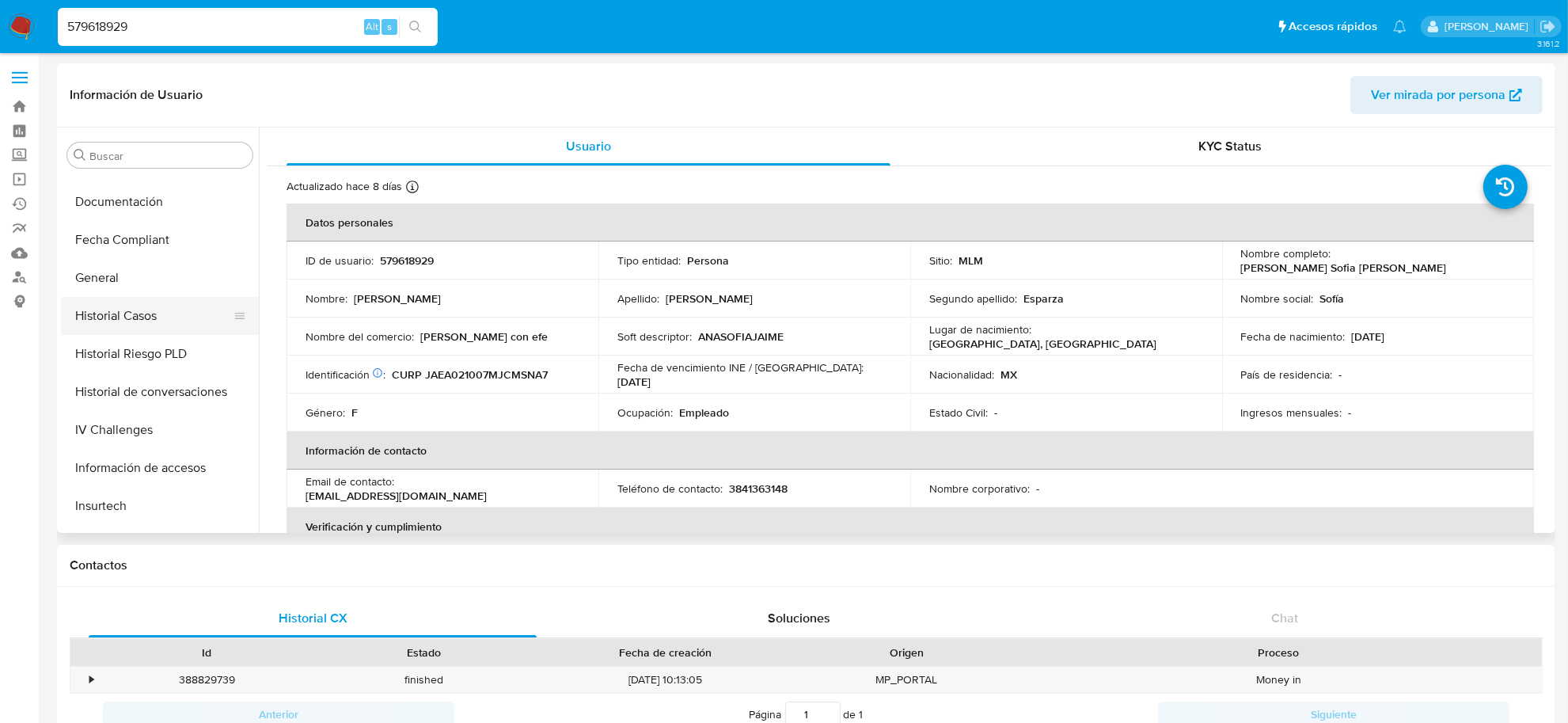
click at [140, 314] on button "Historial Casos" at bounding box center [154, 316] width 185 height 38
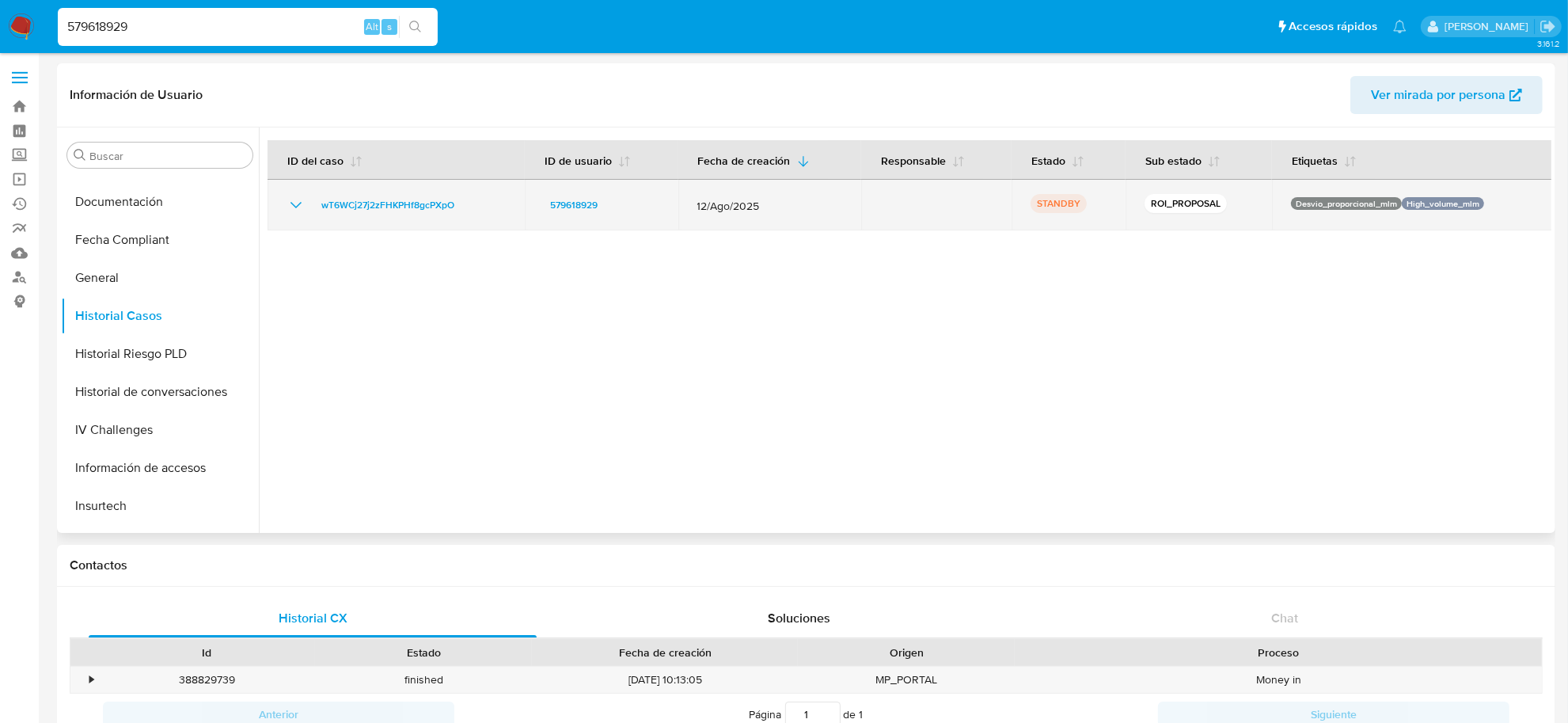
drag, startPoint x: 476, startPoint y: 210, endPoint x: 314, endPoint y: 214, distance: 162.0
click at [314, 214] on div "wT6WCj27j2zFHKPHf8gcPXpO" at bounding box center [396, 205] width 219 height 19
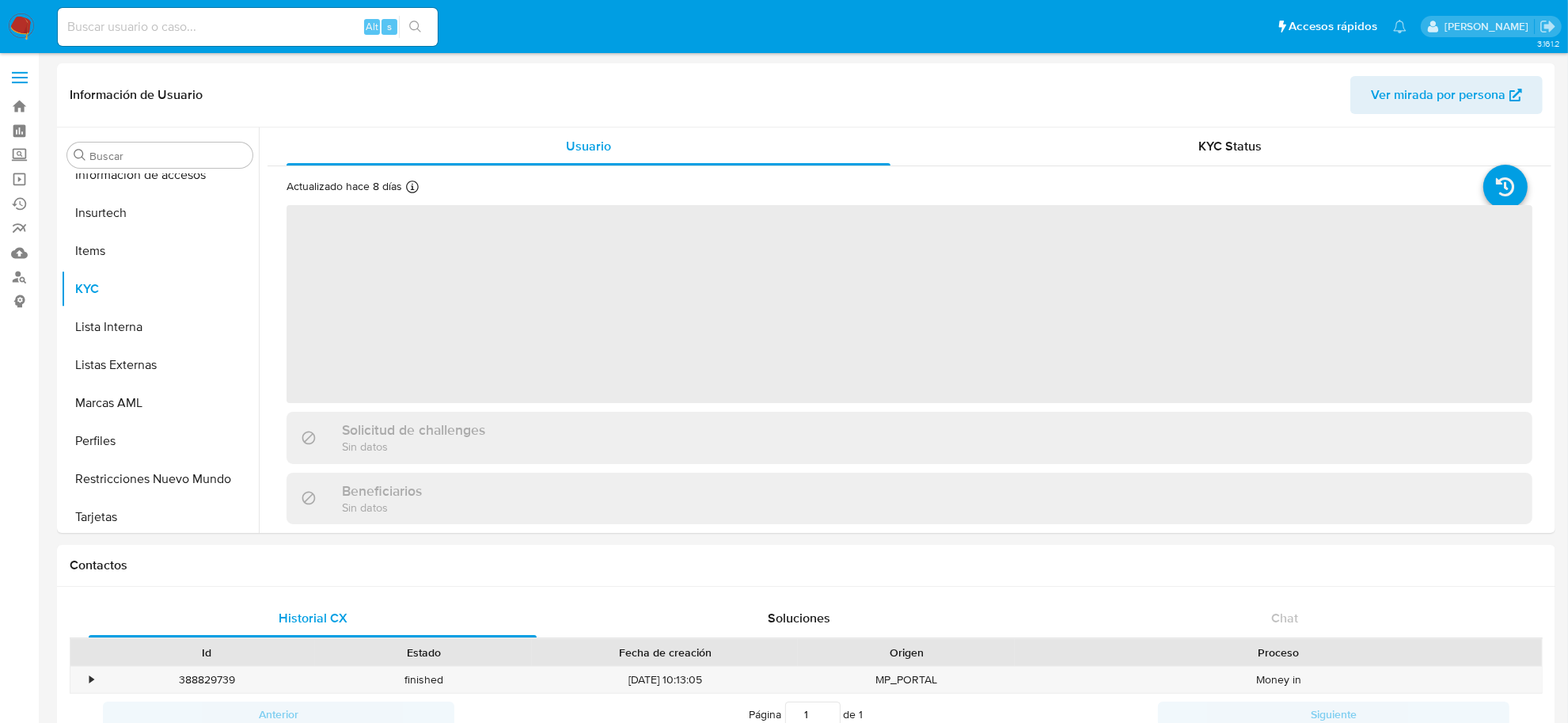
scroll to position [744, 0]
click at [30, 21] on img at bounding box center [21, 27] width 27 height 27
select select "10"
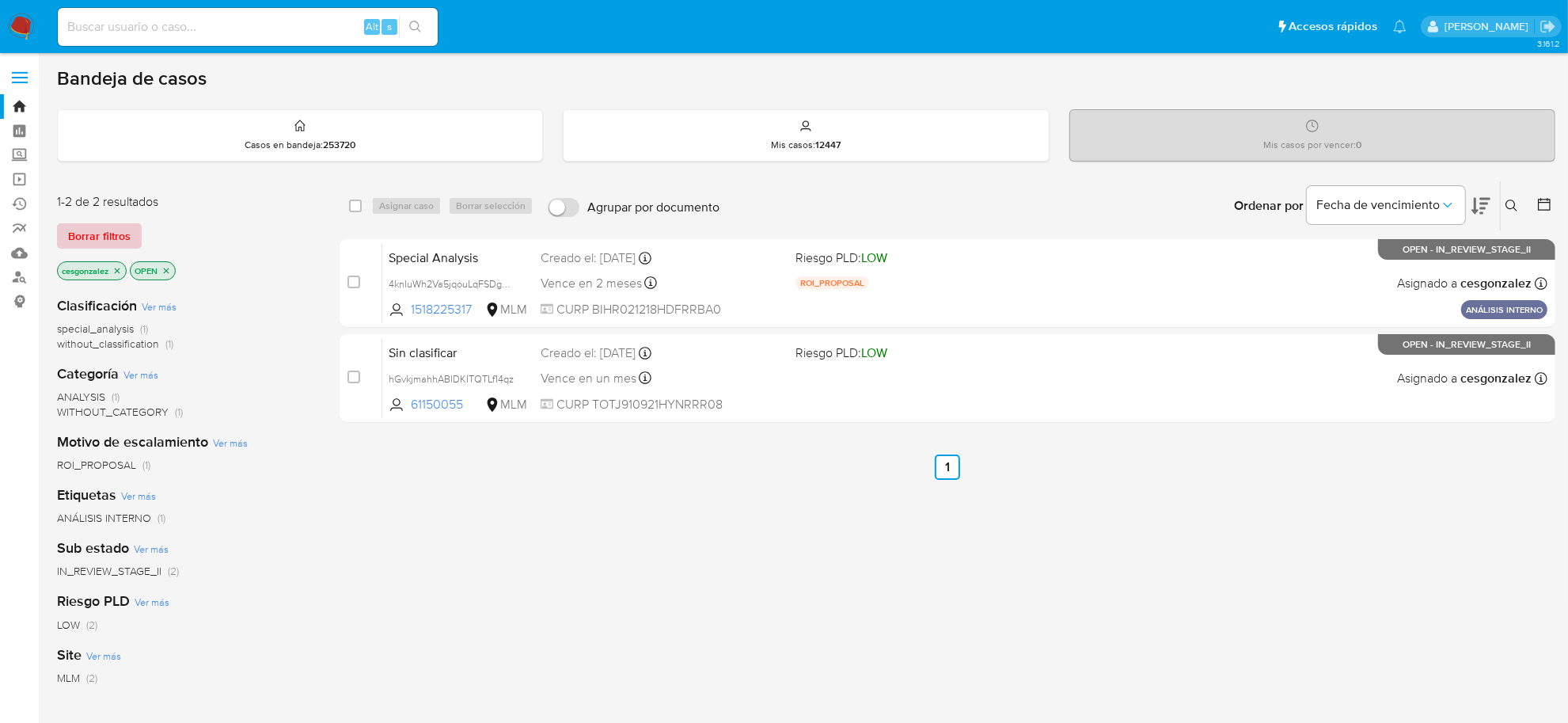
click at [124, 241] on span "Borrar filtros" at bounding box center [99, 236] width 63 height 22
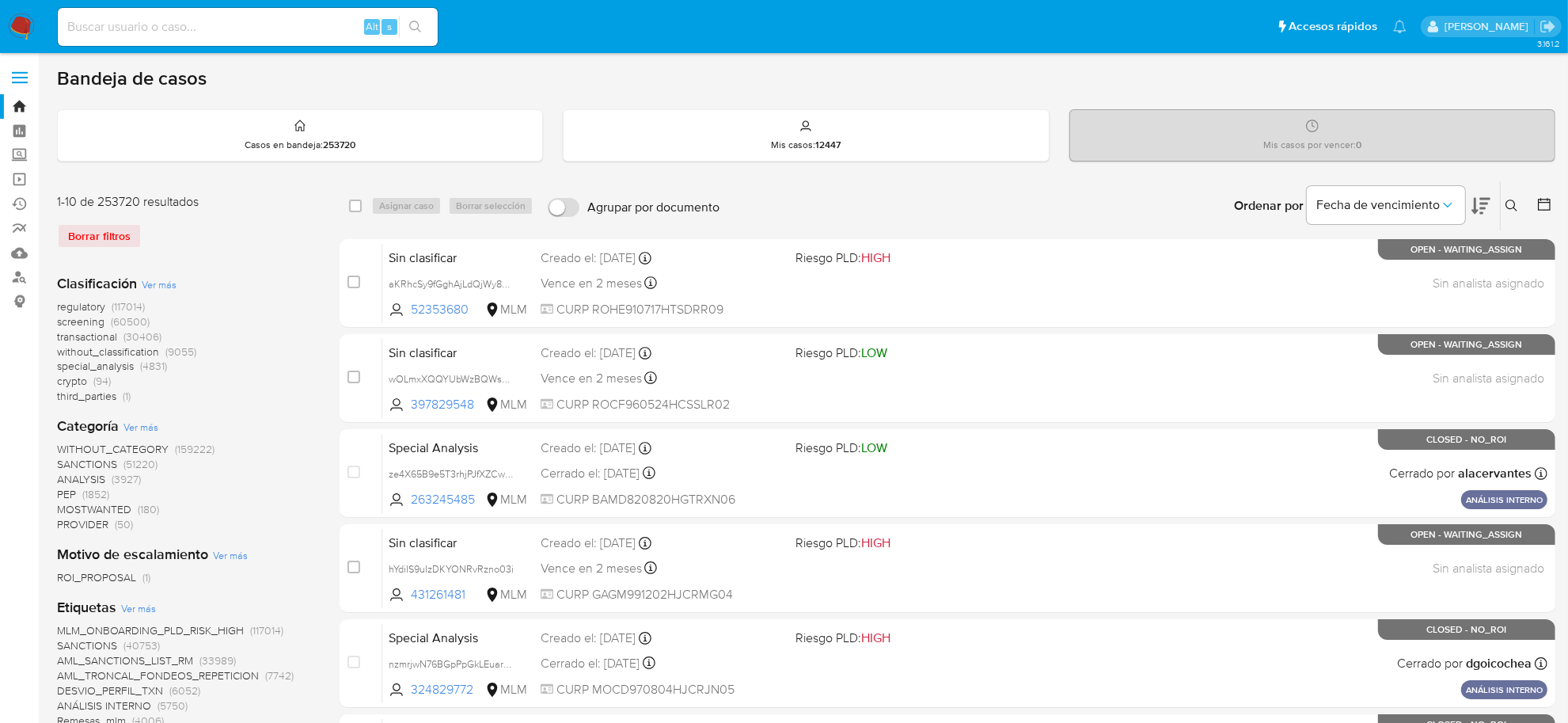
click at [1510, 199] on icon at bounding box center [1511, 205] width 13 height 13
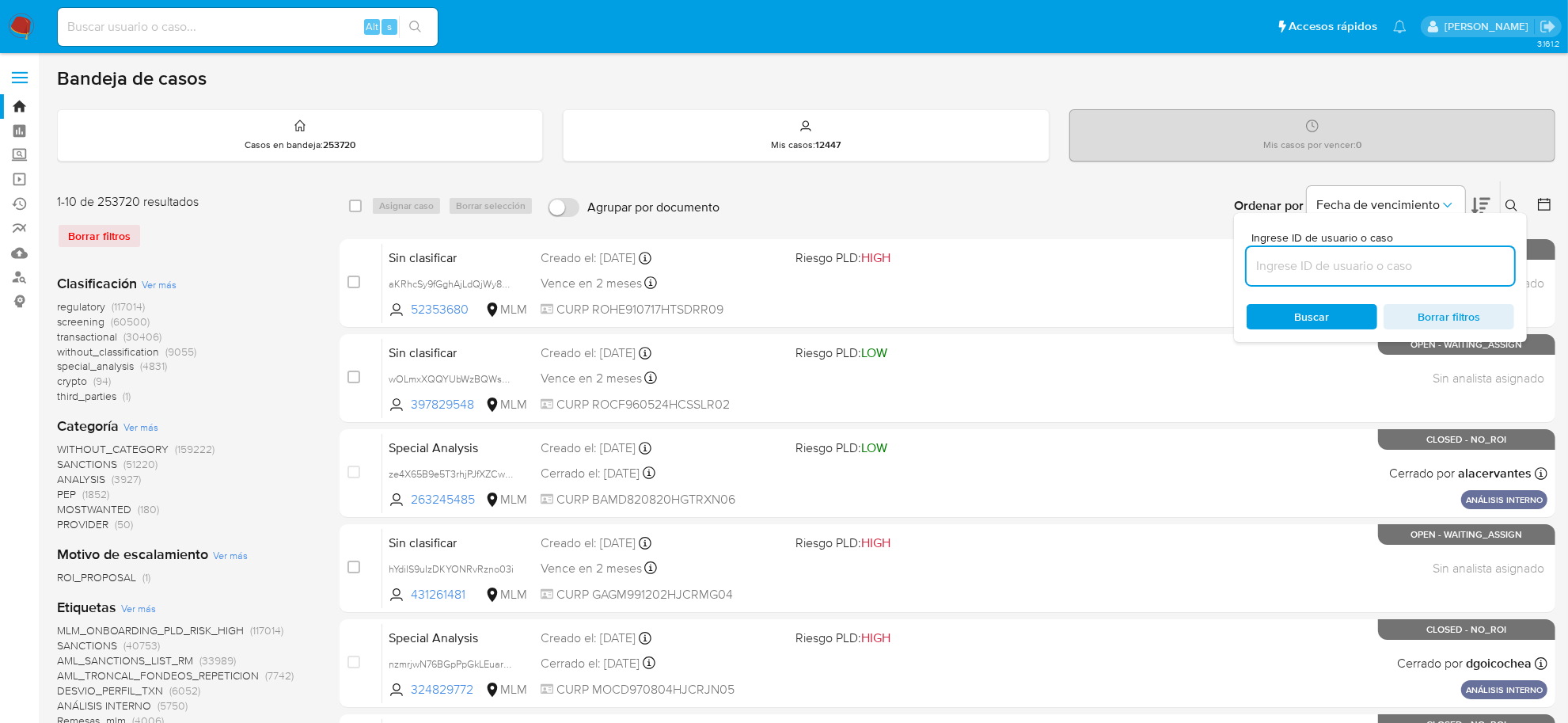
click at [1402, 258] on input at bounding box center [1381, 266] width 268 height 21
type input "wT6WCj27j2zFHKPHf8gcPXpO"
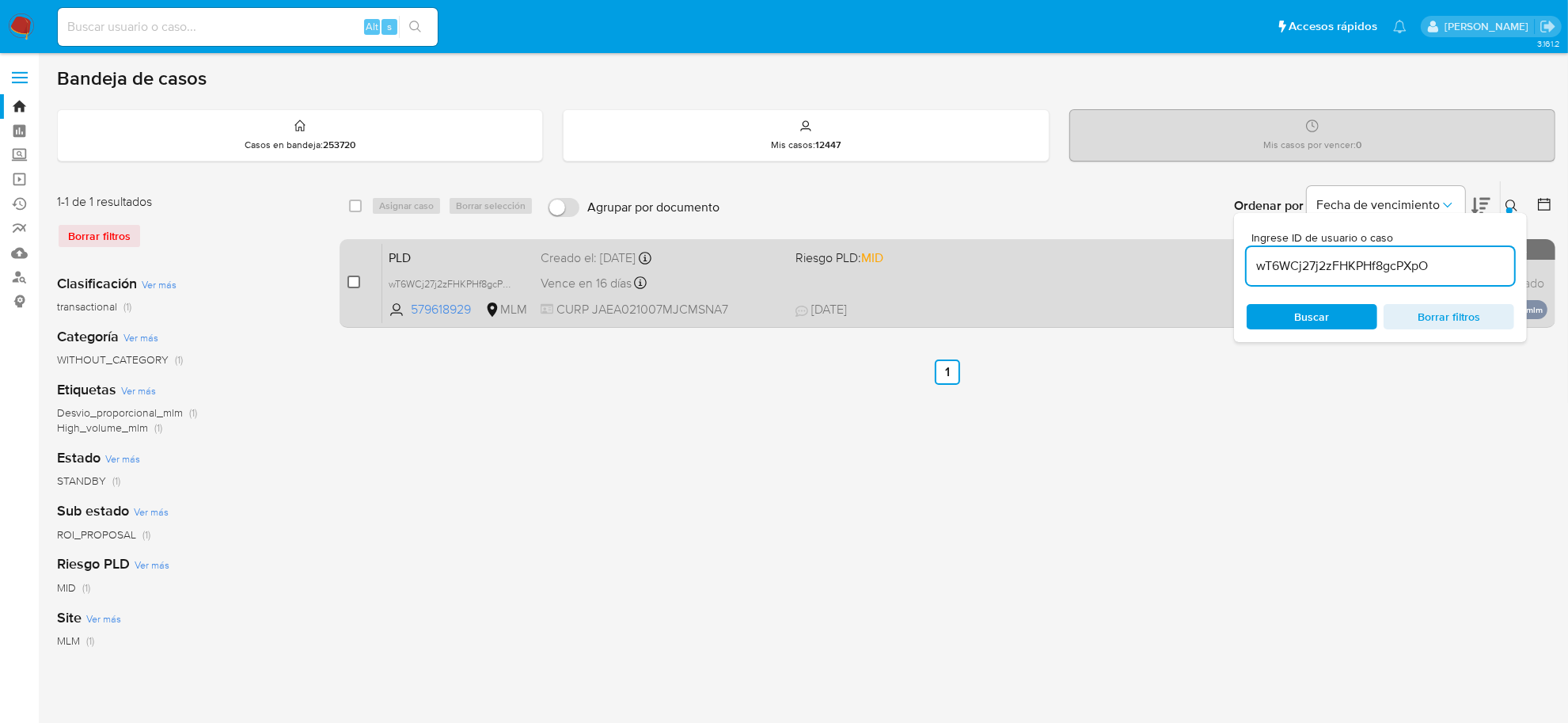
click at [353, 282] on input "checkbox" at bounding box center [354, 282] width 13 height 13
checkbox input "true"
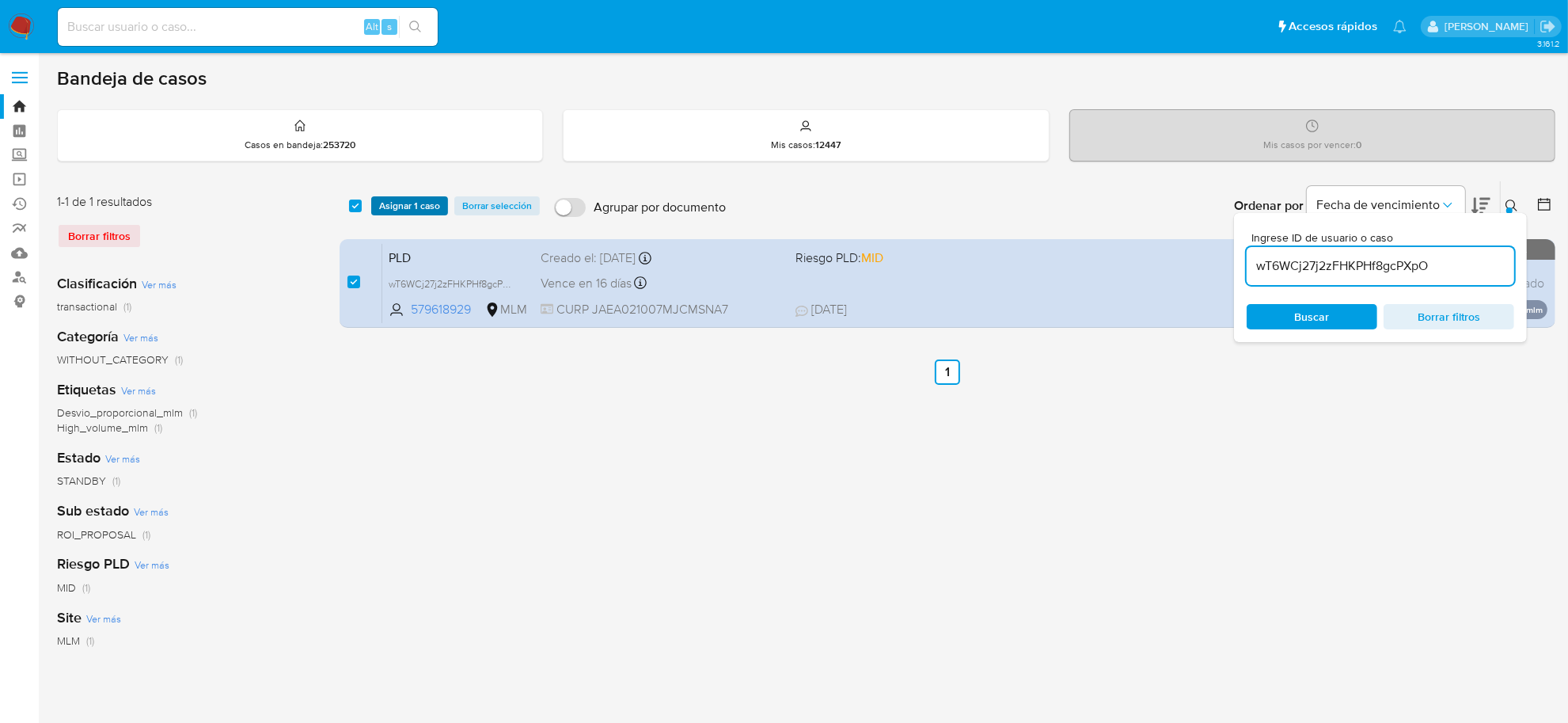
click at [413, 214] on span "Asignar 1 caso" at bounding box center [409, 206] width 61 height 15
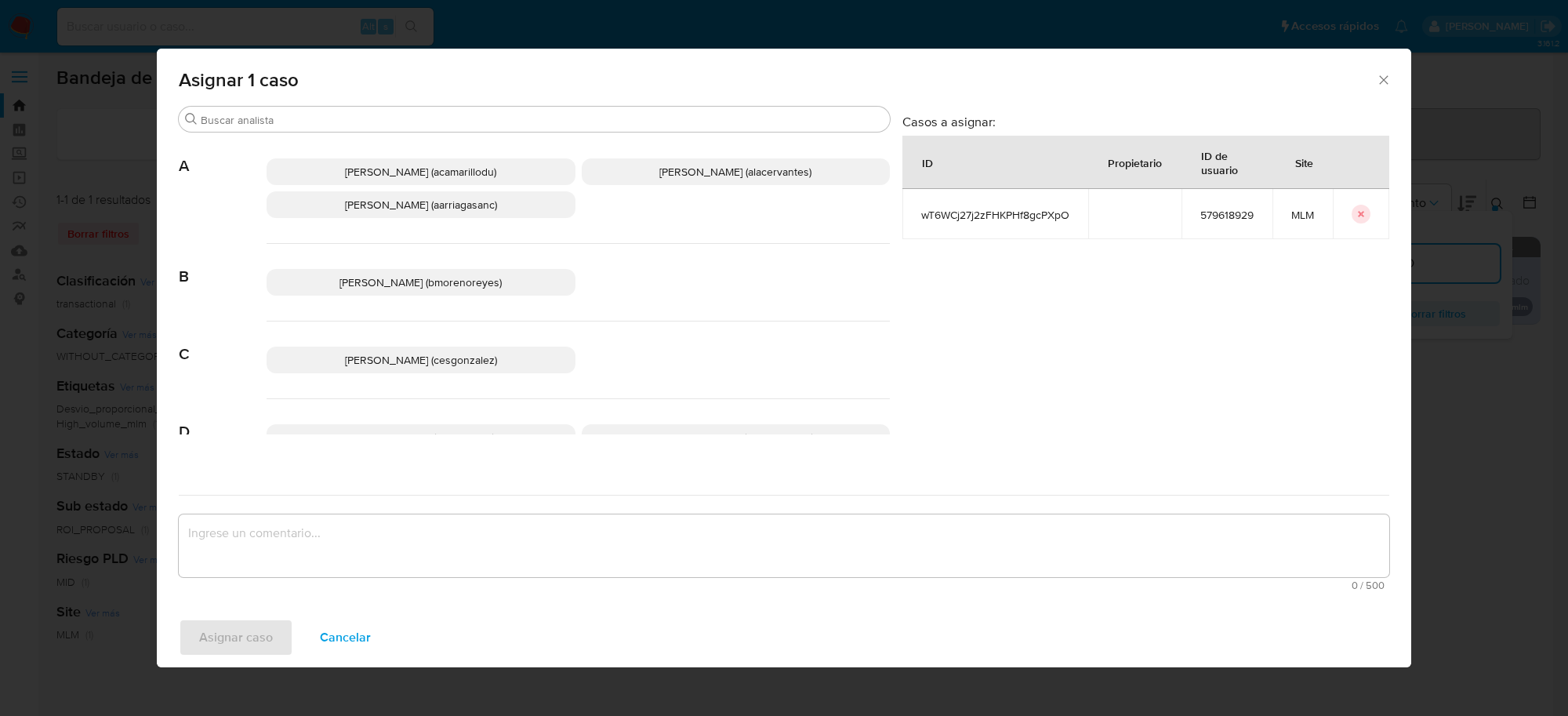
click at [448, 355] on span "Cesar Gonzalez (cesgonzalez)" at bounding box center [421, 360] width 152 height 15
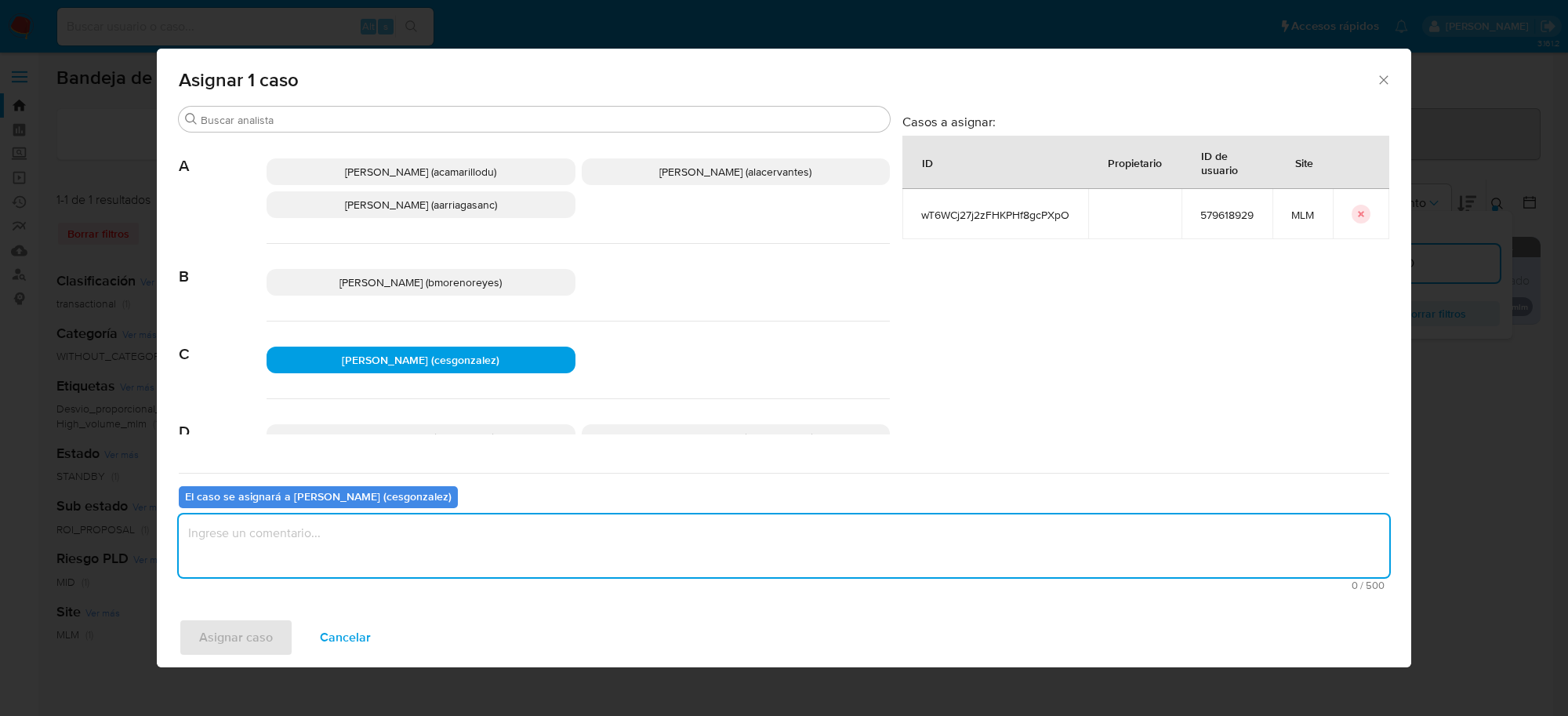
click at [354, 539] on textarea "assign-modal" at bounding box center [784, 546] width 1210 height 63
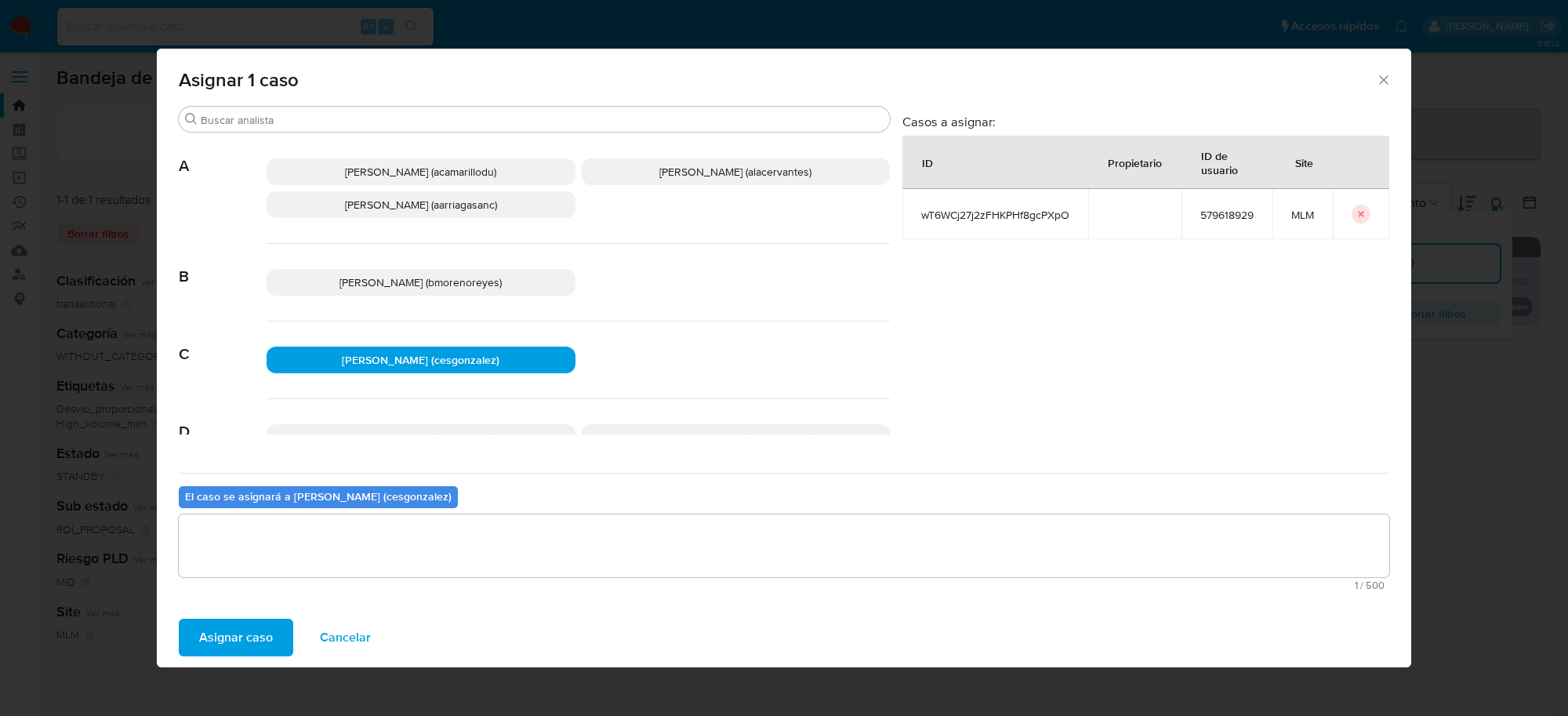
click at [252, 622] on span "Asignar caso" at bounding box center [235, 638] width 74 height 35
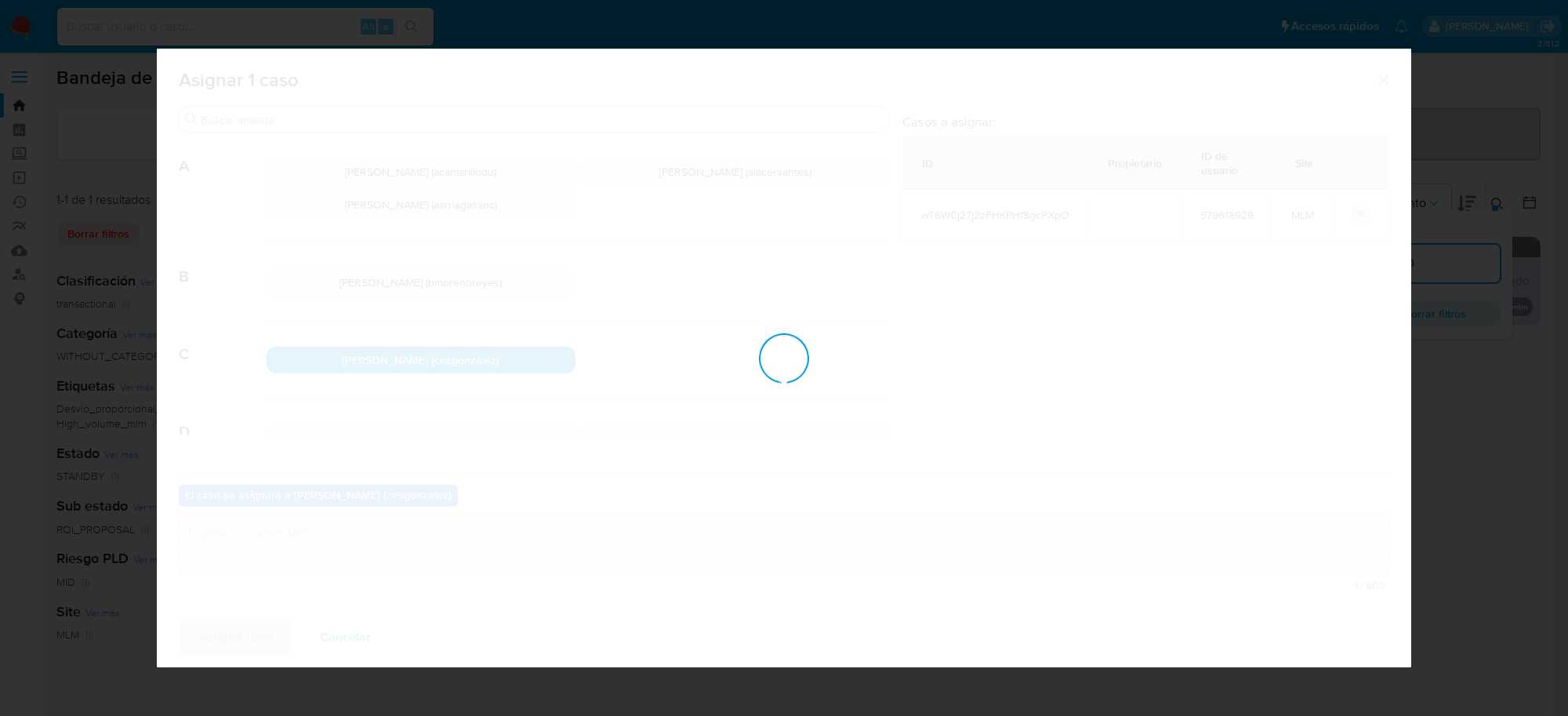
checkbox input "false"
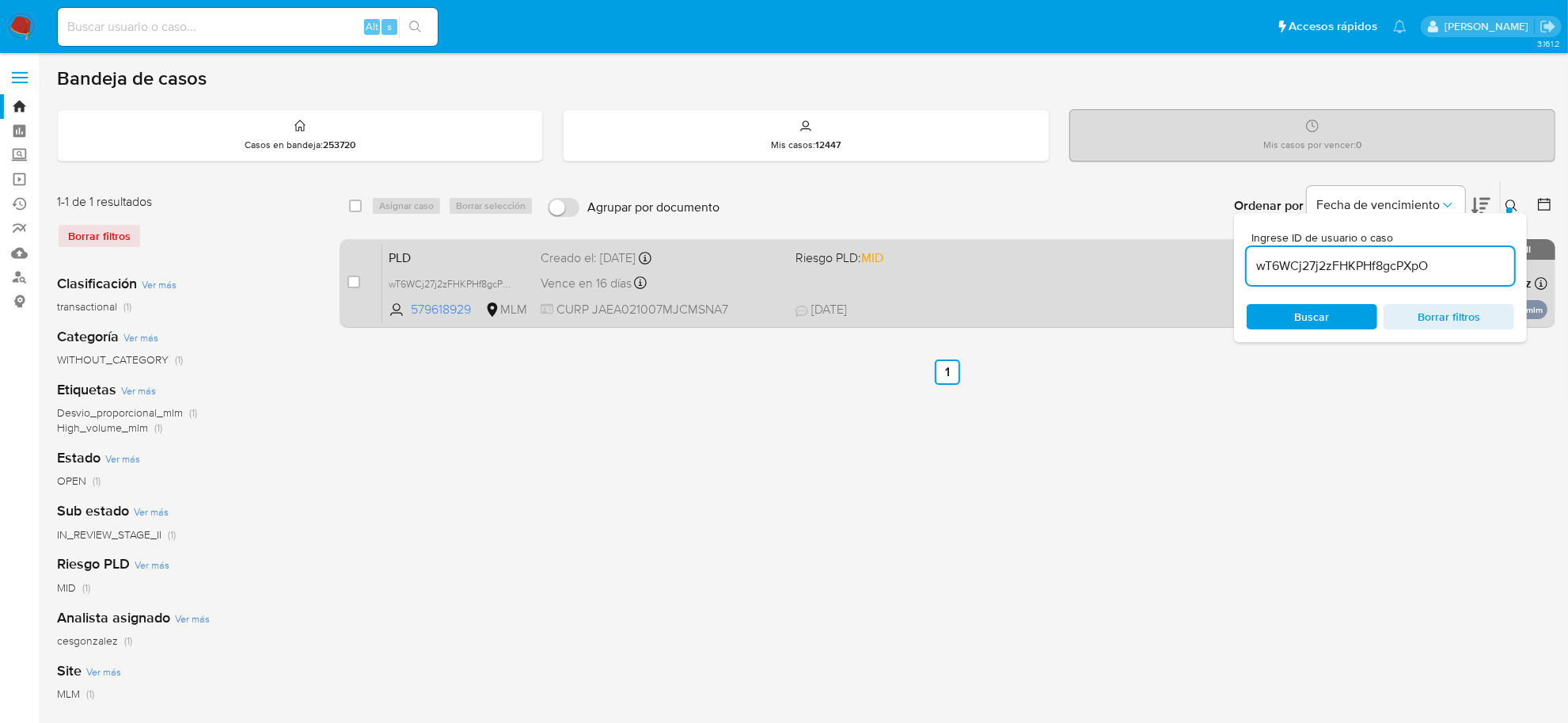
click at [738, 298] on div "PLD wT6WCj27j2zFHKPHf8gcPXpO 579618929 MLM Riesgo PLD: MID Creado el: 12/08/202…" at bounding box center [965, 283] width 1165 height 80
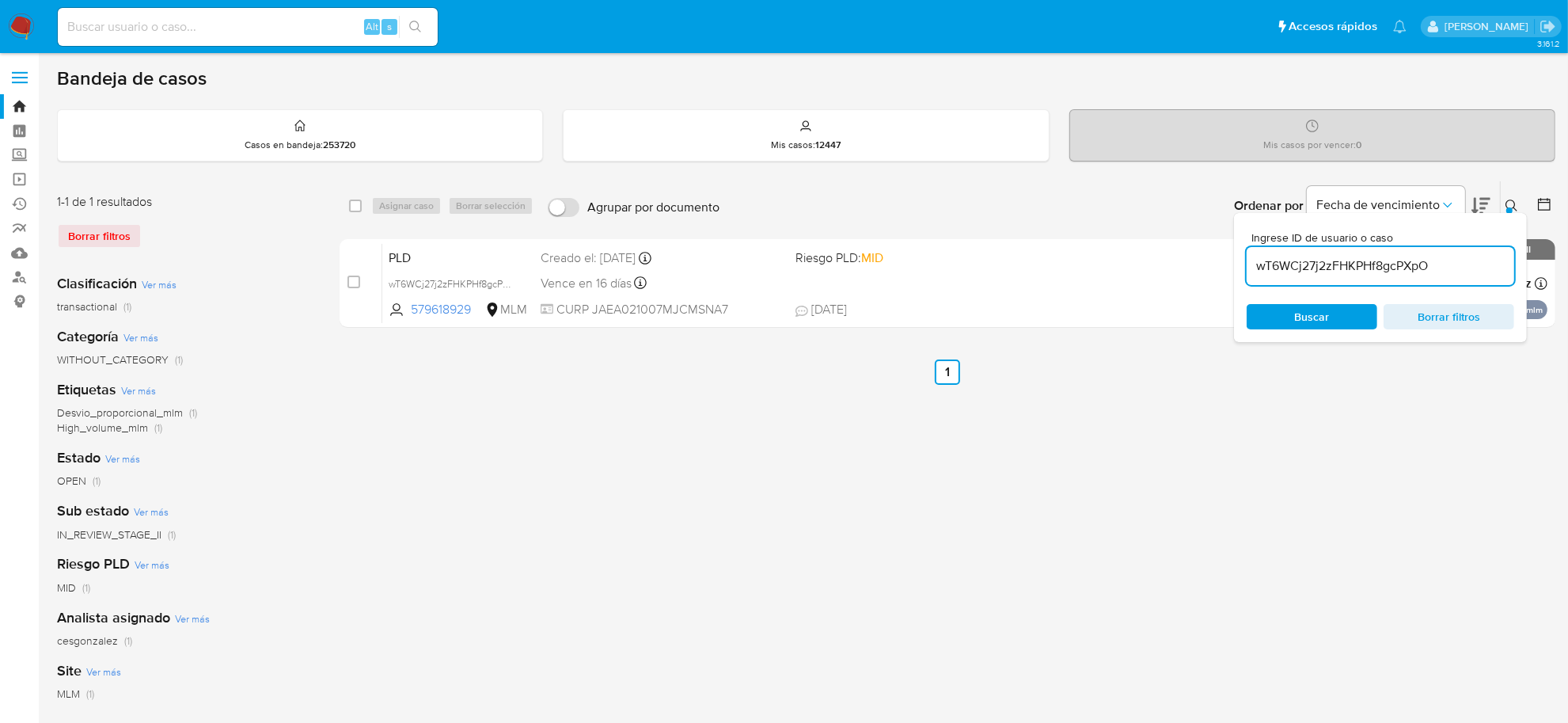
click at [1513, 209] on div at bounding box center [1509, 210] width 6 height 6
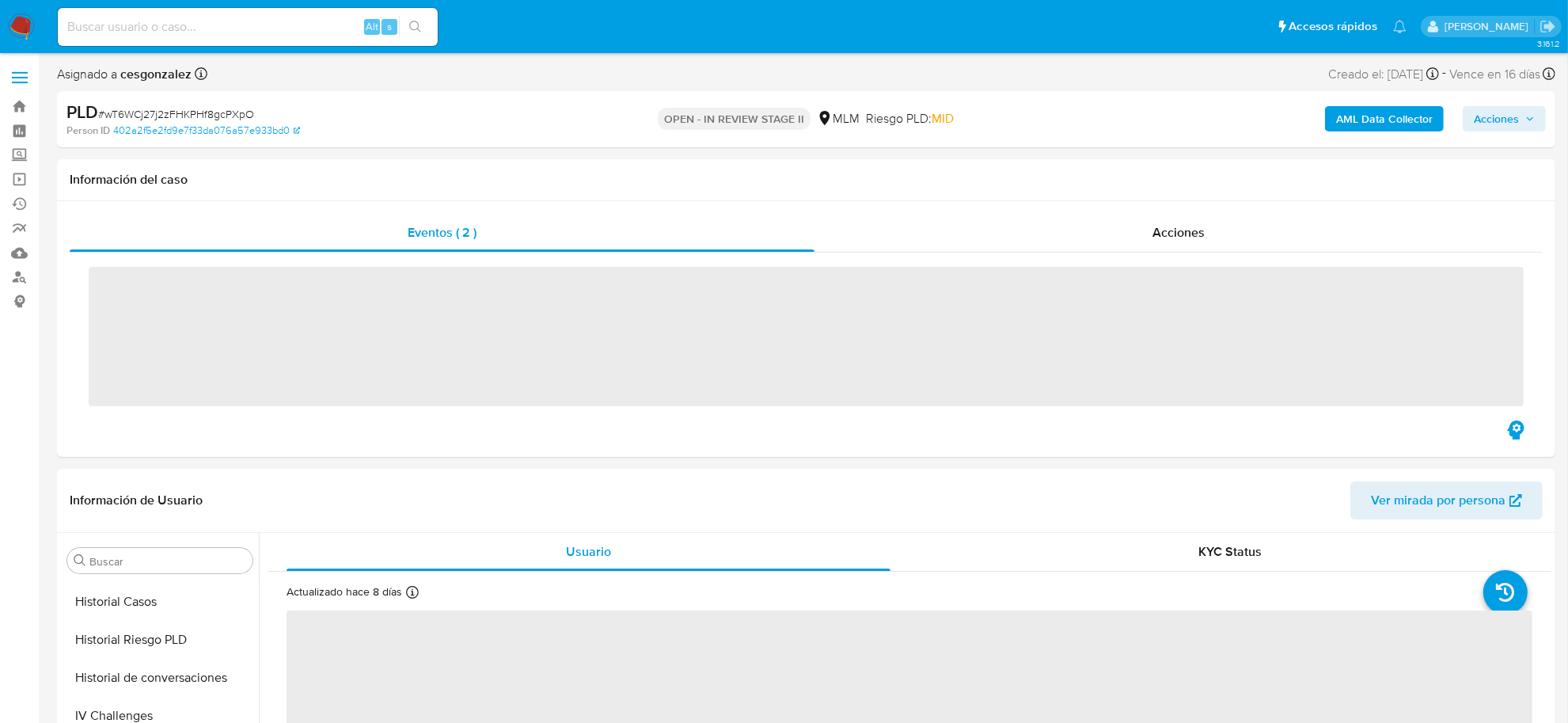
scroll to position [744, 0]
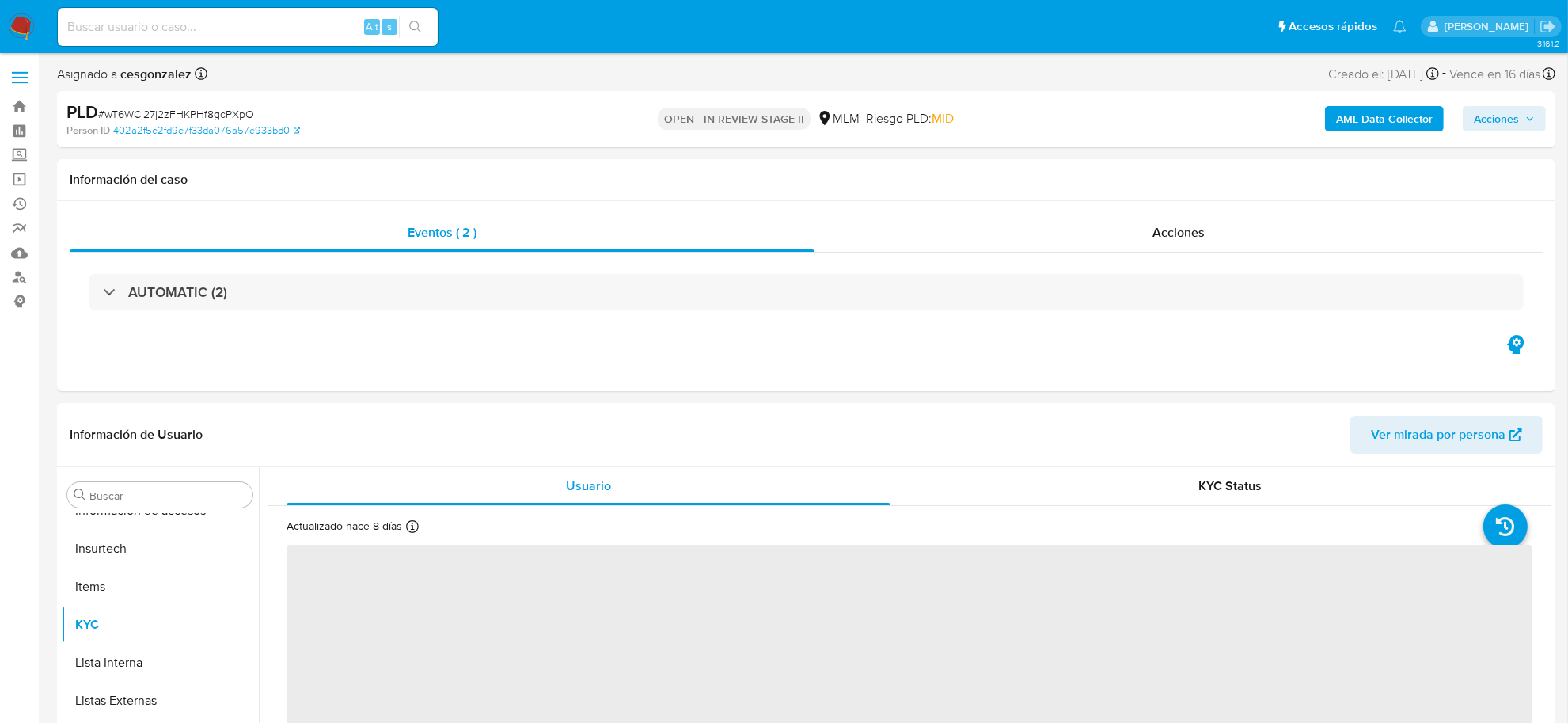
click at [1512, 131] on span "Acciones" at bounding box center [1496, 119] width 45 height 26
select select "10"
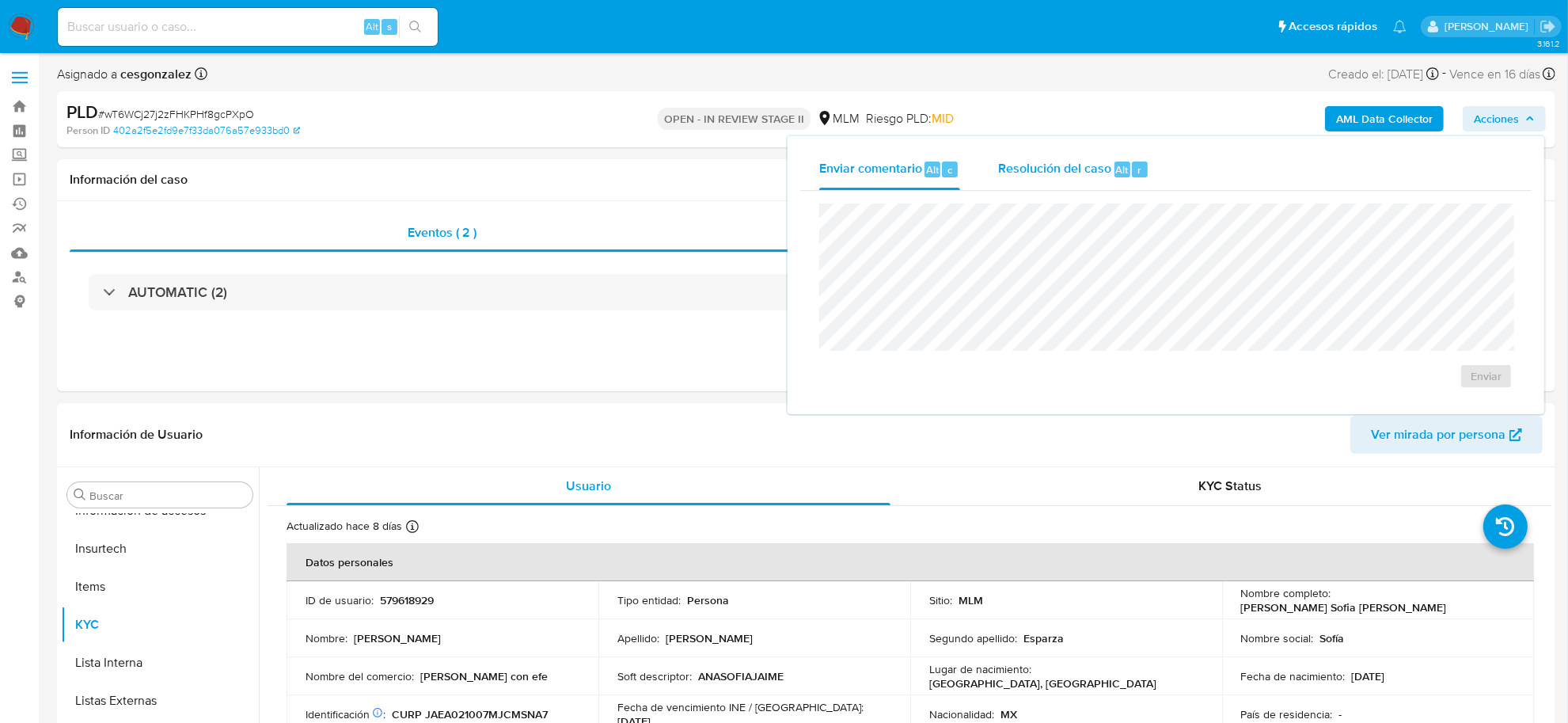
click at [1058, 167] on span "Resolución del caso" at bounding box center [1055, 168] width 113 height 18
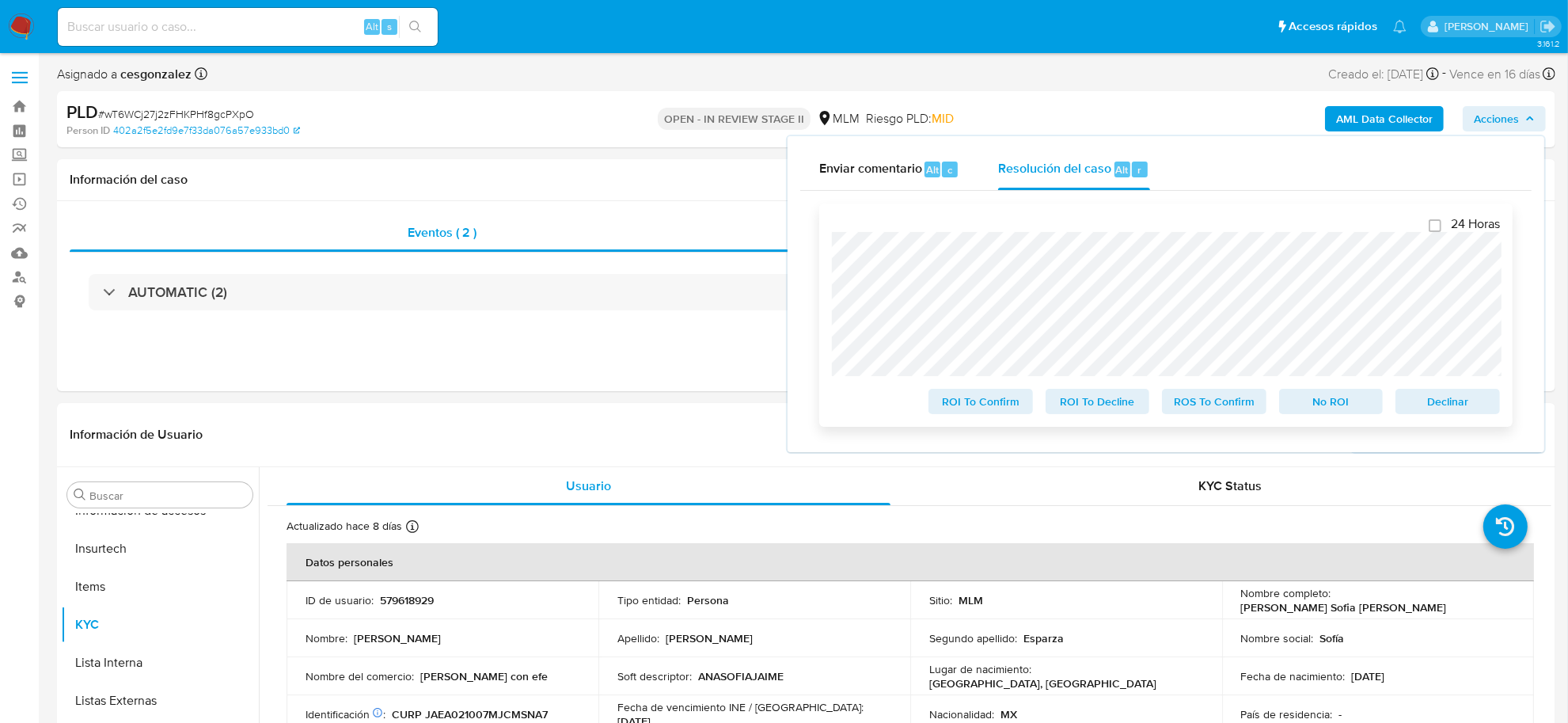
click at [1474, 408] on span "Declinar" at bounding box center [1448, 402] width 82 height 22
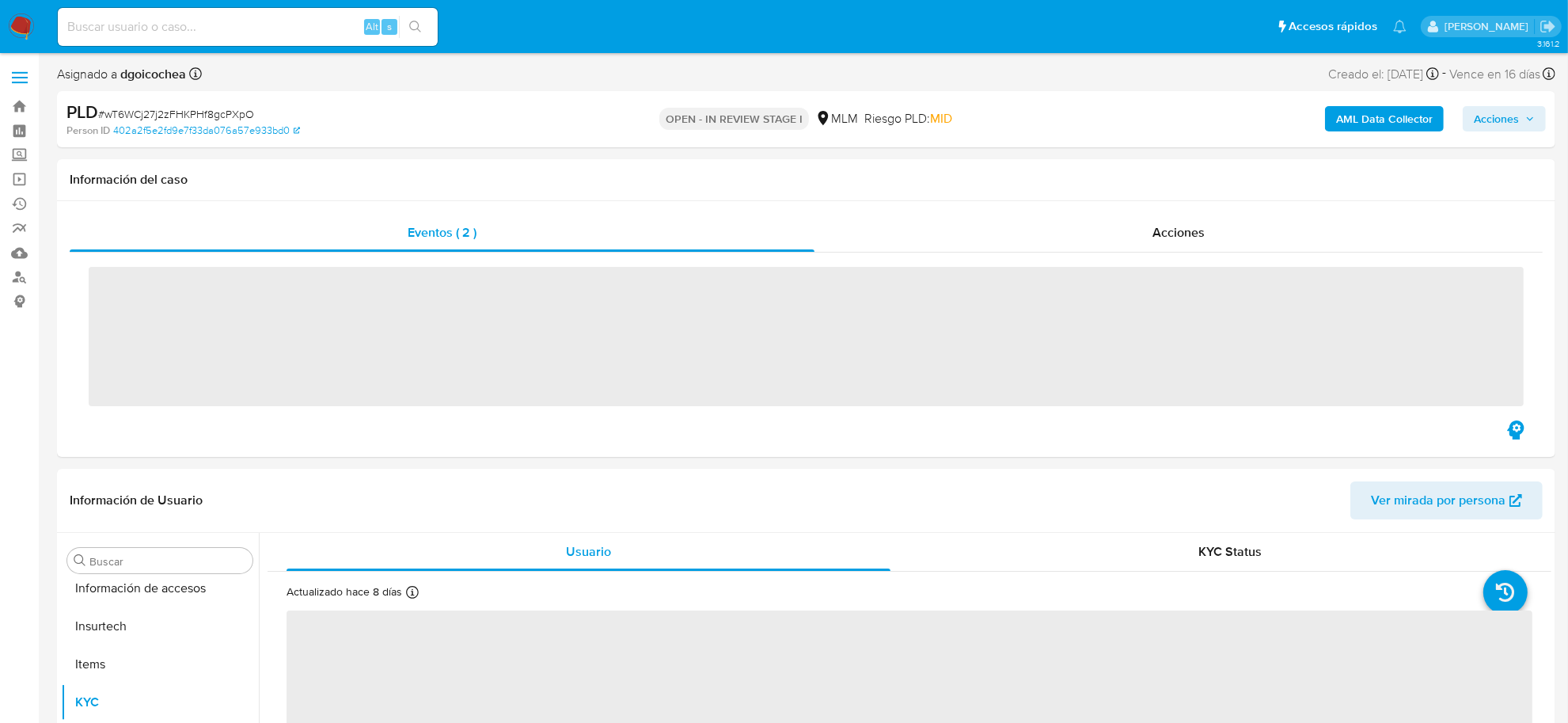
scroll to position [744, 0]
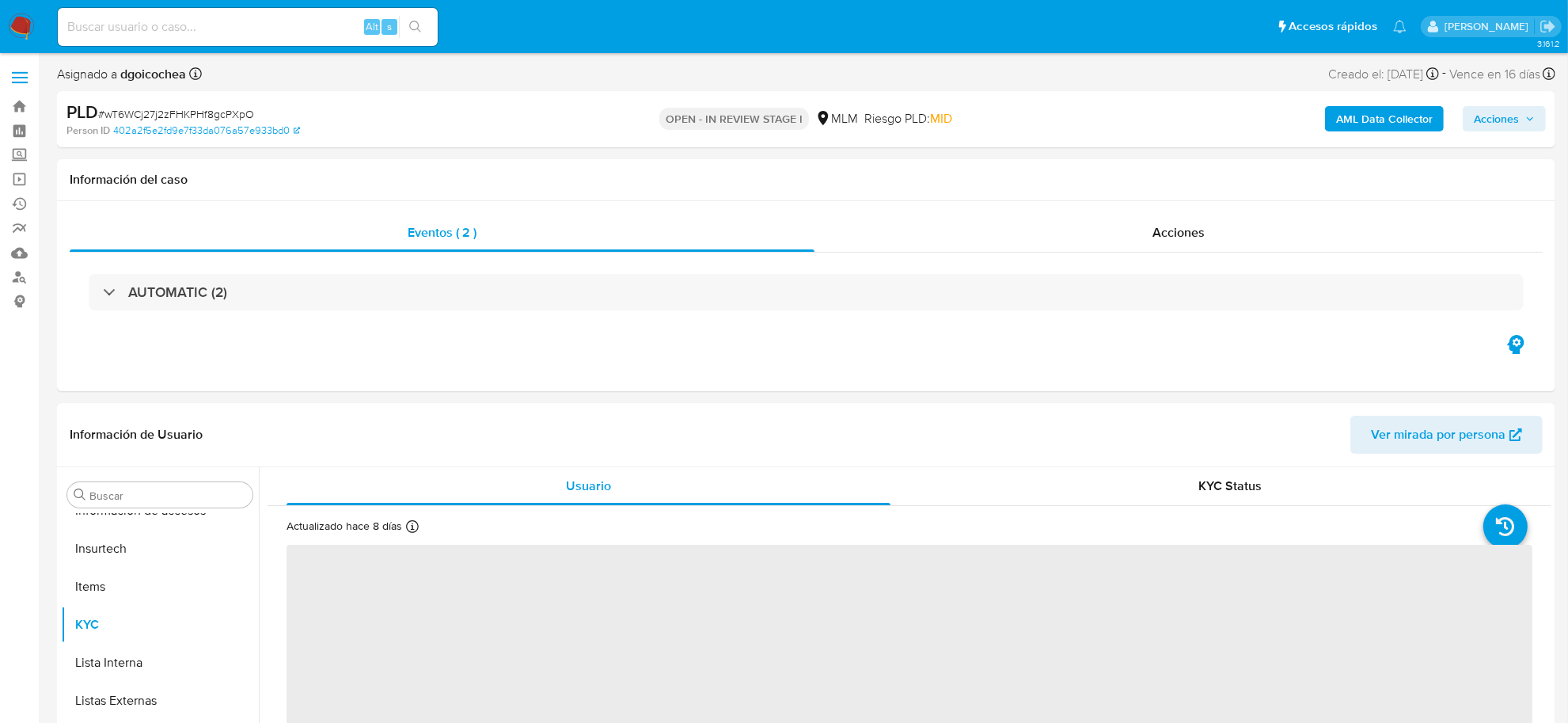
select select "10"
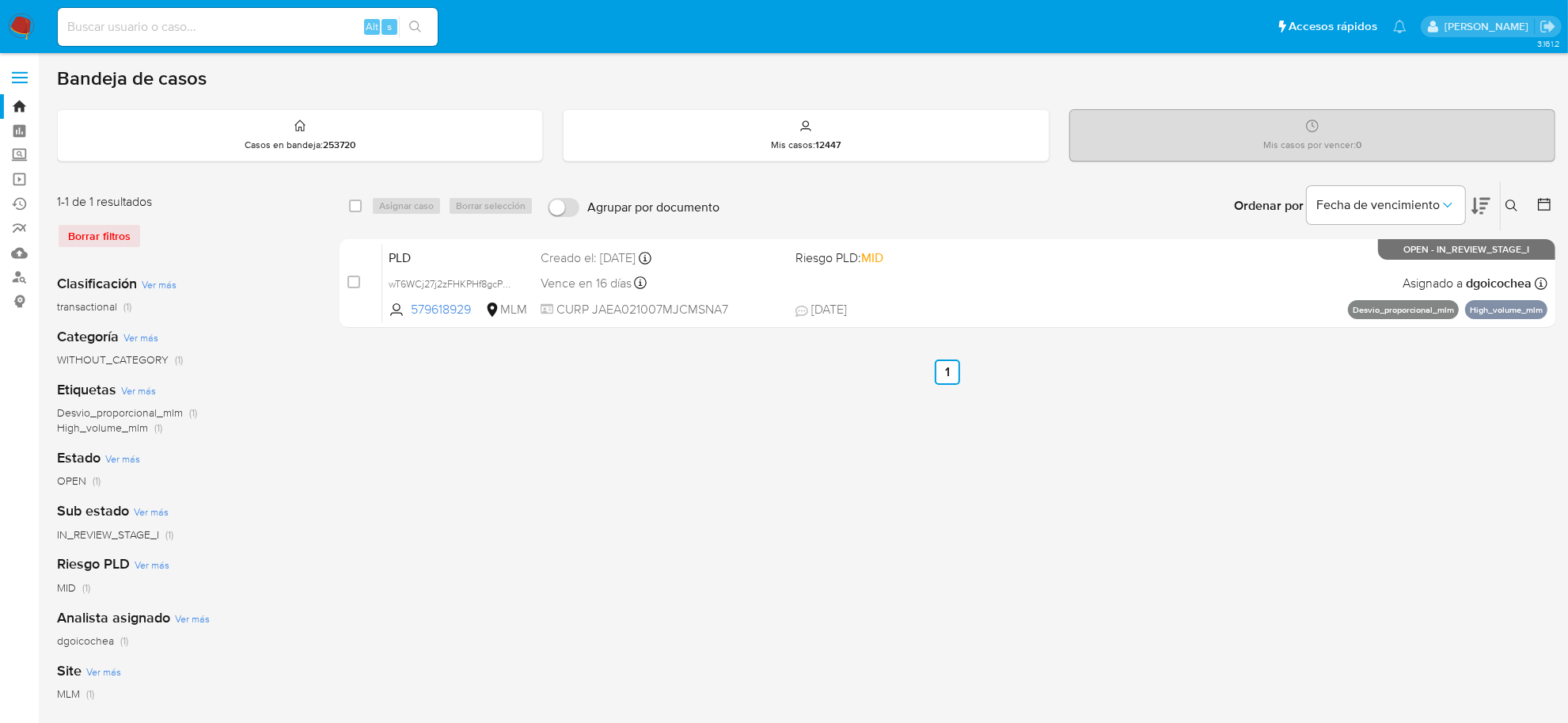
click at [20, 21] on img at bounding box center [21, 27] width 27 height 27
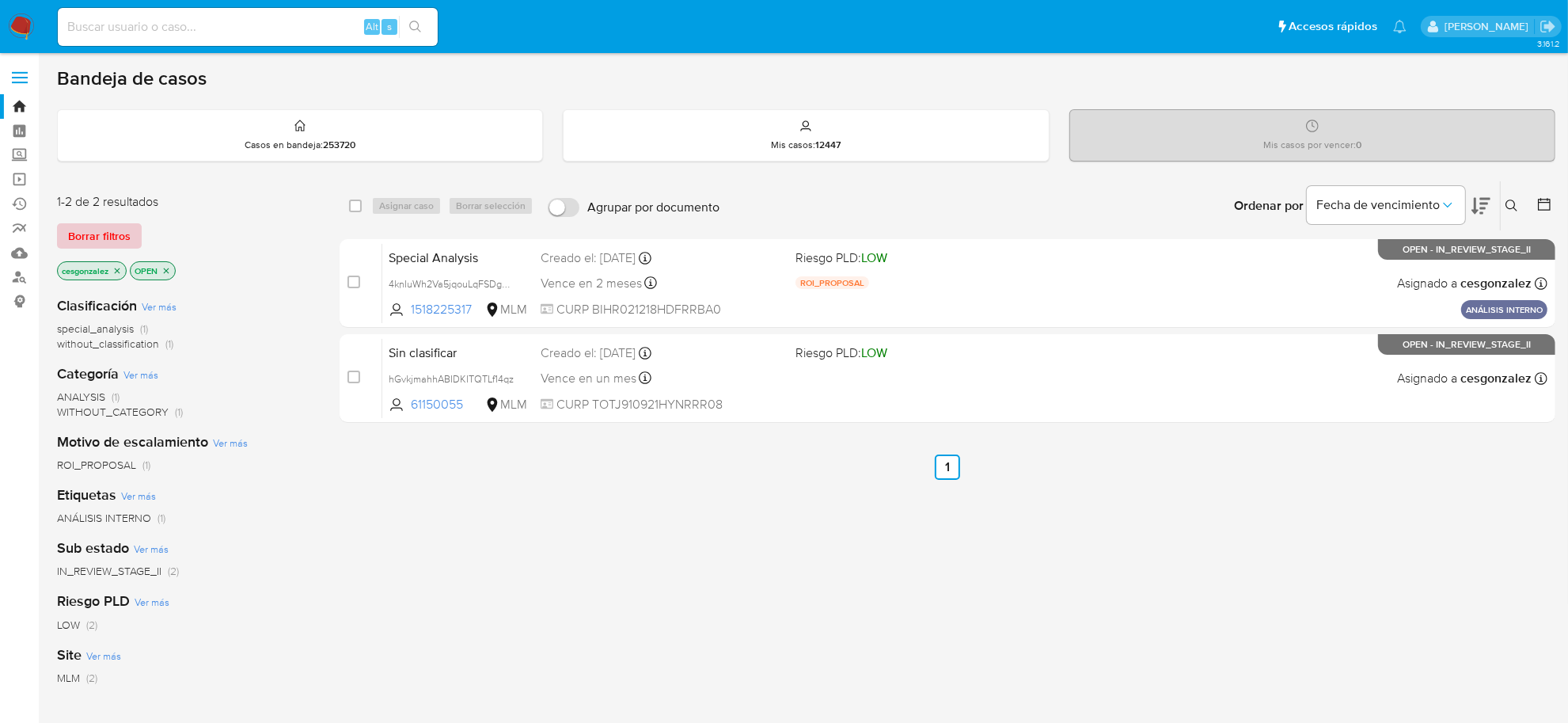
click at [118, 234] on span "Borrar filtros" at bounding box center [99, 236] width 63 height 22
